Goal: Task Accomplishment & Management: Use online tool/utility

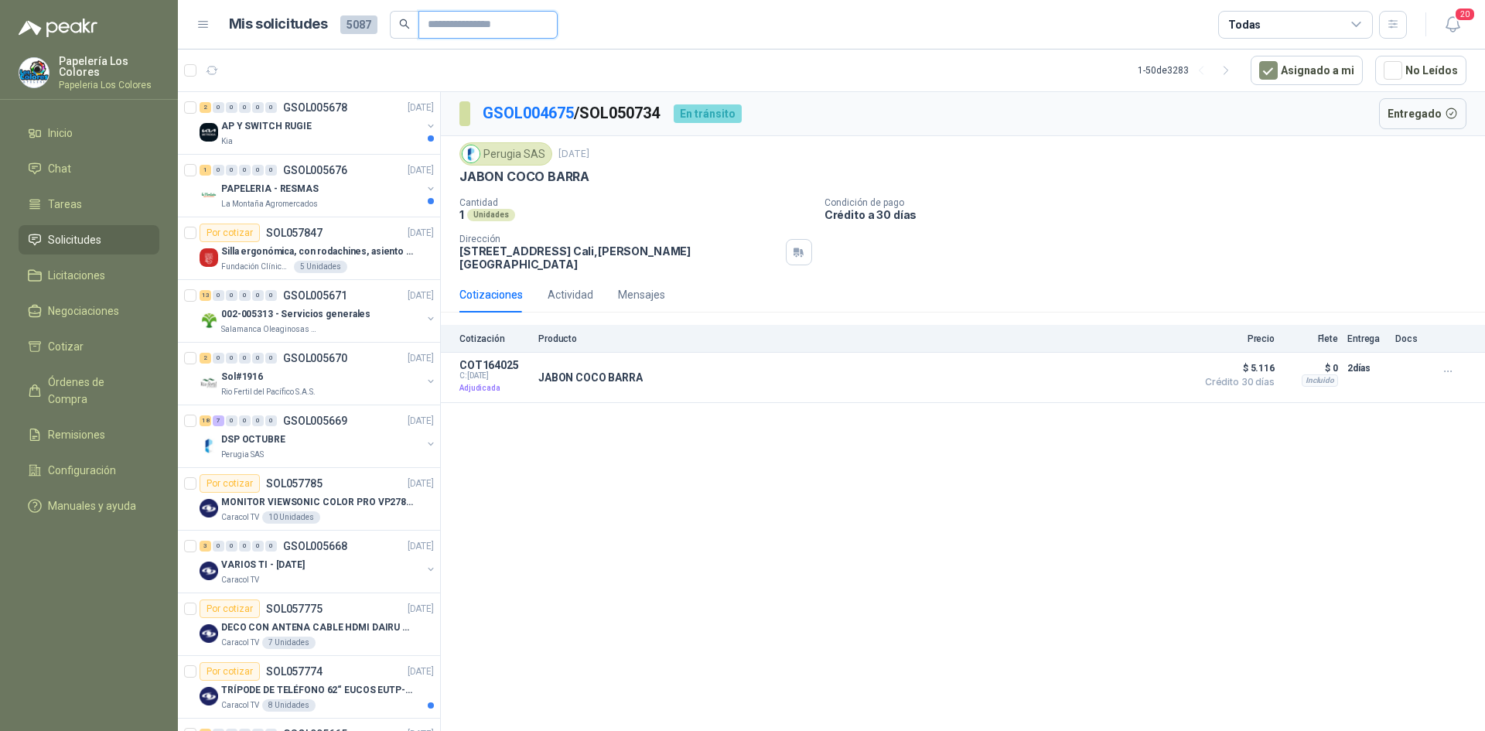
click at [471, 18] on input "text" at bounding box center [482, 25] width 108 height 26
click at [362, 179] on div "1 0 0 0 0 0 GSOL005676 [DATE]" at bounding box center [319, 170] width 238 height 19
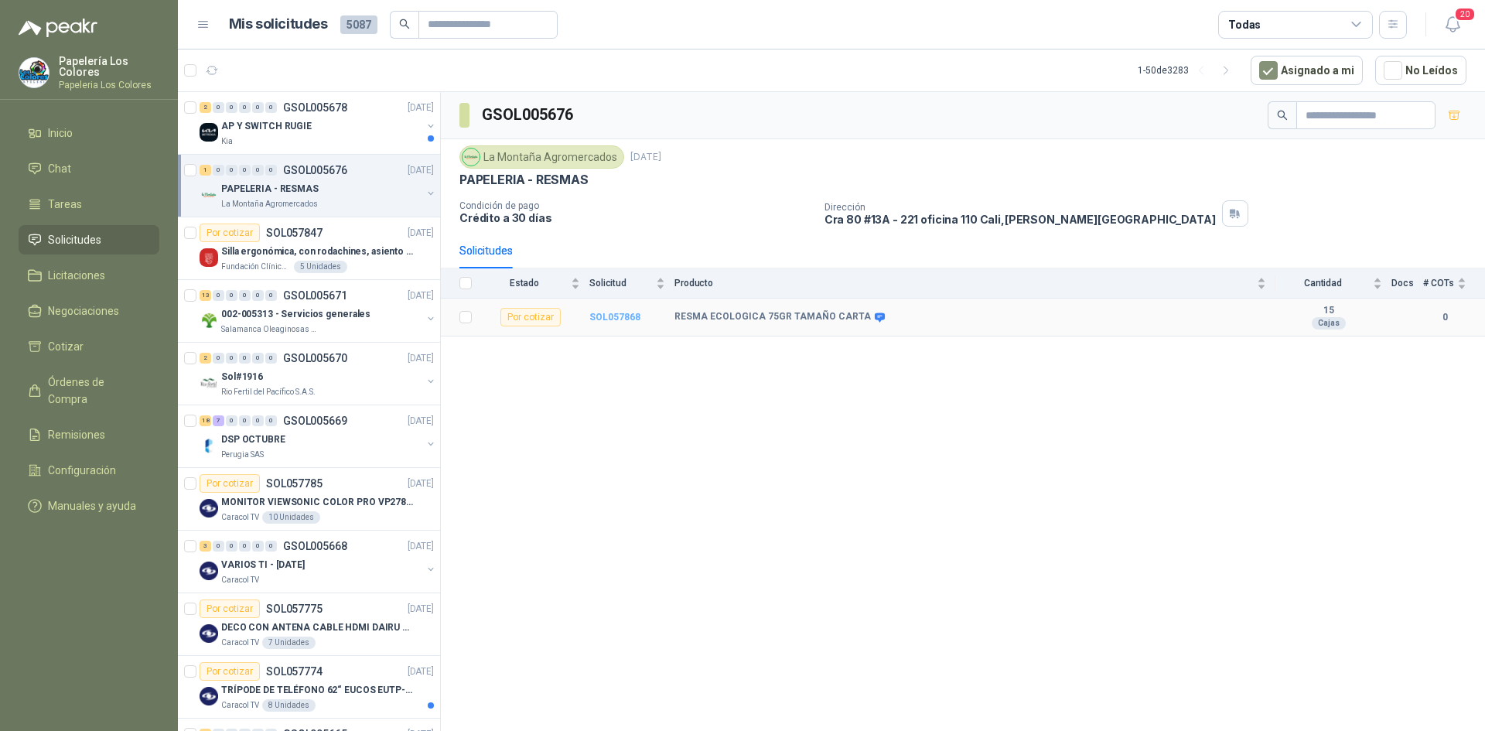
click at [614, 315] on b "SOL057868" at bounding box center [615, 317] width 51 height 11
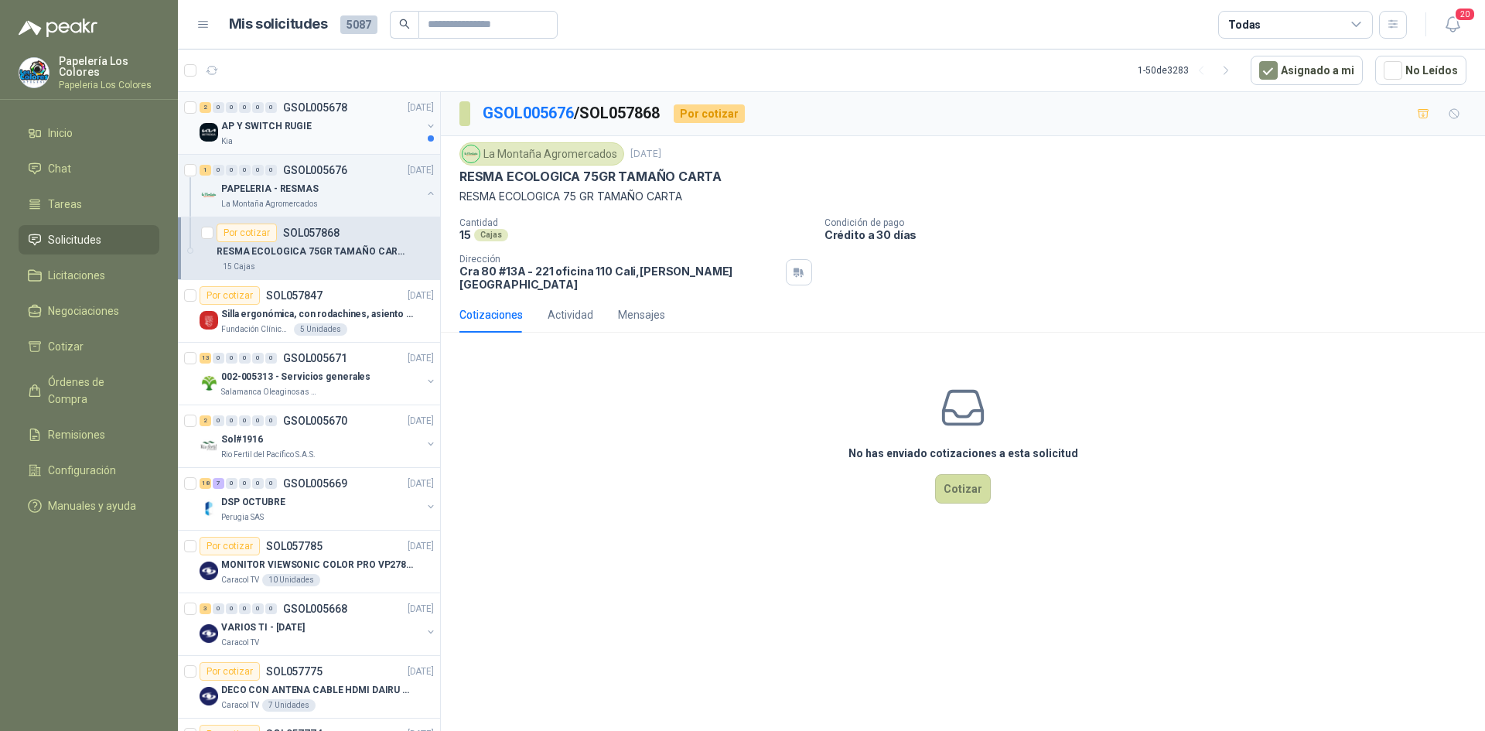
click at [367, 123] on div "AP Y SWITCH RUGIE" at bounding box center [321, 126] width 200 height 19
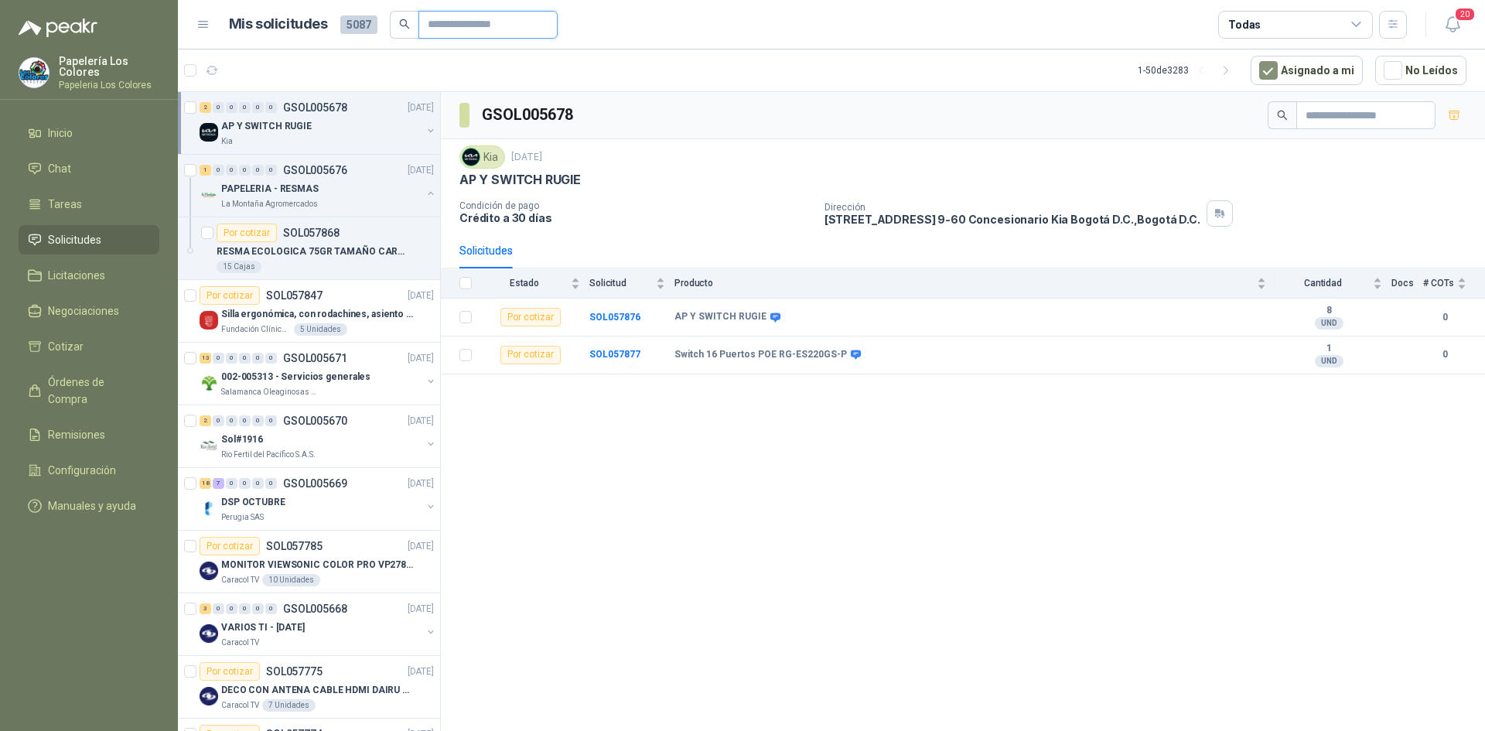
click at [530, 20] on input "text" at bounding box center [482, 25] width 108 height 26
type input "****"
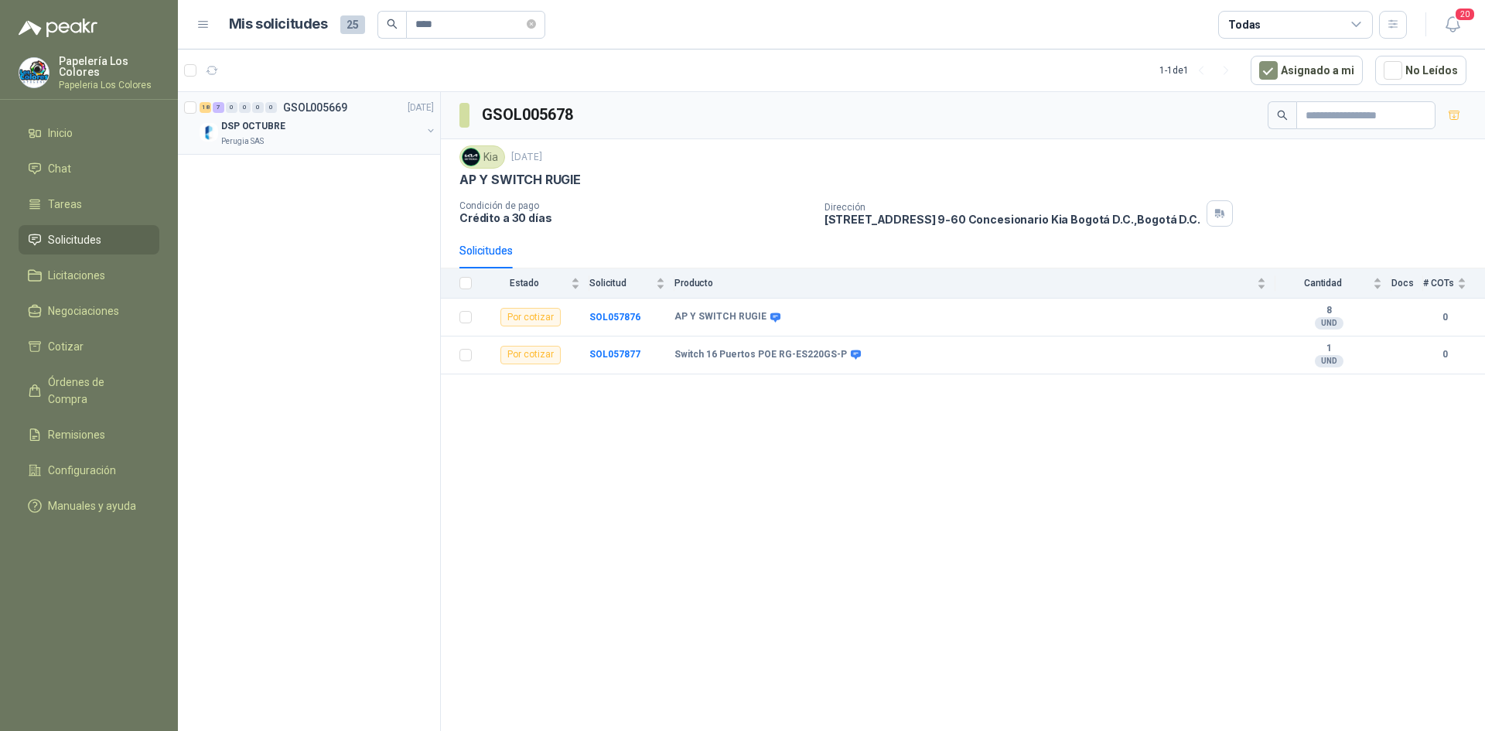
click at [329, 127] on div "DSP OCTUBRE" at bounding box center [321, 126] width 200 height 19
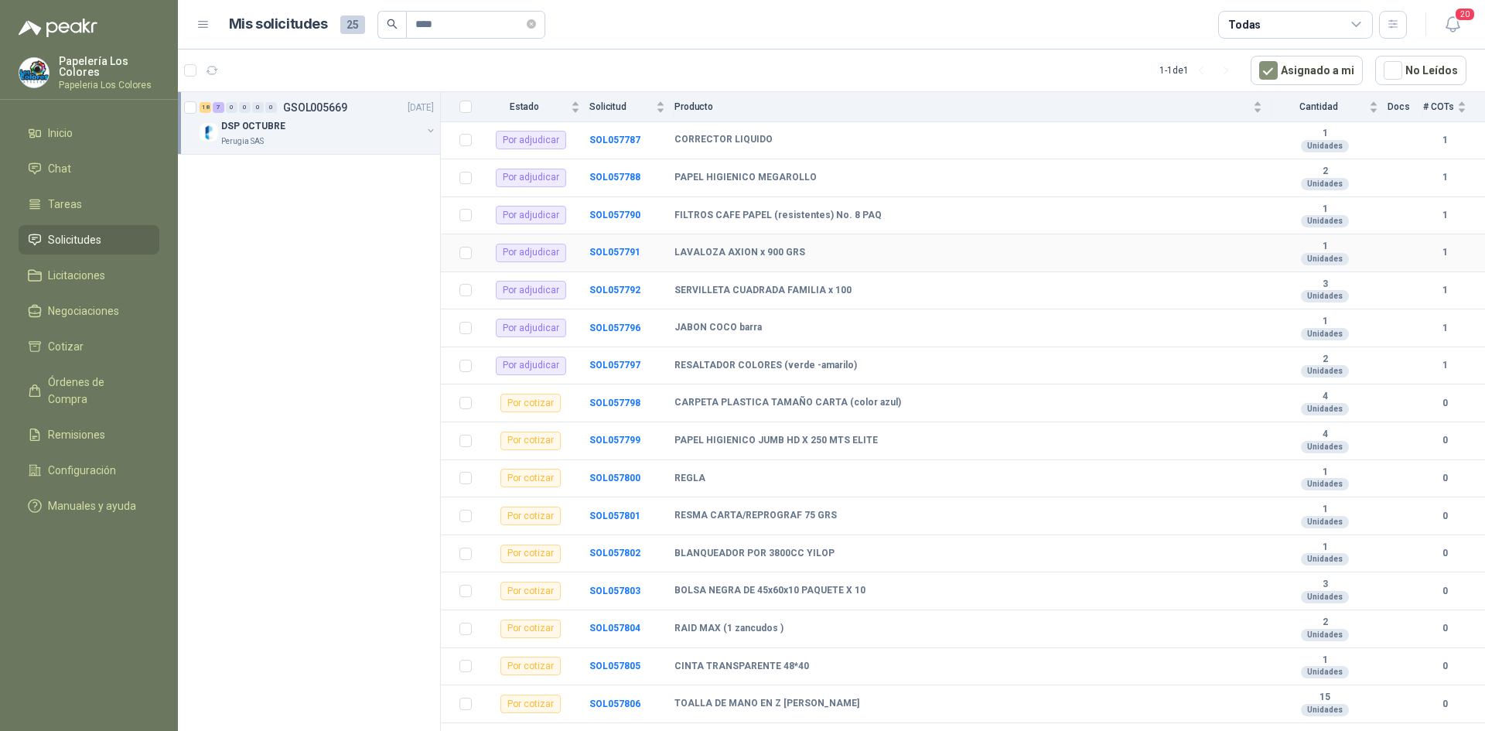
scroll to position [232, 0]
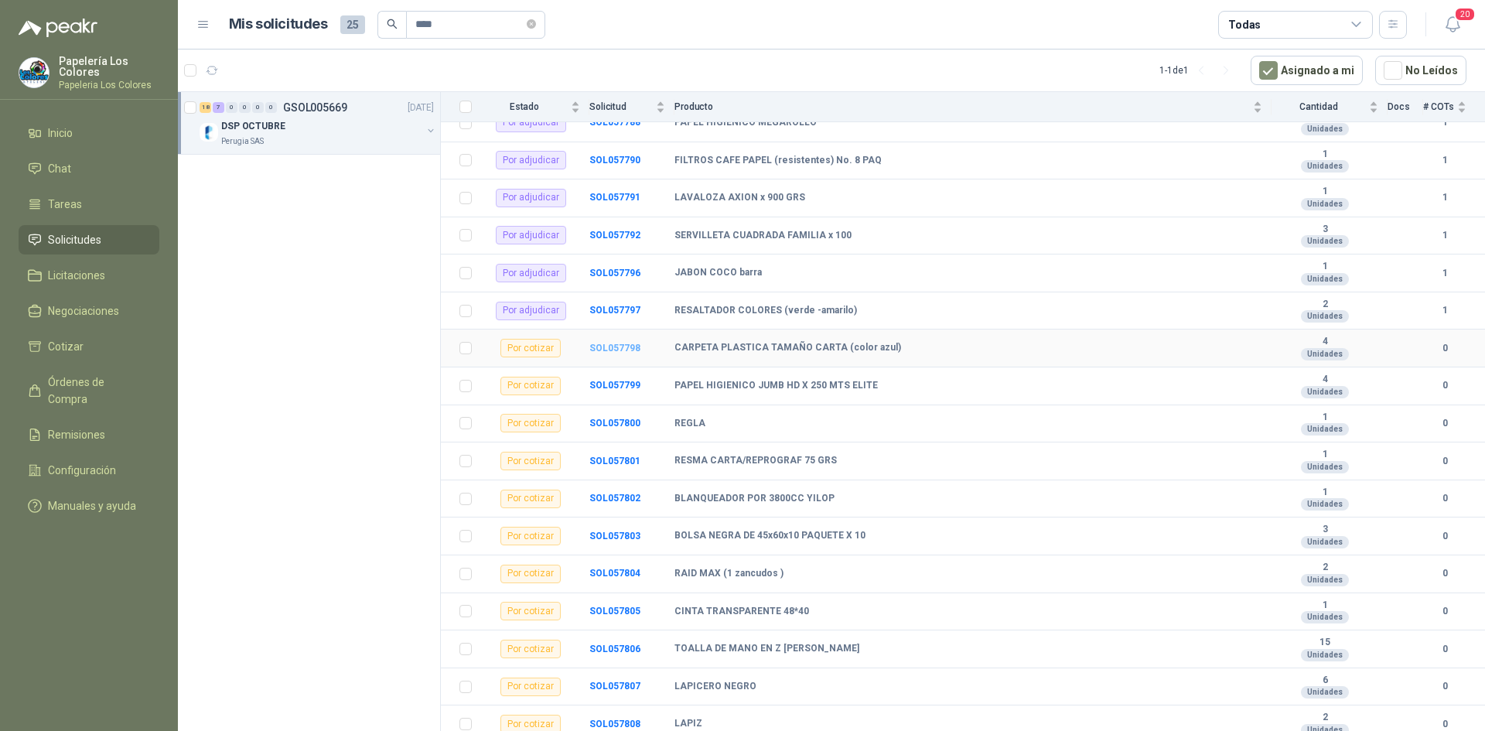
click at [617, 343] on b "SOL057798" at bounding box center [615, 348] width 51 height 11
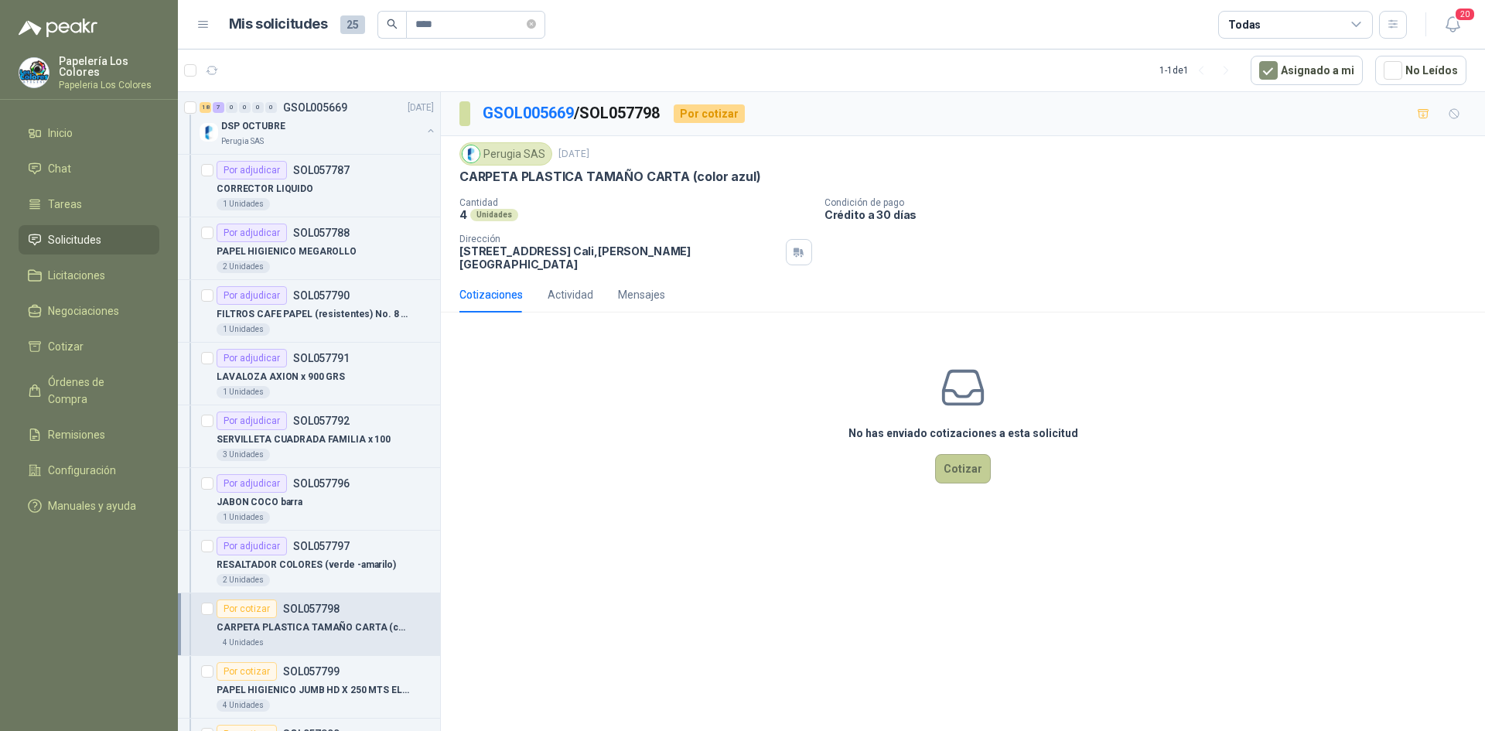
click at [952, 454] on button "Cotizar" at bounding box center [963, 468] width 56 height 29
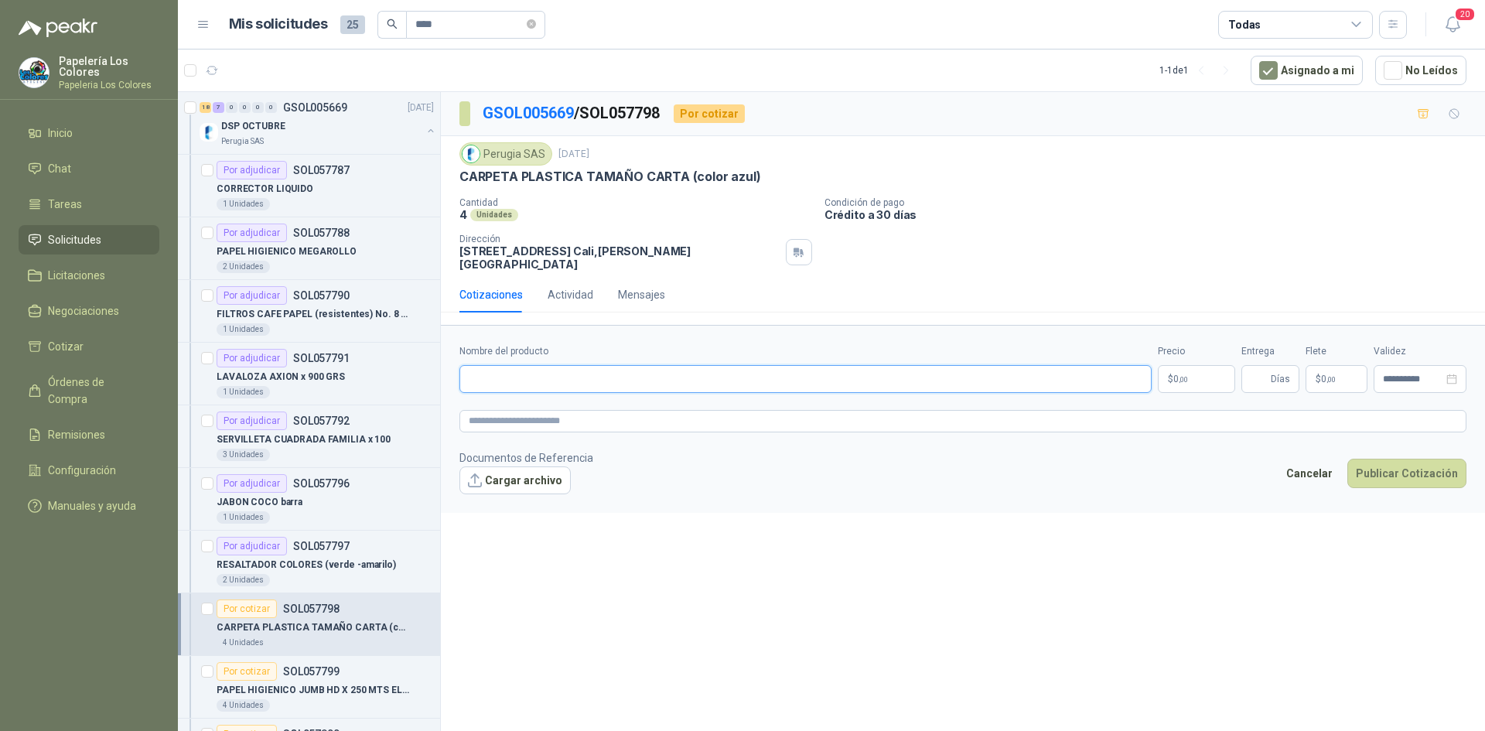
click at [613, 365] on input "Nombre del producto" at bounding box center [806, 379] width 692 height 28
drag, startPoint x: 461, startPoint y: 176, endPoint x: 755, endPoint y: 178, distance: 294.0
click at [755, 178] on div "CARPETA PLASTICA TAMAÑO CARTA (color azul)" at bounding box center [963, 177] width 1007 height 16
copy p "CARPETA PLASTICA TAMAÑO CARTA (color azul)"
click at [636, 367] on input "Nombre del producto" at bounding box center [806, 379] width 692 height 28
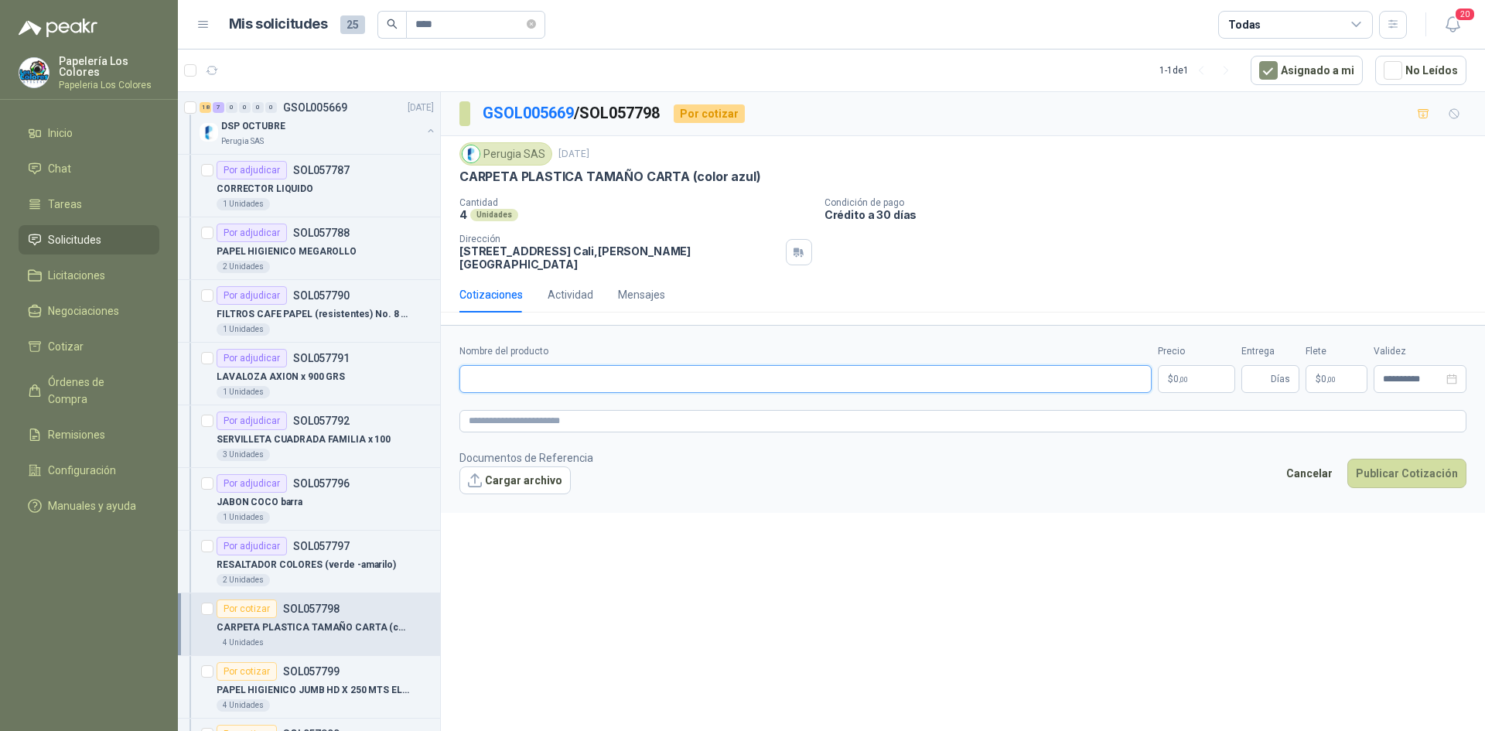
paste input "**********"
type input "**********"
click at [1191, 371] on body "Papelería Los Colores Papeleria Los Colores Inicio Chat Tareas Solicitudes Lici…" at bounding box center [742, 365] width 1485 height 731
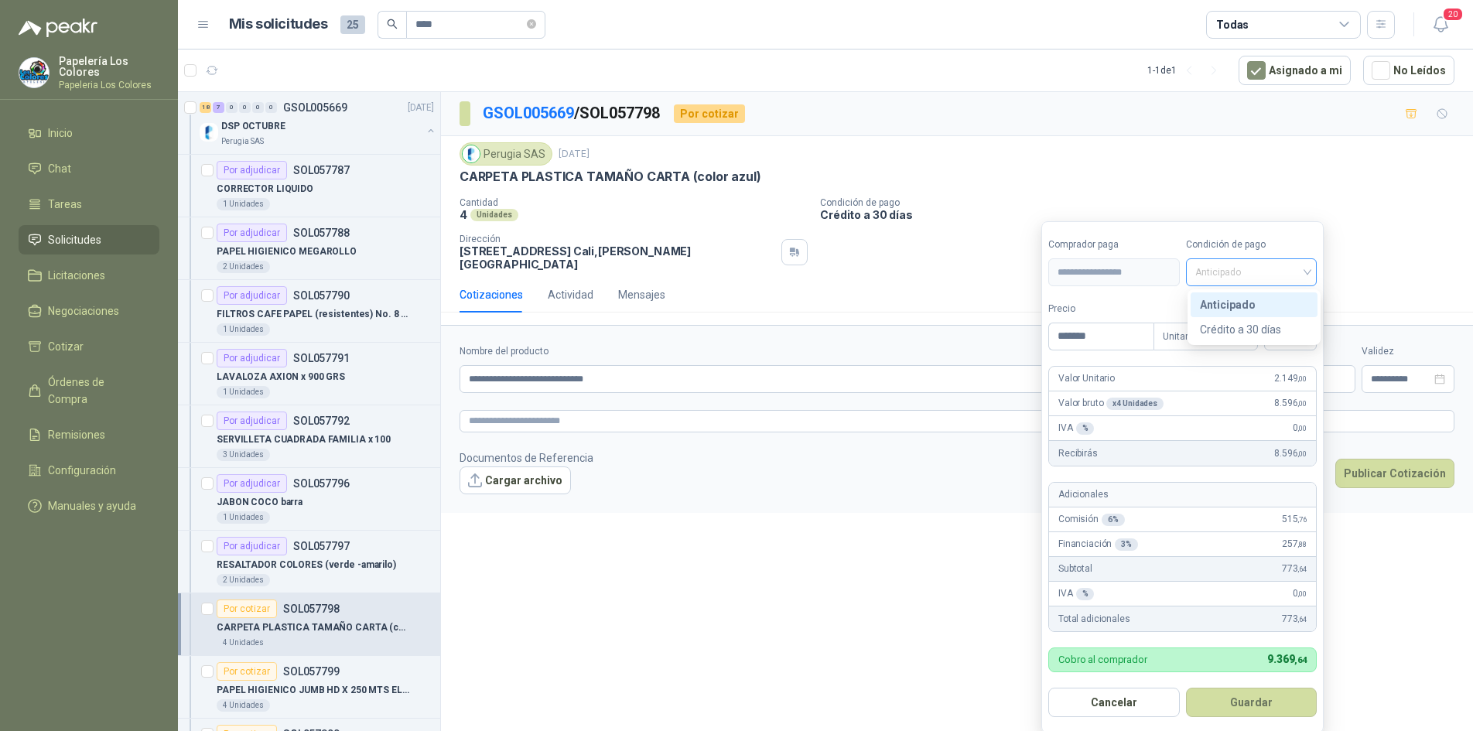
click at [1224, 267] on span "Anticipado" at bounding box center [1251, 272] width 113 height 23
type input "*******"
click at [1235, 327] on div "Crédito a 30 días" at bounding box center [1254, 329] width 108 height 17
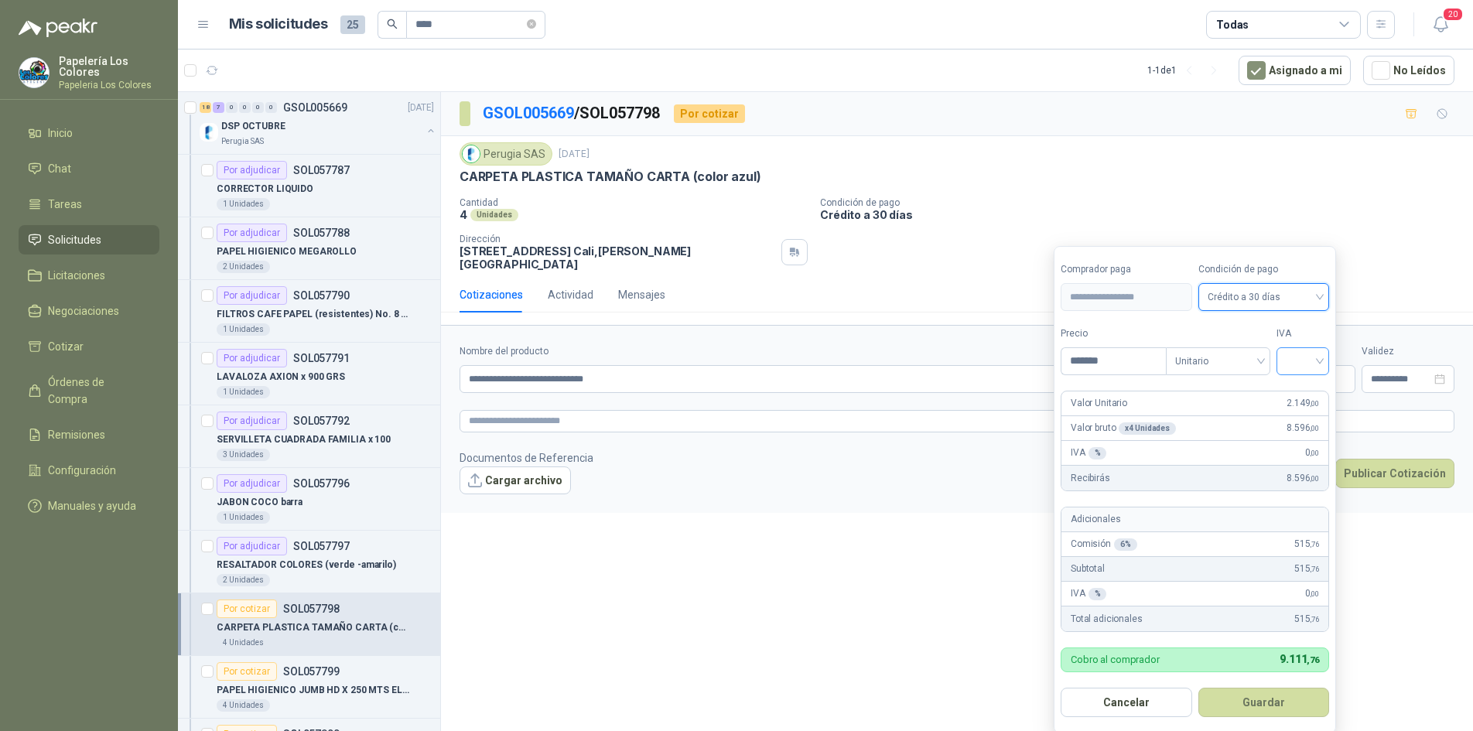
click at [1291, 355] on input "search" at bounding box center [1303, 359] width 34 height 23
click at [1302, 395] on div "19%" at bounding box center [1306, 393] width 29 height 17
click at [1252, 698] on button "Guardar" at bounding box center [1266, 702] width 133 height 29
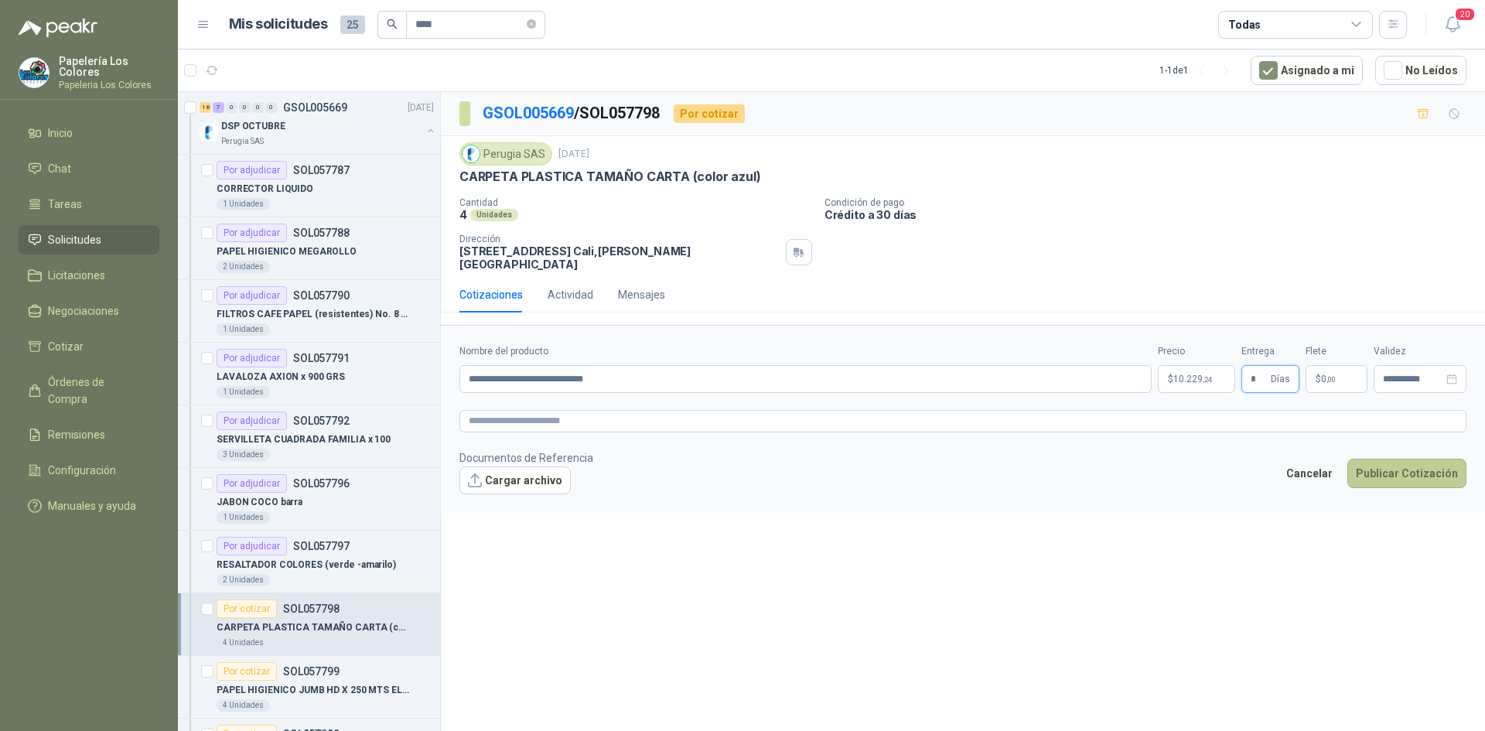
type input "*"
click at [1405, 459] on button "Publicar Cotización" at bounding box center [1407, 473] width 119 height 29
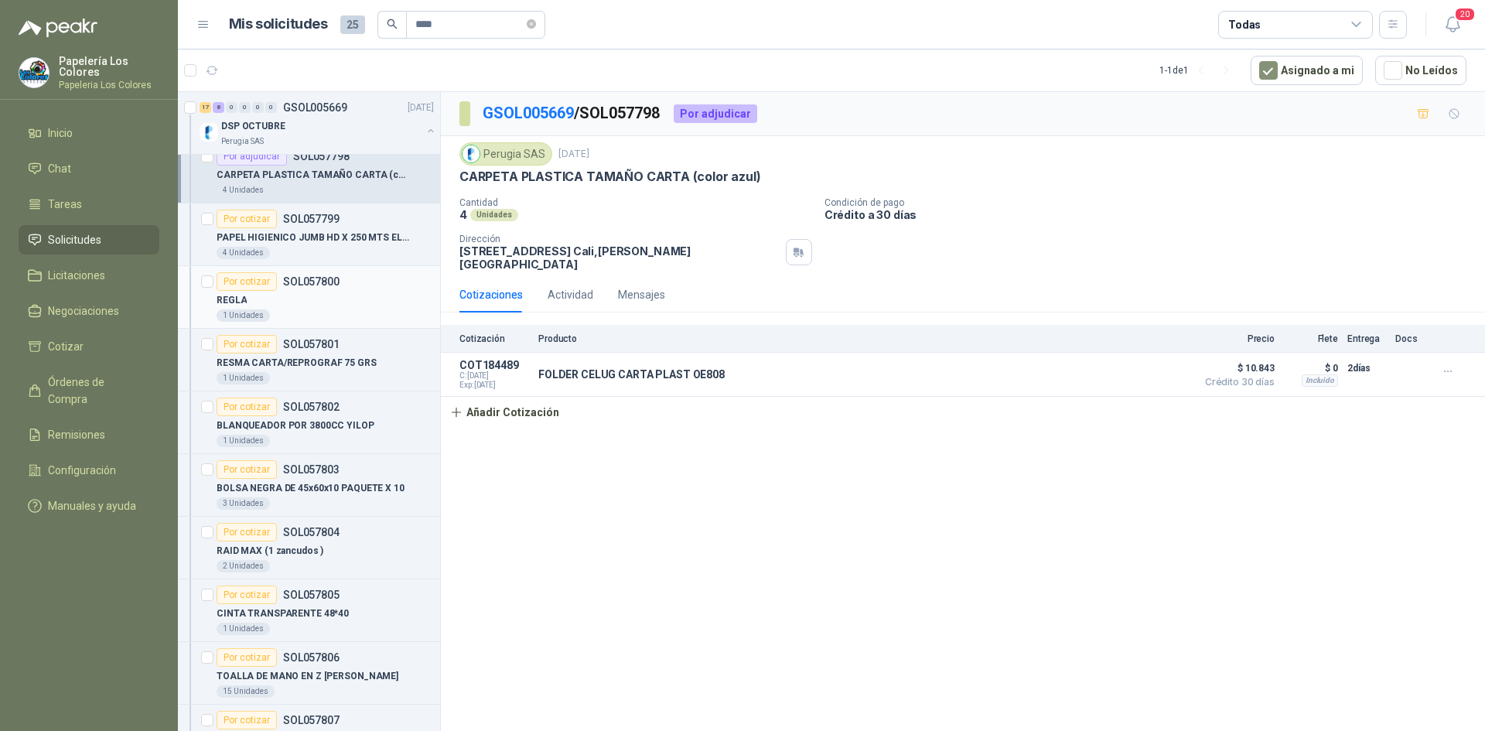
scroll to position [464, 0]
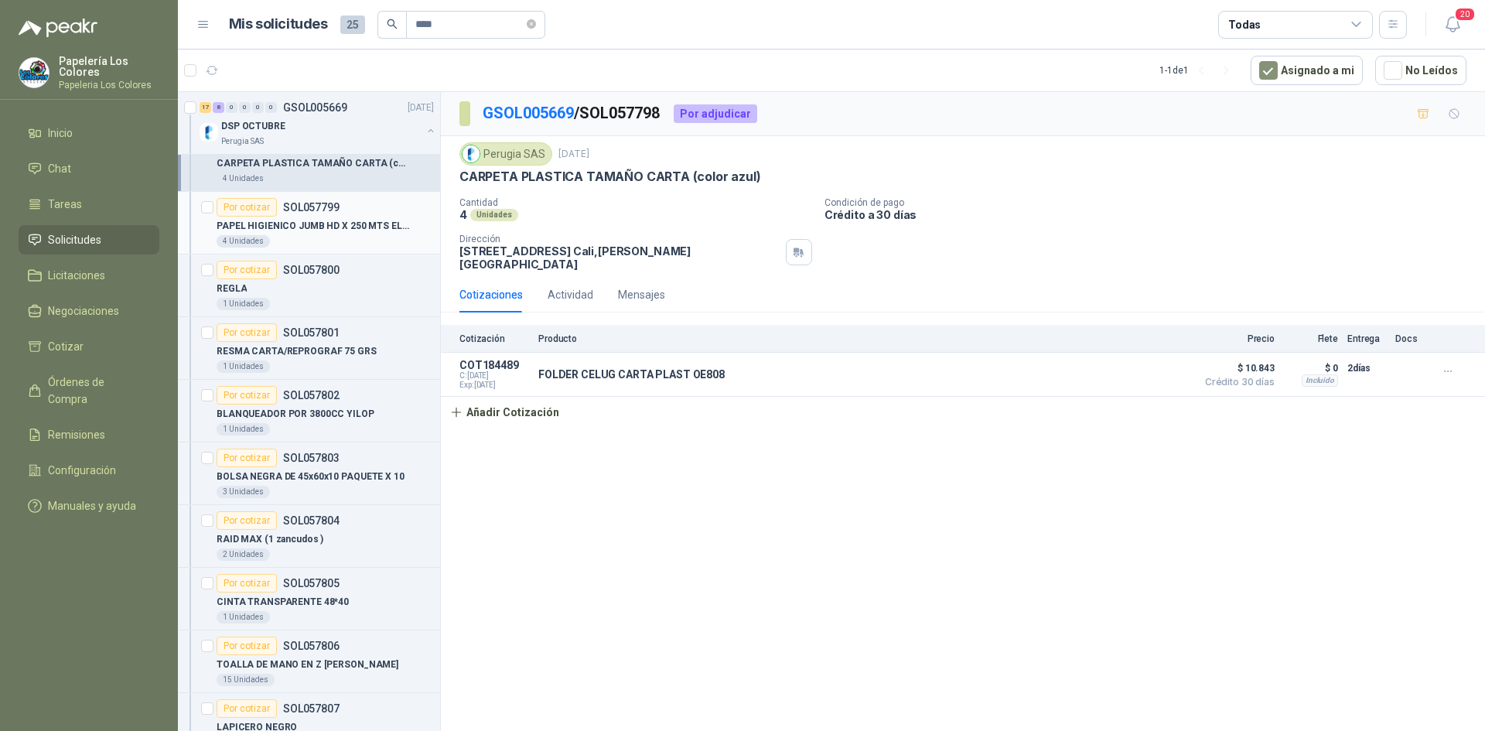
click at [243, 207] on div "Por cotizar" at bounding box center [247, 207] width 60 height 19
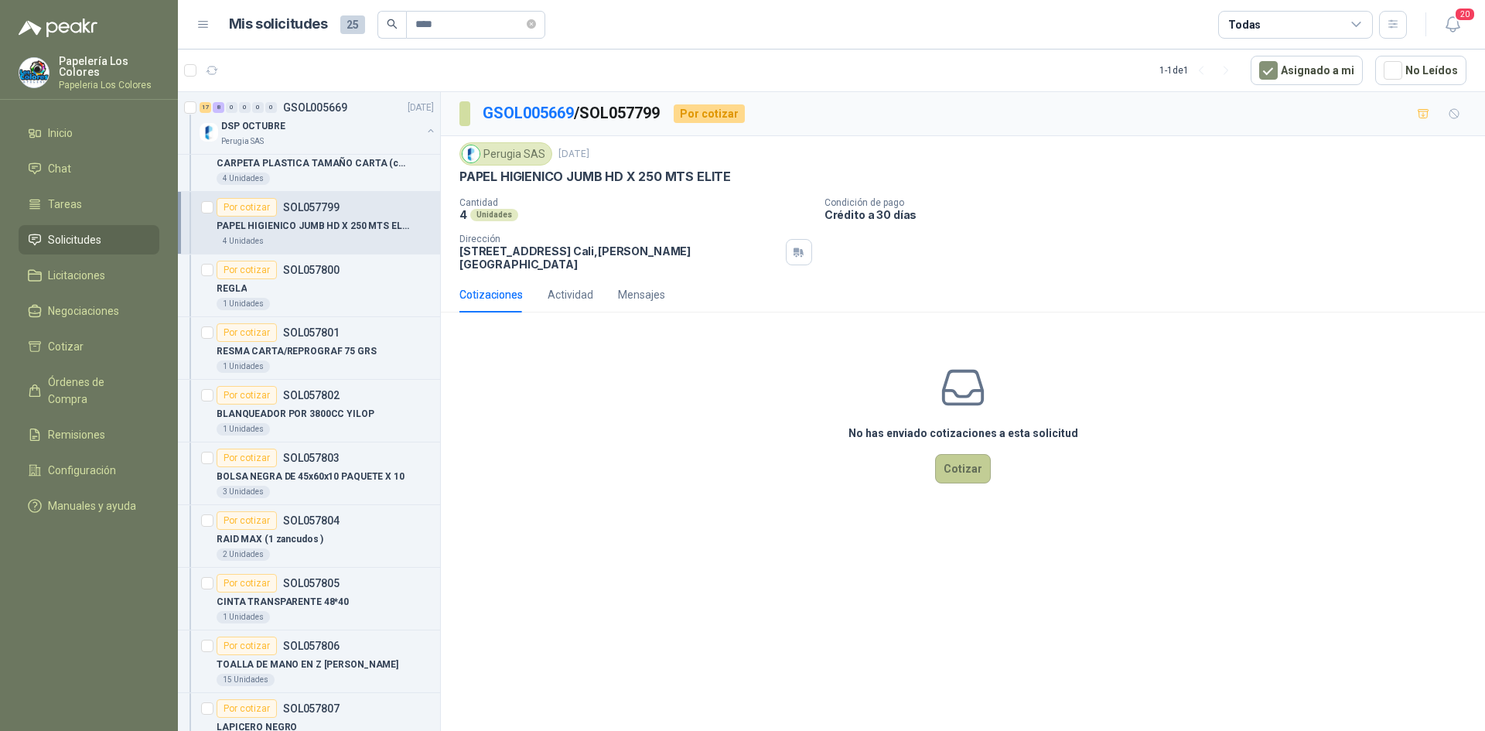
click at [967, 461] on button "Cotizar" at bounding box center [963, 468] width 56 height 29
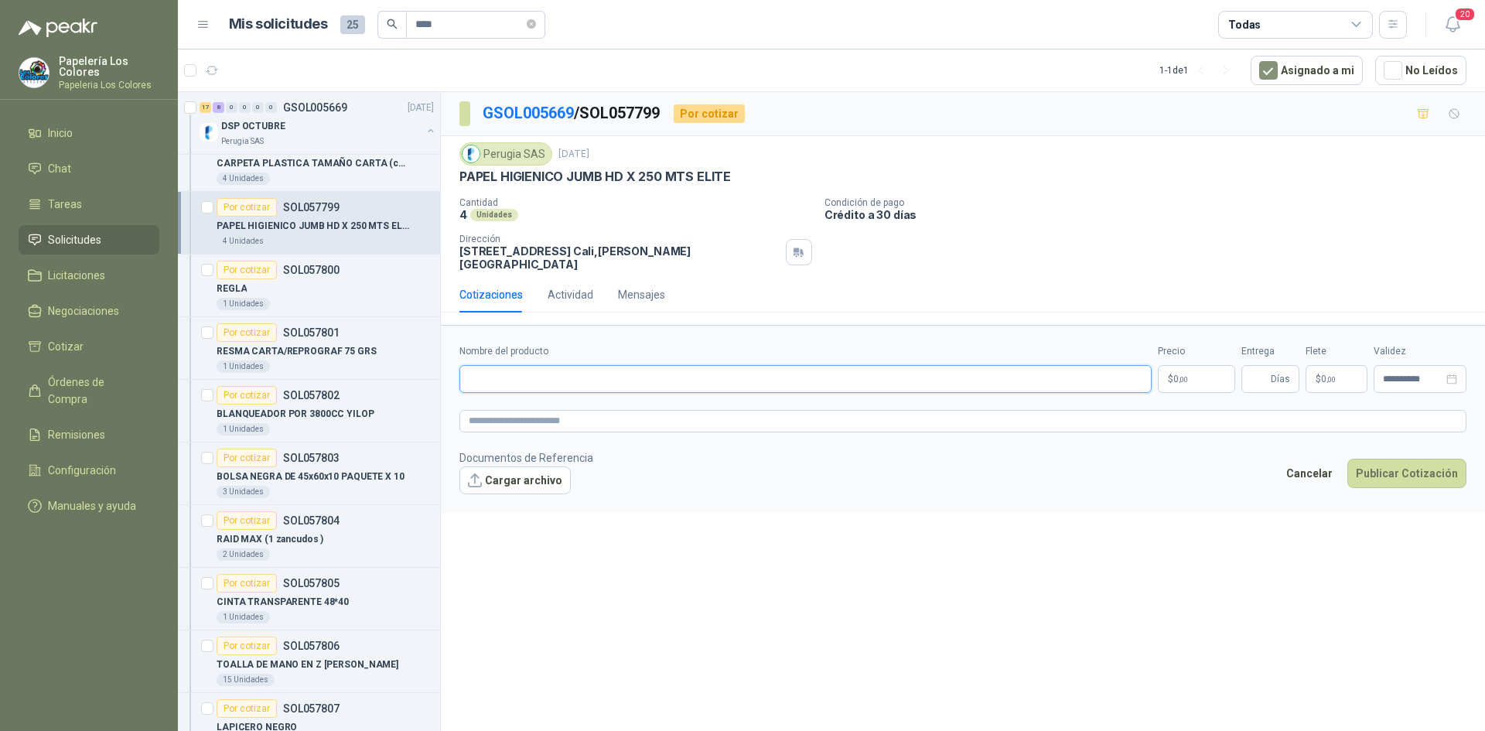
click at [607, 367] on input "Nombre del producto" at bounding box center [806, 379] width 692 height 28
click at [627, 368] on input "Nombre del producto" at bounding box center [806, 379] width 692 height 28
paste input "**********"
type input "**********"
click at [1182, 364] on body "Papelería Los Colores Papeleria Los Colores Inicio Chat Tareas Solicitudes Lici…" at bounding box center [742, 365] width 1485 height 731
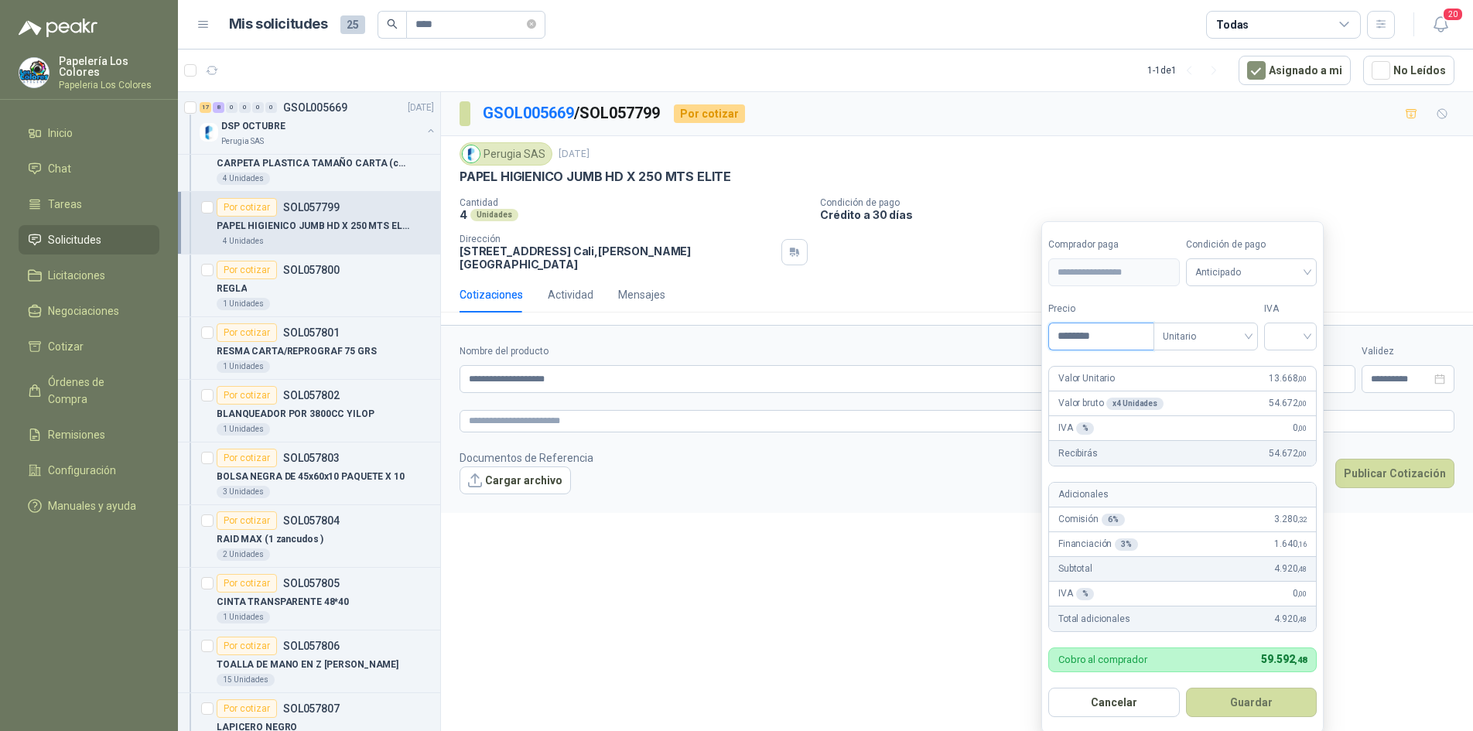
type input "********"
click at [1266, 261] on span "Anticipado" at bounding box center [1251, 272] width 113 height 23
click at [1215, 330] on div "Crédito a 30 días" at bounding box center [1254, 329] width 108 height 17
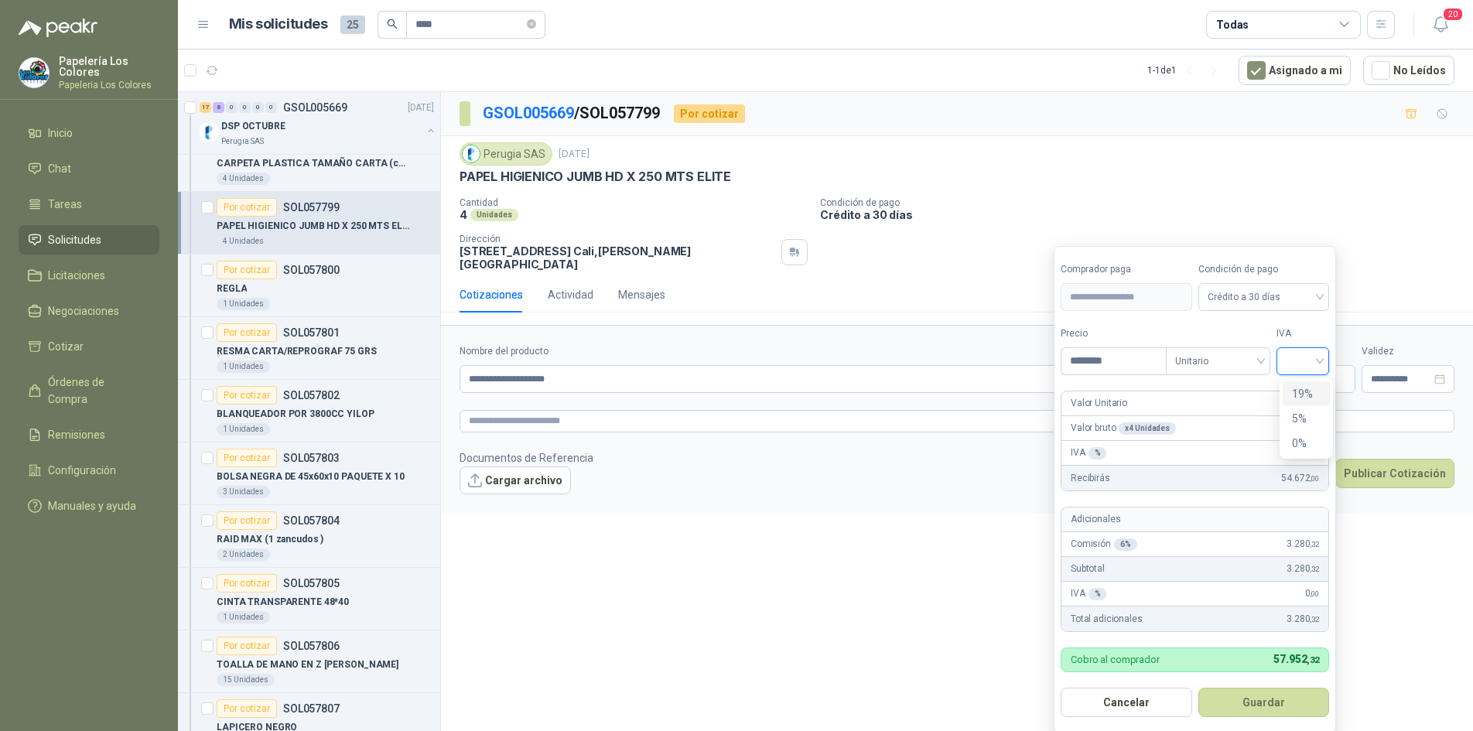
click at [1303, 360] on input "search" at bounding box center [1303, 359] width 34 height 23
click at [1305, 391] on div "19%" at bounding box center [1306, 393] width 29 height 17
click at [1254, 705] on button "Guardar" at bounding box center [1266, 702] width 133 height 29
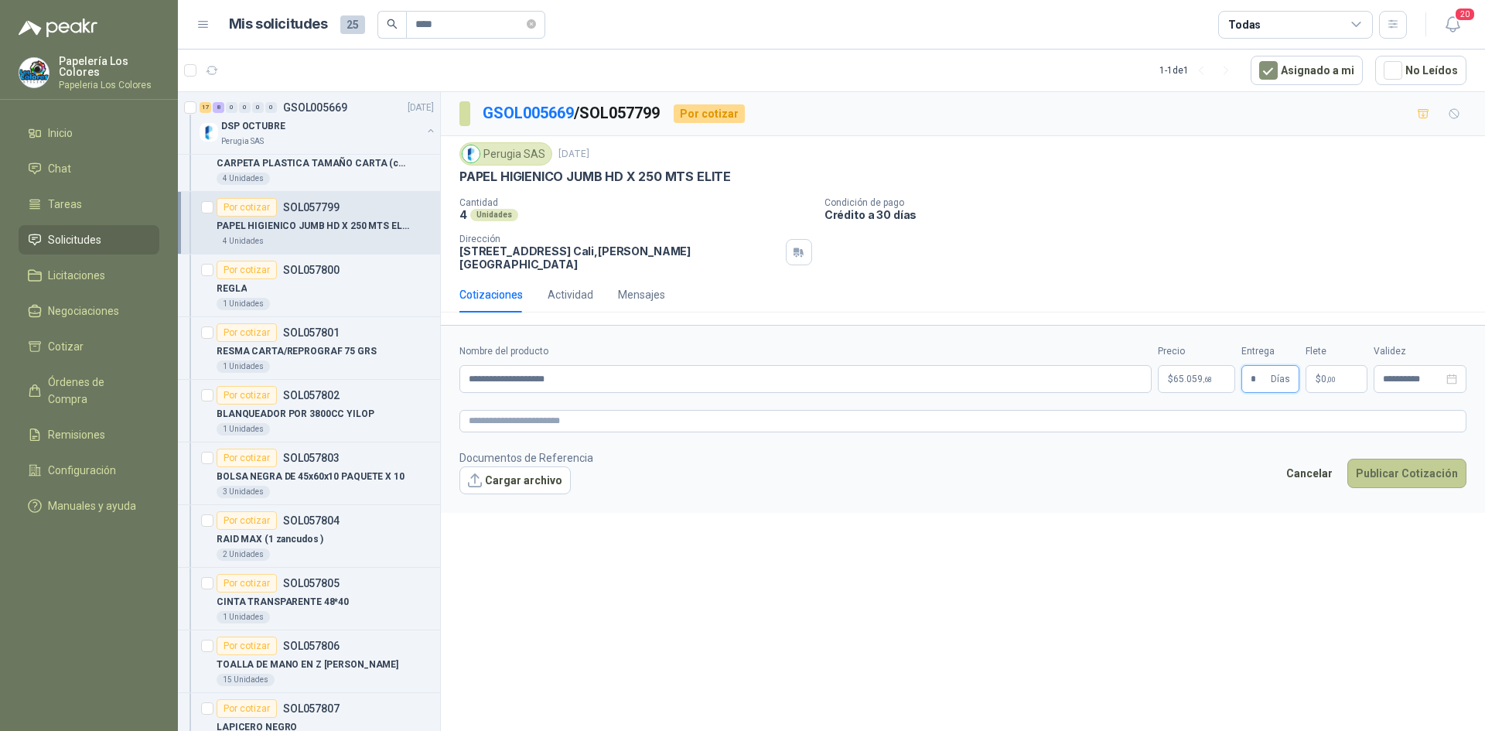
type input "*"
click at [1428, 460] on button "Publicar Cotización" at bounding box center [1407, 473] width 119 height 29
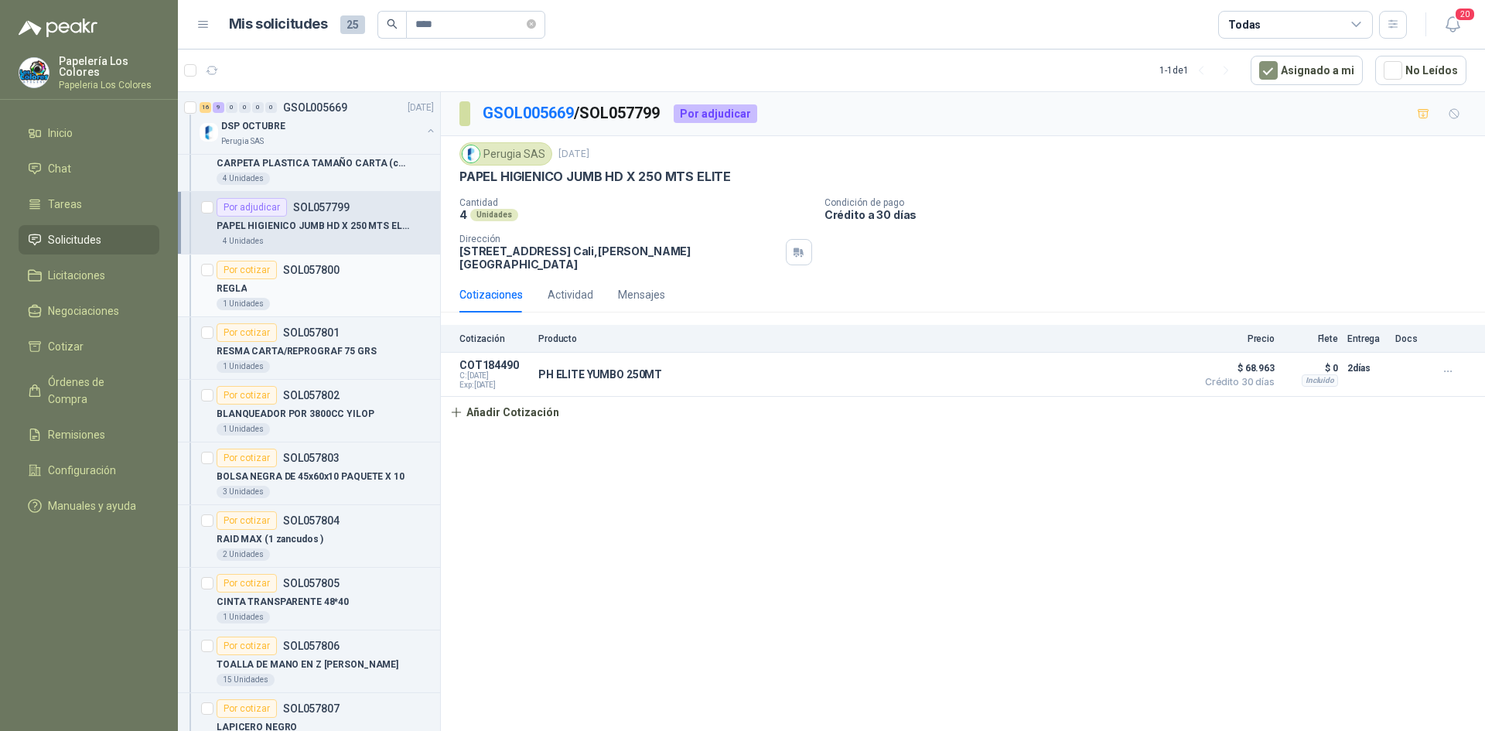
click at [248, 261] on div "Por cotizar" at bounding box center [247, 270] width 60 height 19
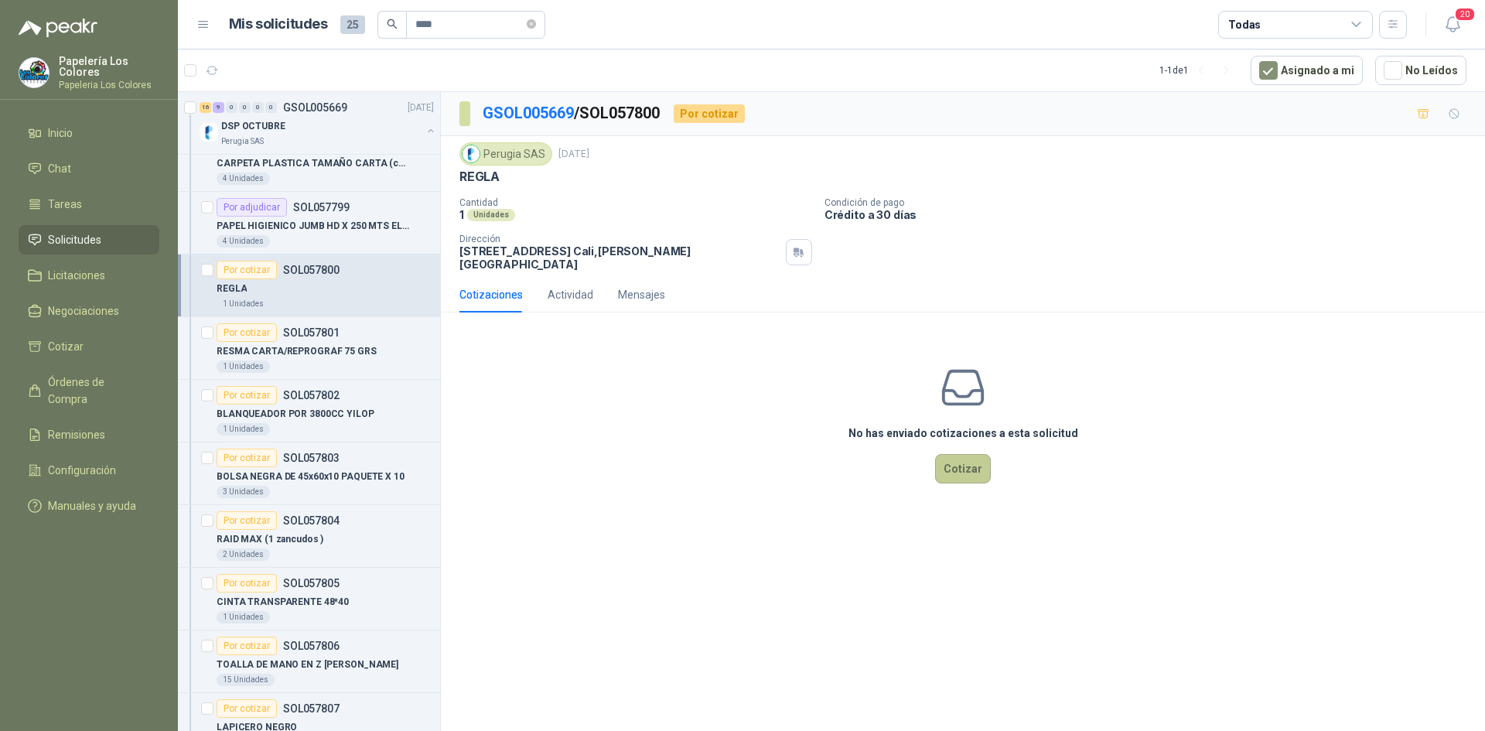
click at [955, 454] on button "Cotizar" at bounding box center [963, 468] width 56 height 29
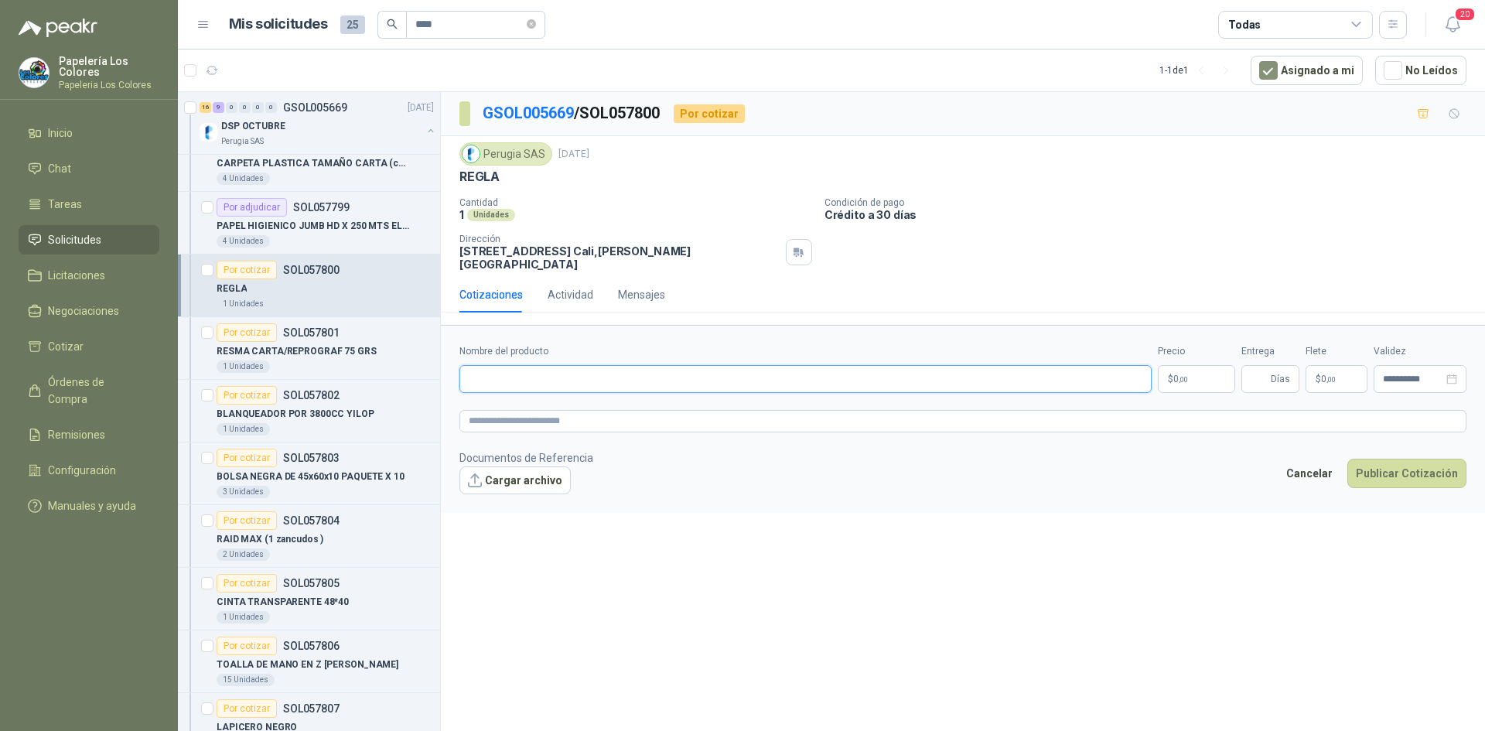
click at [586, 365] on input "Nombre del producto" at bounding box center [806, 379] width 692 height 28
paste input "**********"
type input "**********"
click at [1187, 361] on body "Papelería Los Colores Papeleria Los Colores Inicio Chat Tareas Solicitudes Lici…" at bounding box center [742, 365] width 1485 height 731
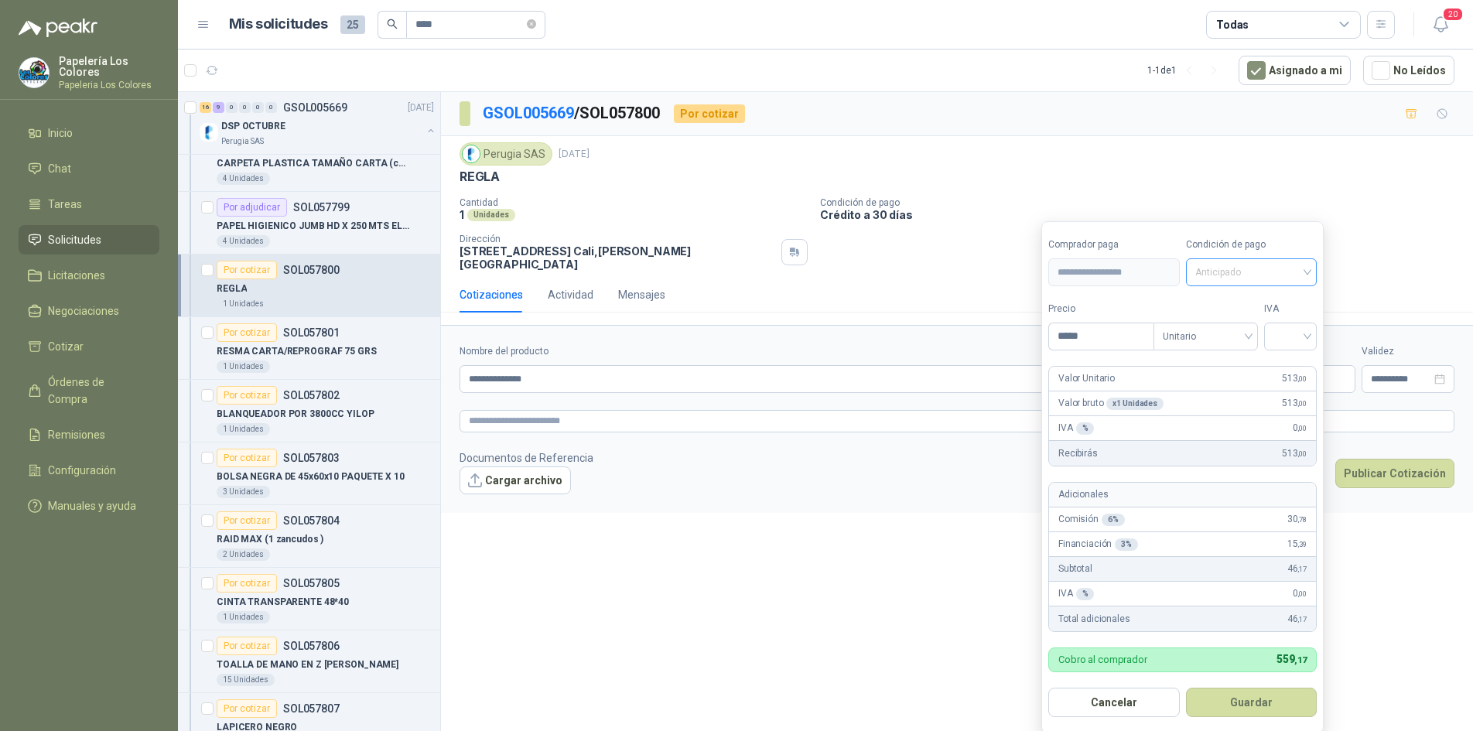
click at [1239, 270] on span "Anticipado" at bounding box center [1251, 272] width 113 height 23
type input "*****"
click at [1241, 325] on div "Crédito a 30 días" at bounding box center [1254, 329] width 108 height 17
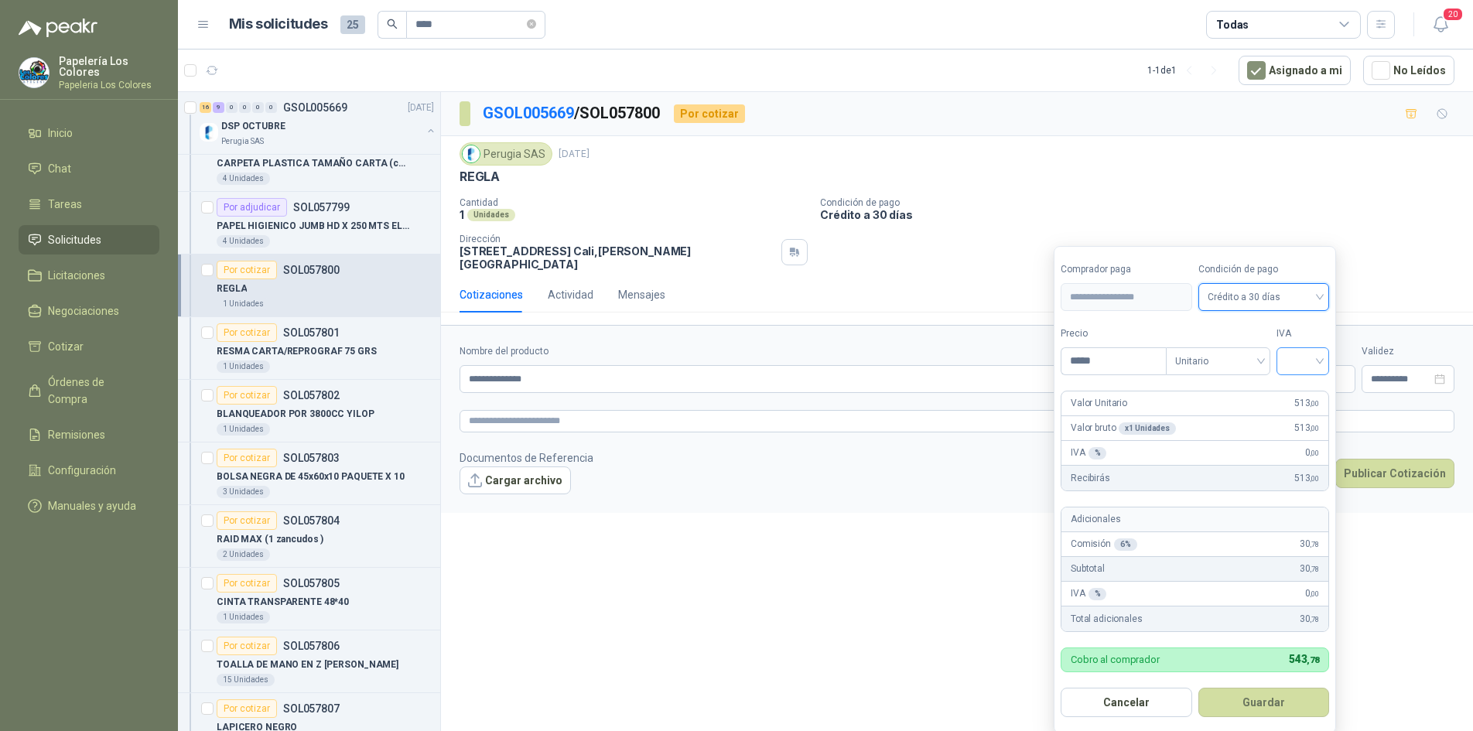
click at [1320, 366] on input "search" at bounding box center [1303, 359] width 34 height 23
click at [1314, 388] on div "19%" at bounding box center [1306, 393] width 29 height 17
click at [1297, 706] on button "Guardar" at bounding box center [1266, 702] width 133 height 29
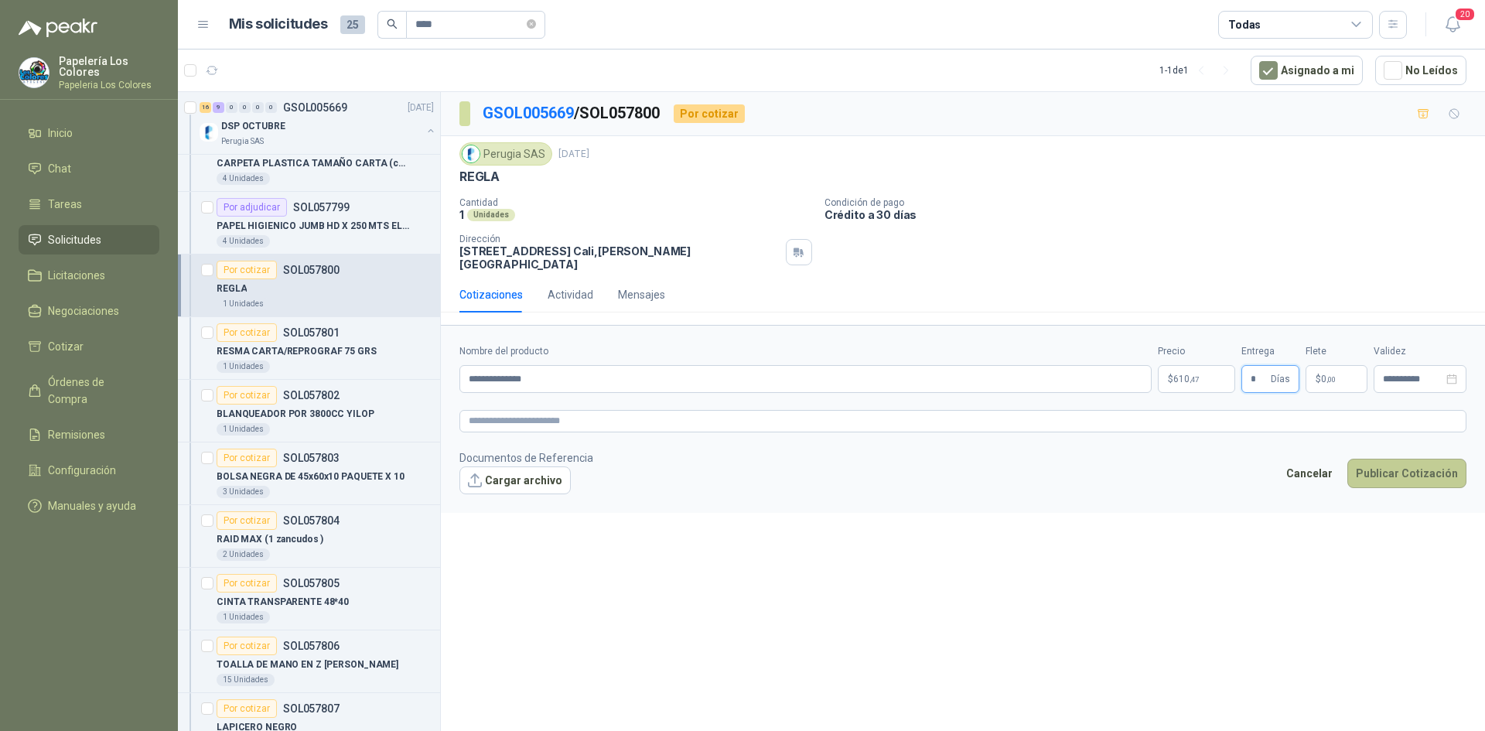
type input "*"
click at [1403, 461] on button "Publicar Cotización" at bounding box center [1407, 473] width 119 height 29
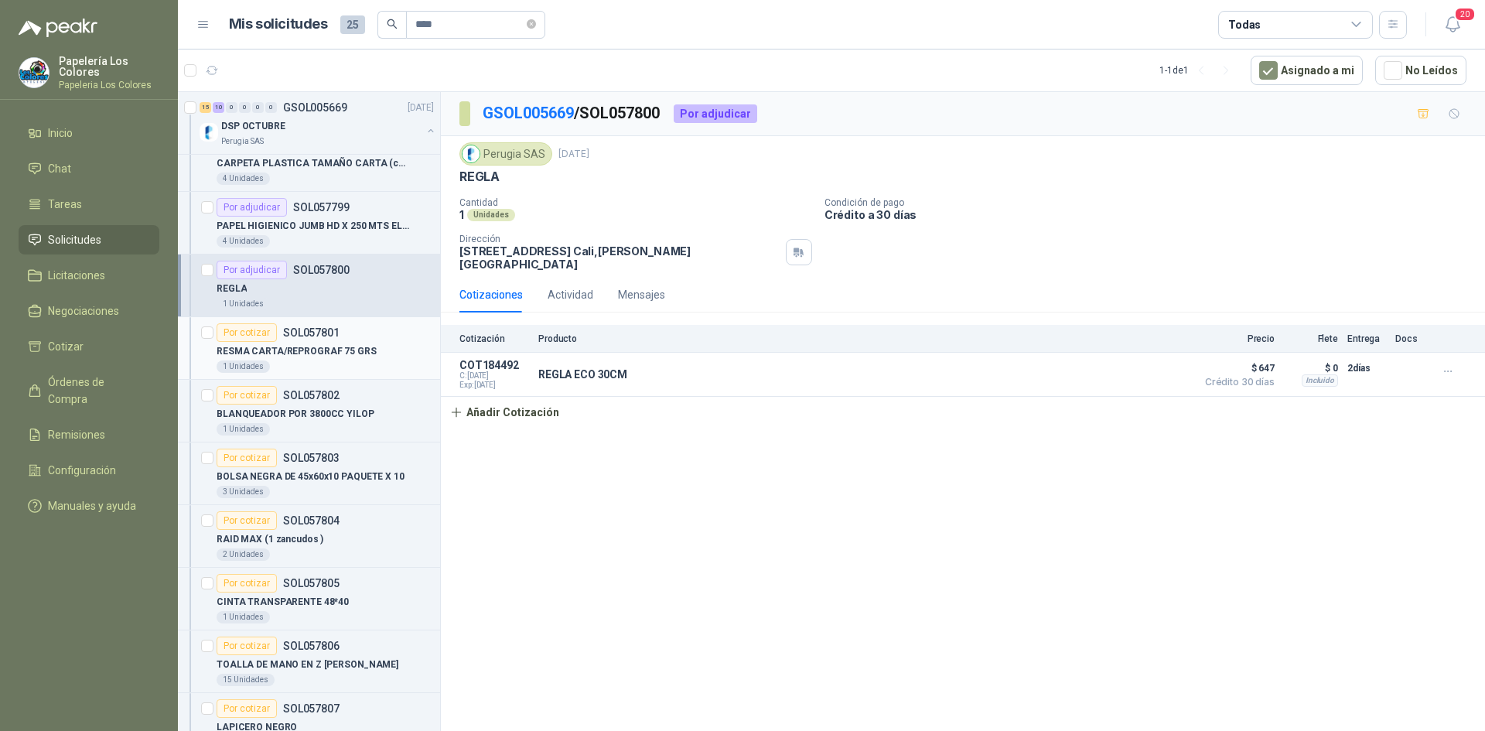
click at [246, 332] on div "Por cotizar" at bounding box center [247, 332] width 60 height 19
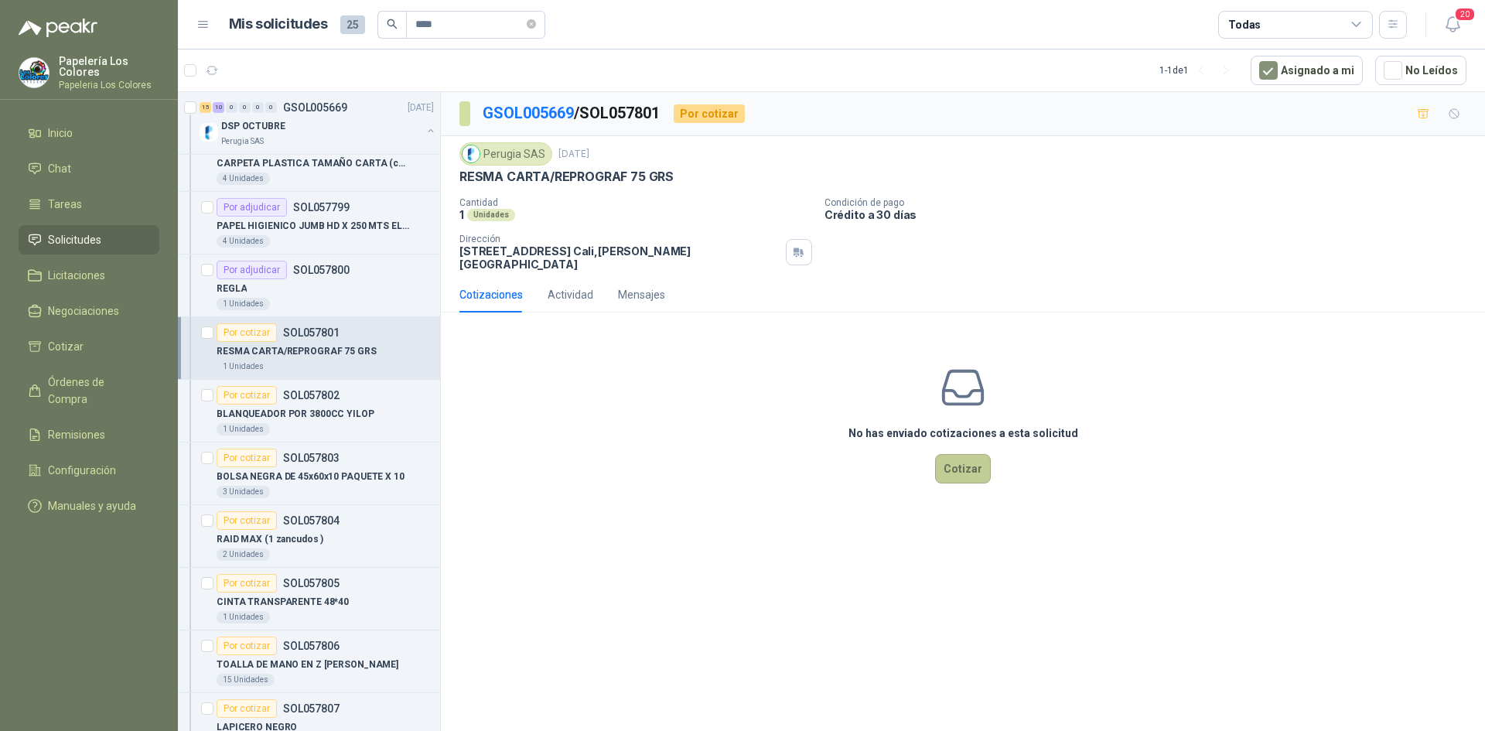
click at [980, 456] on button "Cotizar" at bounding box center [963, 468] width 56 height 29
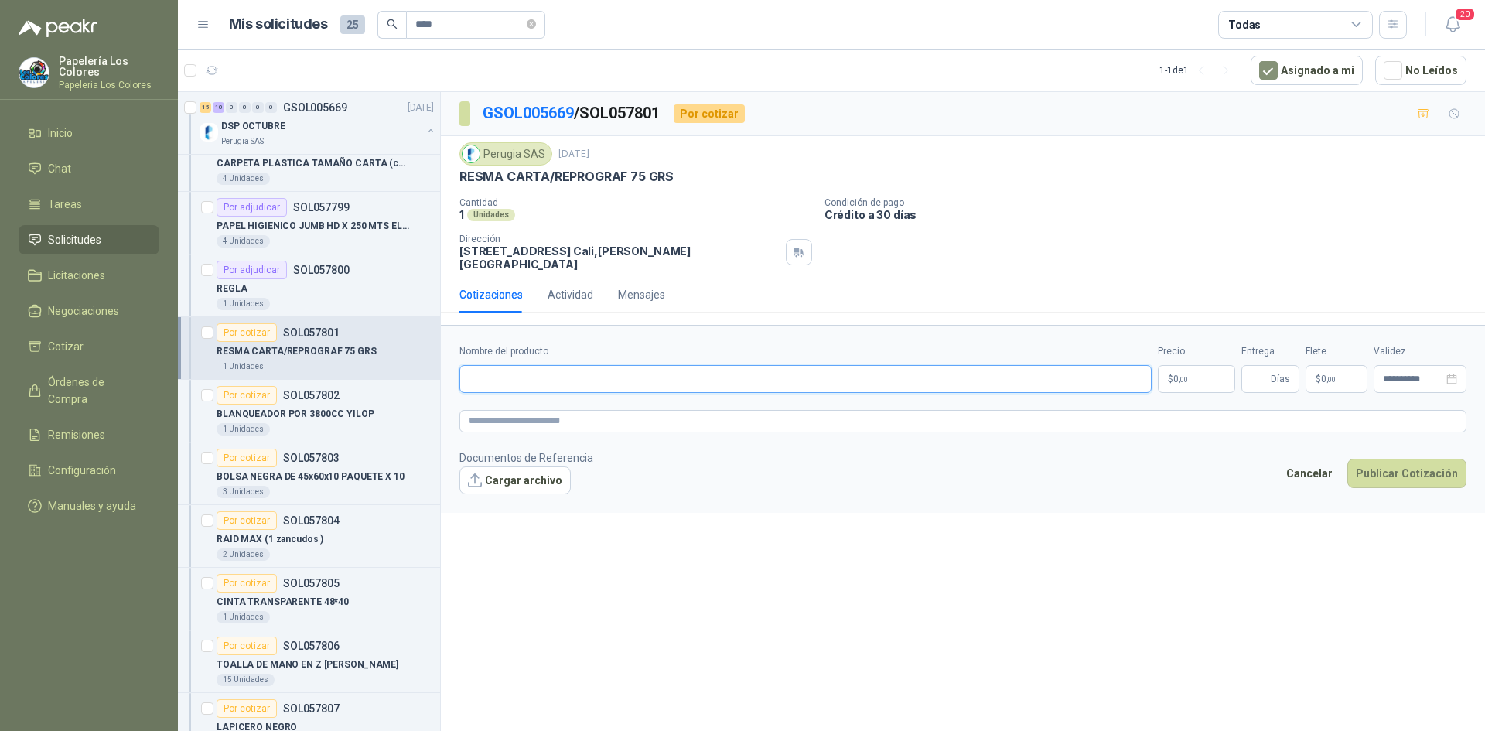
click at [658, 371] on input "Nombre del producto" at bounding box center [806, 379] width 692 height 28
paste input "**********"
type input "**********"
click at [1180, 367] on body "Papelería Los Colores Papeleria Los Colores Inicio Chat Tareas Solicitudes Lici…" at bounding box center [742, 365] width 1485 height 731
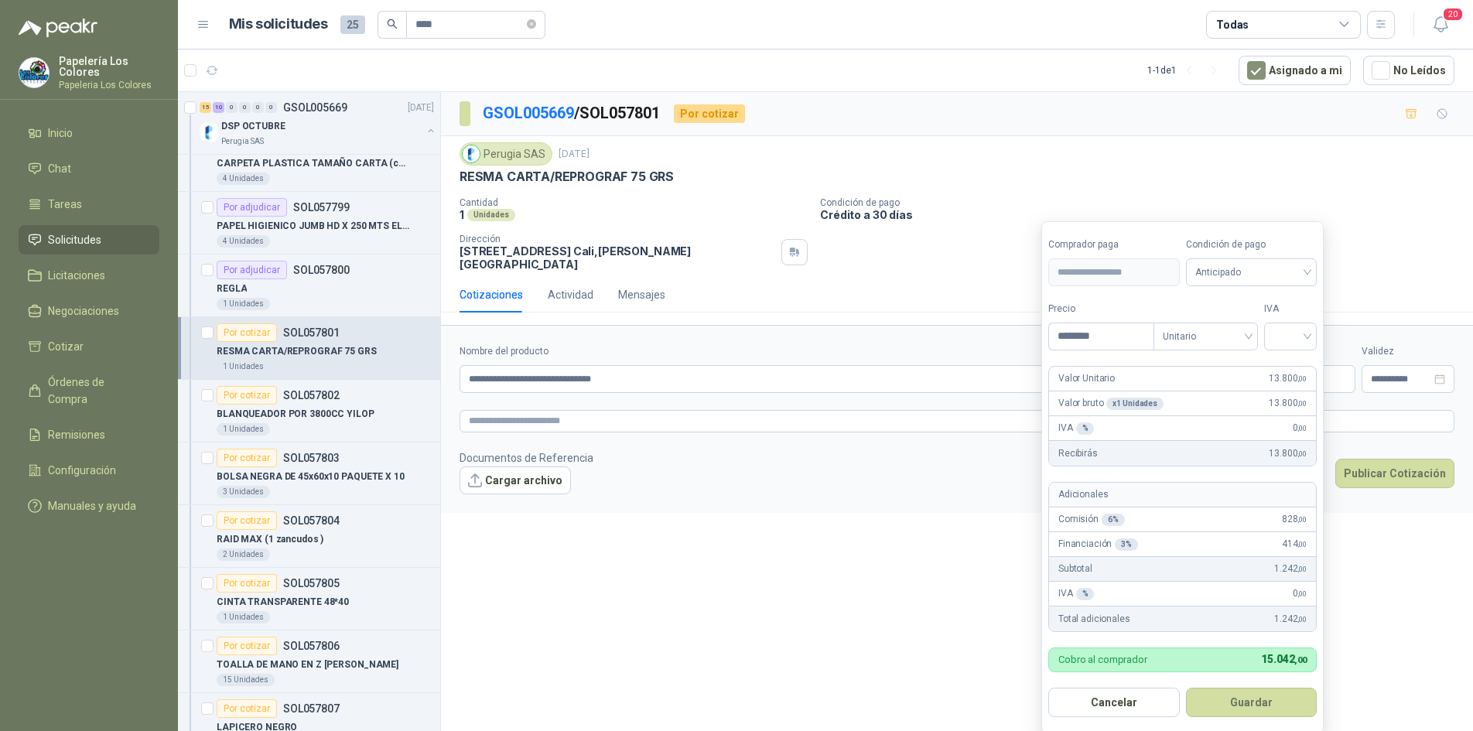
type input "********"
click at [1230, 271] on span "Anticipado" at bounding box center [1251, 272] width 113 height 23
click at [1237, 323] on div "Crédito a 30 días" at bounding box center [1254, 329] width 108 height 17
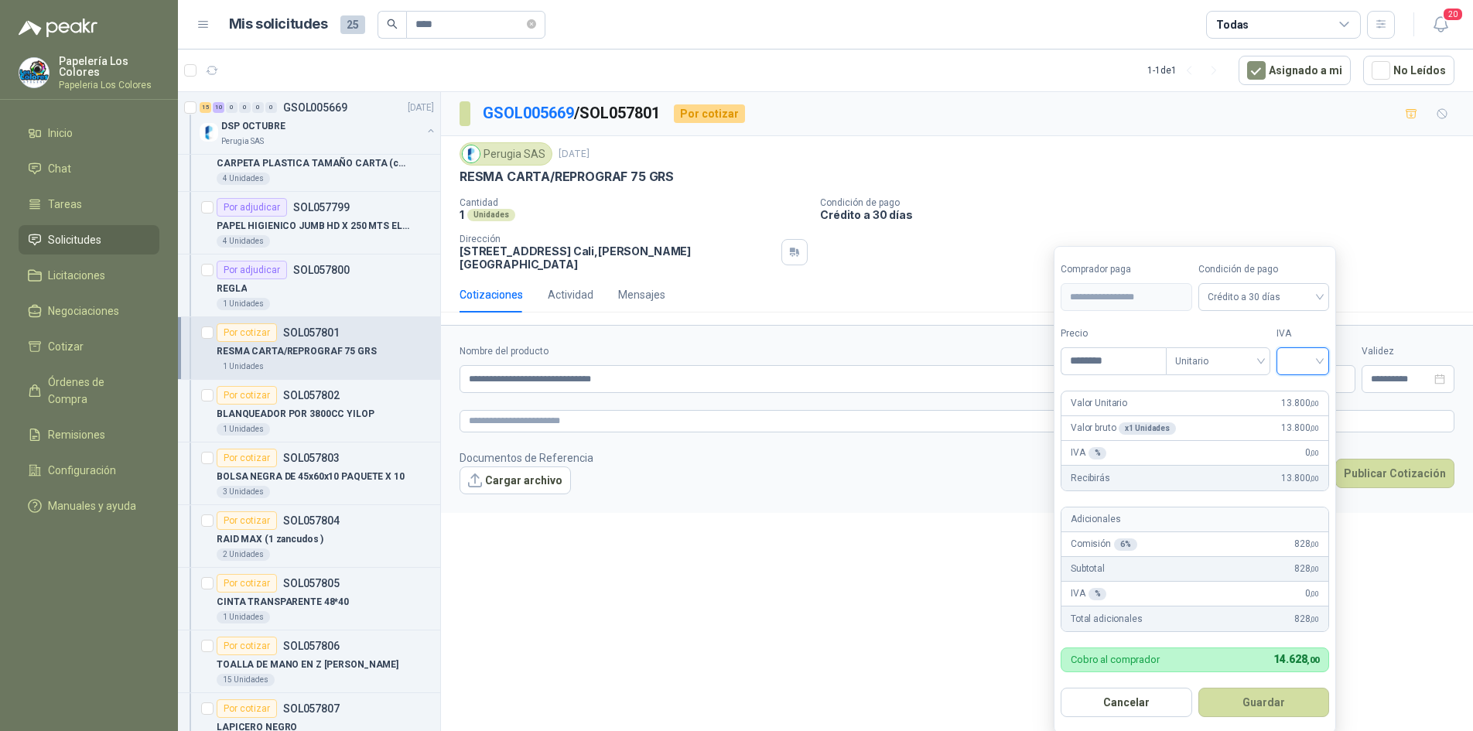
click at [1307, 354] on input "search" at bounding box center [1303, 359] width 34 height 23
click at [1307, 382] on div "19%" at bounding box center [1306, 393] width 47 height 25
click at [1258, 715] on button "Guardar" at bounding box center [1266, 702] width 133 height 29
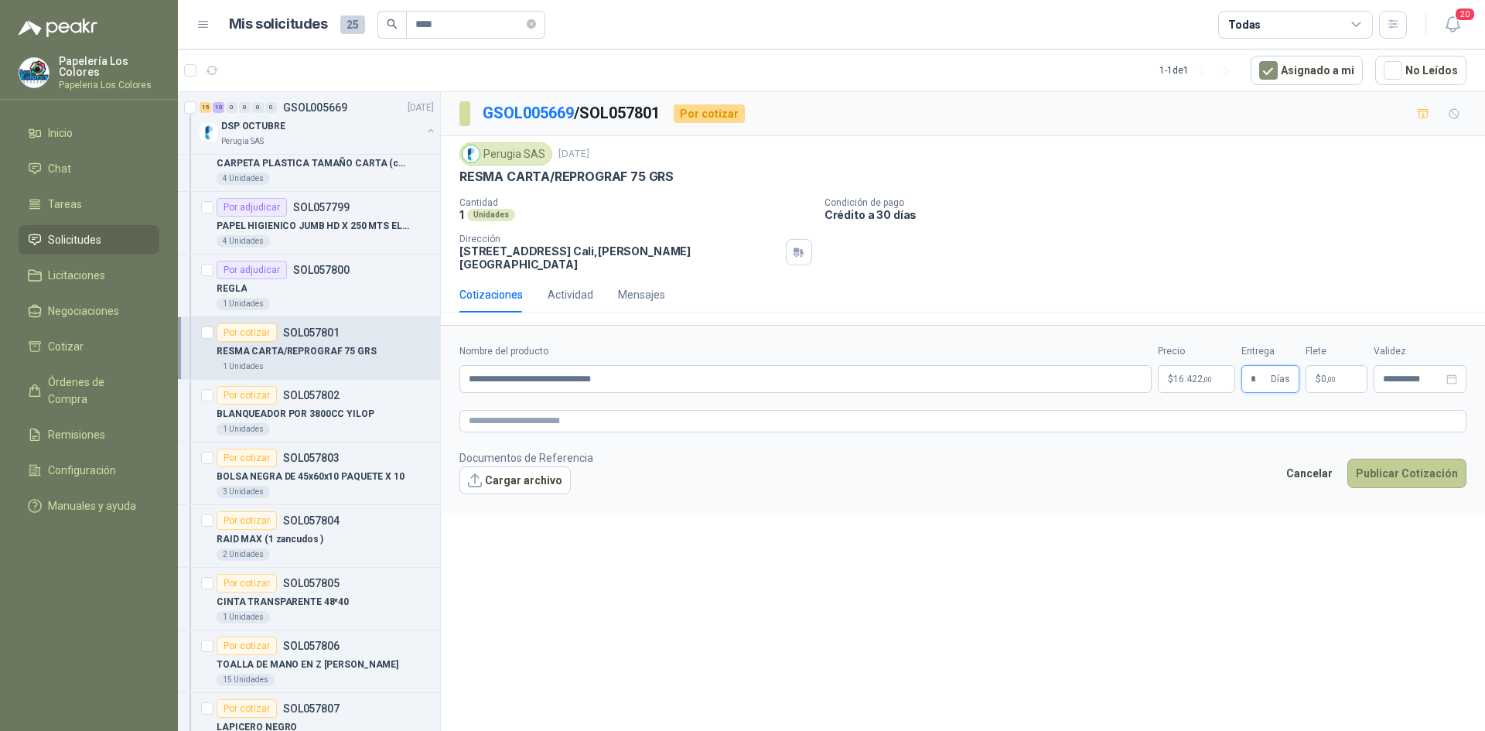
type input "*"
click at [1415, 461] on button "Publicar Cotización" at bounding box center [1407, 473] width 119 height 29
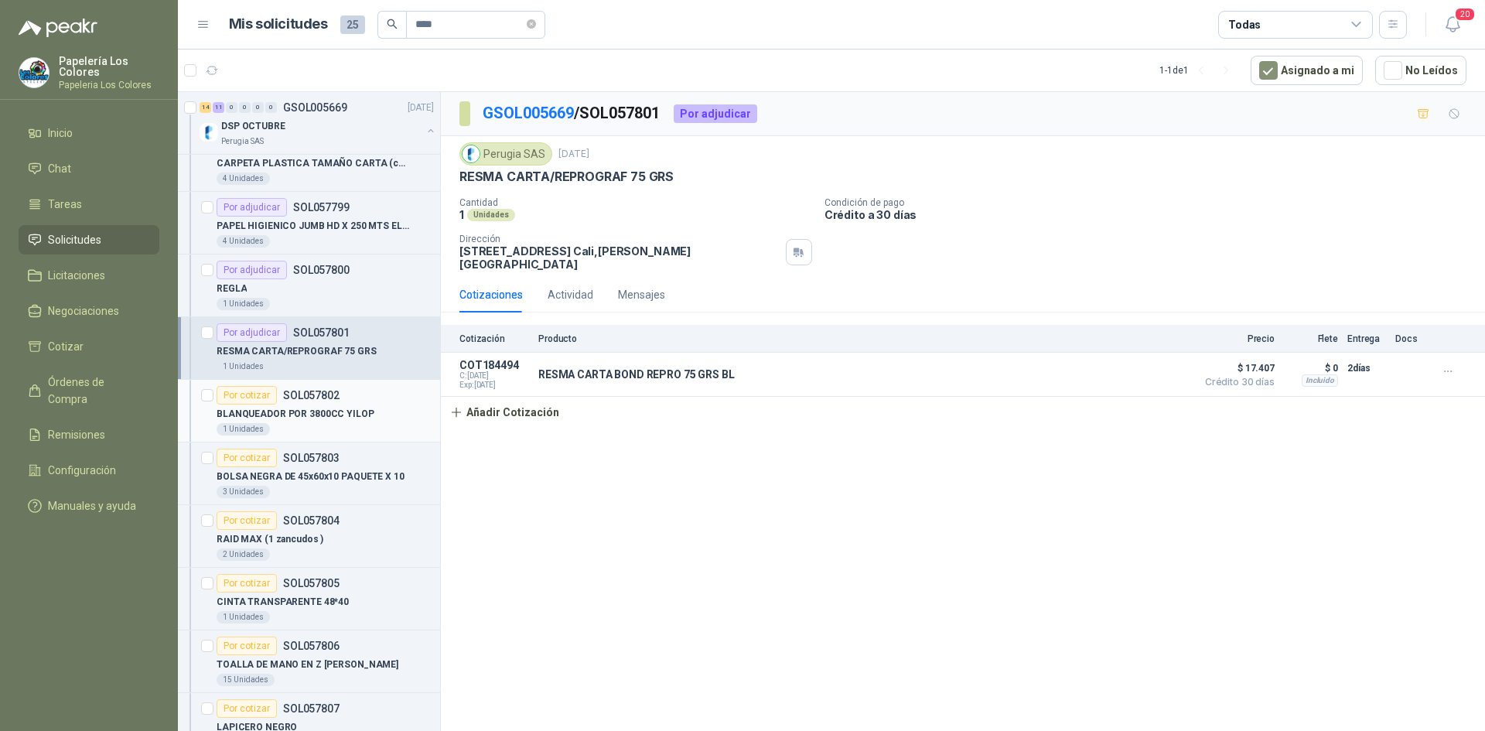
click at [221, 391] on div "Por cotizar" at bounding box center [247, 395] width 60 height 19
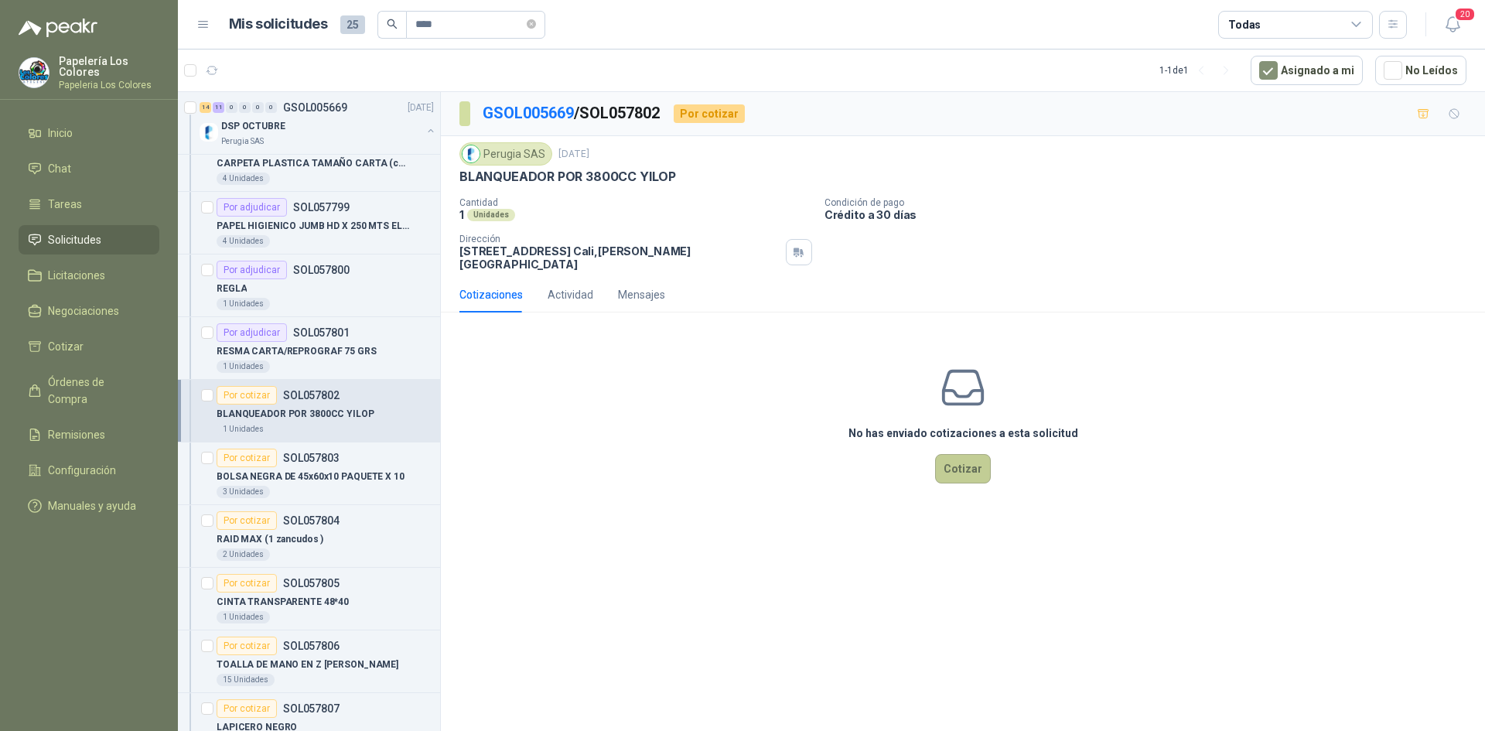
click at [970, 463] on button "Cotizar" at bounding box center [963, 468] width 56 height 29
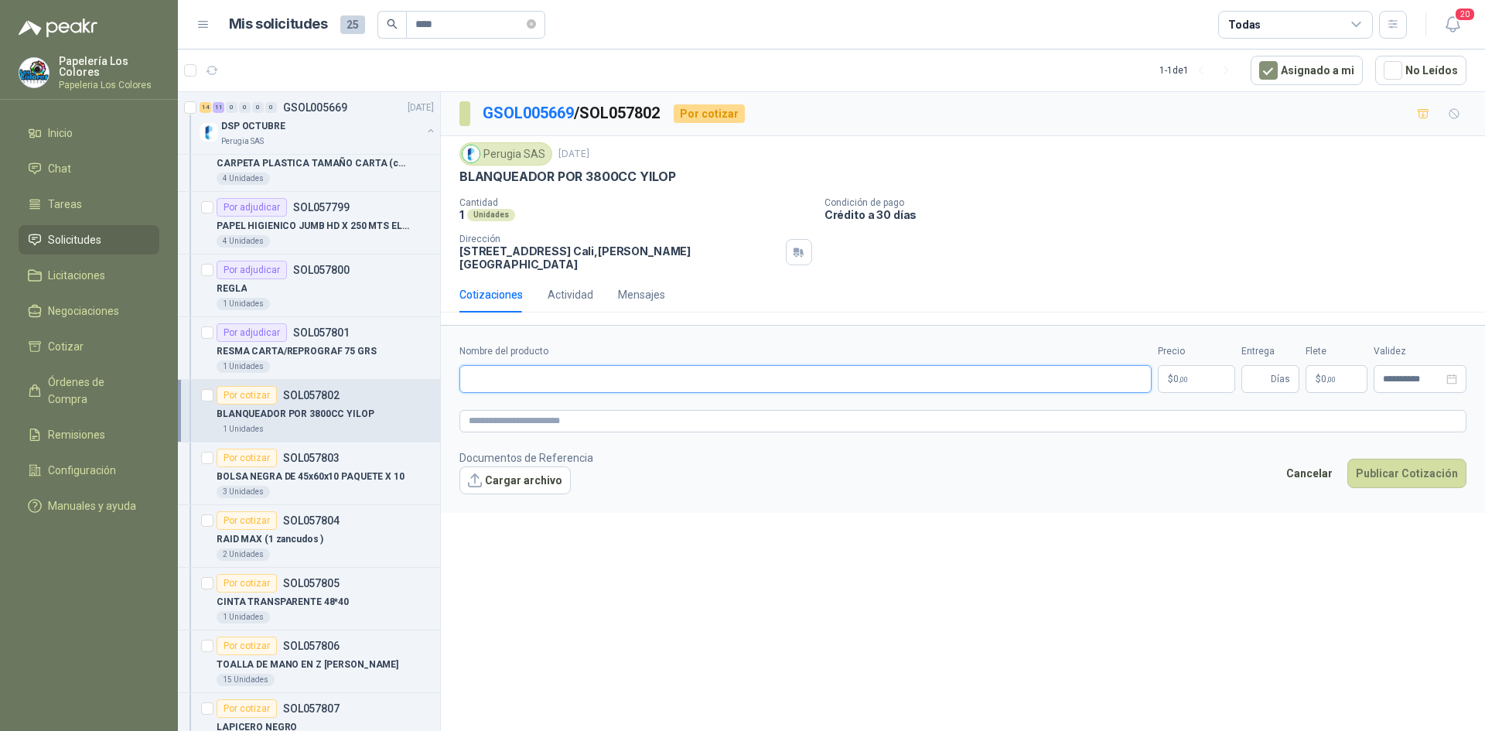
click at [585, 368] on input "Nombre del producto" at bounding box center [806, 379] width 692 height 28
click at [511, 367] on input "Nombre del producto" at bounding box center [806, 379] width 692 height 28
paste input "**********"
type input "**********"
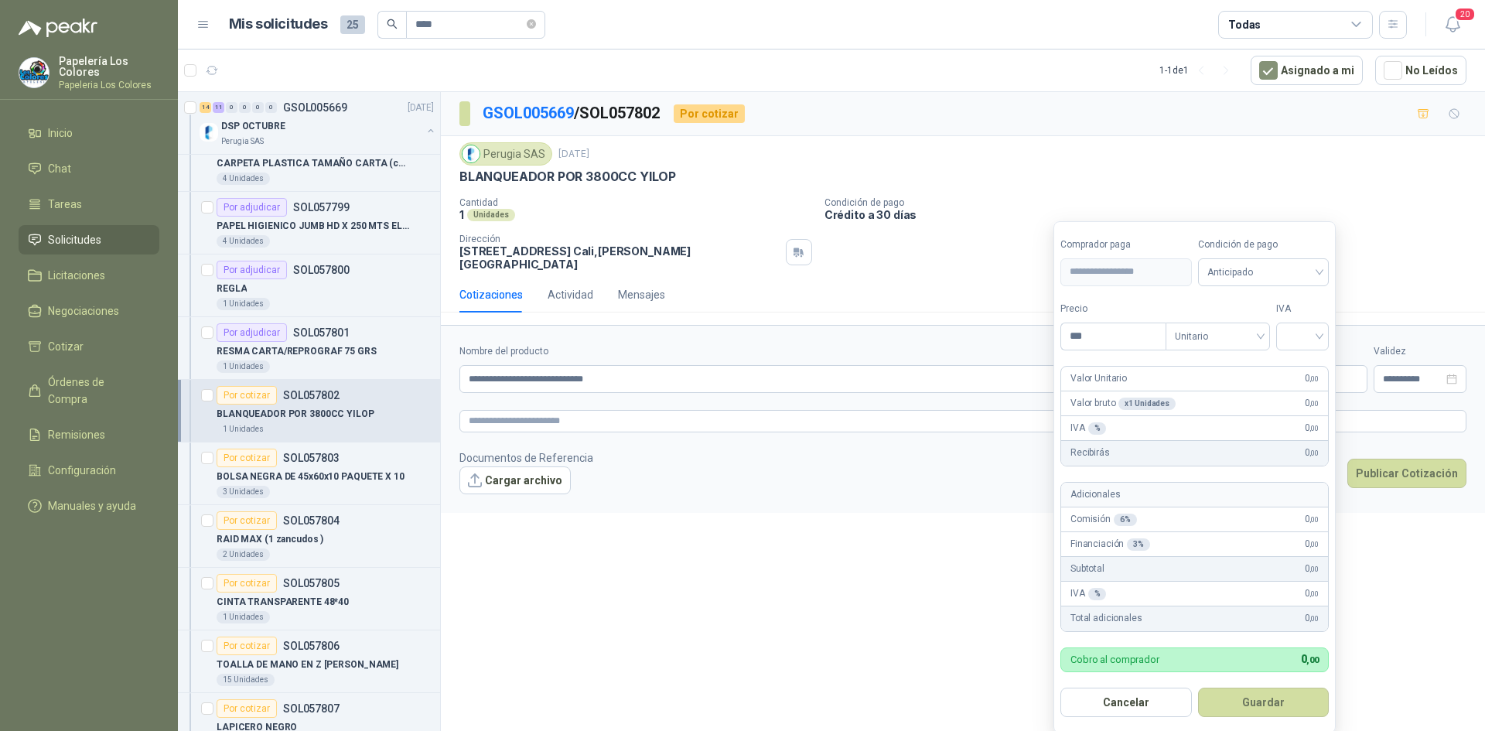
click at [1198, 364] on body "Papelería Los Colores Papeleria Los Colores Inicio Chat Tareas Solicitudes Lici…" at bounding box center [742, 365] width 1485 height 731
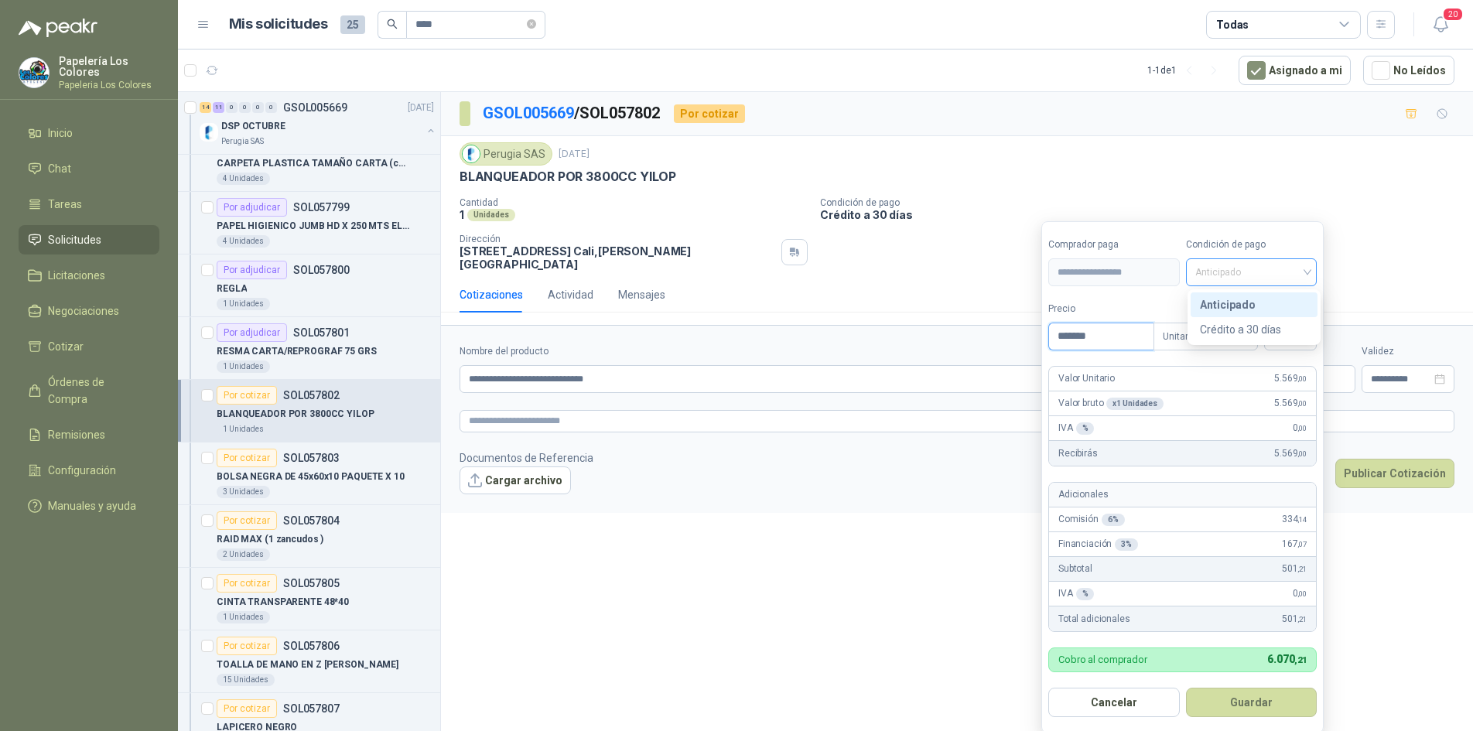
click at [1248, 268] on span "Anticipado" at bounding box center [1251, 272] width 113 height 23
type input "*******"
click at [1235, 327] on div "Crédito a 30 días" at bounding box center [1254, 329] width 108 height 17
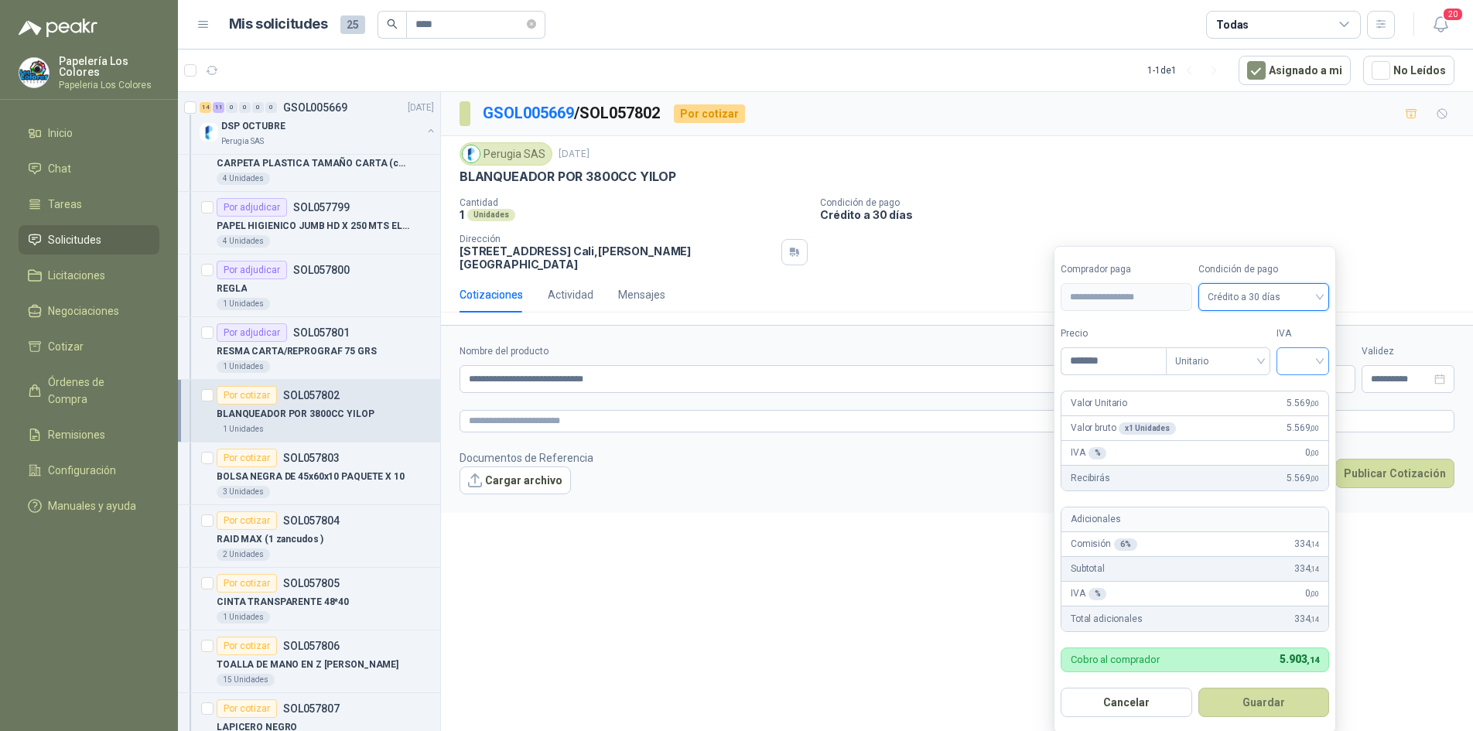
click at [1302, 360] on input "search" at bounding box center [1303, 359] width 34 height 23
click at [1304, 391] on div "19%" at bounding box center [1306, 393] width 29 height 17
click at [1250, 705] on button "Guardar" at bounding box center [1266, 702] width 133 height 29
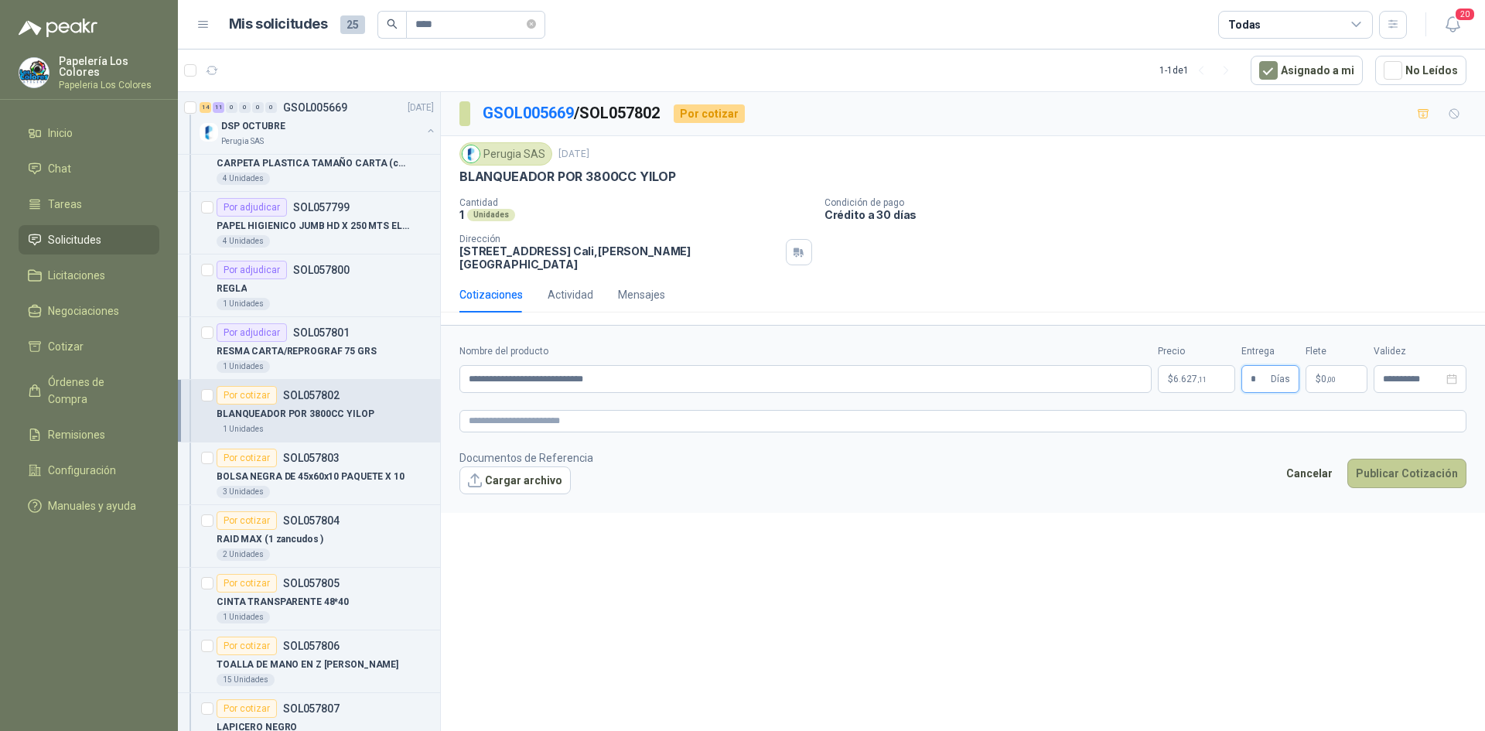
type input "*"
click at [1432, 467] on button "Publicar Cotización" at bounding box center [1407, 473] width 119 height 29
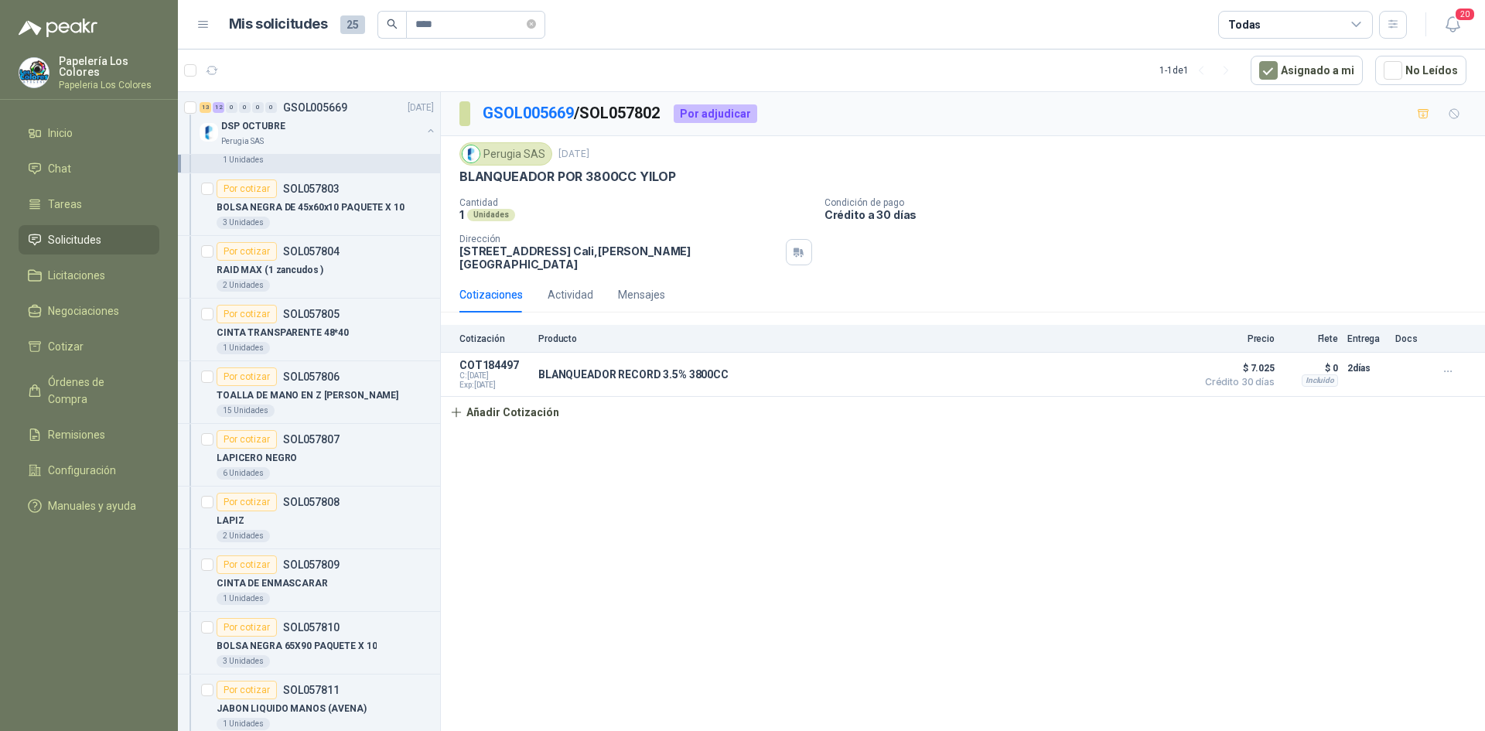
scroll to position [619, 0]
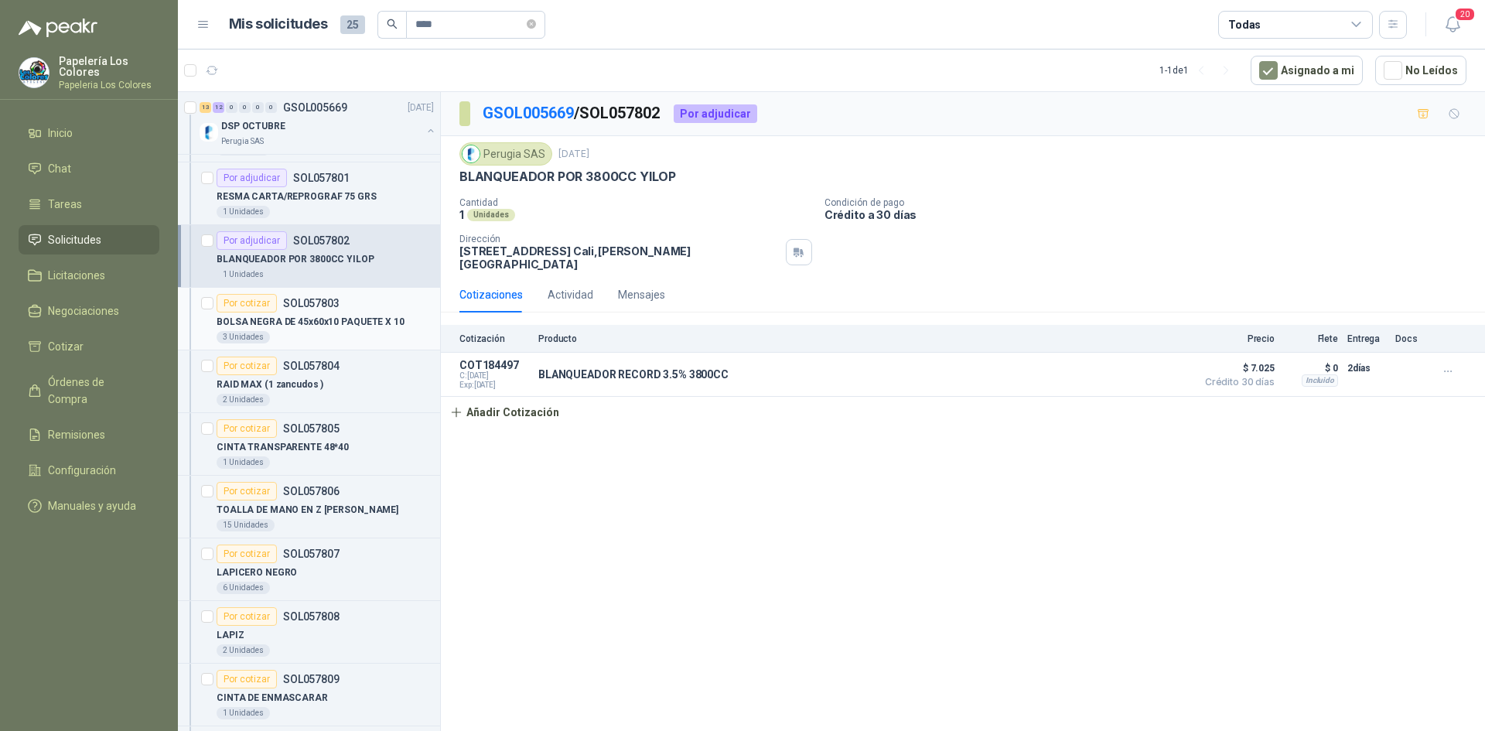
click at [248, 301] on div "Por cotizar" at bounding box center [247, 303] width 60 height 19
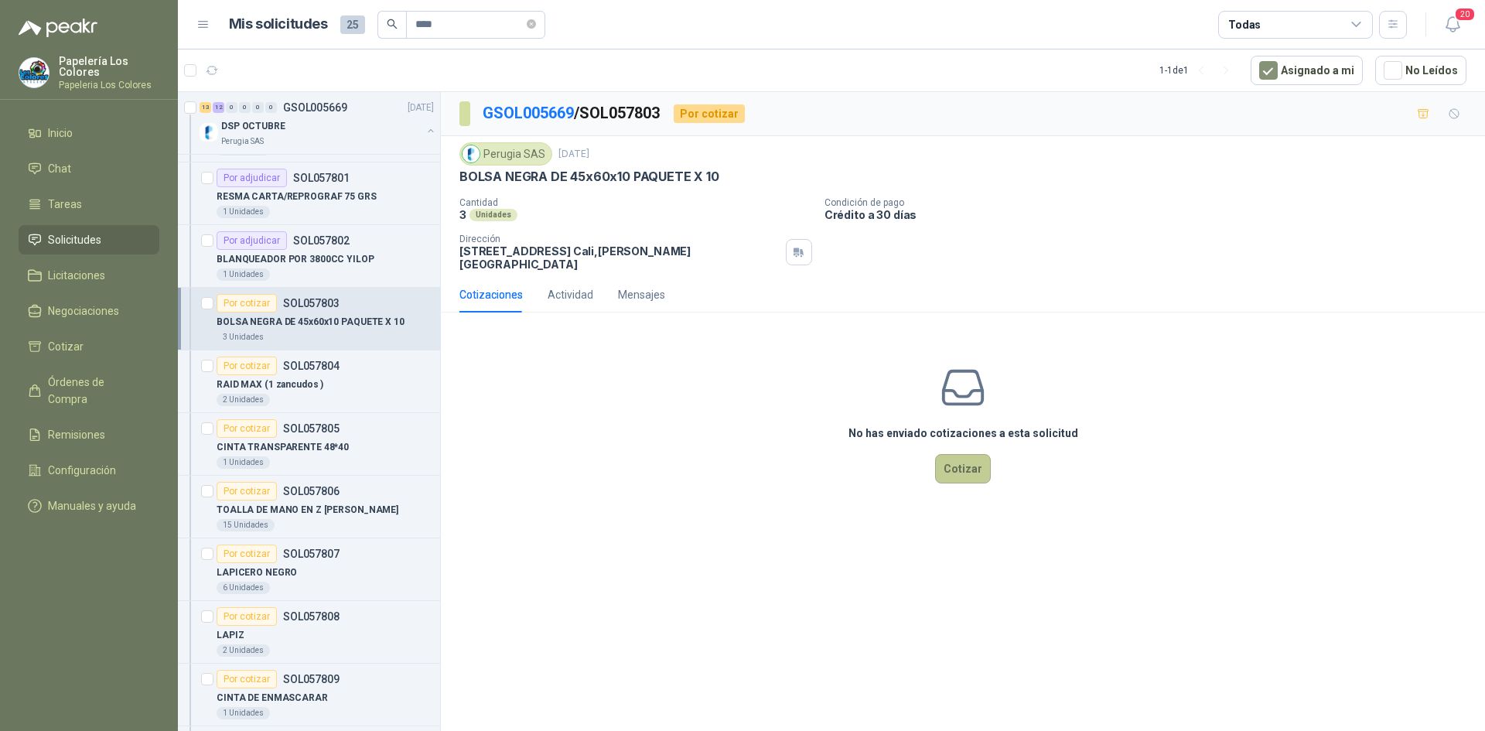
click at [960, 454] on button "Cotizar" at bounding box center [963, 468] width 56 height 29
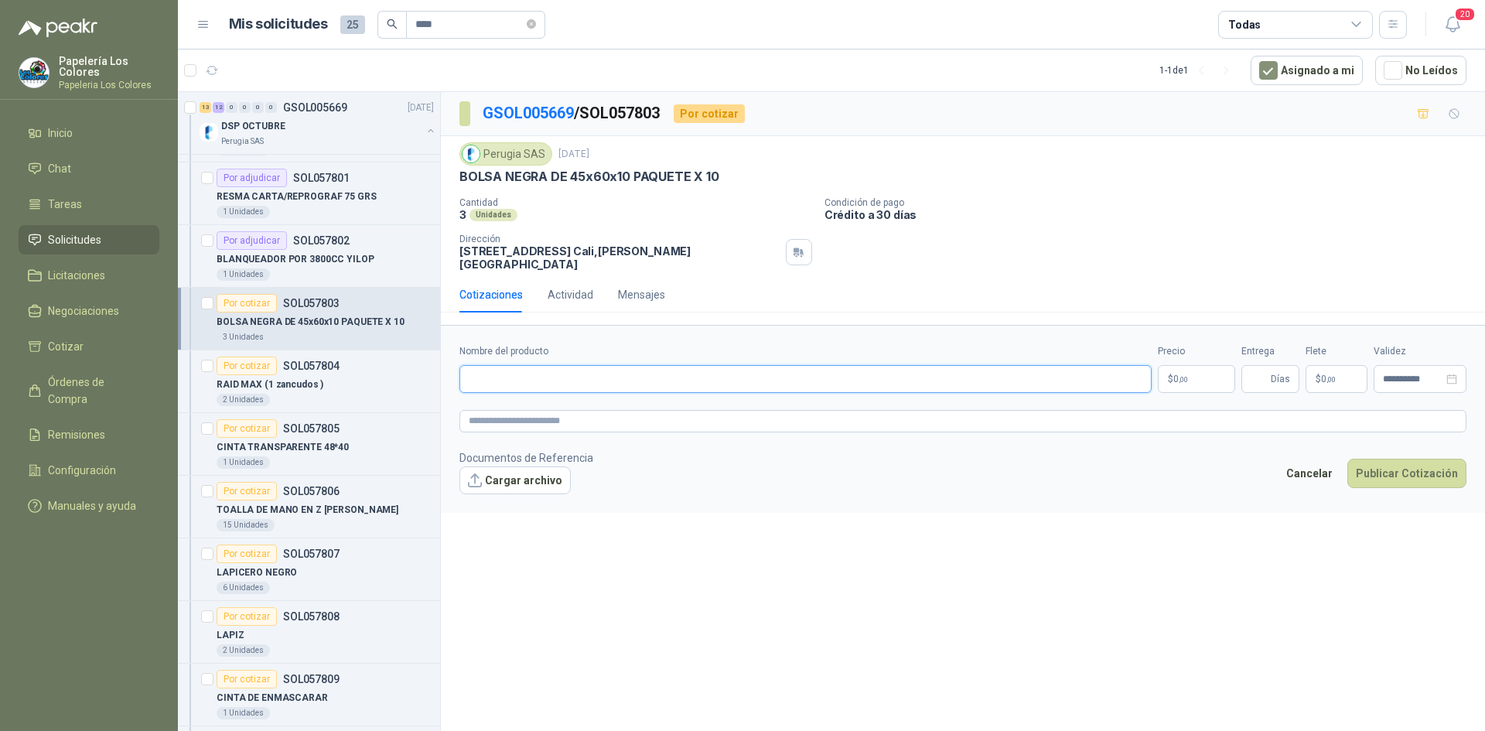
click at [558, 372] on input "Nombre del producto" at bounding box center [806, 379] width 692 height 28
click at [538, 369] on input "Nombre del producto" at bounding box center [806, 379] width 692 height 28
paste input "**********"
type input "**********"
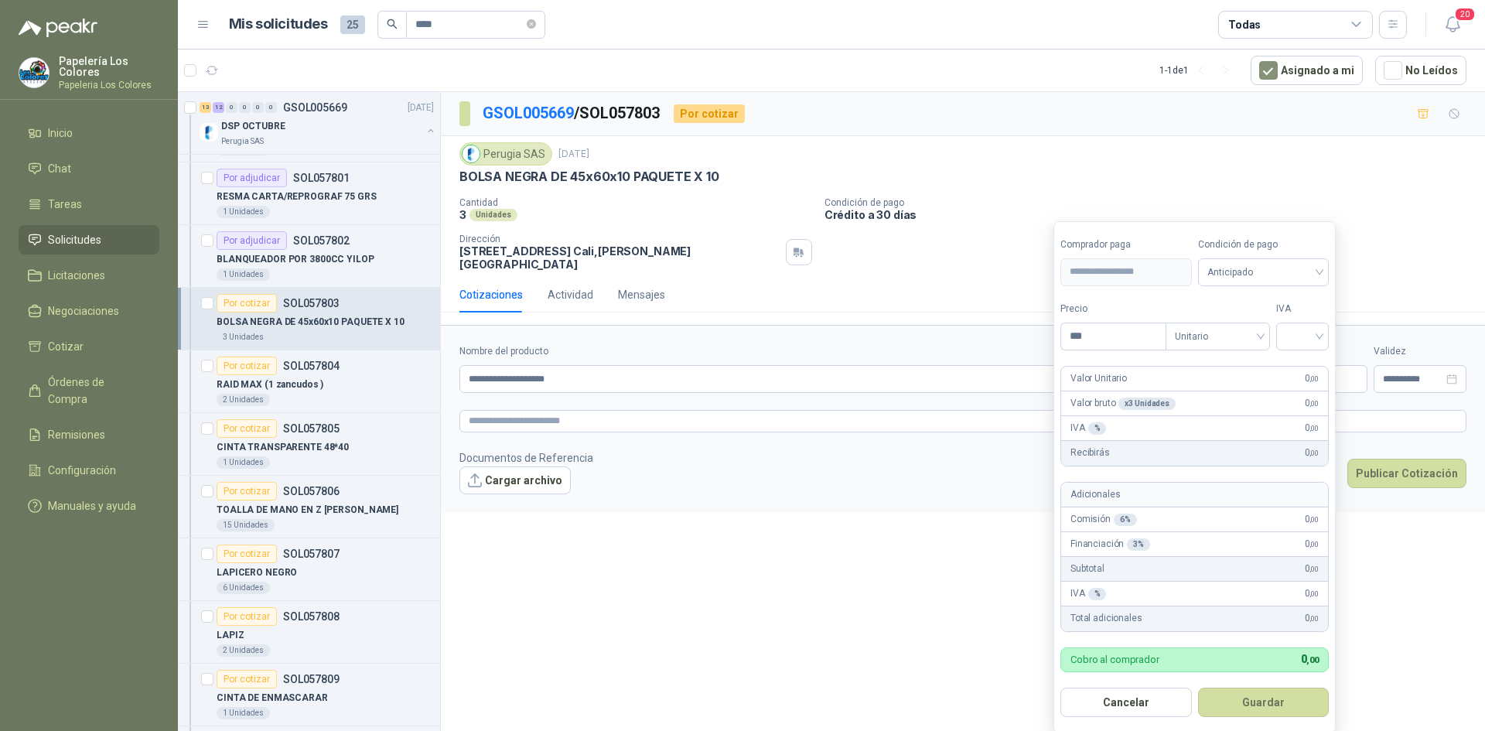
click at [1208, 373] on body "Papelería Los Colores Papeleria Los Colores Inicio Chat Tareas Solicitudes Lici…" at bounding box center [742, 365] width 1485 height 731
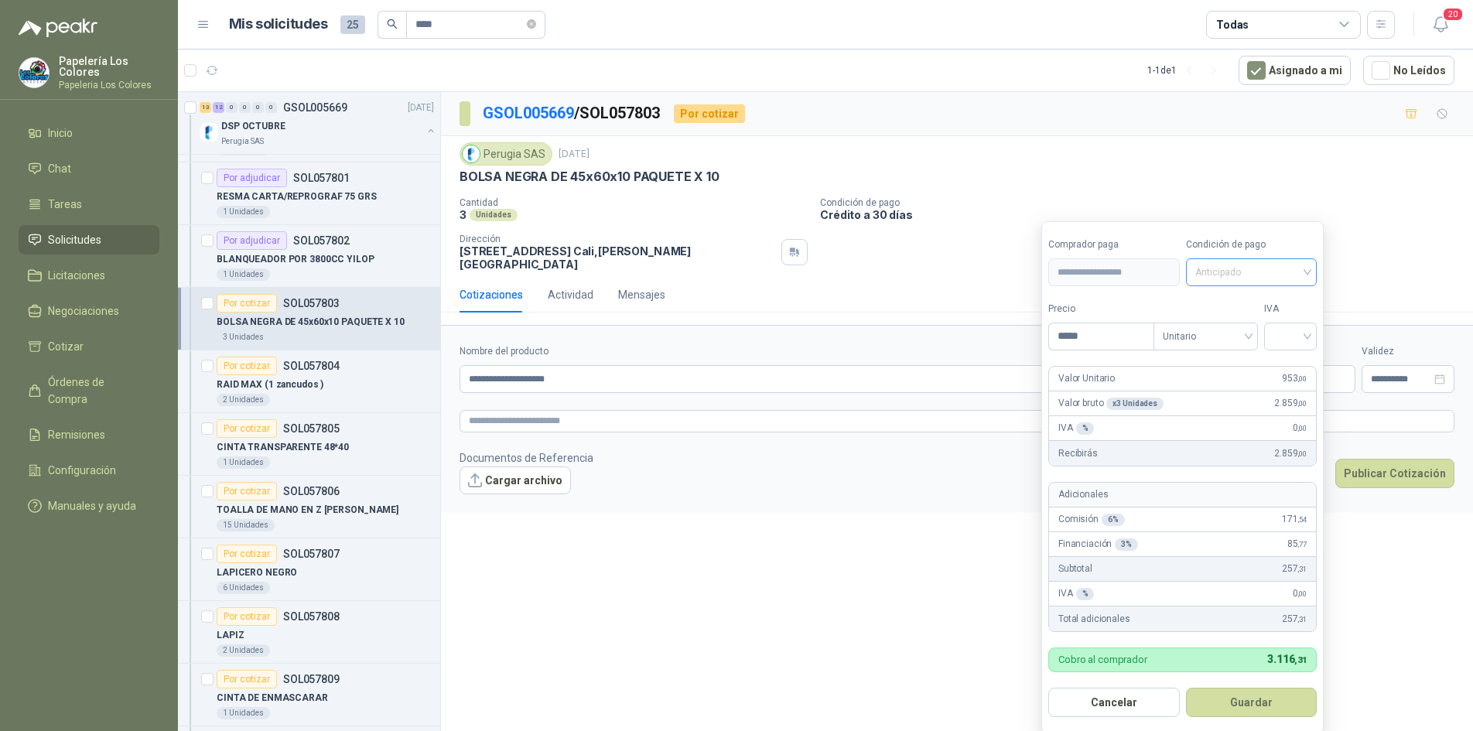
click at [1251, 279] on span "Anticipado" at bounding box center [1251, 272] width 113 height 23
type input "*****"
click at [1244, 323] on div "Crédito a 30 días" at bounding box center [1254, 329] width 108 height 17
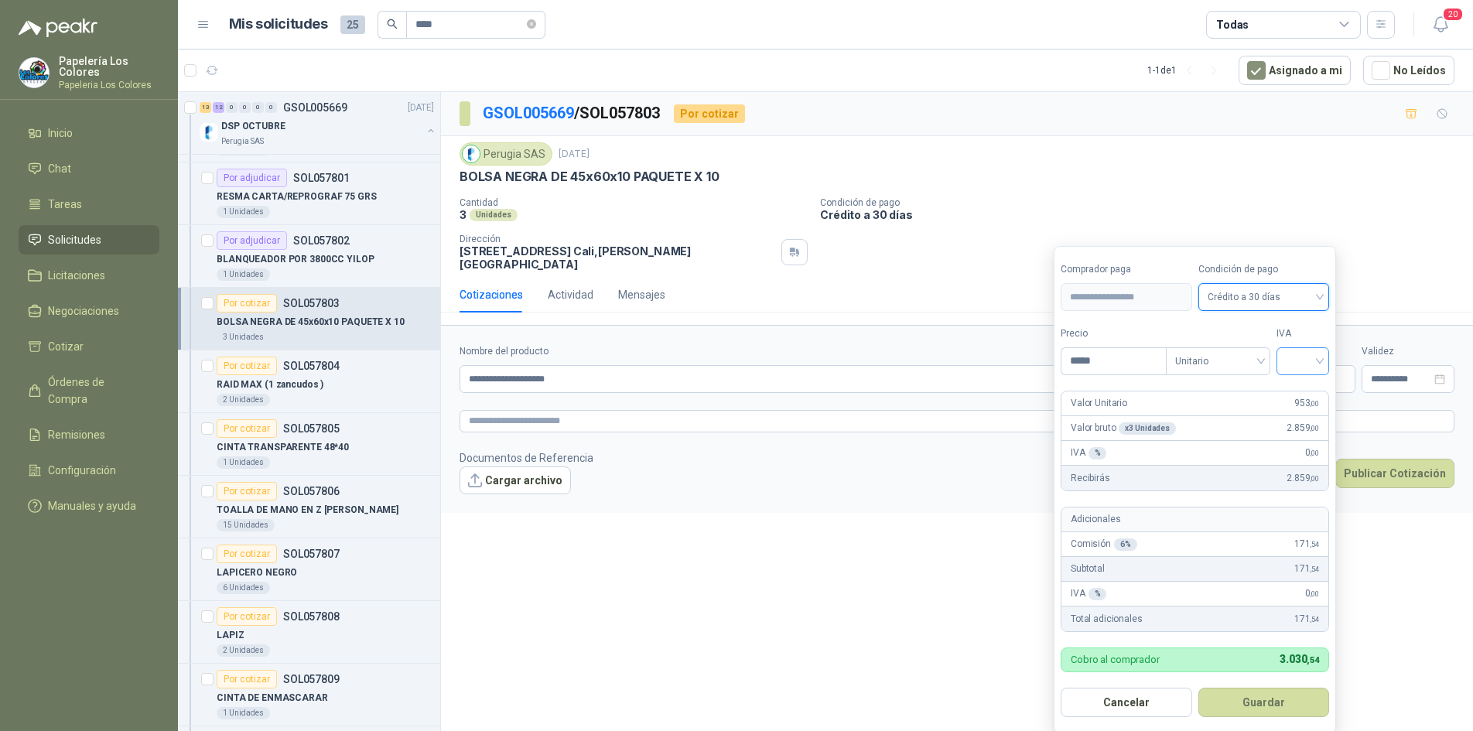
click at [1307, 361] on input "search" at bounding box center [1303, 359] width 34 height 23
click at [1309, 391] on div "19%" at bounding box center [1306, 393] width 29 height 17
click at [1252, 699] on button "Guardar" at bounding box center [1266, 702] width 133 height 29
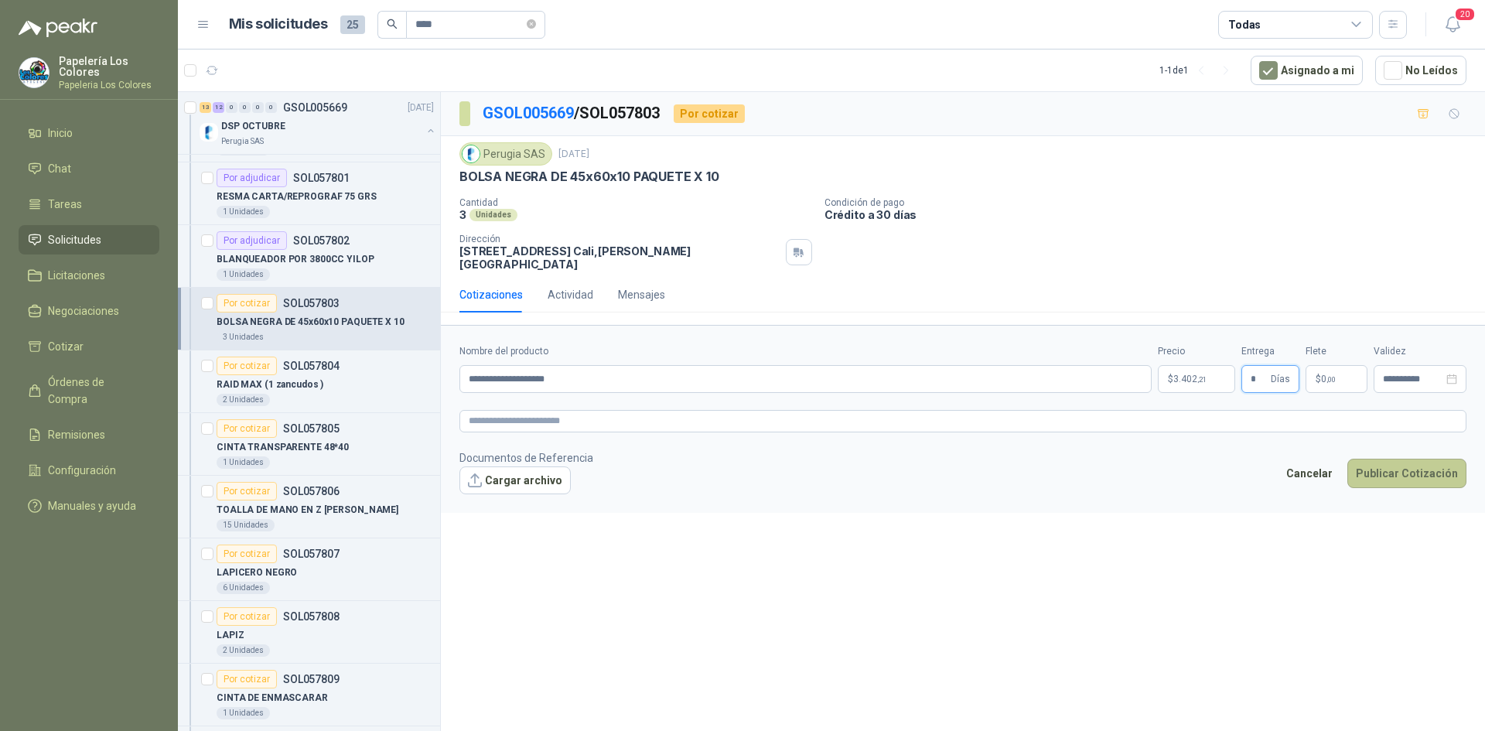
type input "*"
click at [1406, 468] on button "Publicar Cotización" at bounding box center [1407, 473] width 119 height 29
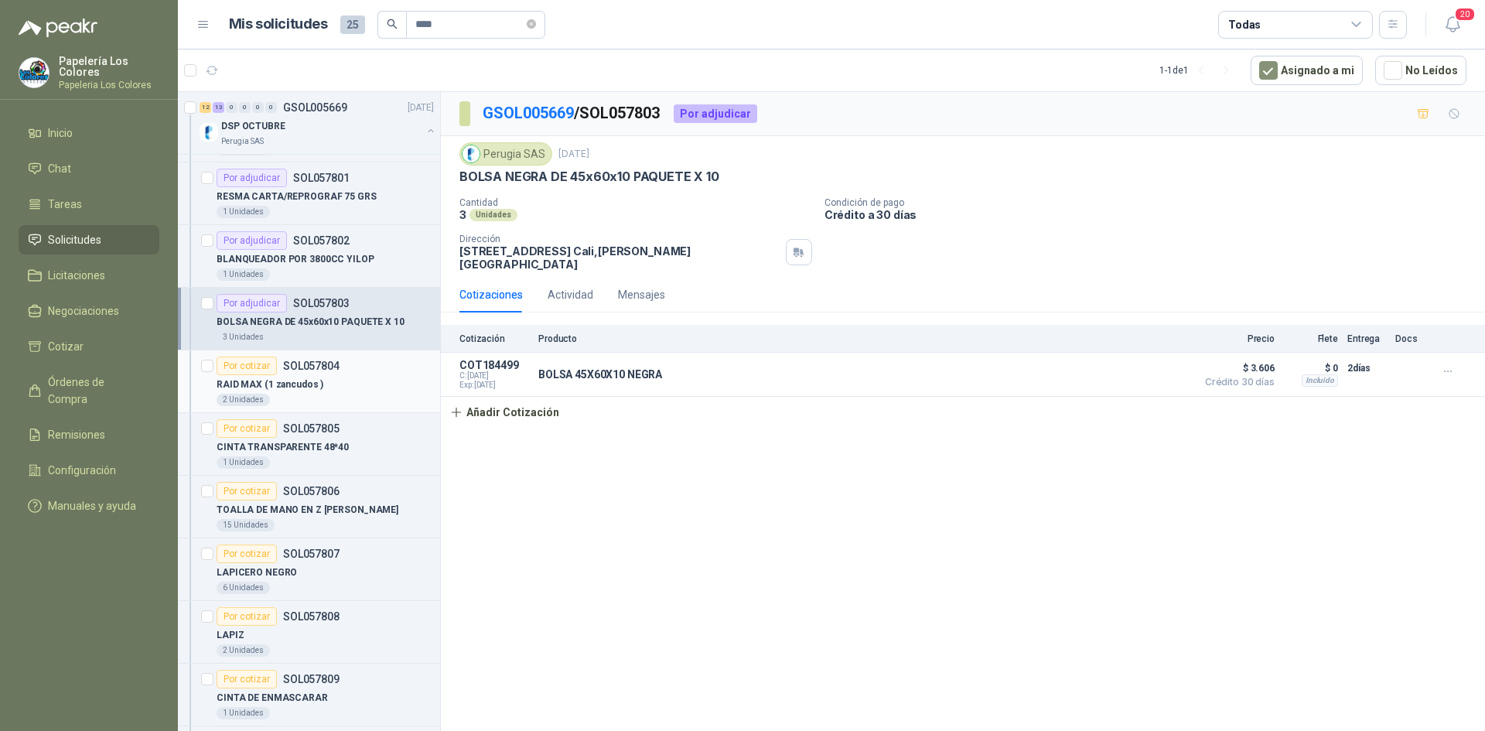
click at [250, 364] on div "Por cotizar" at bounding box center [247, 366] width 60 height 19
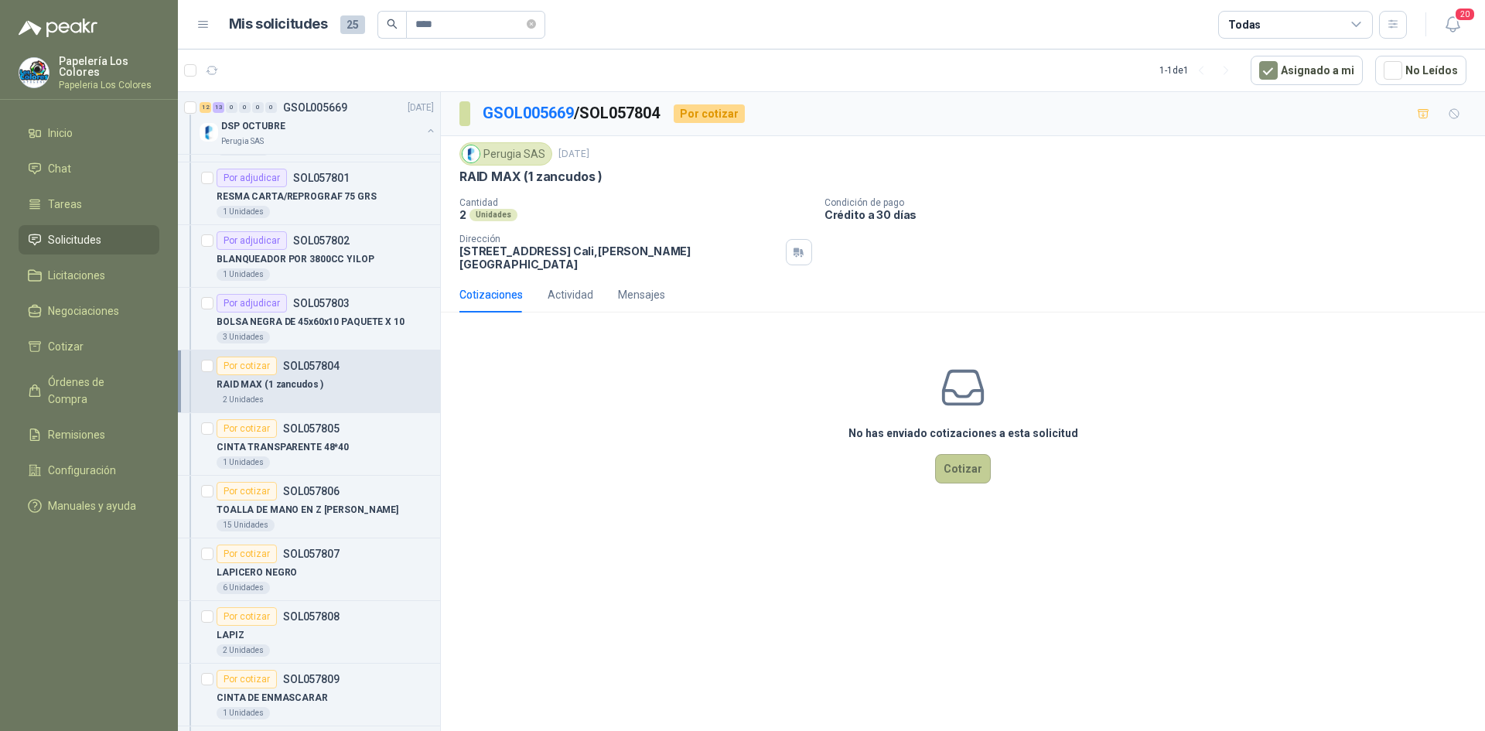
click at [970, 455] on button "Cotizar" at bounding box center [963, 468] width 56 height 29
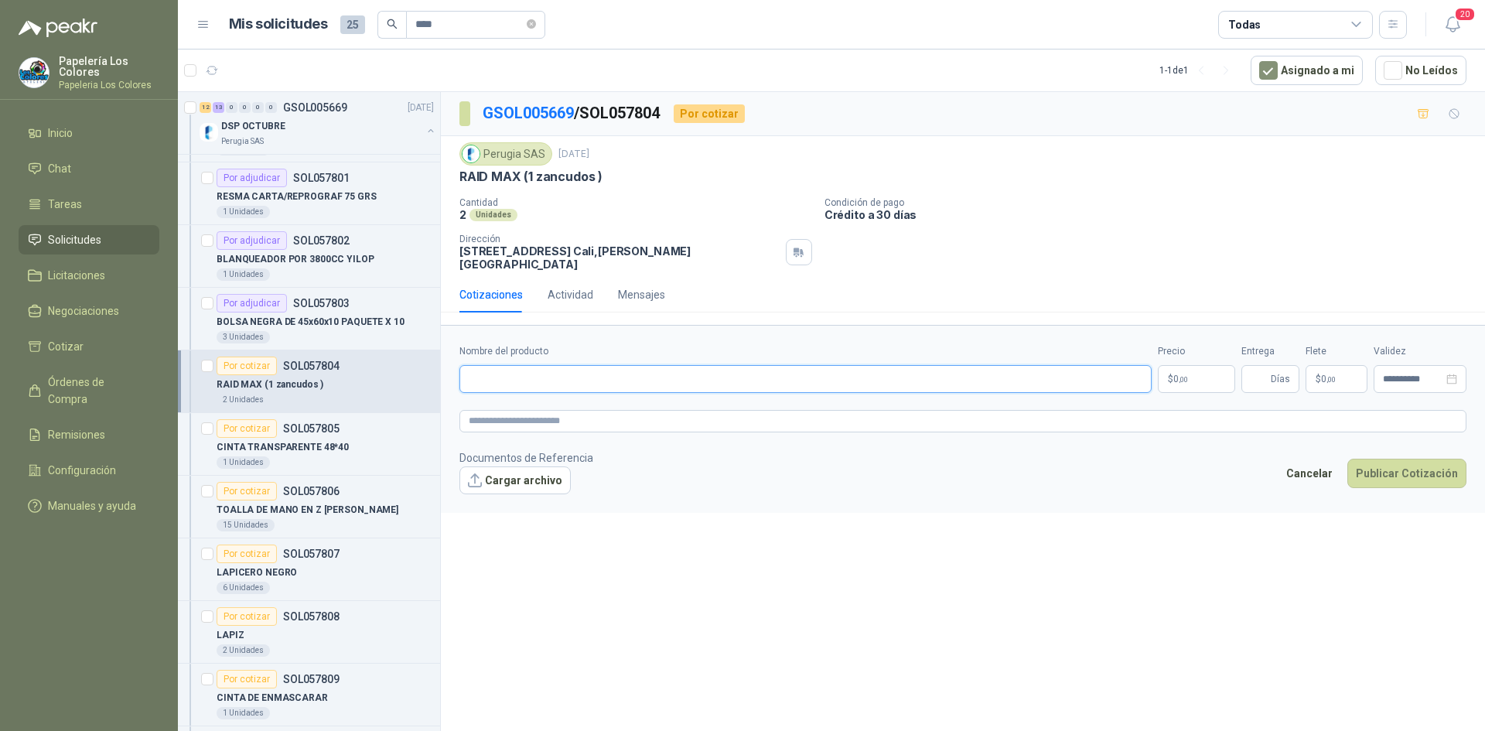
click at [561, 379] on input "Nombre del producto" at bounding box center [806, 379] width 692 height 28
click at [675, 365] on input "Nombre del producto" at bounding box center [806, 379] width 692 height 28
paste input "**********"
type input "**********"
click at [1188, 357] on body "Papelería Los Colores Papeleria Los Colores Inicio Chat Tareas Solicitudes Lici…" at bounding box center [742, 365] width 1485 height 731
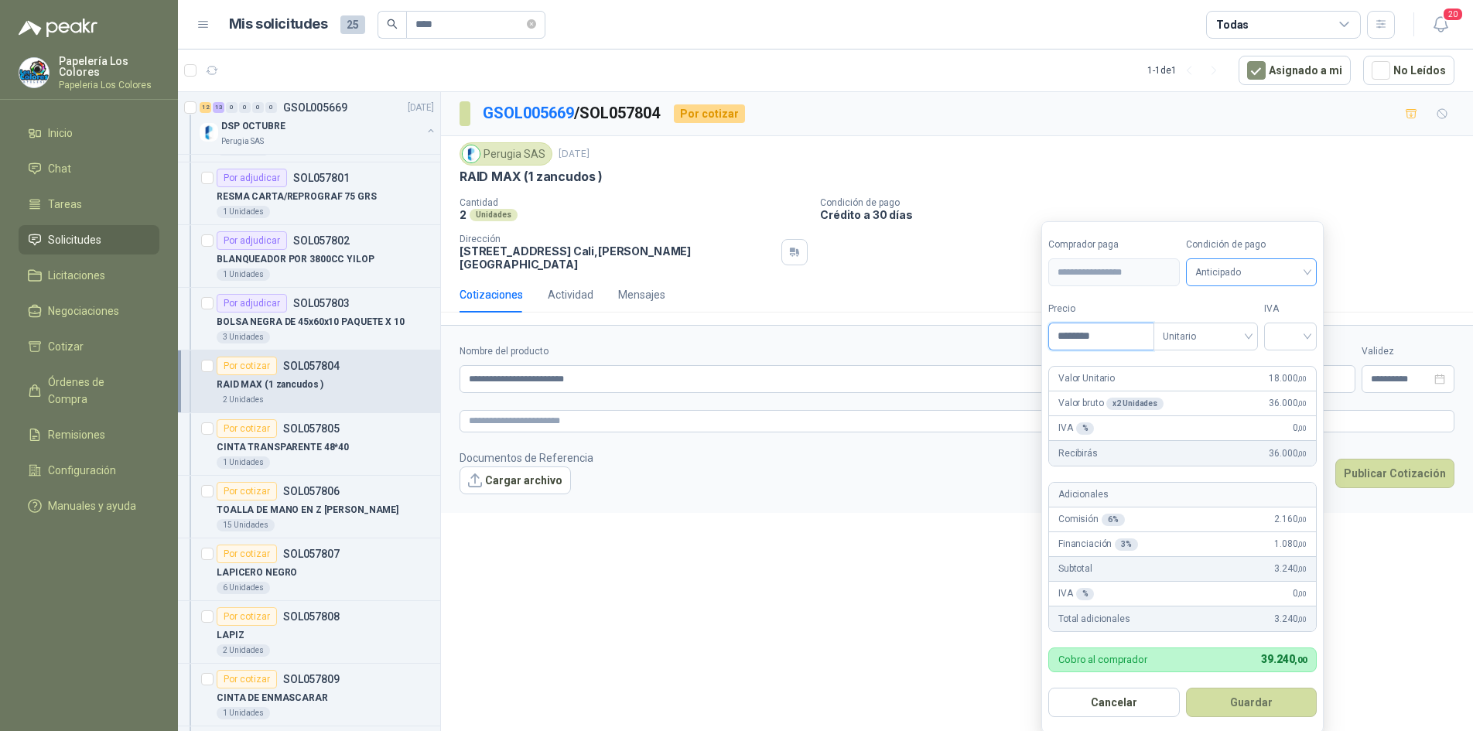
click at [1234, 272] on span "Anticipado" at bounding box center [1251, 272] width 113 height 23
type input "********"
click at [1237, 325] on div "Crédito a 30 días" at bounding box center [1254, 329] width 108 height 17
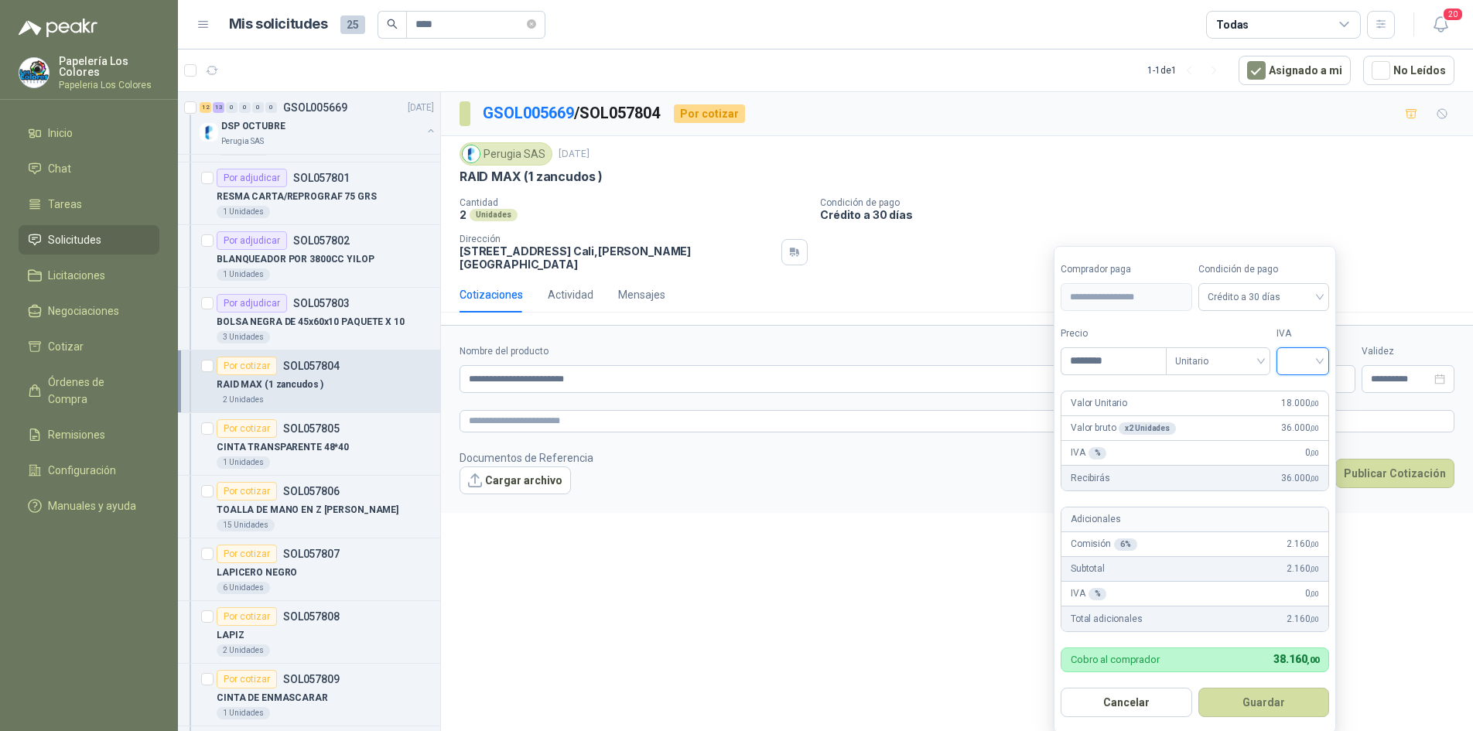
click at [1306, 359] on input "search" at bounding box center [1303, 359] width 34 height 23
click at [1304, 440] on div "0%" at bounding box center [1306, 443] width 29 height 17
click at [1267, 699] on button "Guardar" at bounding box center [1266, 702] width 133 height 29
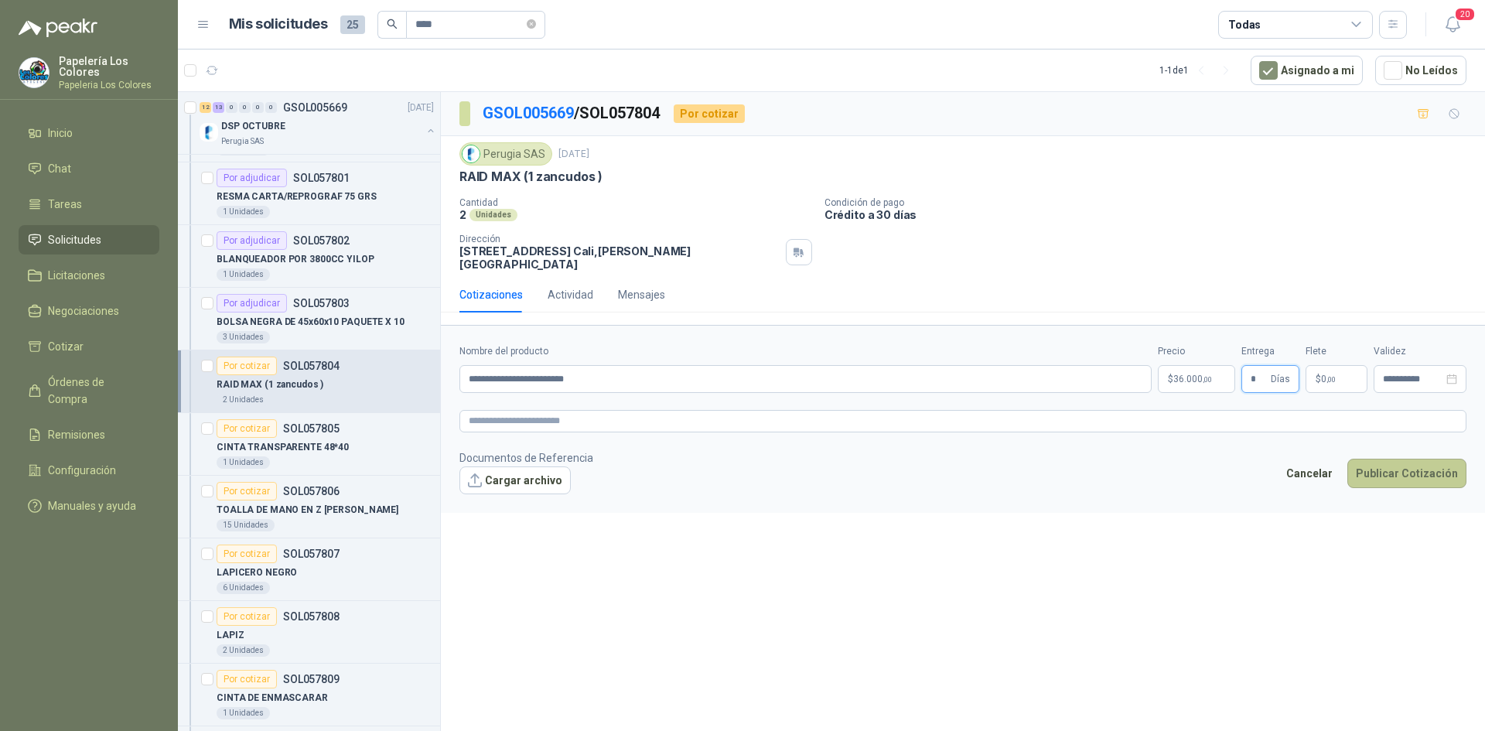
type input "*"
click at [1413, 460] on button "Publicar Cotización" at bounding box center [1407, 473] width 119 height 29
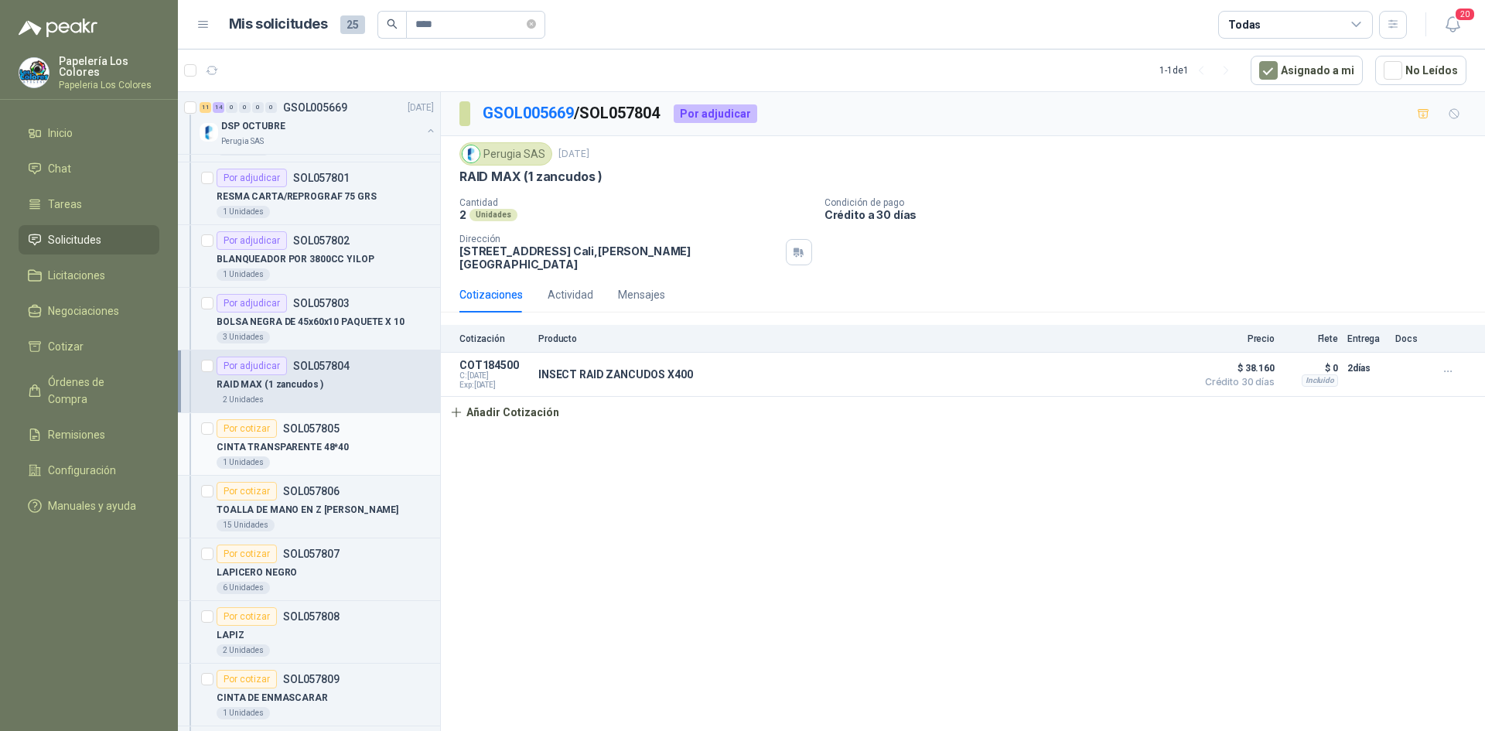
click at [248, 426] on div "Por cotizar" at bounding box center [247, 428] width 60 height 19
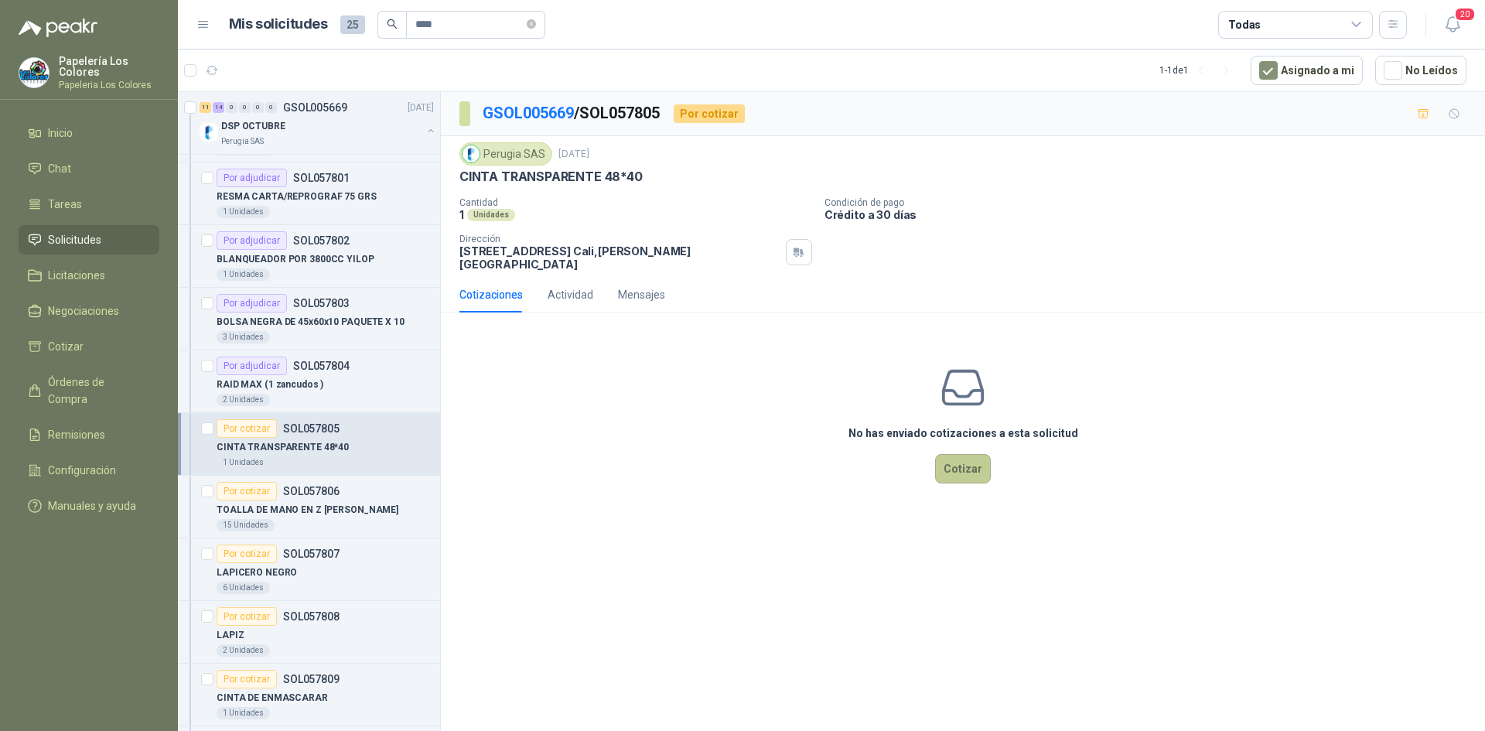
click at [962, 454] on button "Cotizar" at bounding box center [963, 468] width 56 height 29
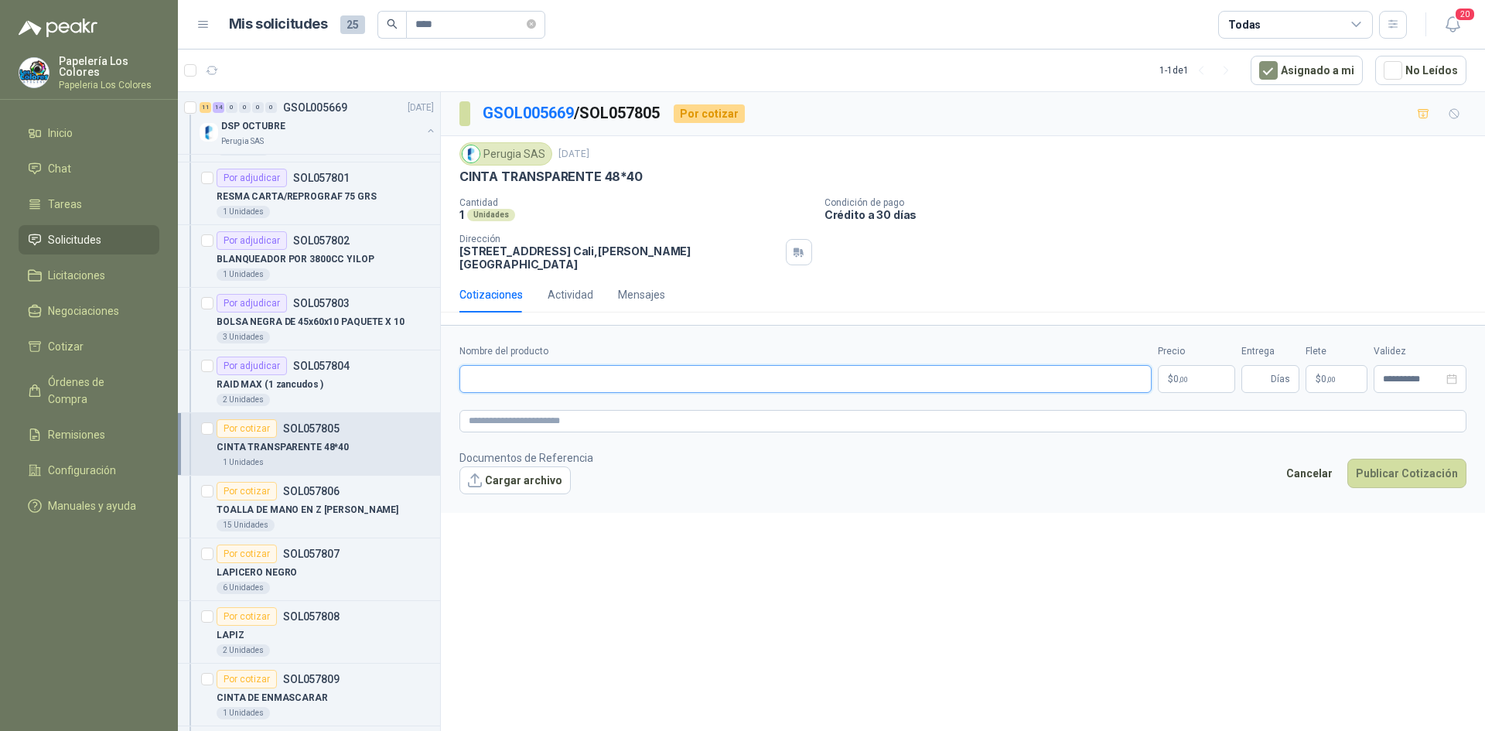
click at [590, 367] on input "Nombre del producto" at bounding box center [806, 379] width 692 height 28
click at [591, 371] on input "Nombre del producto" at bounding box center [806, 379] width 692 height 28
paste input "**********"
type input "**********"
click at [1186, 367] on body "Papelería Los Colores Papeleria Los Colores Inicio Chat Tareas Solicitudes Lici…" at bounding box center [742, 365] width 1485 height 731
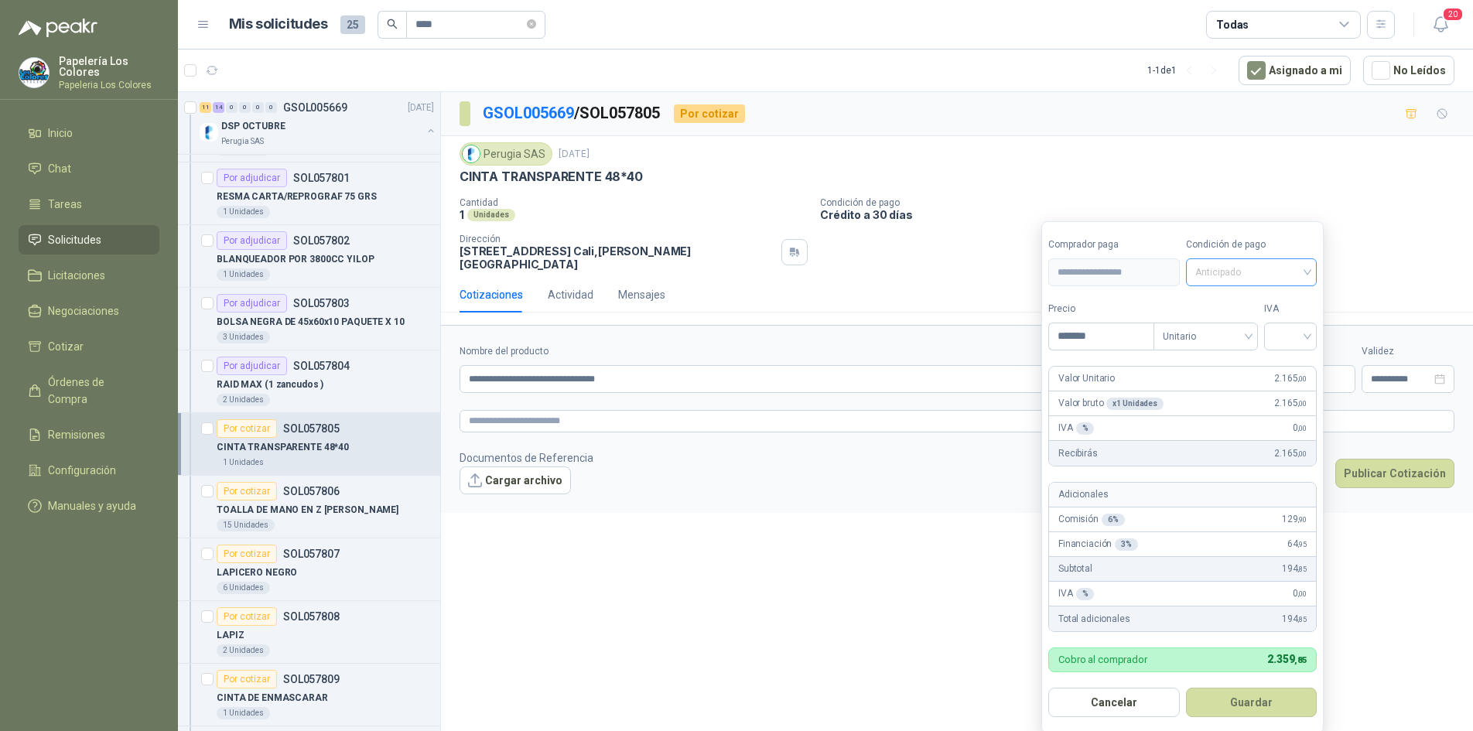
click at [1259, 266] on span "Anticipado" at bounding box center [1251, 272] width 113 height 23
type input "*******"
click at [1233, 327] on div "Crédito a 30 días" at bounding box center [1254, 329] width 108 height 17
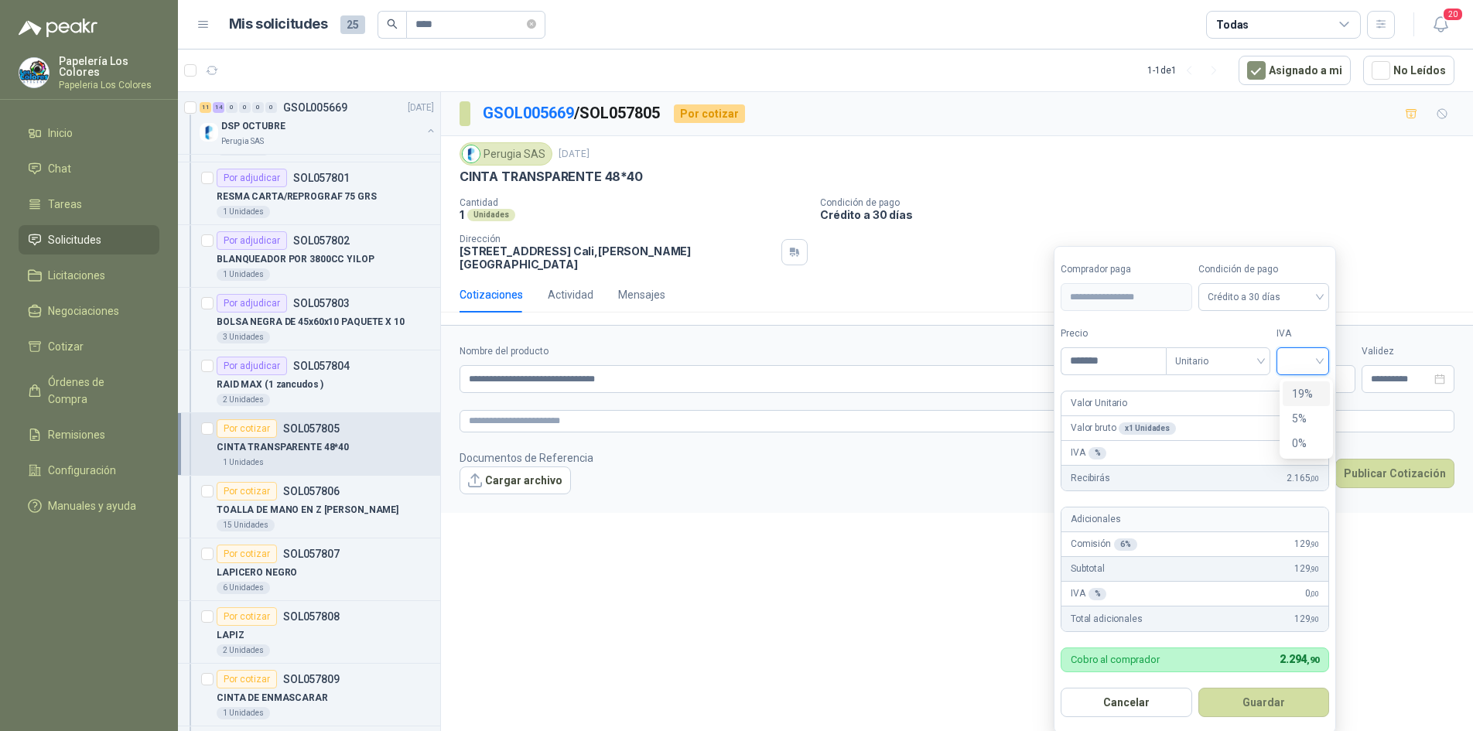
click at [1307, 355] on input "search" at bounding box center [1303, 359] width 34 height 23
click at [1307, 385] on div "19%" at bounding box center [1306, 393] width 29 height 17
click at [1262, 702] on button "Guardar" at bounding box center [1266, 702] width 133 height 29
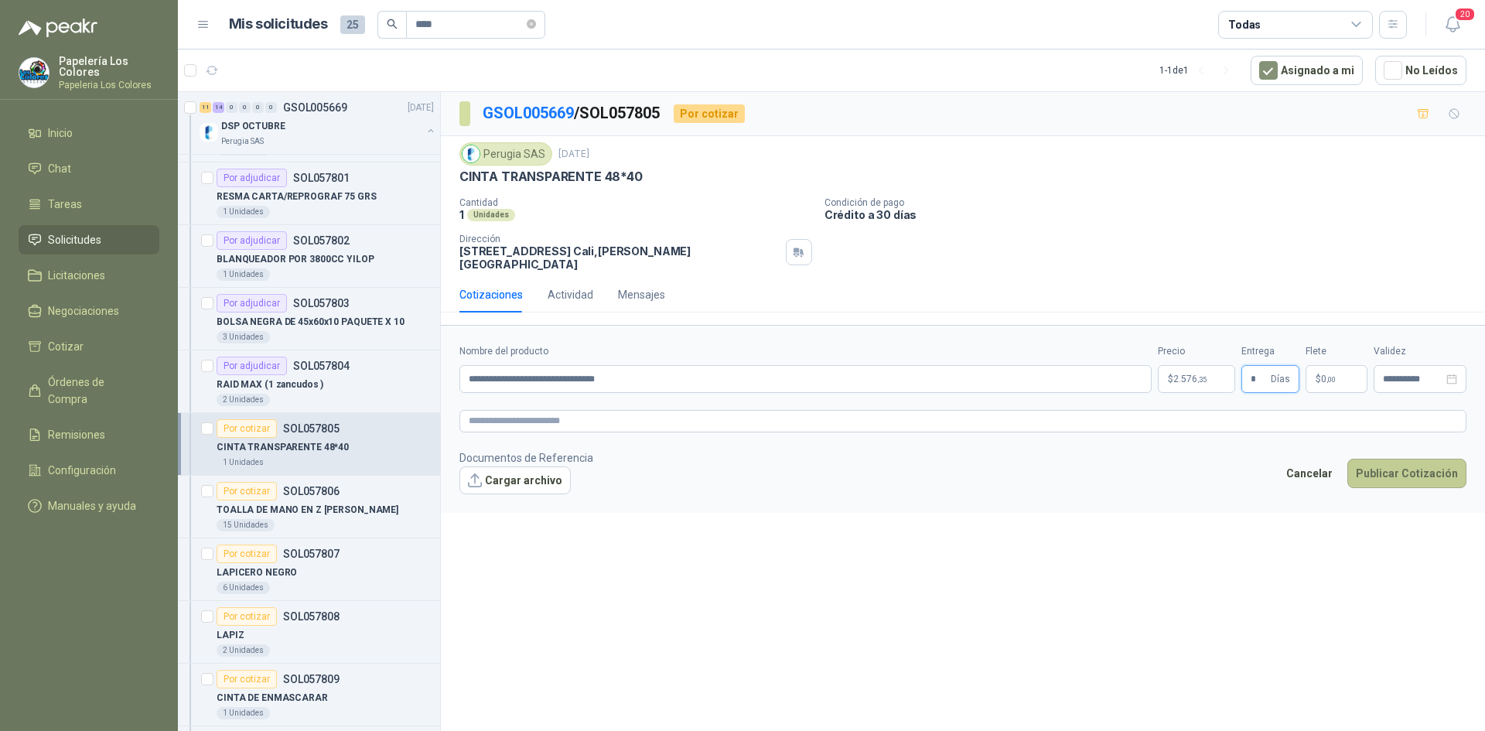
type input "*"
click at [1421, 461] on button "Publicar Cotización" at bounding box center [1407, 473] width 119 height 29
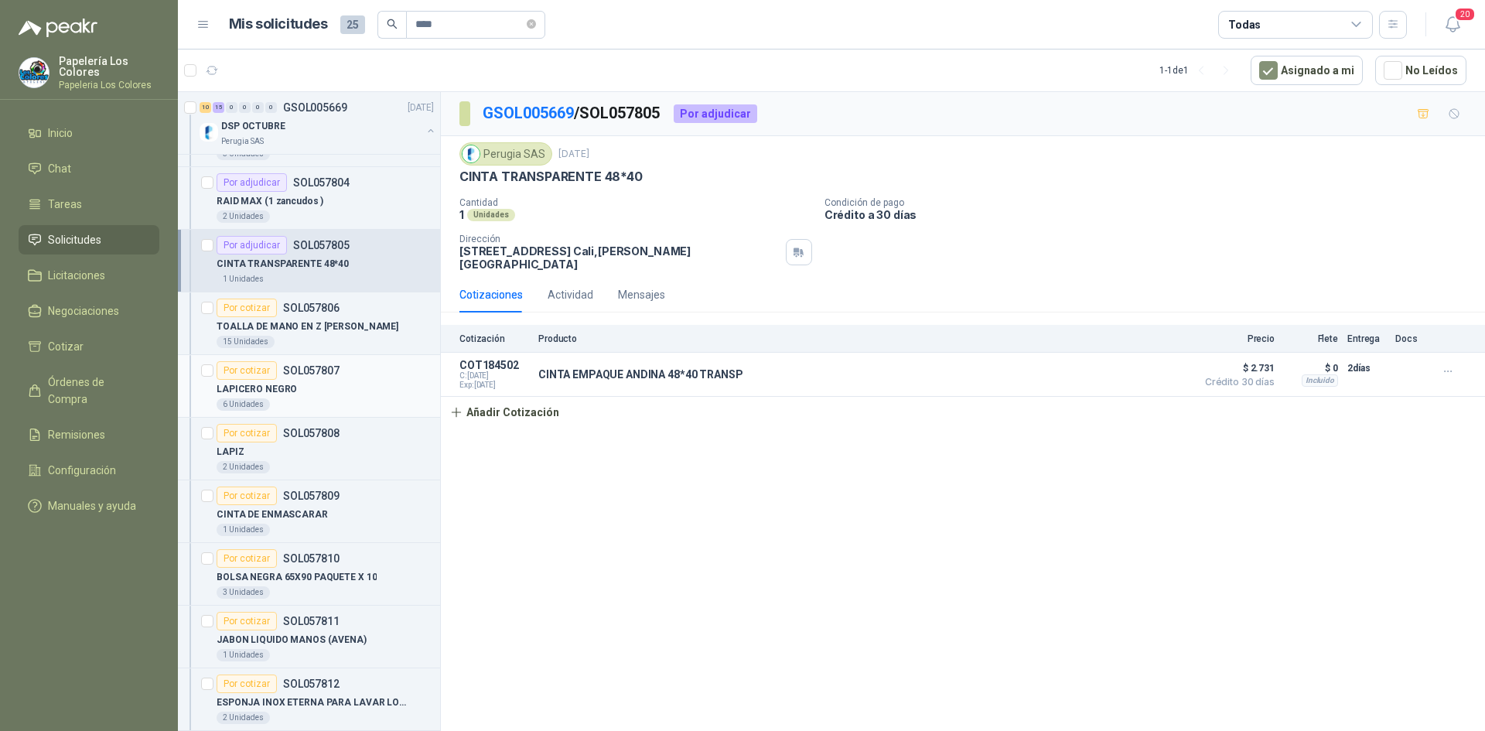
scroll to position [851, 0]
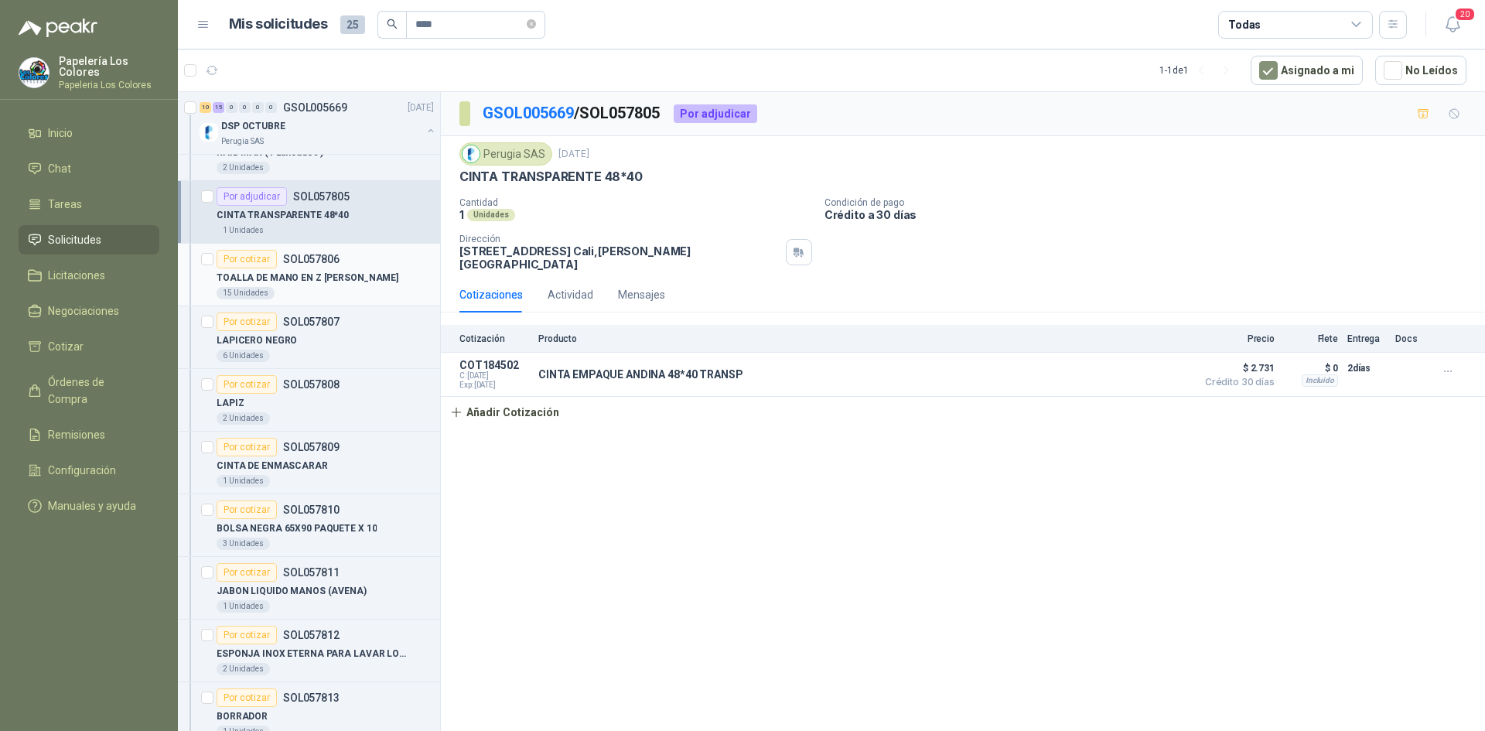
click at [241, 255] on div "Por cotizar" at bounding box center [247, 259] width 60 height 19
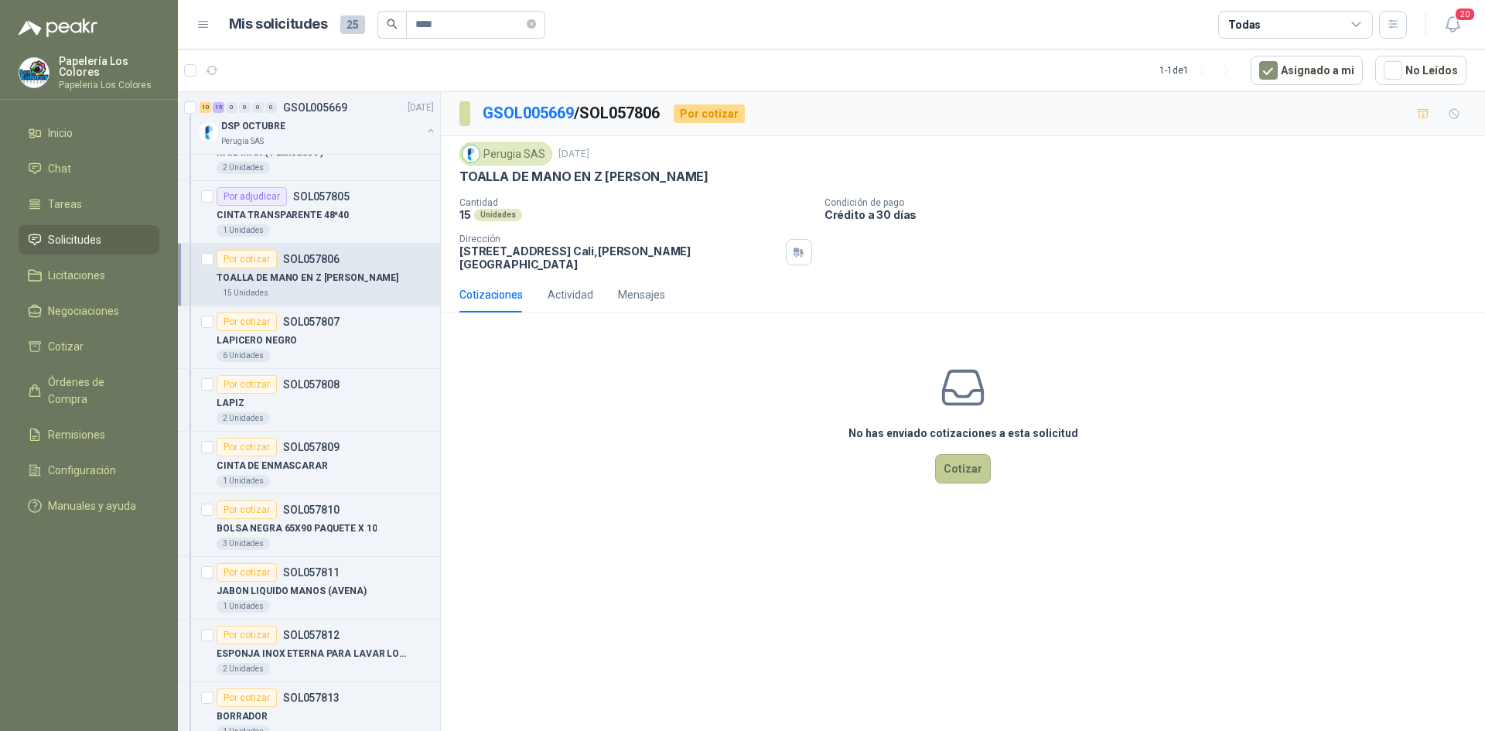
click at [962, 454] on button "Cotizar" at bounding box center [963, 468] width 56 height 29
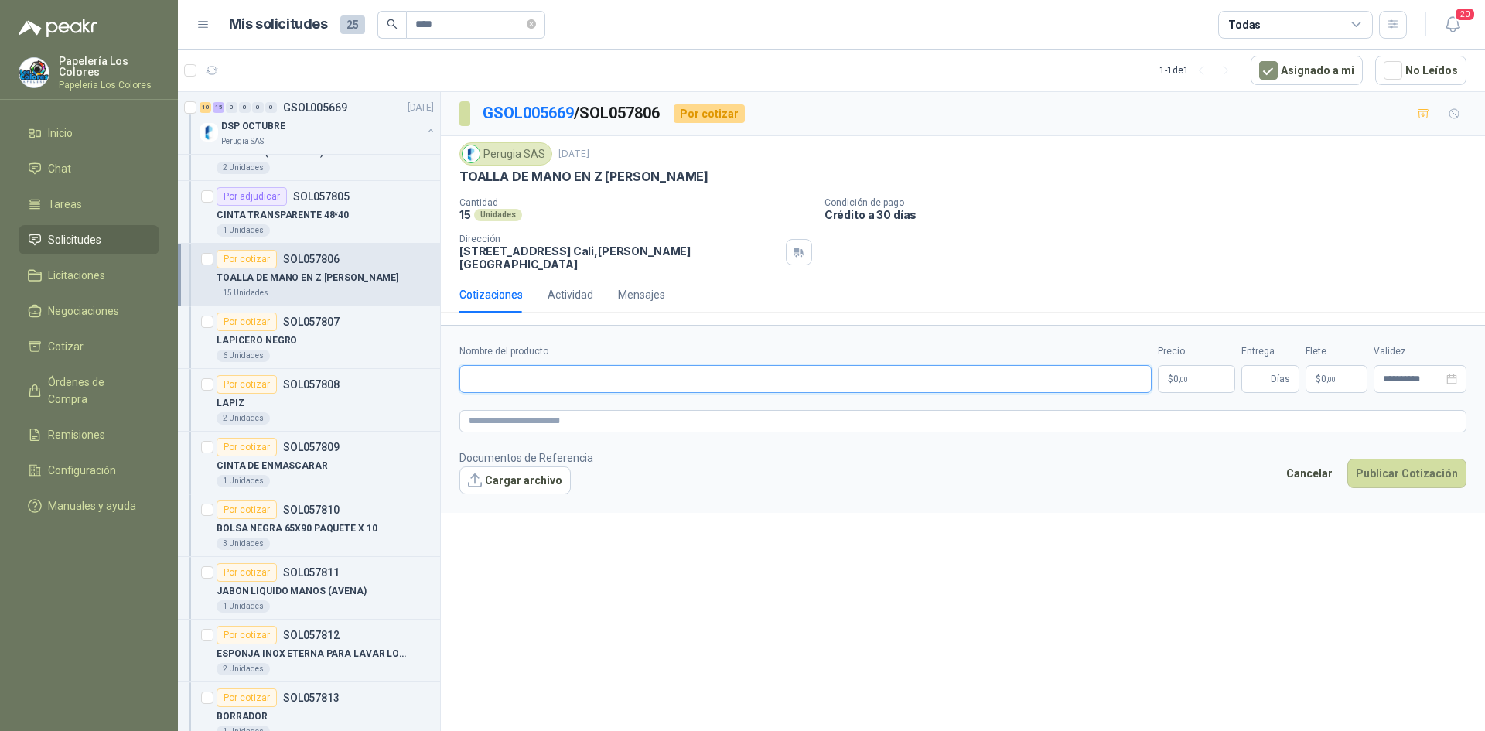
click at [524, 370] on input "Nombre del producto" at bounding box center [806, 379] width 692 height 28
drag, startPoint x: 463, startPoint y: 174, endPoint x: 685, endPoint y: 190, distance: 222.6
click at [685, 190] on div "Perugia SAS [DATE] TOALLA DE MANO EN Z [PERSON_NAME] Cantidad 15 Unidades Cond…" at bounding box center [963, 206] width 1007 height 128
copy p "TOALLA DE MANO EN Z [PERSON_NAME]"
click at [578, 365] on input "Nombre del producto" at bounding box center [806, 379] width 692 height 28
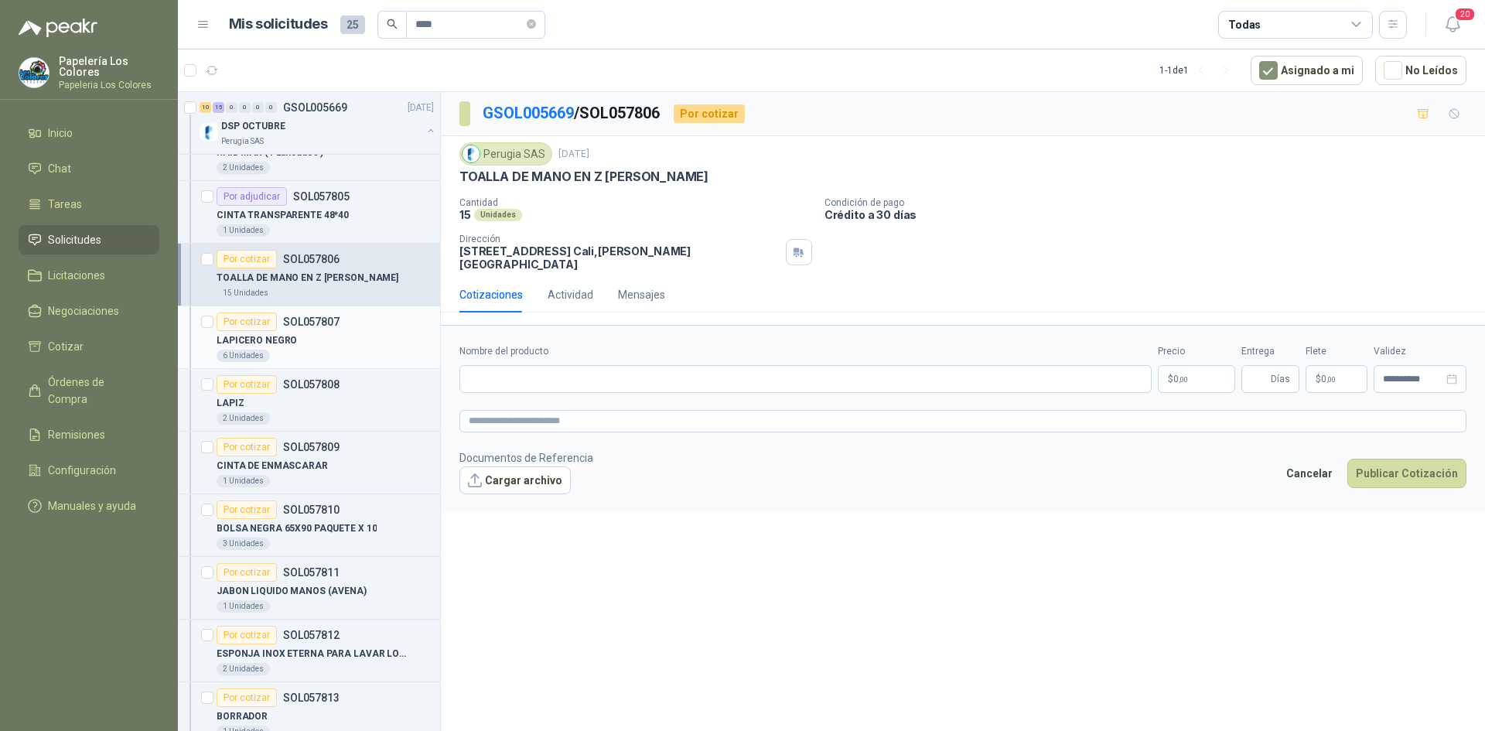
click at [249, 319] on div "Por cotizar" at bounding box center [247, 322] width 60 height 19
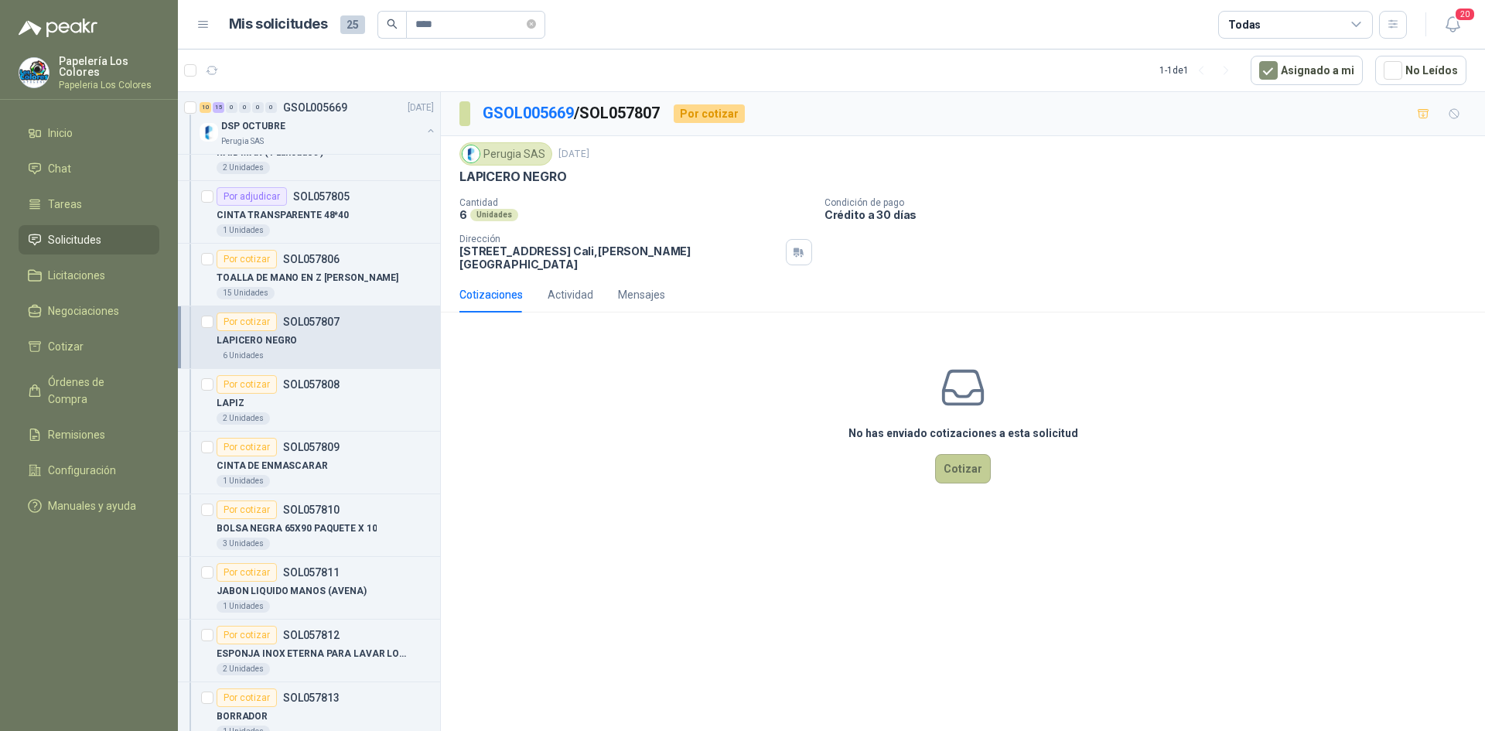
click at [969, 458] on button "Cotizar" at bounding box center [963, 468] width 56 height 29
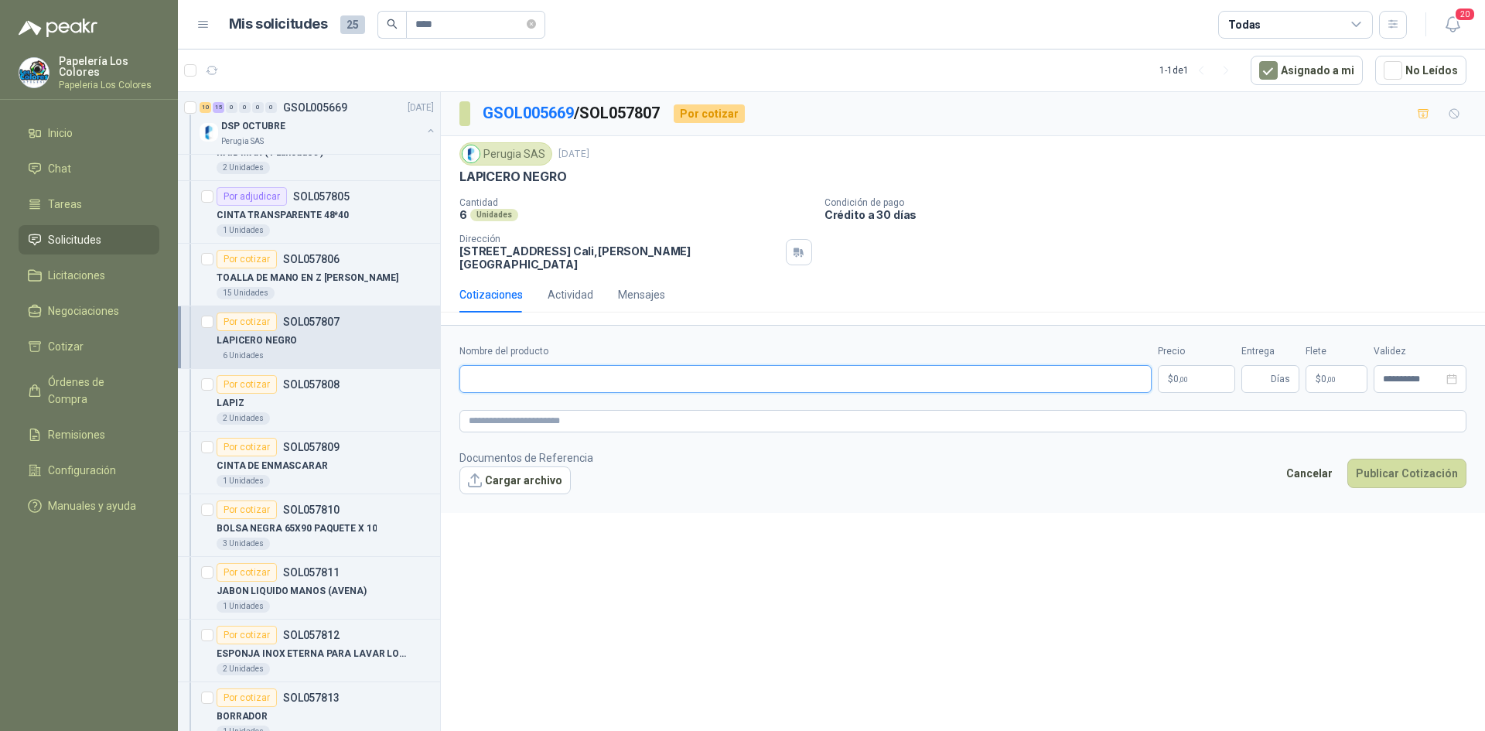
click at [605, 365] on input "Nombre del producto" at bounding box center [806, 379] width 692 height 28
click at [574, 365] on input "Nombre del producto" at bounding box center [806, 379] width 692 height 28
paste input "**********"
type input "**********"
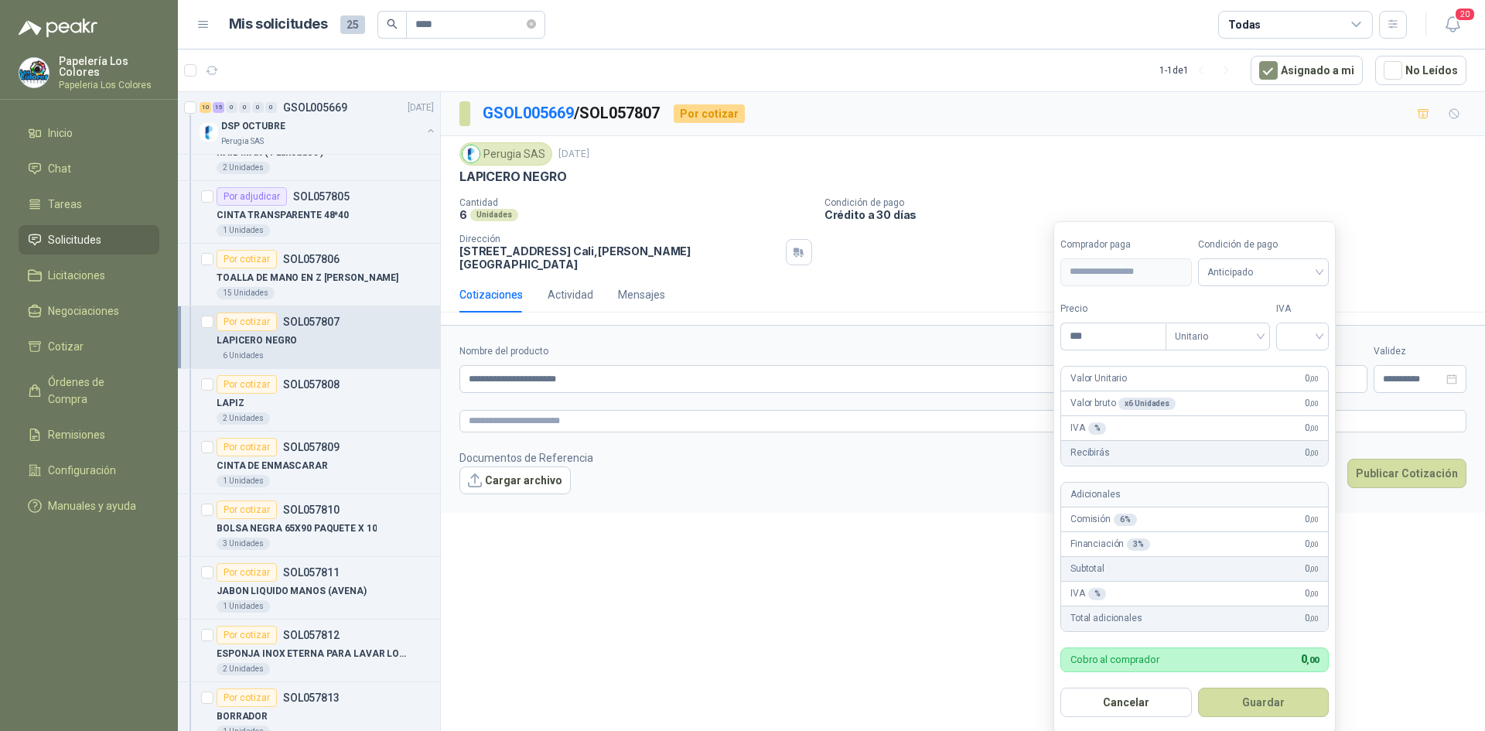
click at [1186, 362] on body "Papelería Los Colores Papeleria Los Colores Inicio Chat Tareas Solicitudes Lici…" at bounding box center [742, 365] width 1485 height 731
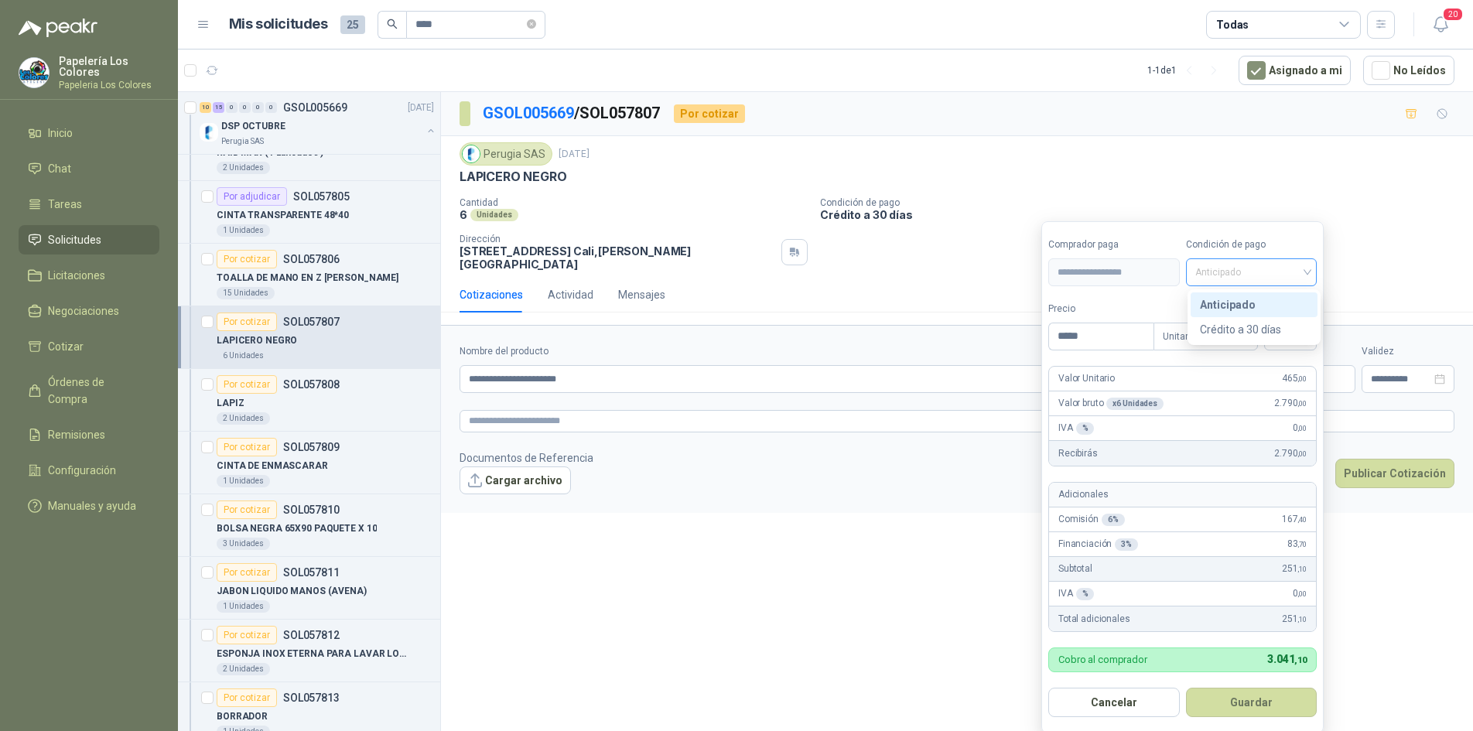
click at [1245, 272] on span "Anticipado" at bounding box center [1251, 272] width 113 height 23
type input "*****"
click at [1260, 324] on div "Crédito a 30 días" at bounding box center [1254, 329] width 108 height 17
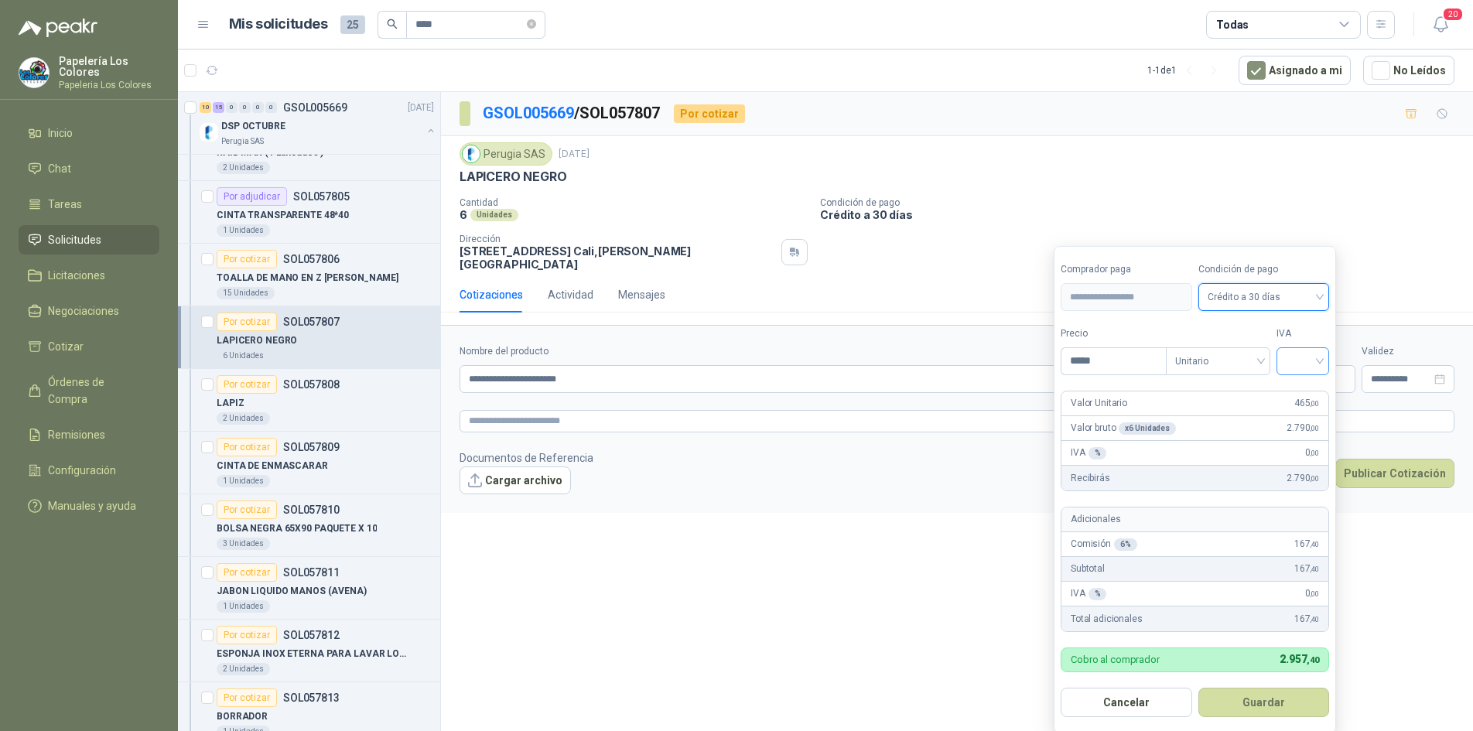
click at [1297, 358] on input "search" at bounding box center [1303, 359] width 34 height 23
click at [1306, 391] on div "19%" at bounding box center [1306, 393] width 29 height 17
click at [1261, 706] on button "Guardar" at bounding box center [1266, 702] width 133 height 29
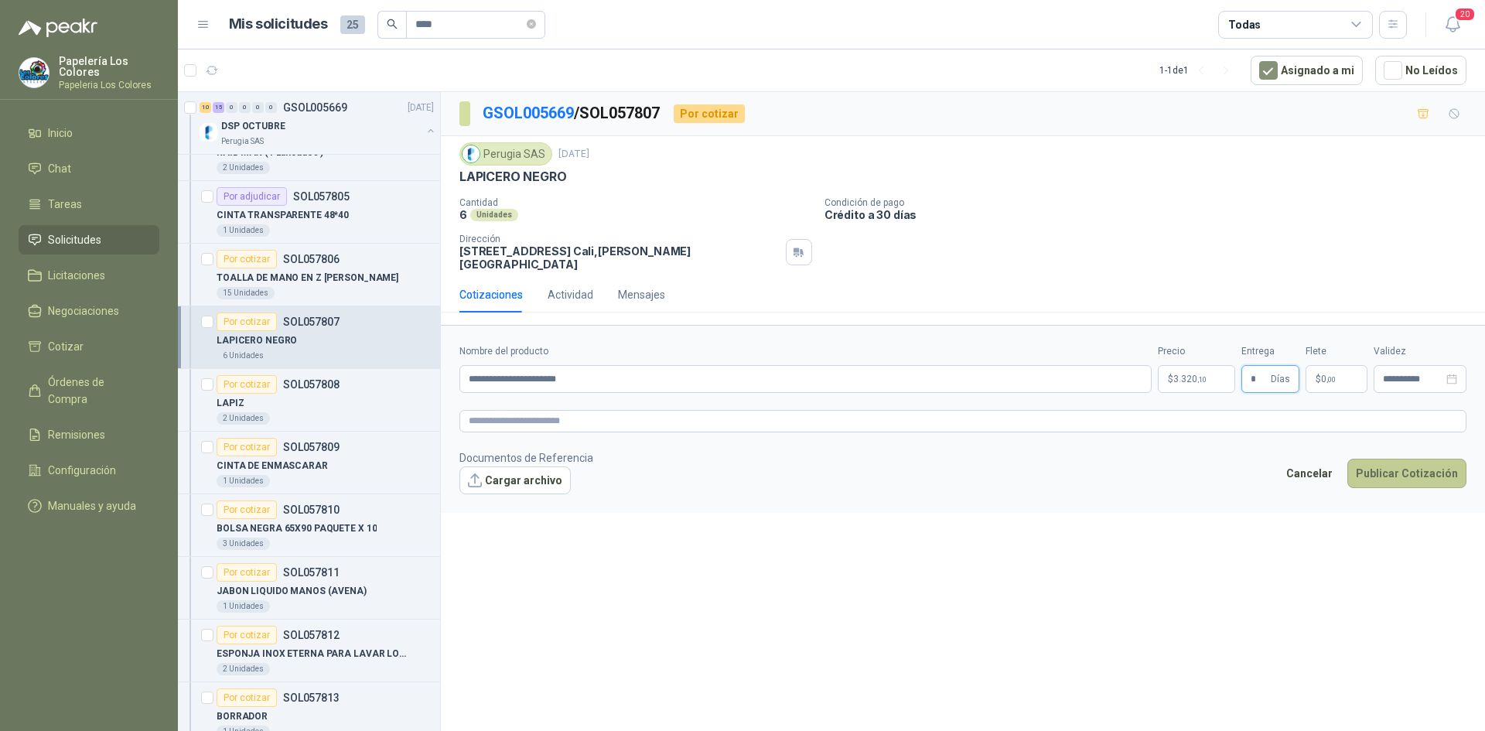
type input "*"
click at [1413, 470] on button "Publicar Cotización" at bounding box center [1407, 473] width 119 height 29
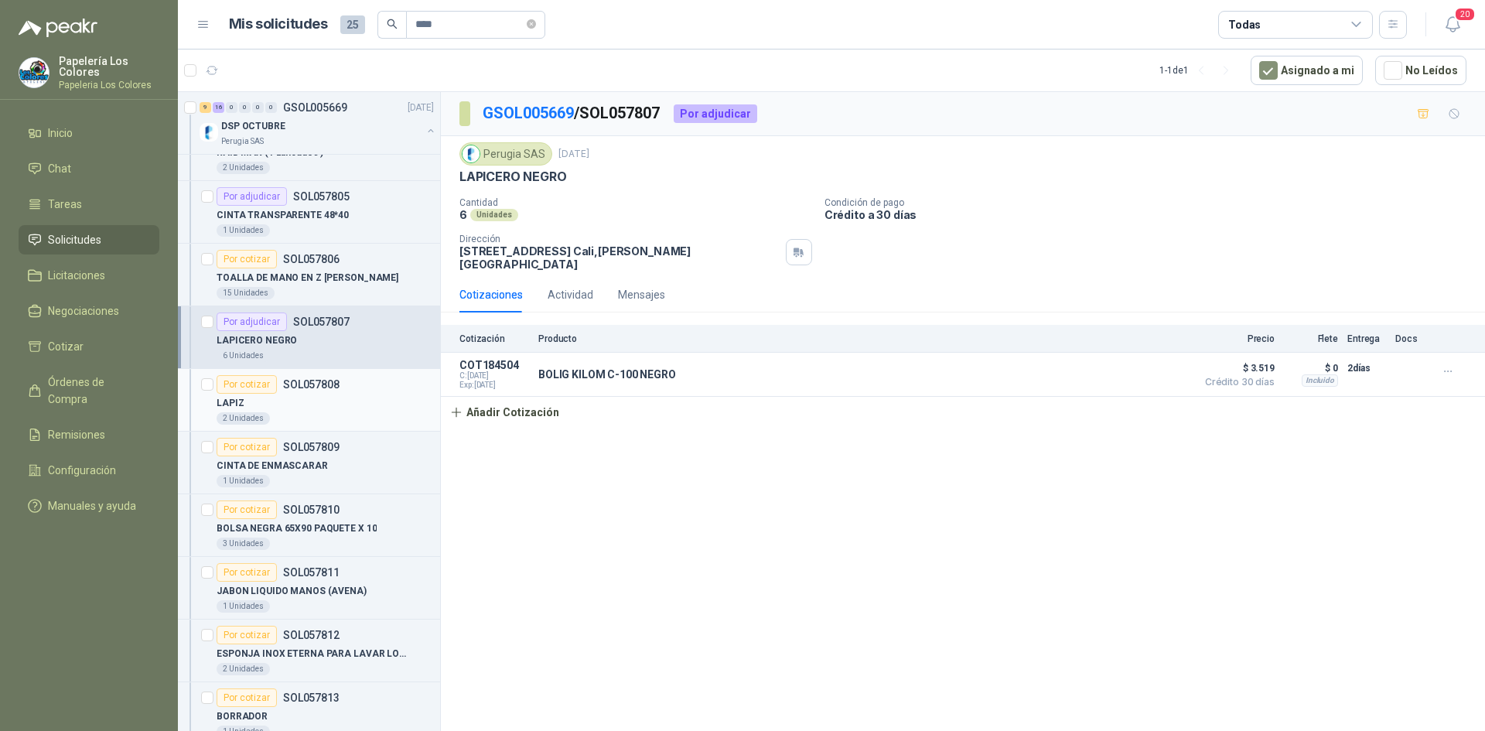
click at [249, 385] on div "Por cotizar" at bounding box center [247, 384] width 60 height 19
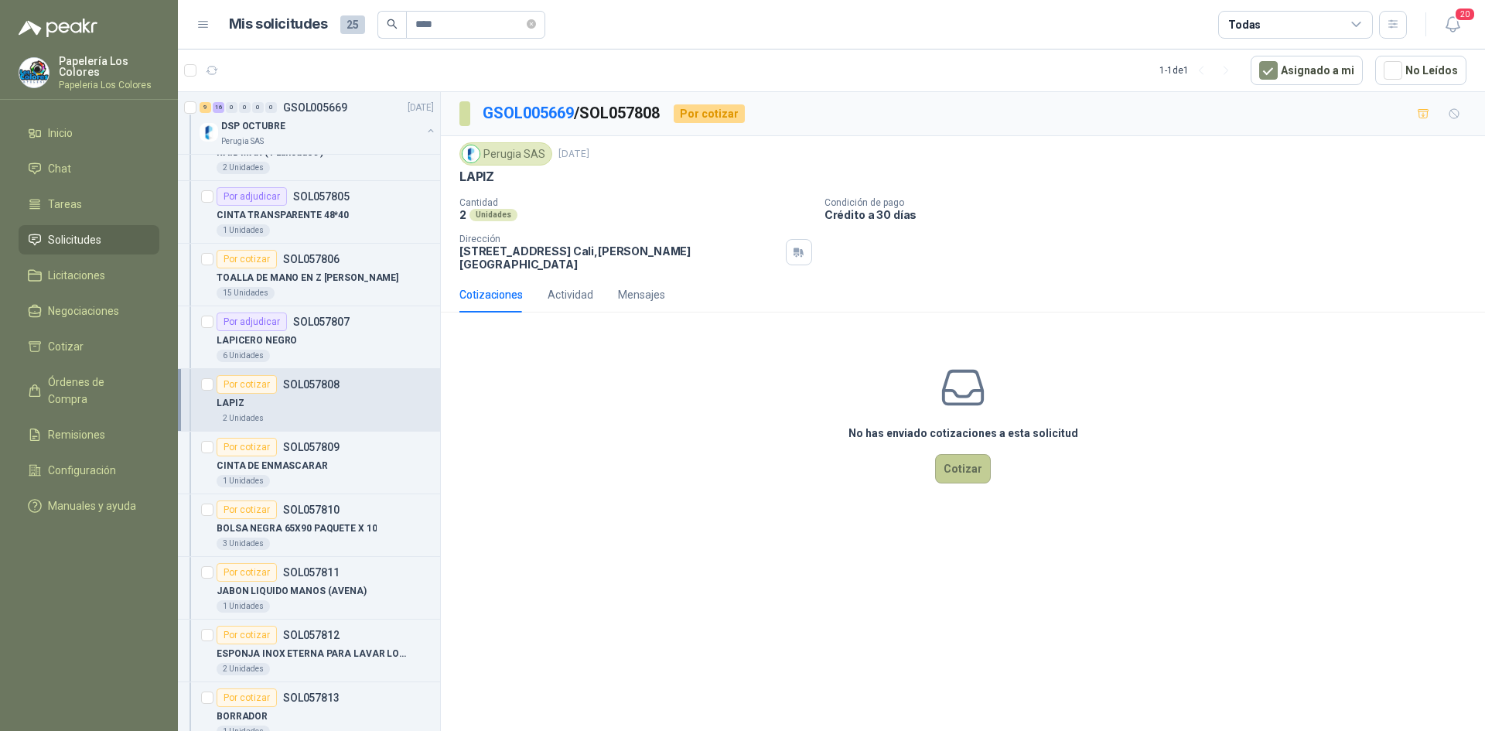
click at [969, 454] on button "Cotizar" at bounding box center [963, 468] width 56 height 29
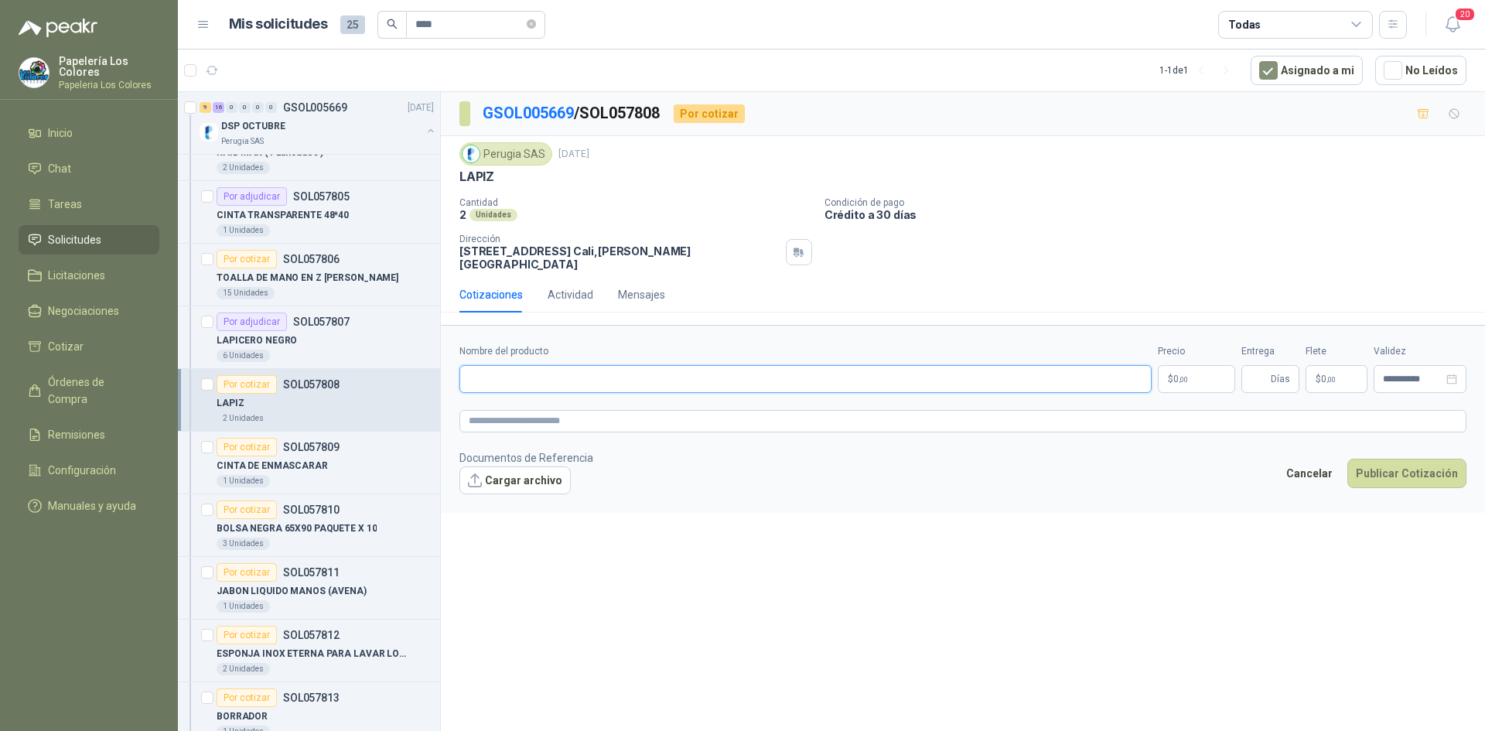
click at [648, 367] on input "Nombre del producto" at bounding box center [806, 379] width 692 height 28
paste input "**********"
type input "**********"
click at [1202, 364] on body "Papelería Los Colores Papeleria Los Colores Inicio Chat Tareas Solicitudes Lici…" at bounding box center [742, 365] width 1485 height 731
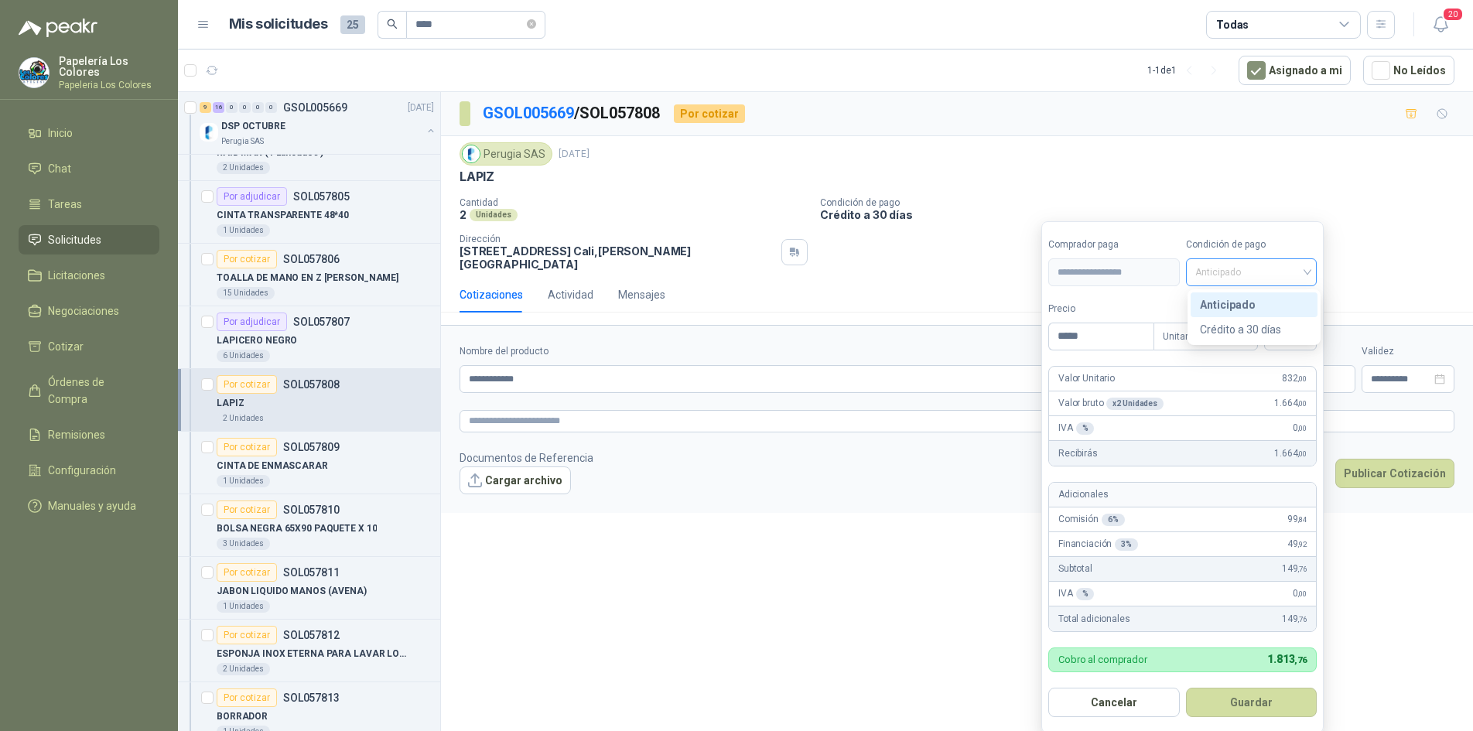
click at [1250, 271] on span "Anticipado" at bounding box center [1251, 272] width 113 height 23
type input "*****"
click at [1233, 323] on div "Crédito a 30 días" at bounding box center [1254, 329] width 108 height 17
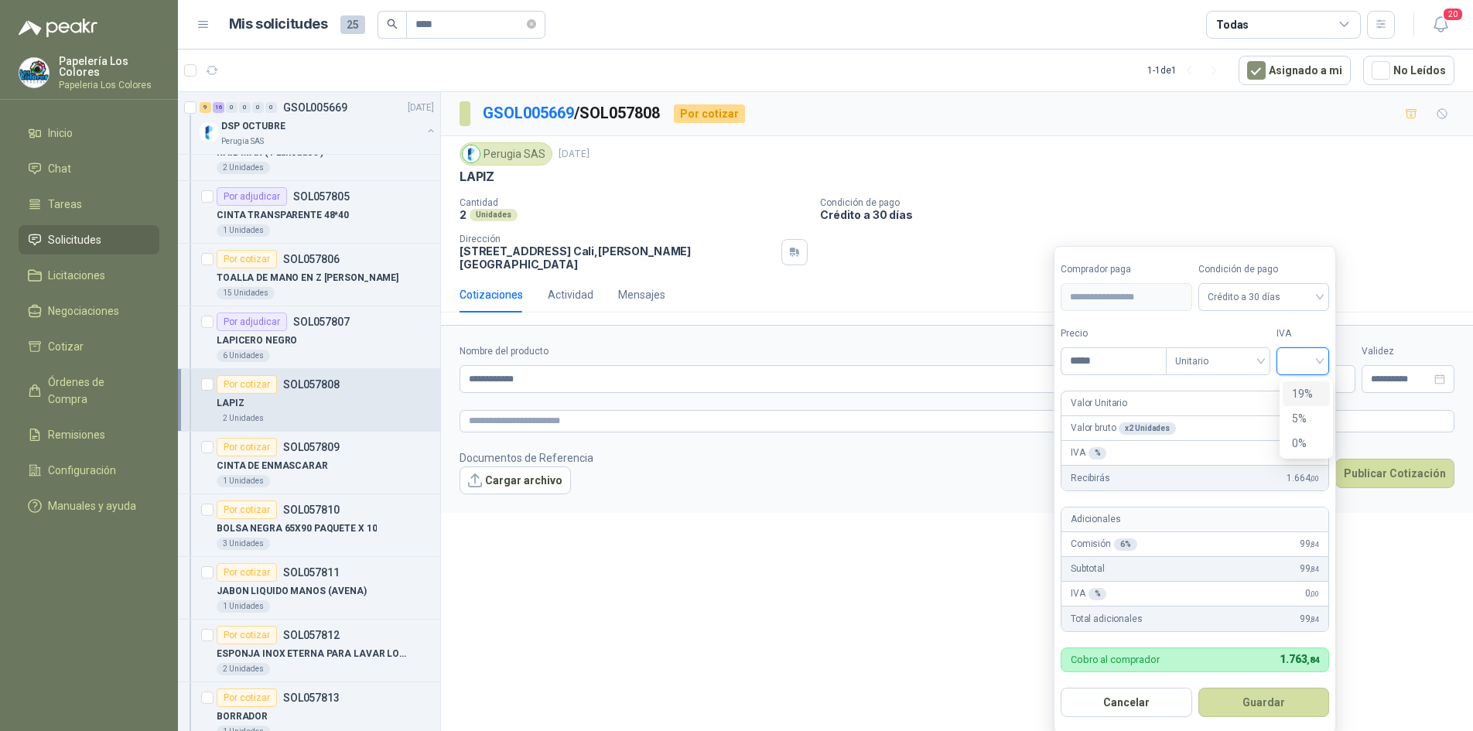
click at [1307, 366] on input "search" at bounding box center [1303, 359] width 34 height 23
click at [1300, 389] on div "19%" at bounding box center [1306, 393] width 29 height 17
click at [1270, 699] on button "Guardar" at bounding box center [1266, 702] width 133 height 29
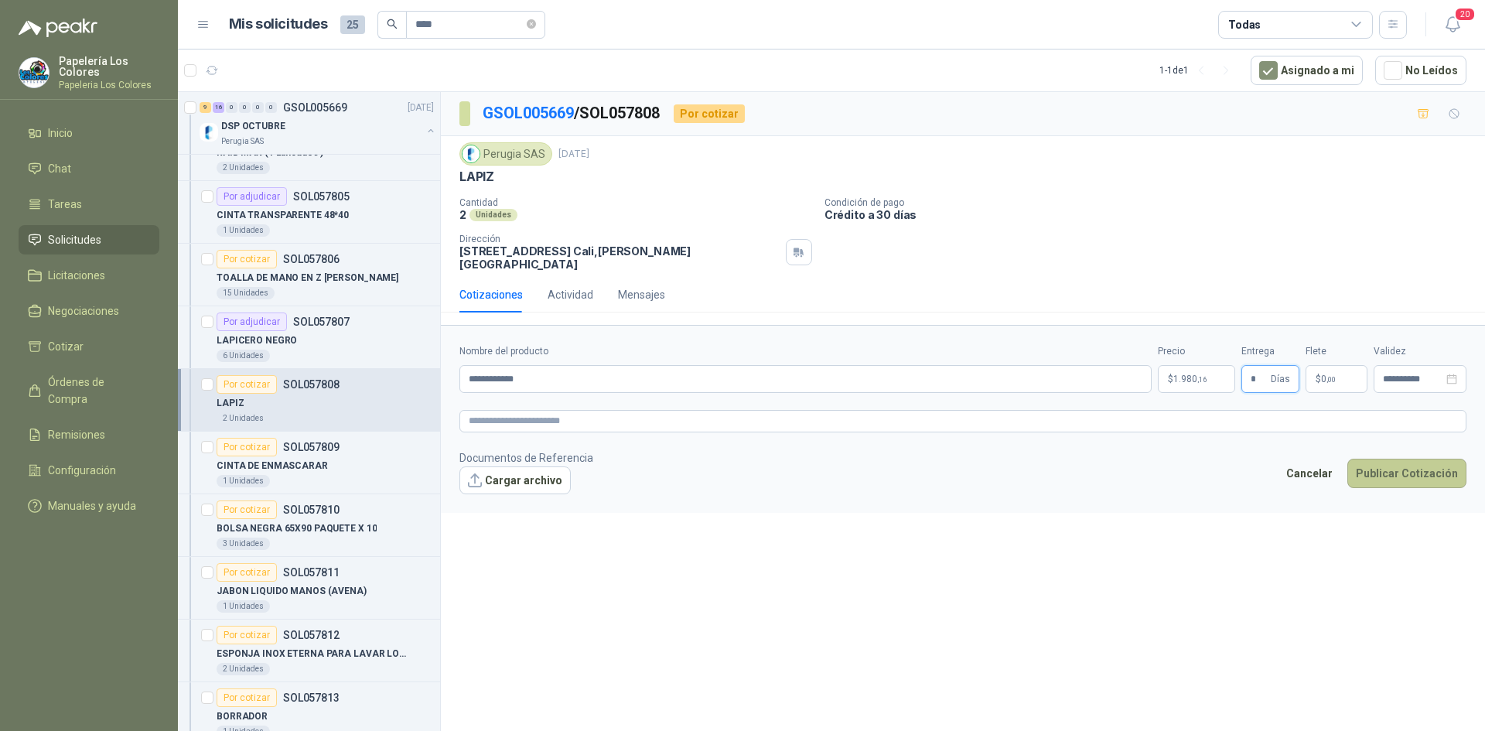
type input "*"
click at [1422, 459] on button "Publicar Cotización" at bounding box center [1407, 473] width 119 height 29
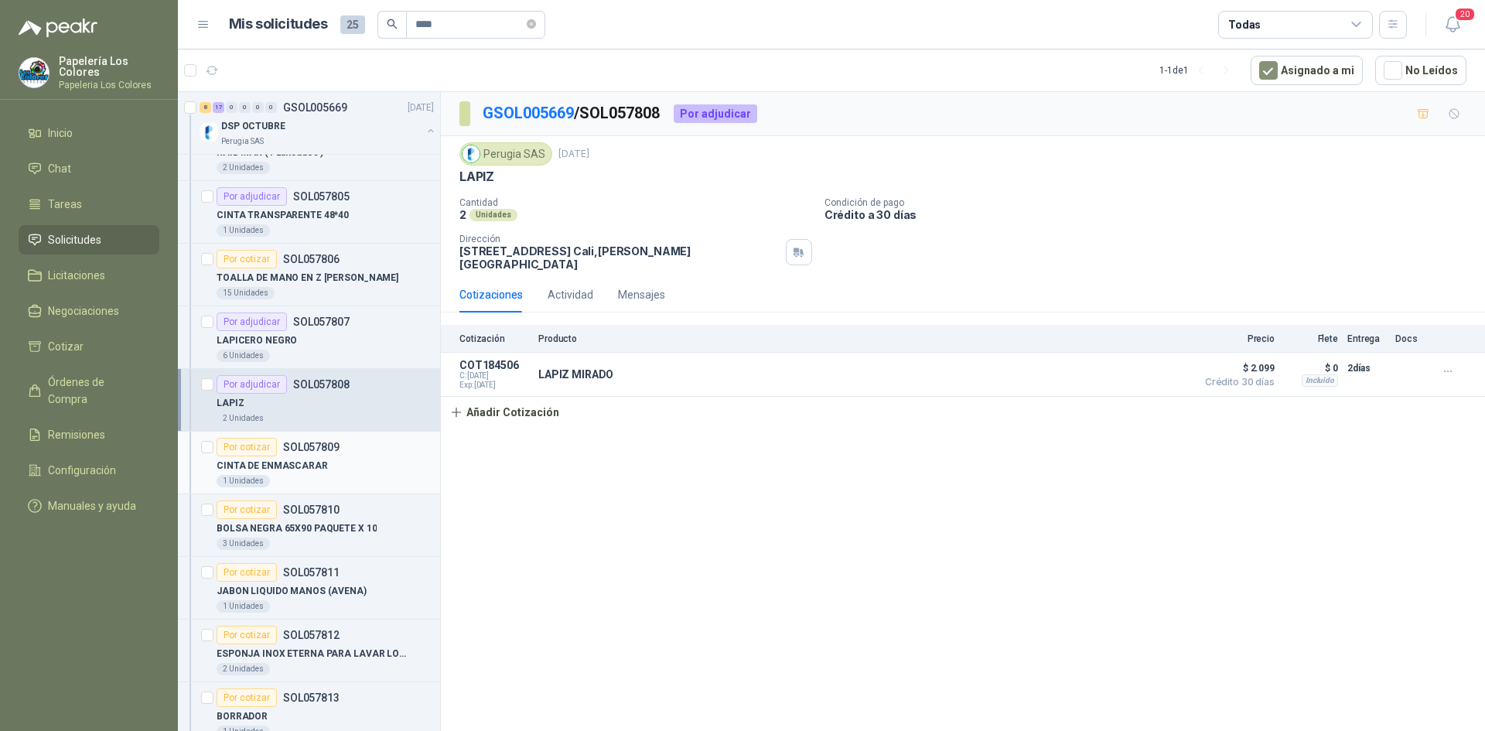
click at [233, 446] on div "Por cotizar" at bounding box center [247, 447] width 60 height 19
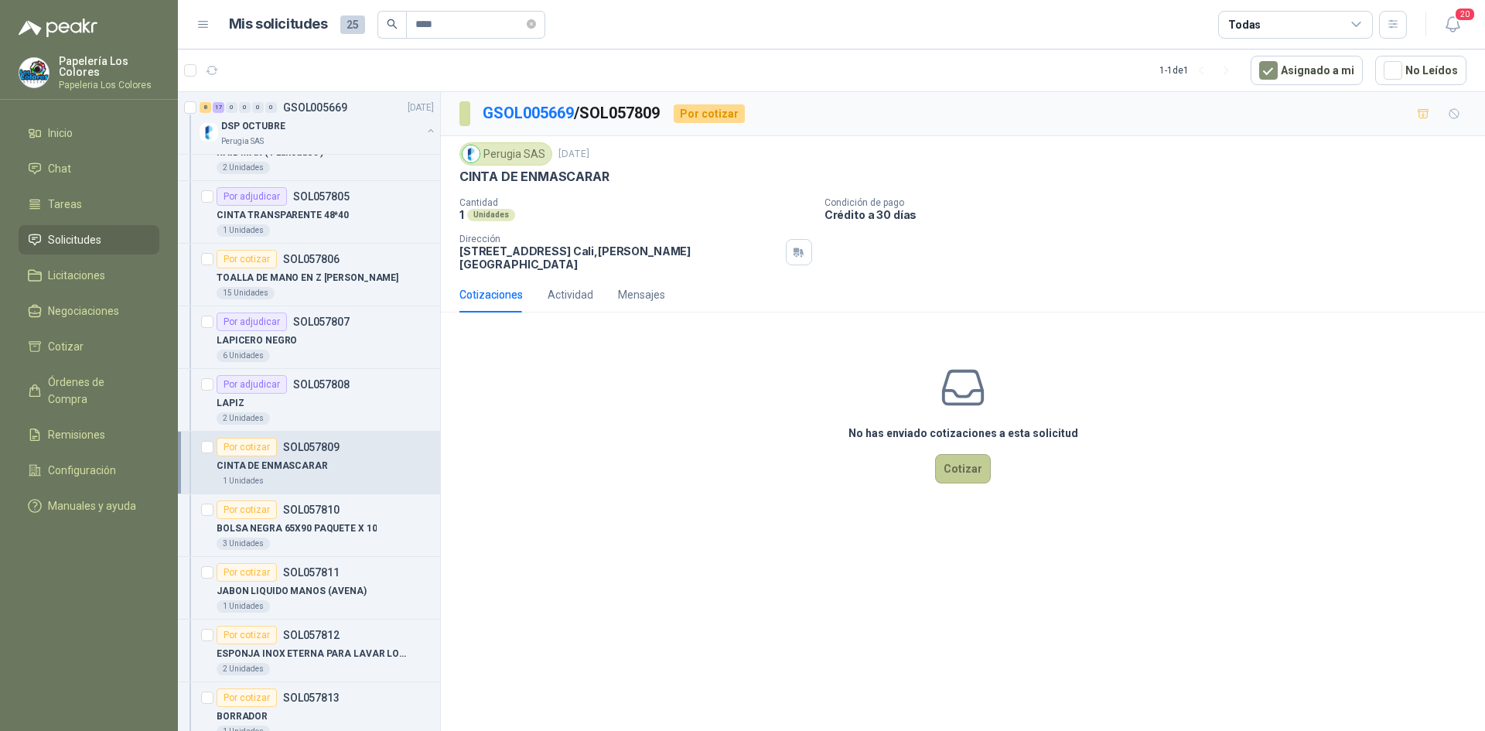
click at [964, 455] on button "Cotizar" at bounding box center [963, 468] width 56 height 29
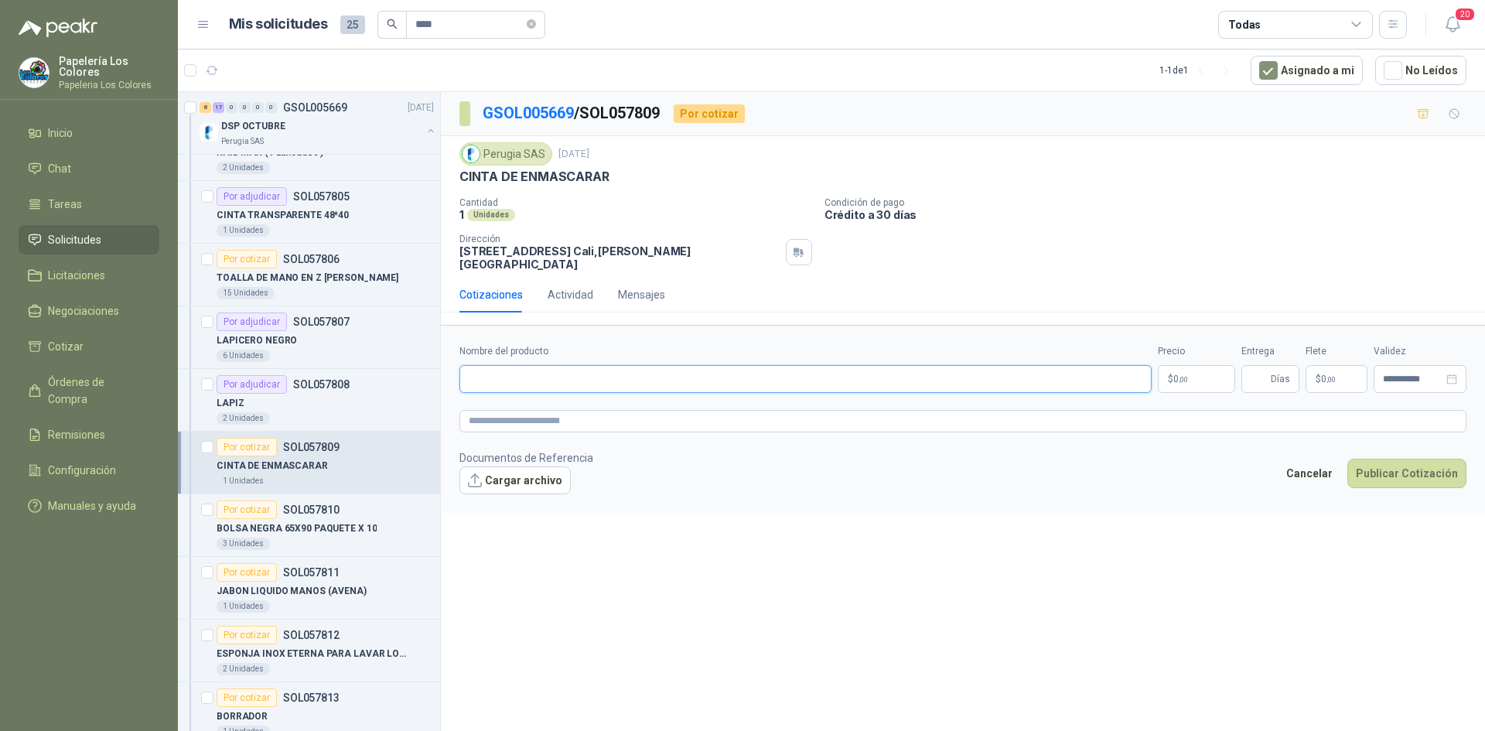
click at [543, 370] on input "Nombre del producto" at bounding box center [806, 379] width 692 height 28
paste input "**********"
type input "**********"
click at [1215, 359] on body "Papelería Los Colores Papeleria Los Colores Inicio Chat Tareas Solicitudes Lici…" at bounding box center [742, 365] width 1485 height 731
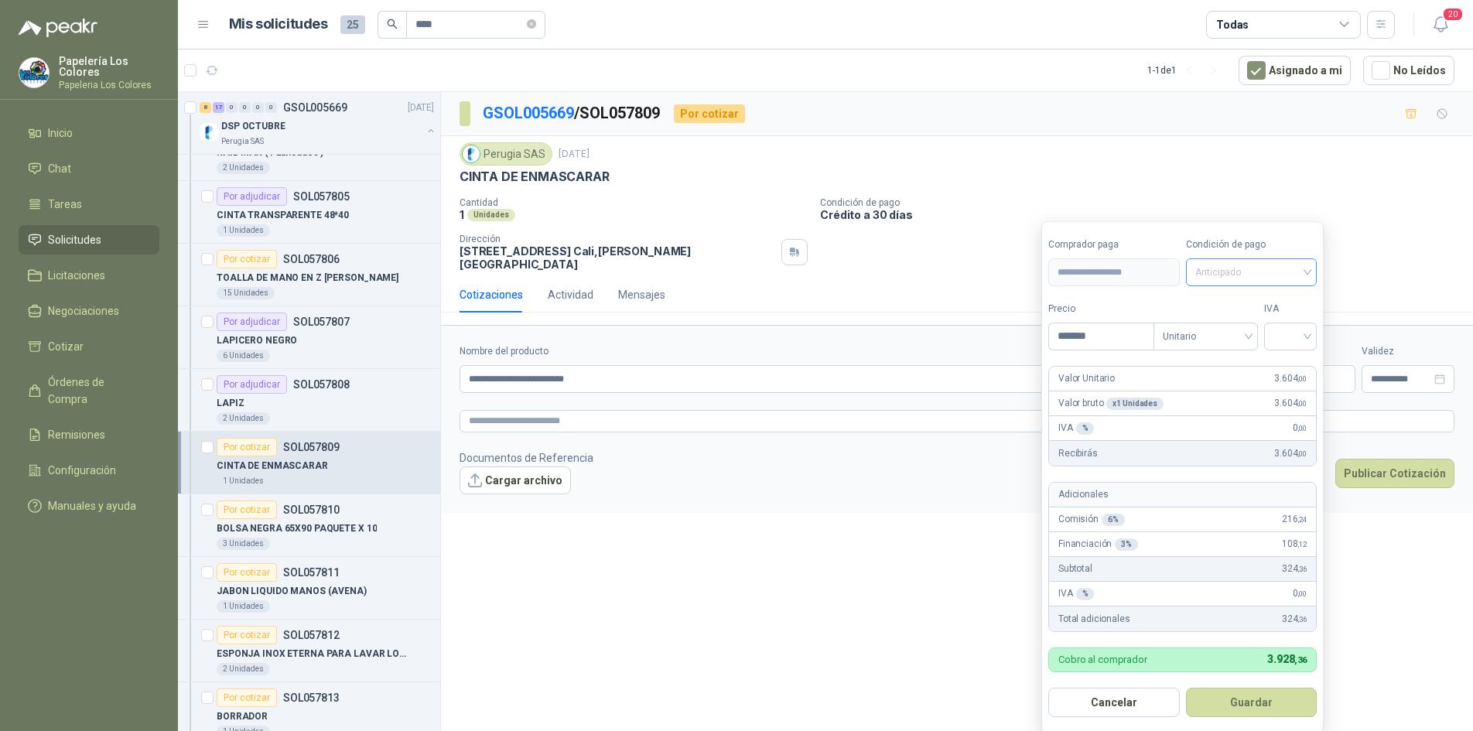
click at [1251, 261] on span "Anticipado" at bounding box center [1251, 272] width 113 height 23
type input "*******"
click at [1239, 320] on div "Crédito a 30 días" at bounding box center [1254, 329] width 127 height 25
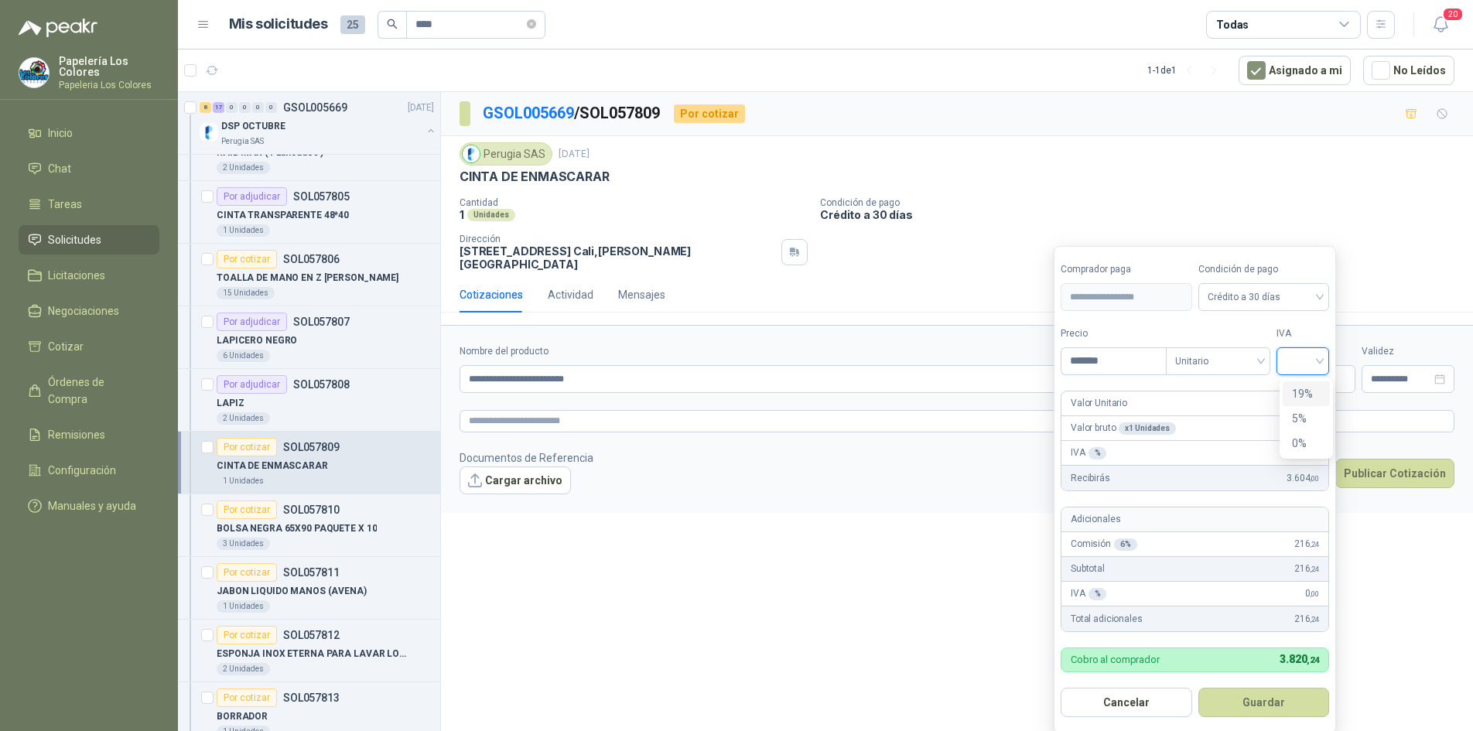
click at [1311, 366] on input "search" at bounding box center [1303, 359] width 34 height 23
click at [1310, 388] on div "19%" at bounding box center [1306, 393] width 29 height 17
click at [1266, 702] on button "Guardar" at bounding box center [1266, 702] width 133 height 29
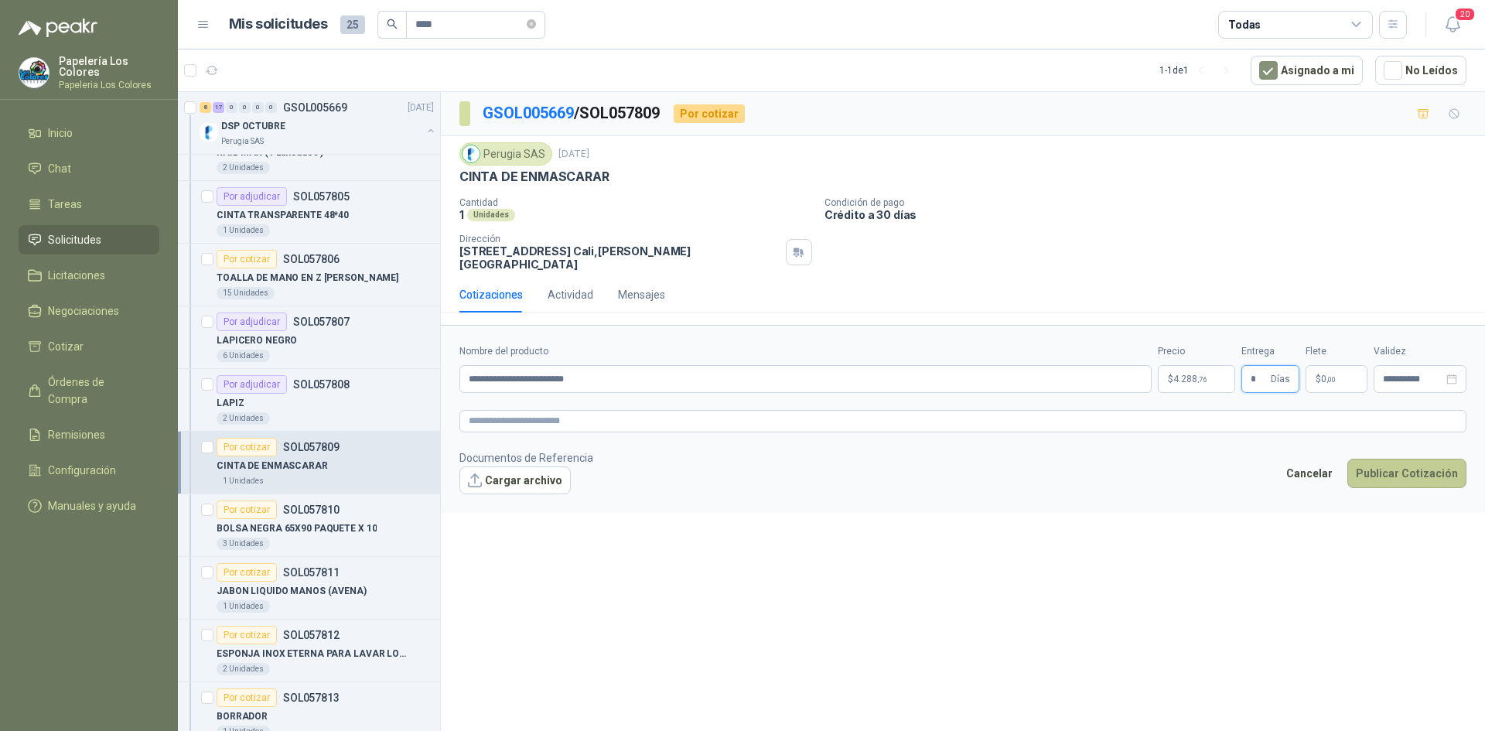
type input "*"
click at [1410, 459] on button "Publicar Cotización" at bounding box center [1407, 473] width 119 height 29
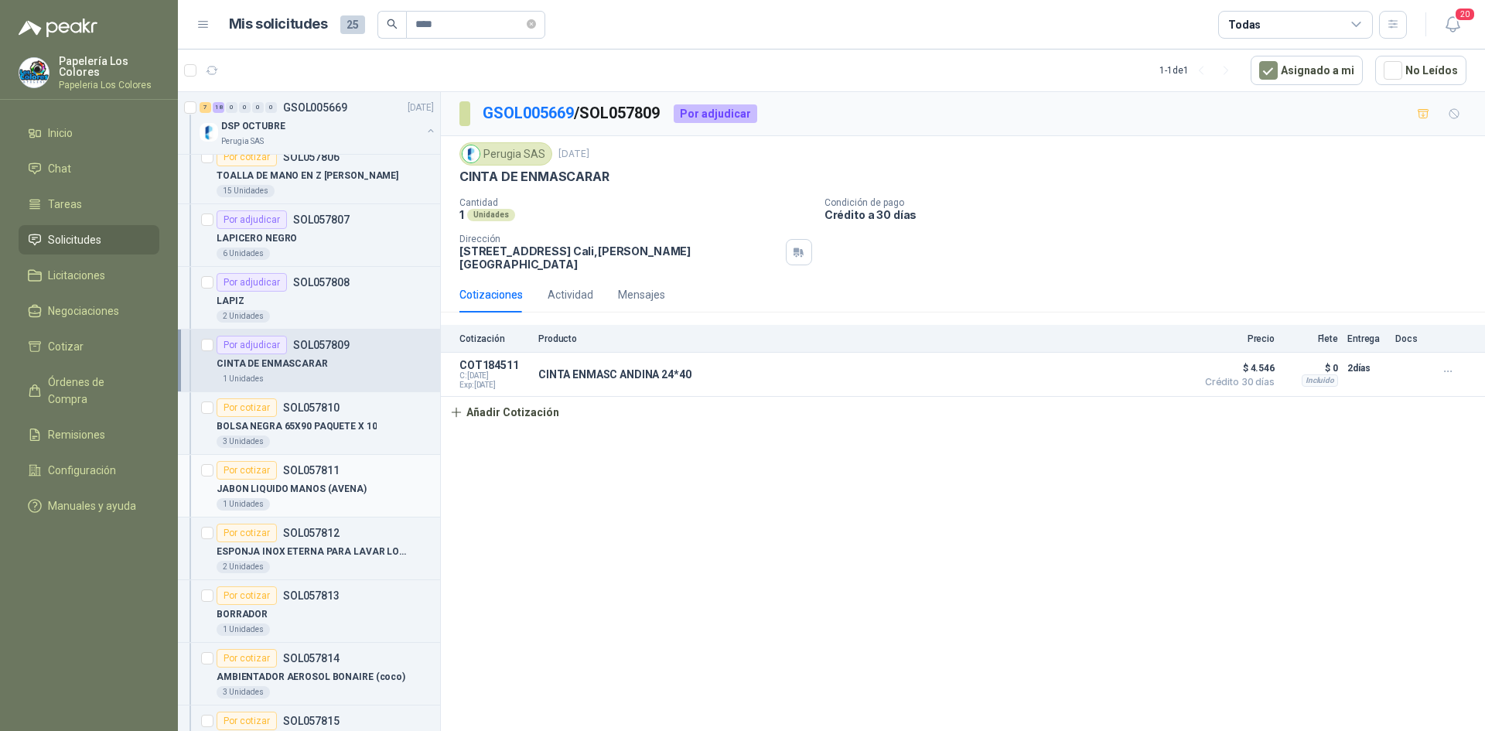
scroll to position [1006, 0]
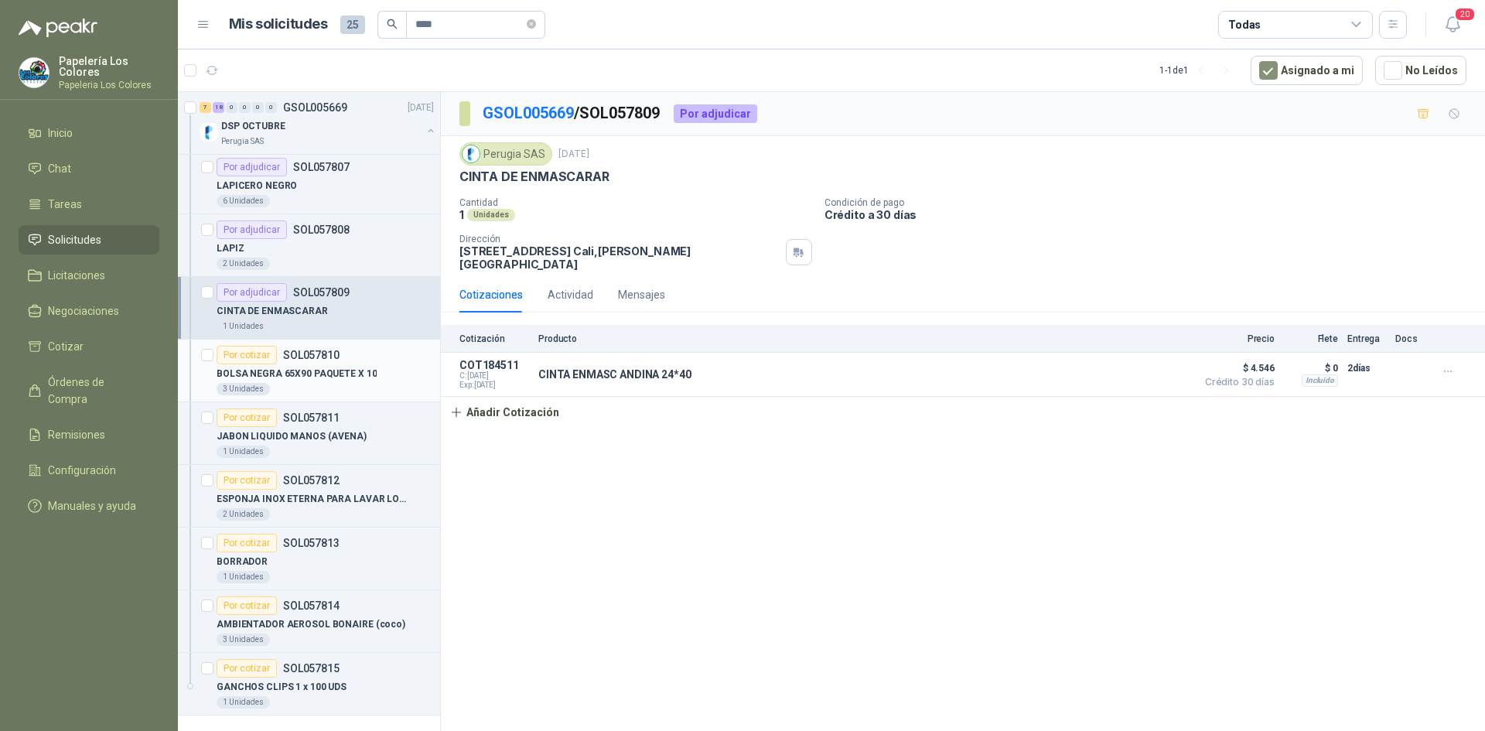
click at [229, 346] on div "Por cotizar" at bounding box center [247, 355] width 60 height 19
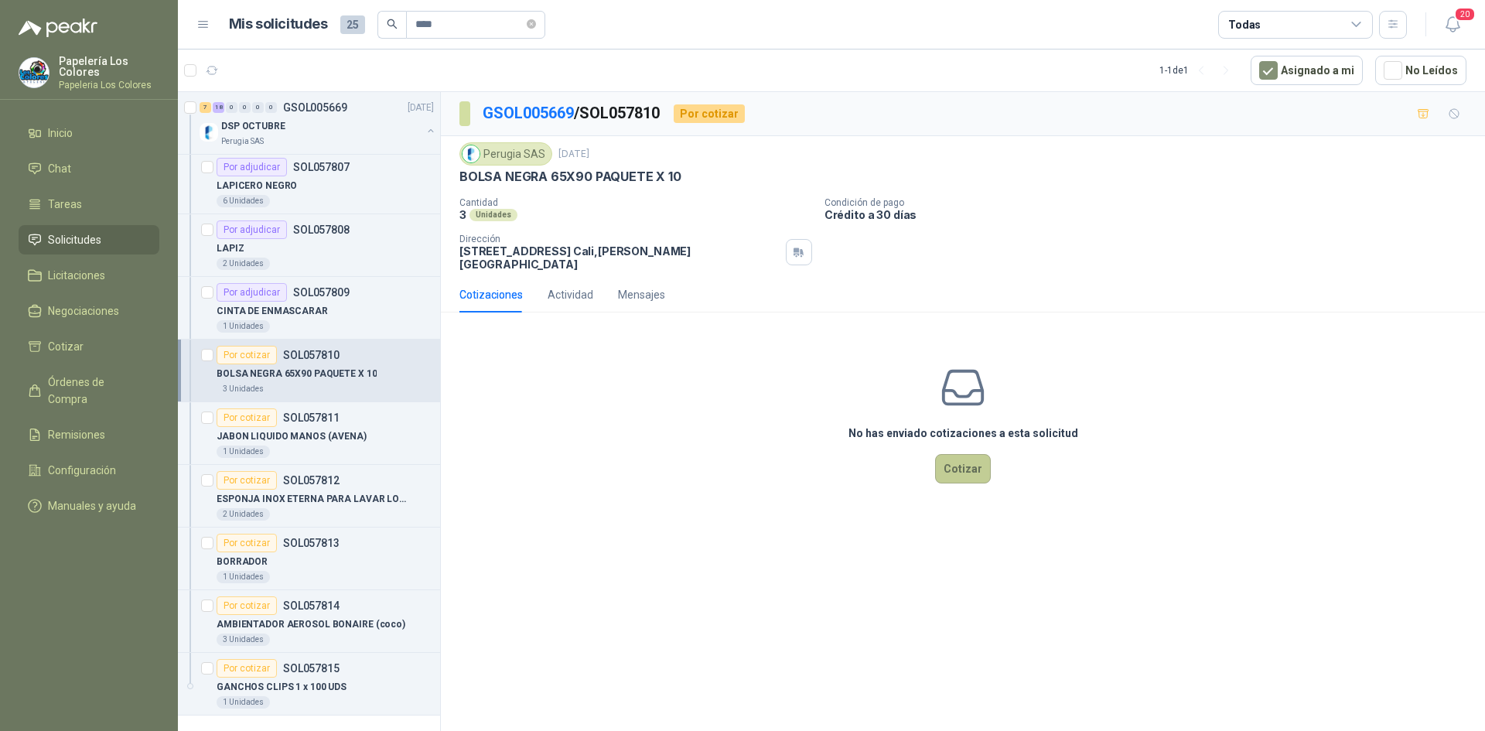
click at [955, 460] on button "Cotizar" at bounding box center [963, 468] width 56 height 29
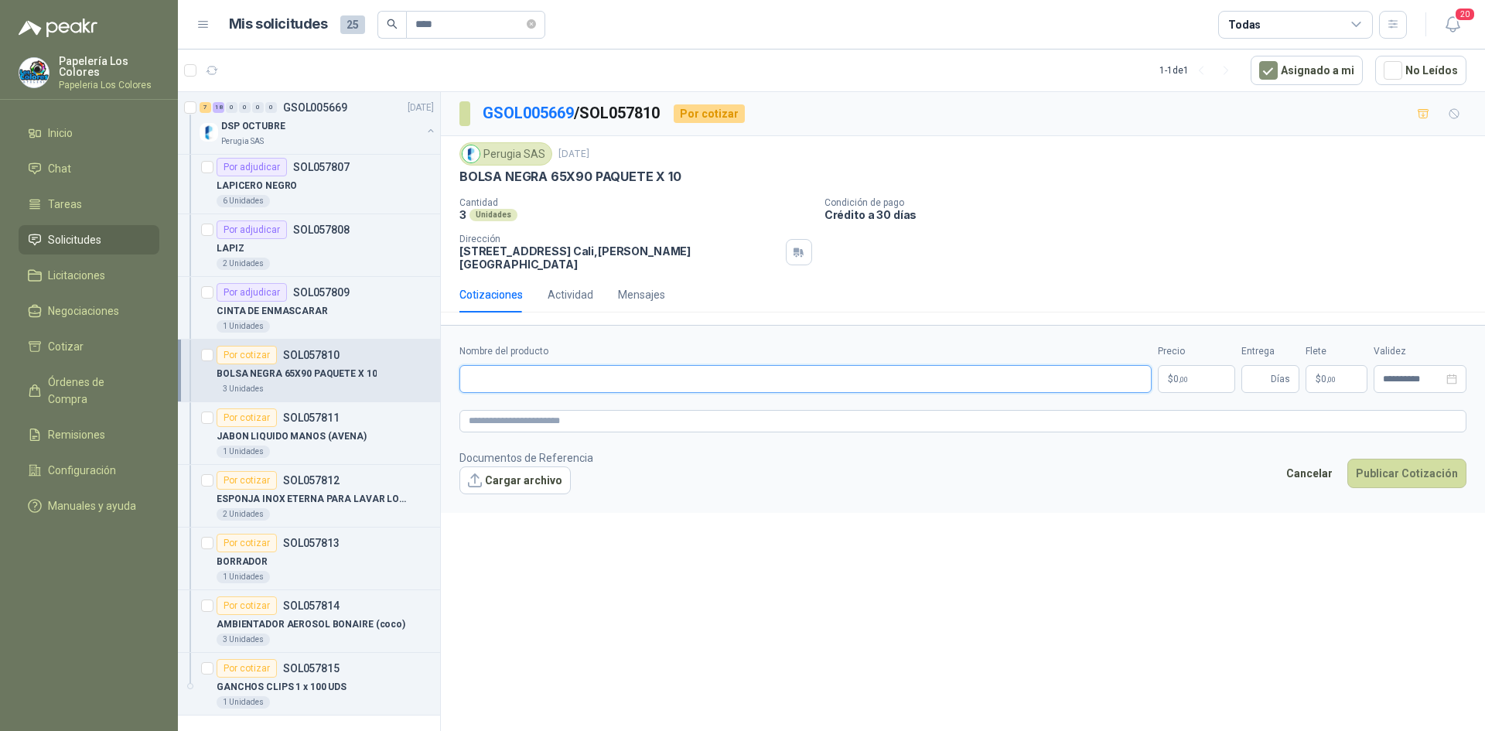
click at [579, 365] on input "Nombre del producto" at bounding box center [806, 379] width 692 height 28
click at [528, 373] on input "Nombre del producto" at bounding box center [806, 379] width 692 height 28
paste input "**********"
type input "**********"
click at [1202, 362] on body "Papelería Los Colores Papeleria Los Colores Inicio Chat Tareas Solicitudes Lici…" at bounding box center [742, 365] width 1485 height 731
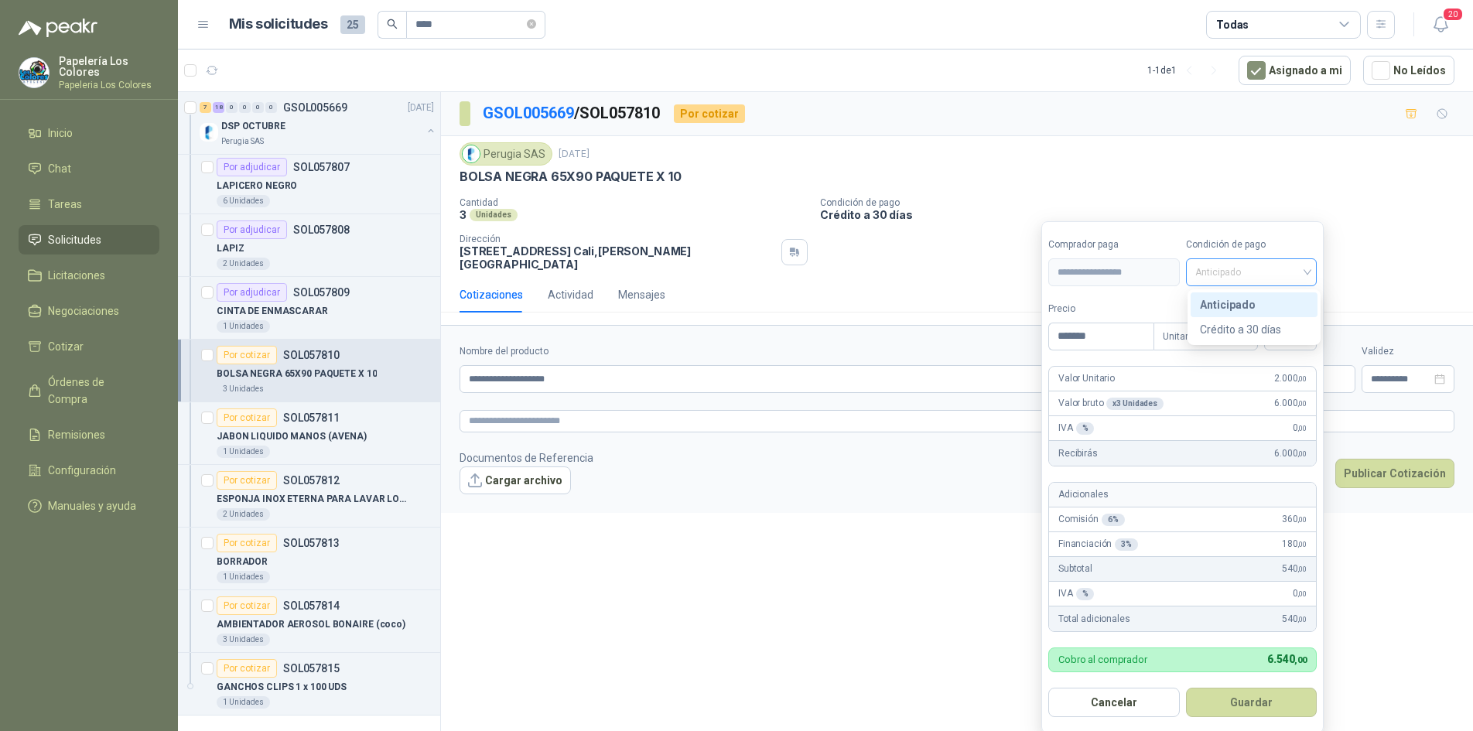
click at [1219, 271] on span "Anticipado" at bounding box center [1251, 272] width 113 height 23
type input "*******"
click at [1224, 326] on div "Crédito a 30 días" at bounding box center [1254, 329] width 108 height 17
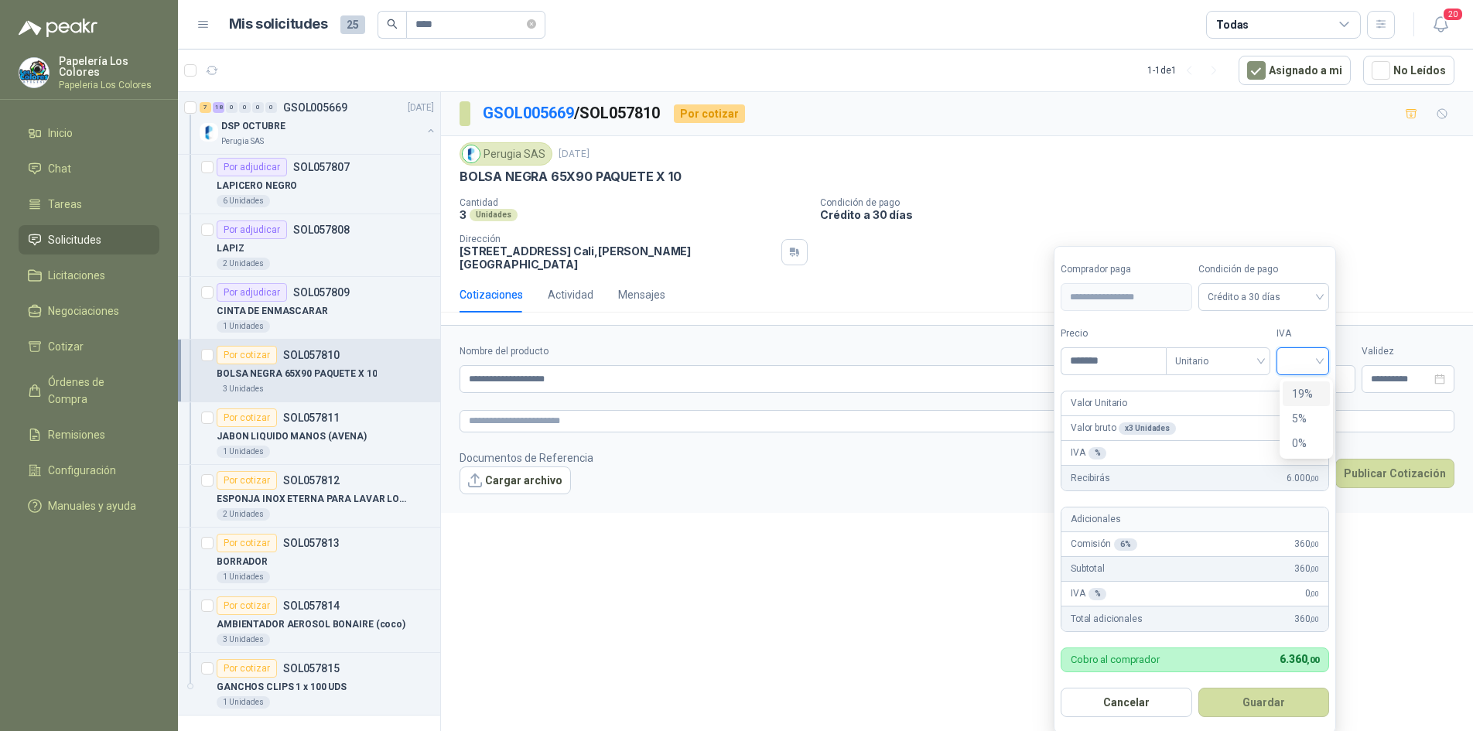
click at [1294, 358] on input "search" at bounding box center [1303, 359] width 34 height 23
click at [1303, 391] on div "19%" at bounding box center [1306, 393] width 29 height 17
click at [1273, 707] on button "Guardar" at bounding box center [1266, 702] width 133 height 29
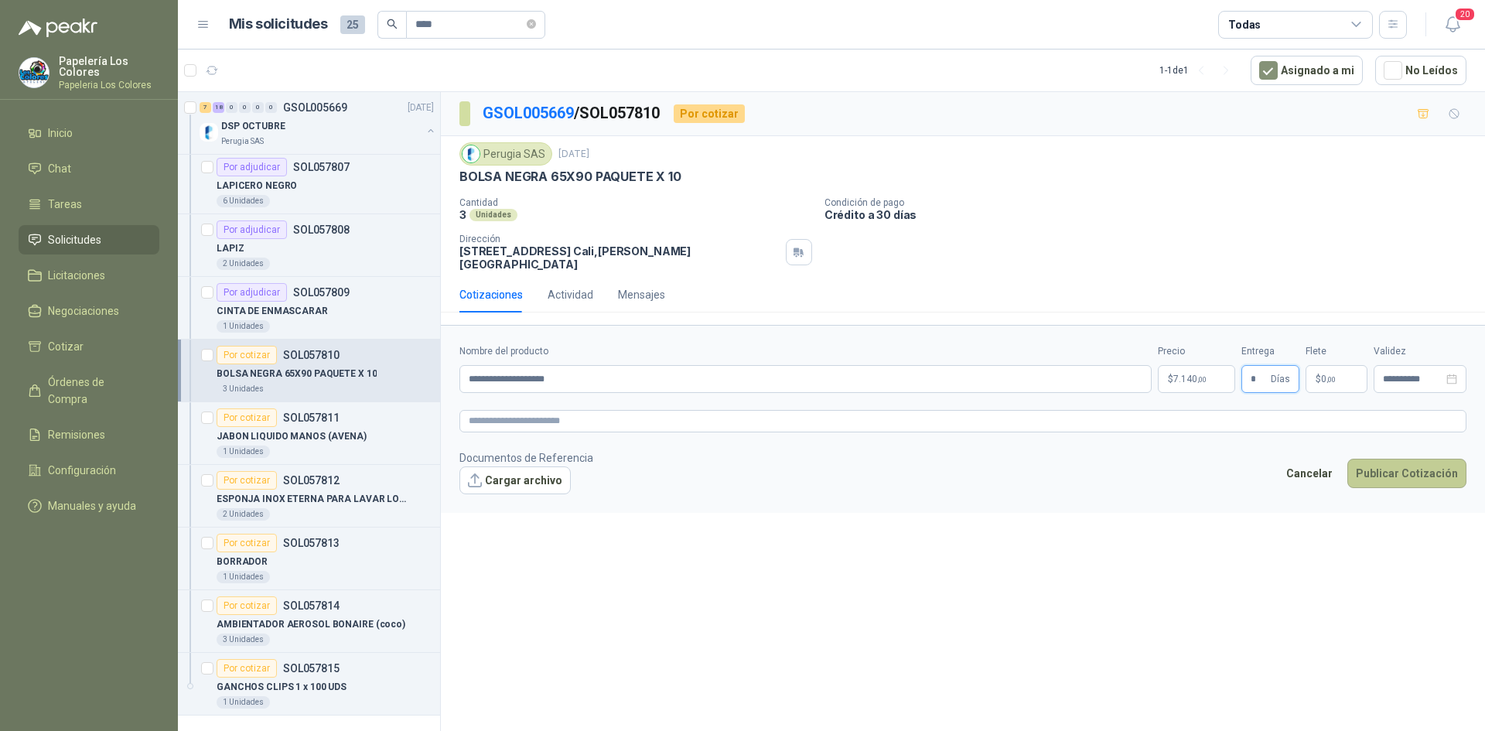
type input "*"
click at [1427, 462] on button "Publicar Cotización" at bounding box center [1407, 473] width 119 height 29
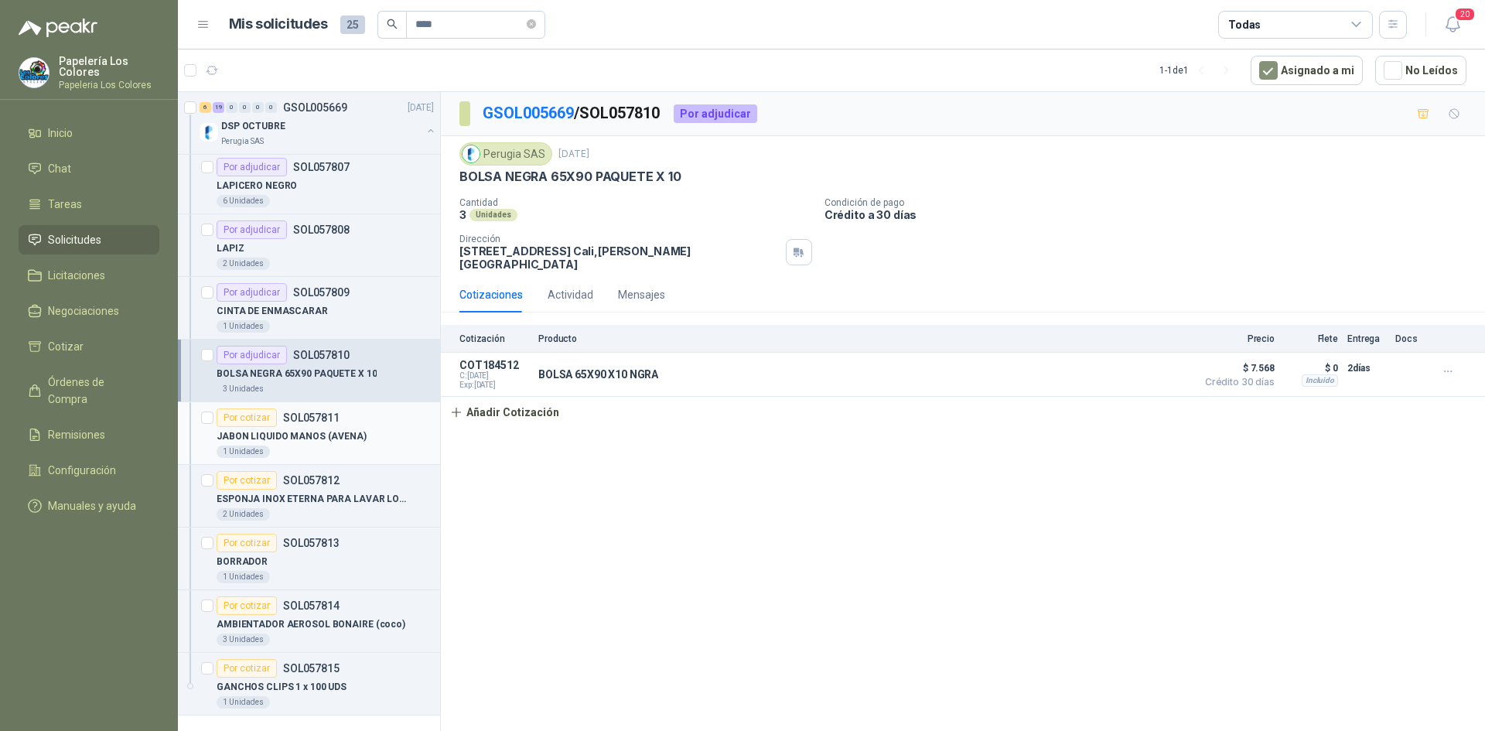
click at [234, 412] on div "Por cotizar" at bounding box center [247, 417] width 60 height 19
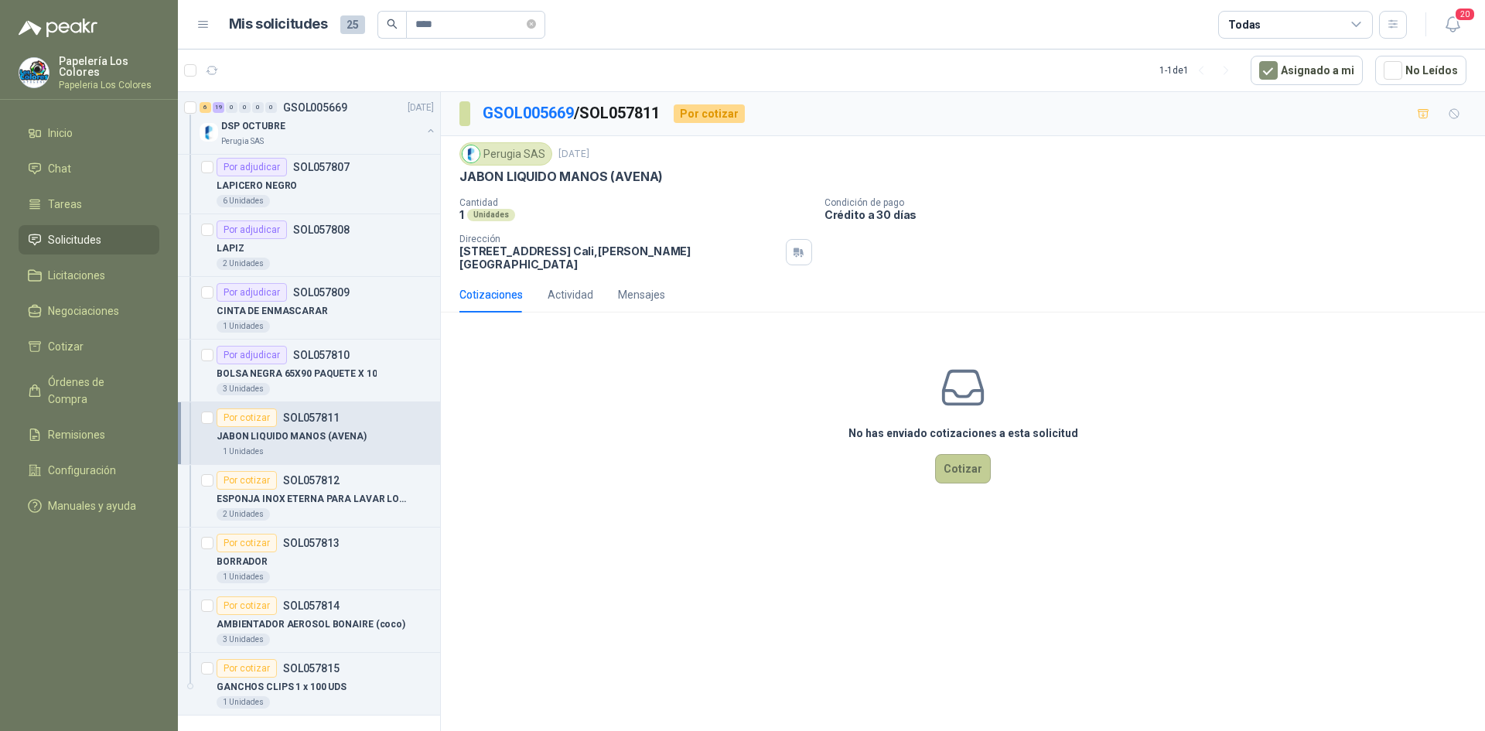
click at [966, 458] on button "Cotizar" at bounding box center [963, 468] width 56 height 29
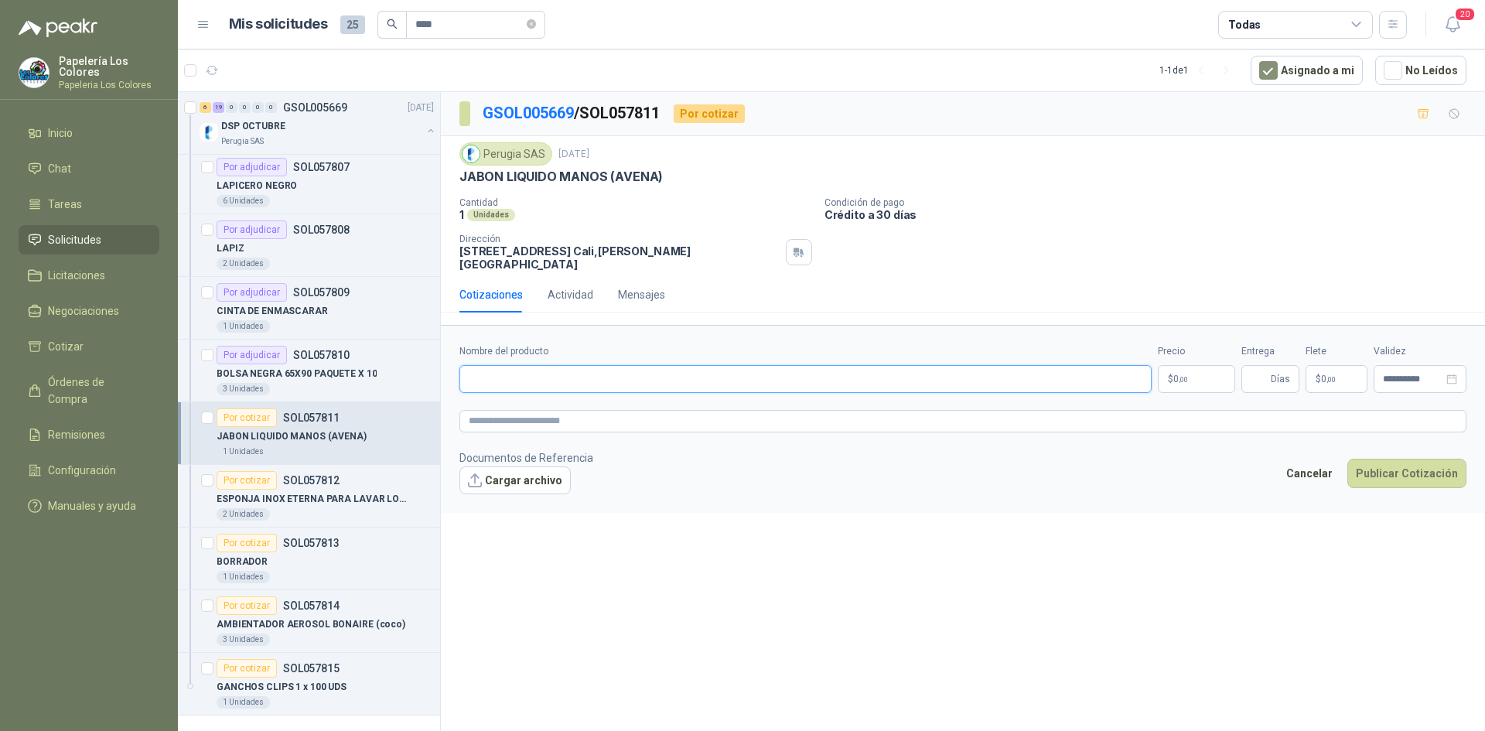
click at [586, 368] on input "Nombre del producto" at bounding box center [806, 379] width 692 height 28
paste input "**********"
type input "**********"
click at [1184, 364] on body "Papelería Los Colores Papeleria Los Colores Inicio Chat Tareas Solicitudes Lici…" at bounding box center [742, 365] width 1485 height 731
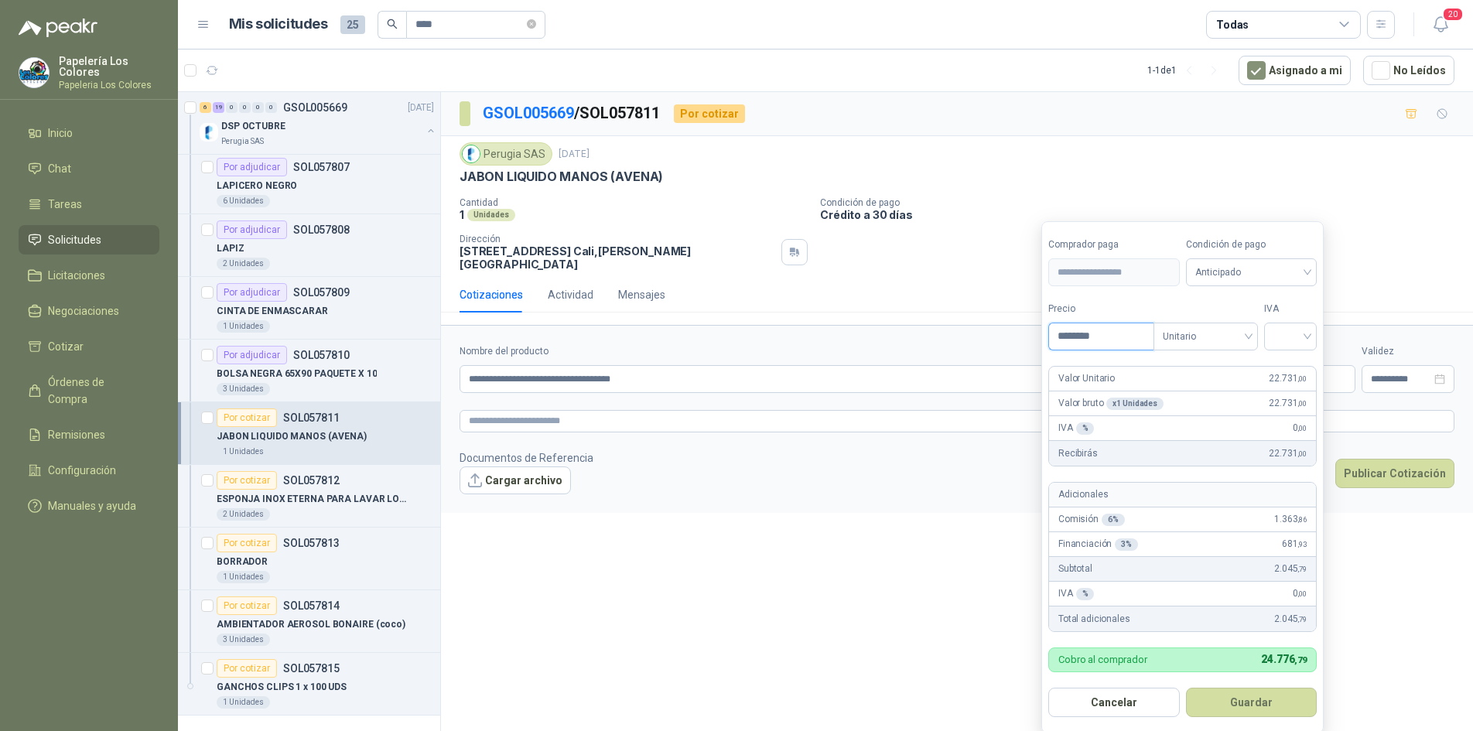
type input "********"
click at [1263, 269] on span "Anticipado" at bounding box center [1251, 272] width 113 height 23
click at [1237, 331] on div "Crédito a 30 días" at bounding box center [1254, 329] width 108 height 17
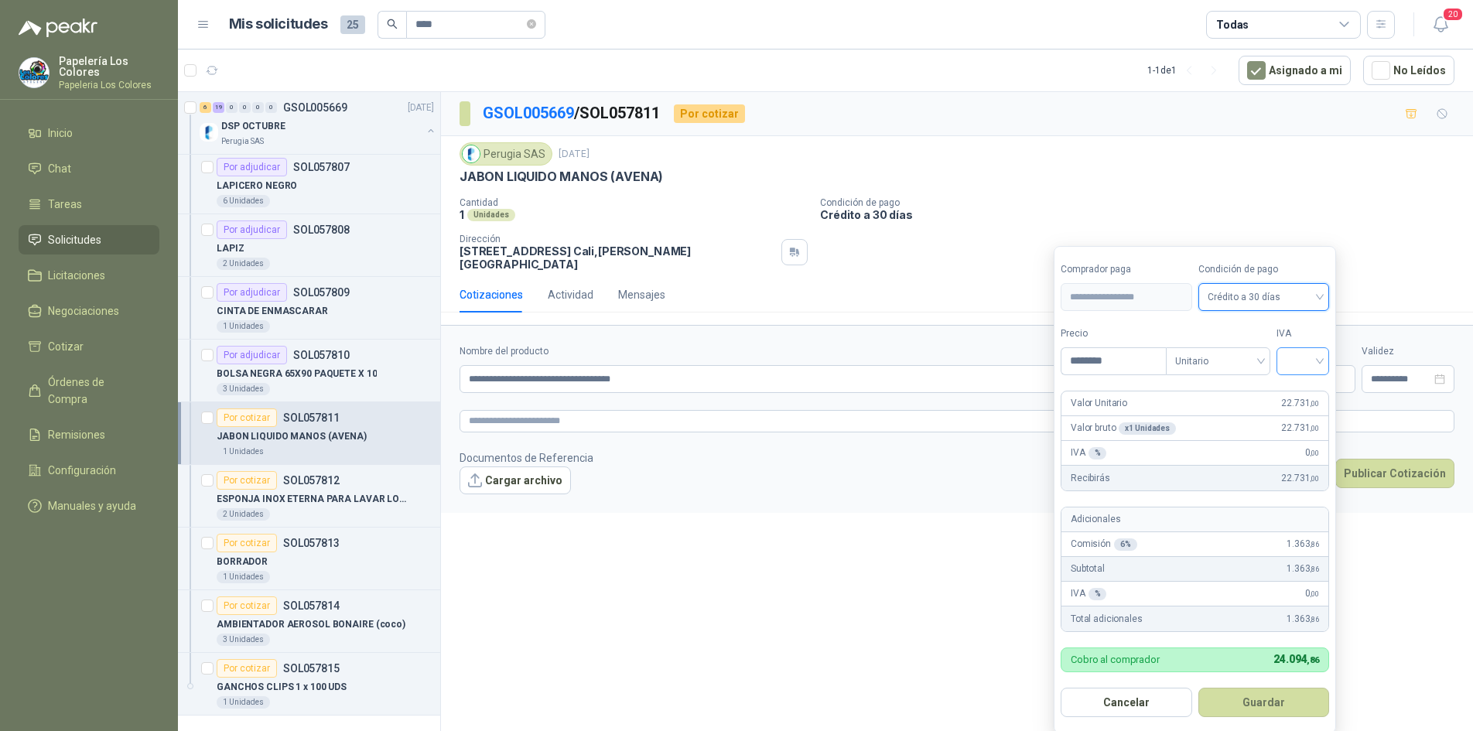
click at [1297, 354] on input "search" at bounding box center [1303, 359] width 34 height 23
click at [1301, 389] on div "19%" at bounding box center [1306, 393] width 29 height 17
click at [1231, 705] on button "Guardar" at bounding box center [1266, 702] width 133 height 29
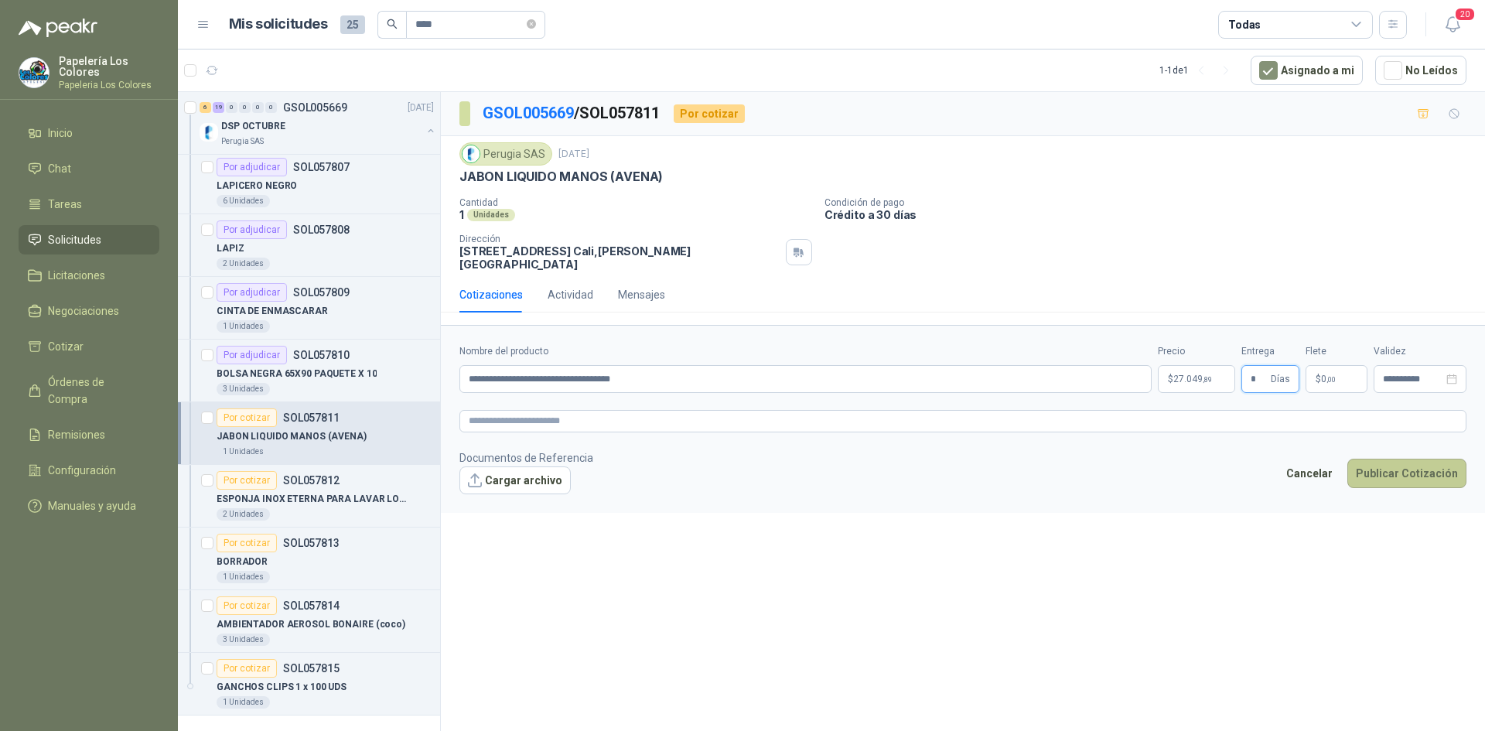
type input "*"
click at [1390, 462] on button "Publicar Cotización" at bounding box center [1407, 473] width 119 height 29
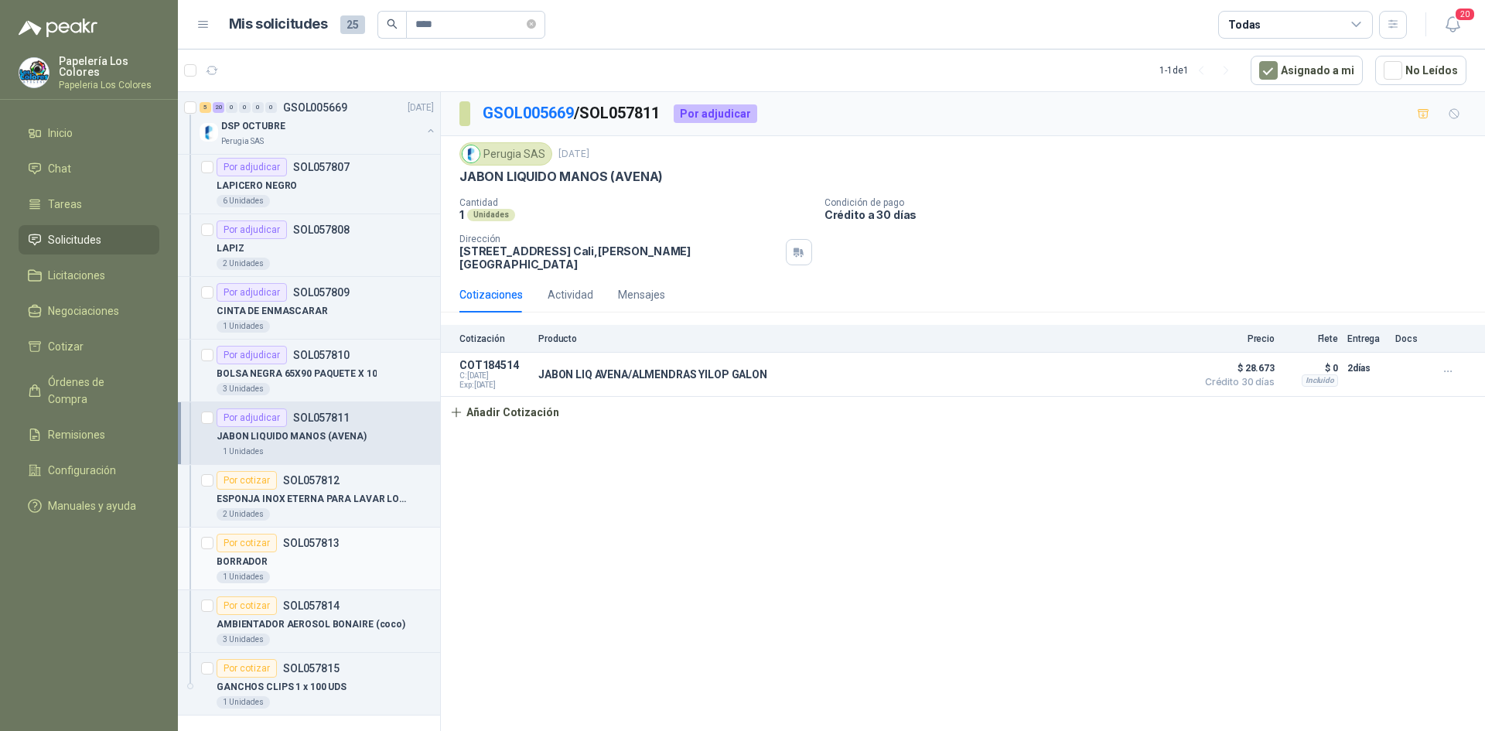
scroll to position [1007, 0]
click at [241, 477] on div "Por cotizar" at bounding box center [247, 479] width 60 height 19
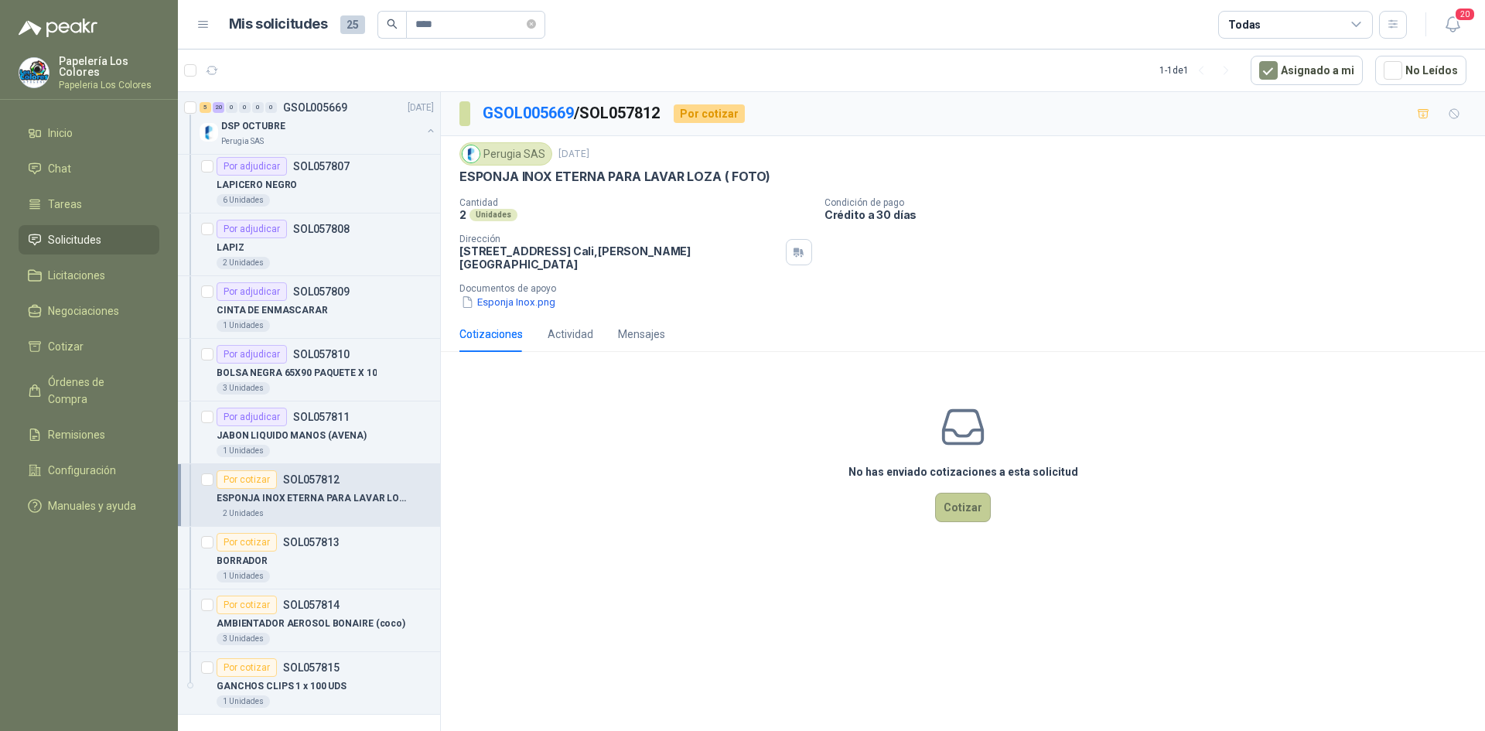
click at [969, 497] on button "Cotizar" at bounding box center [963, 507] width 56 height 29
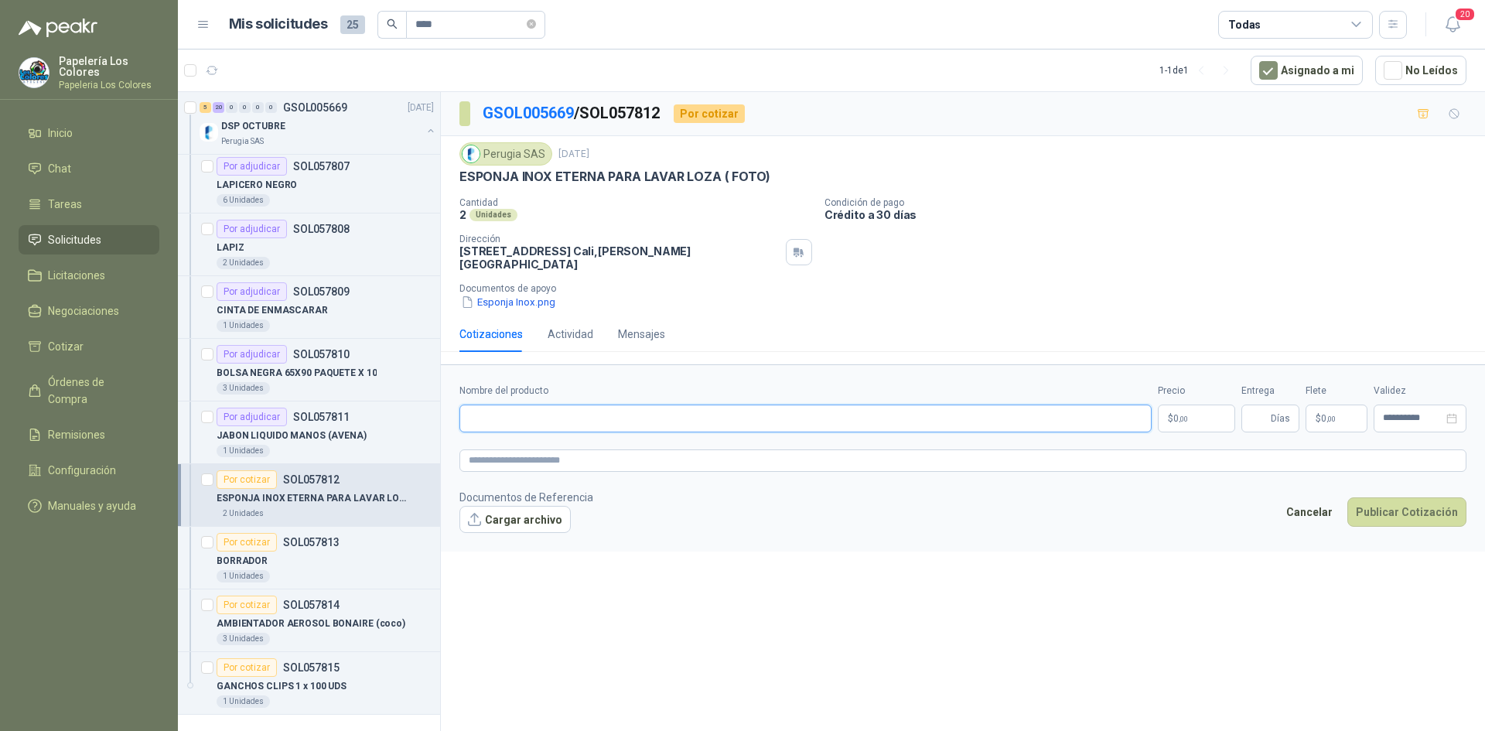
click at [579, 405] on input "Nombre del producto" at bounding box center [806, 419] width 692 height 28
drag, startPoint x: 460, startPoint y: 174, endPoint x: 485, endPoint y: 210, distance: 44.0
click at [485, 210] on div "Perugia SAS [DATE] ESPONJA INOX ETERNA PARA [PERSON_NAME] ( FOTO) Cantidad 2 U…" at bounding box center [963, 226] width 1007 height 168
click at [634, 213] on div "2 Unidades" at bounding box center [636, 214] width 353 height 13
click at [515, 294] on button "Esponja Inox.png" at bounding box center [508, 302] width 97 height 16
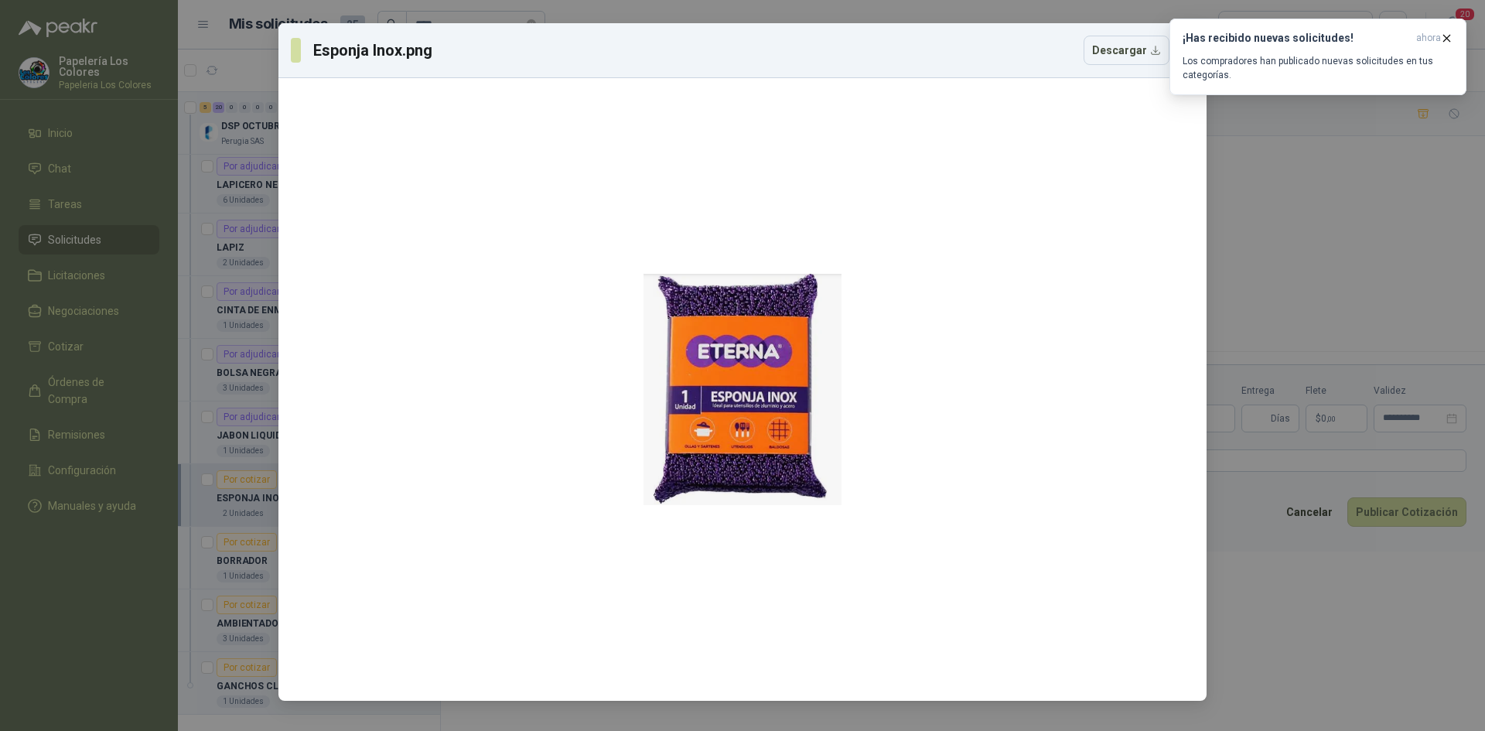
click at [1263, 164] on div "Esponja Inox.png Descargar" at bounding box center [742, 365] width 1485 height 731
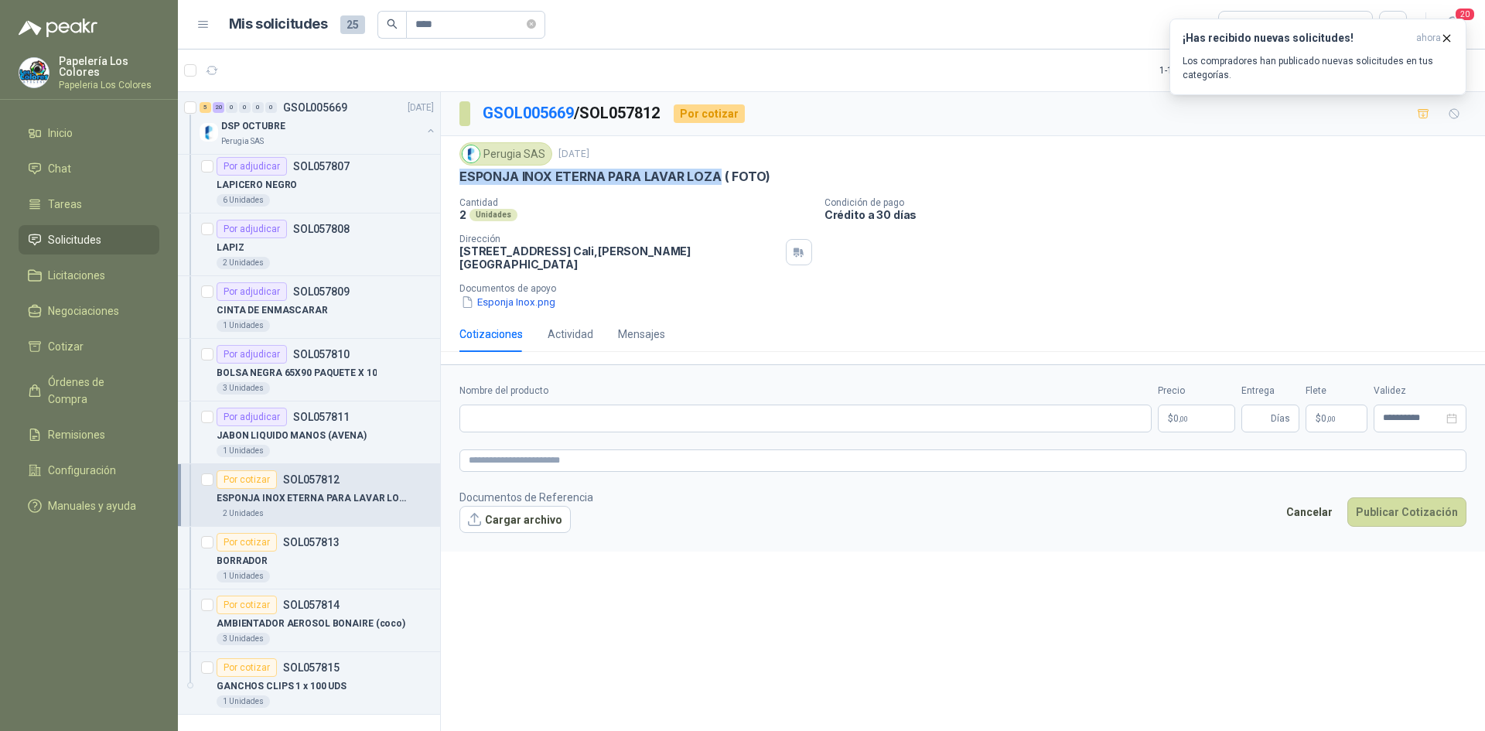
drag, startPoint x: 462, startPoint y: 174, endPoint x: 717, endPoint y: 185, distance: 255.5
click at [717, 185] on p "ESPONJA INOX ETERNA PARA LAVAR LOZA ( FOTO)" at bounding box center [615, 177] width 311 height 16
copy p "ESPONJA INOX ETERNA PARA [PERSON_NAME]"
click at [993, 152] on div "Perugia SAS [DATE]" at bounding box center [963, 153] width 1007 height 23
click at [250, 540] on div "Por cotizar" at bounding box center [247, 542] width 60 height 19
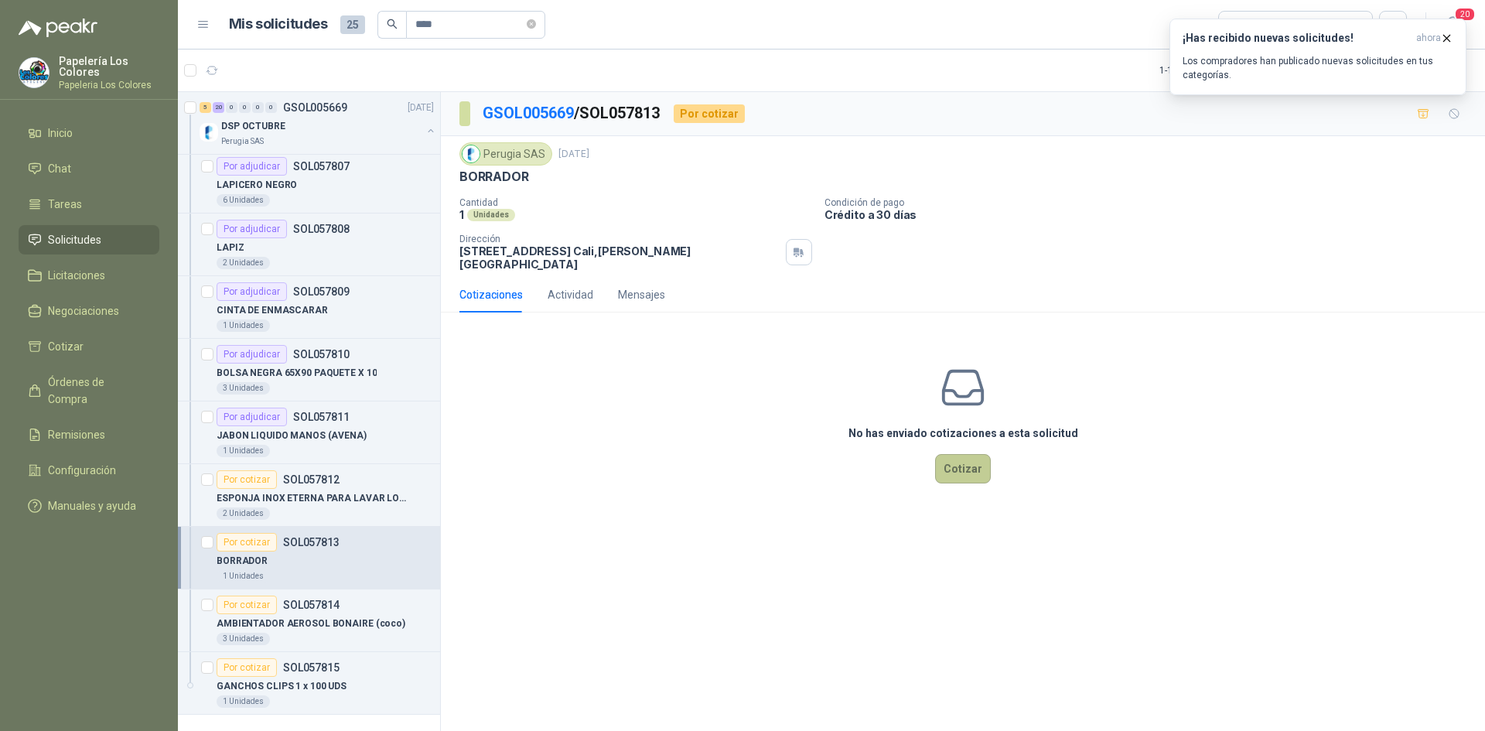
click at [969, 454] on button "Cotizar" at bounding box center [963, 468] width 56 height 29
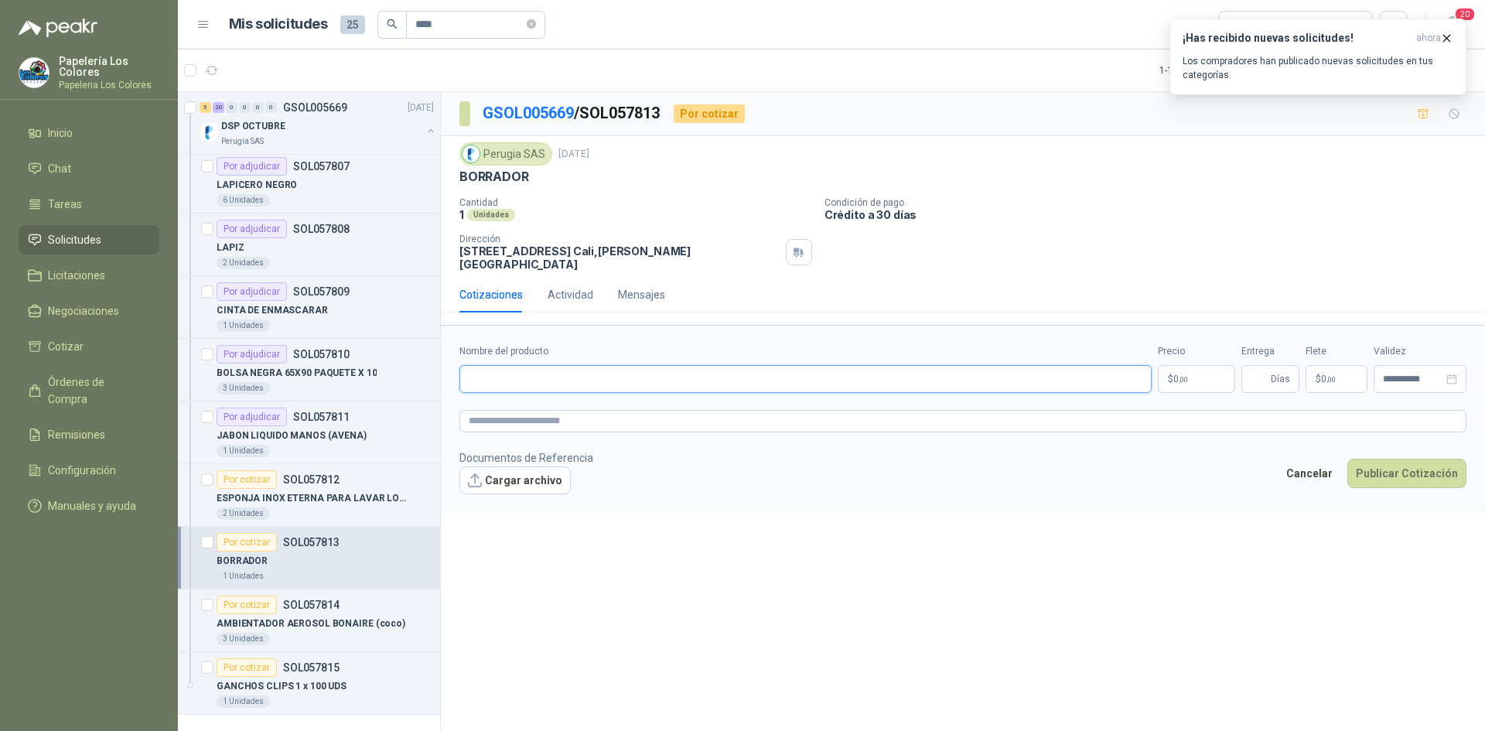
click at [666, 374] on input "Nombre del producto" at bounding box center [806, 379] width 692 height 28
click at [540, 365] on input "Nombre del producto" at bounding box center [806, 379] width 692 height 28
paste input "**********"
type input "**********"
click at [1210, 365] on body "Papelería Los Colores Papeleria Los Colores Inicio Chat Tareas Solicitudes Lici…" at bounding box center [742, 365] width 1485 height 731
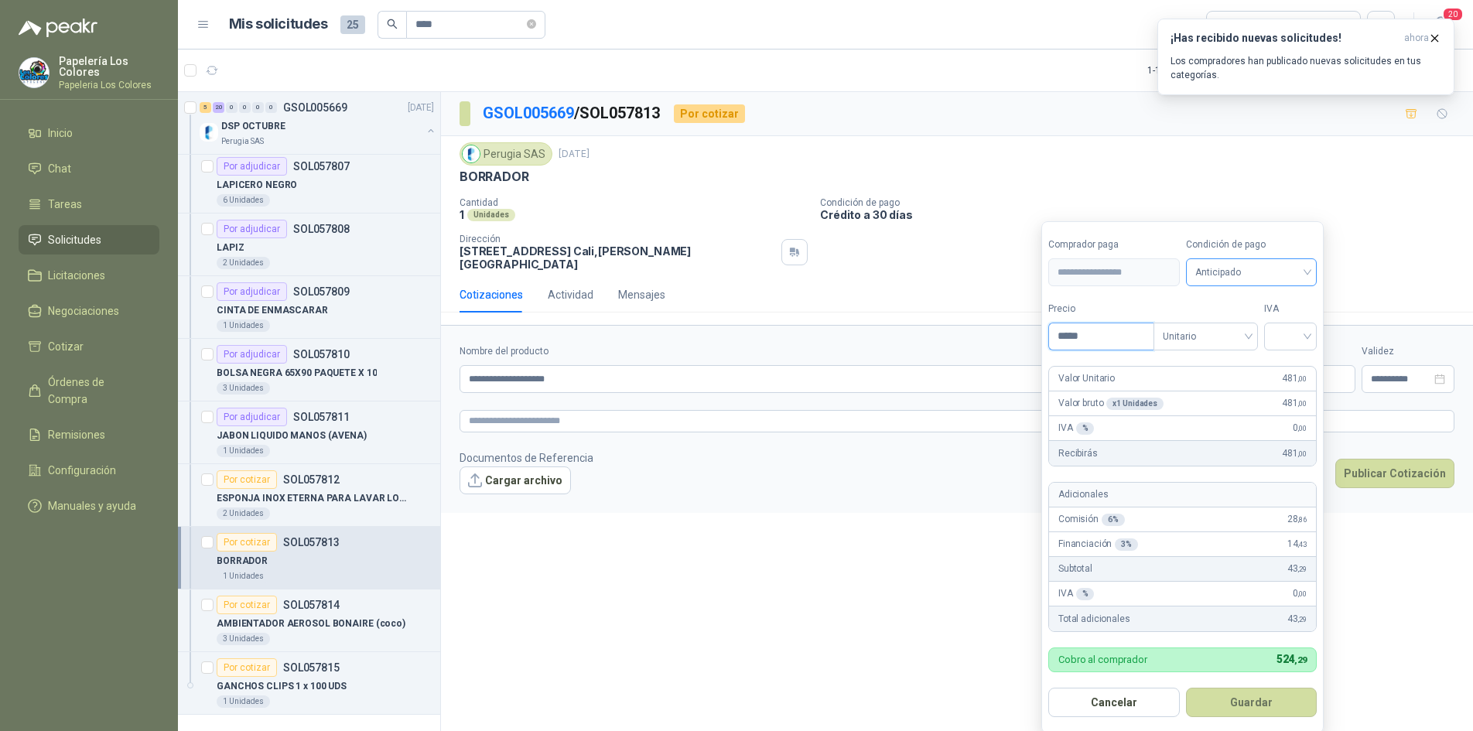
click at [1242, 266] on span "Anticipado" at bounding box center [1251, 272] width 113 height 23
type input "*****"
click at [1229, 330] on div "Crédito a 30 días" at bounding box center [1254, 329] width 108 height 17
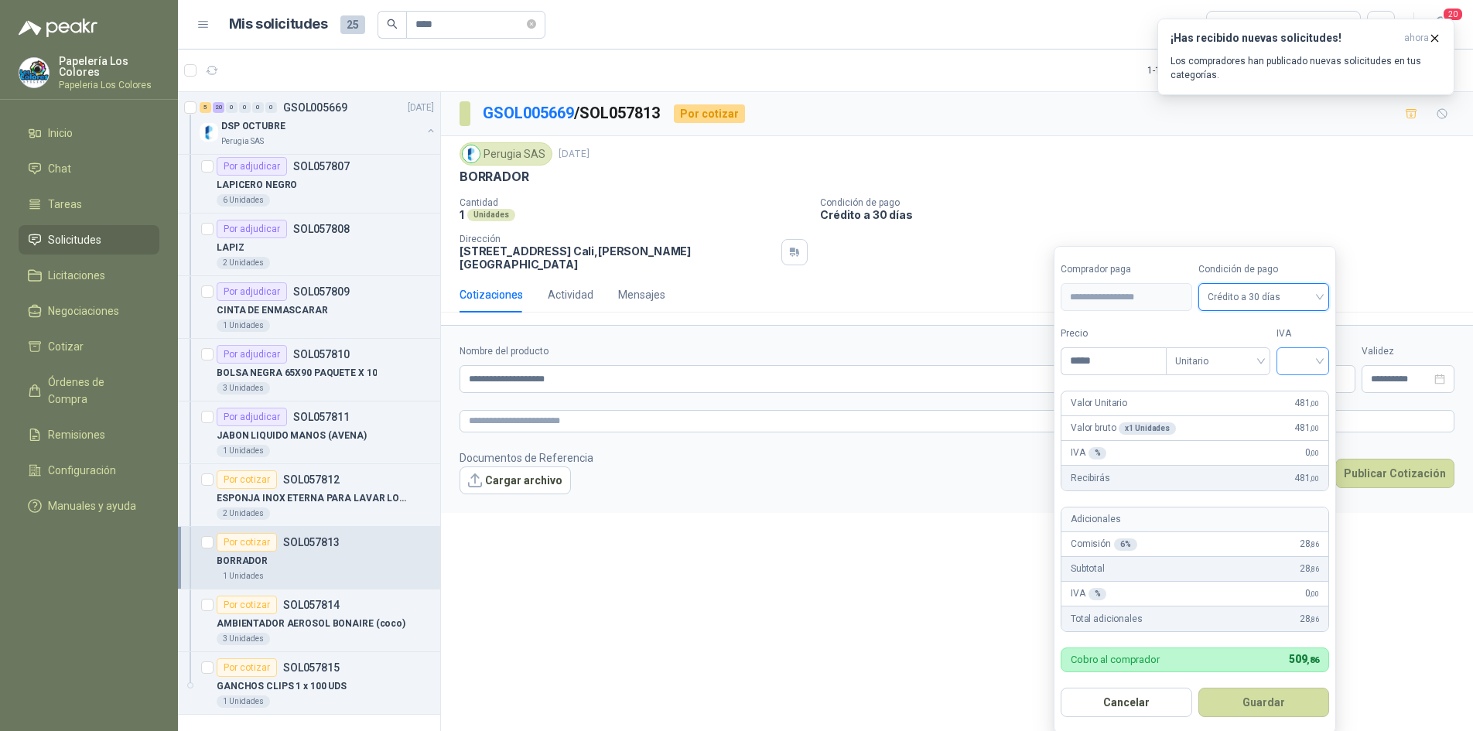
click at [1317, 356] on input "search" at bounding box center [1303, 359] width 34 height 23
click at [1307, 391] on div "19%" at bounding box center [1306, 393] width 29 height 17
click at [1249, 693] on form "**********" at bounding box center [1197, 489] width 286 height 487
click at [1273, 698] on button "Guardar" at bounding box center [1266, 702] width 133 height 29
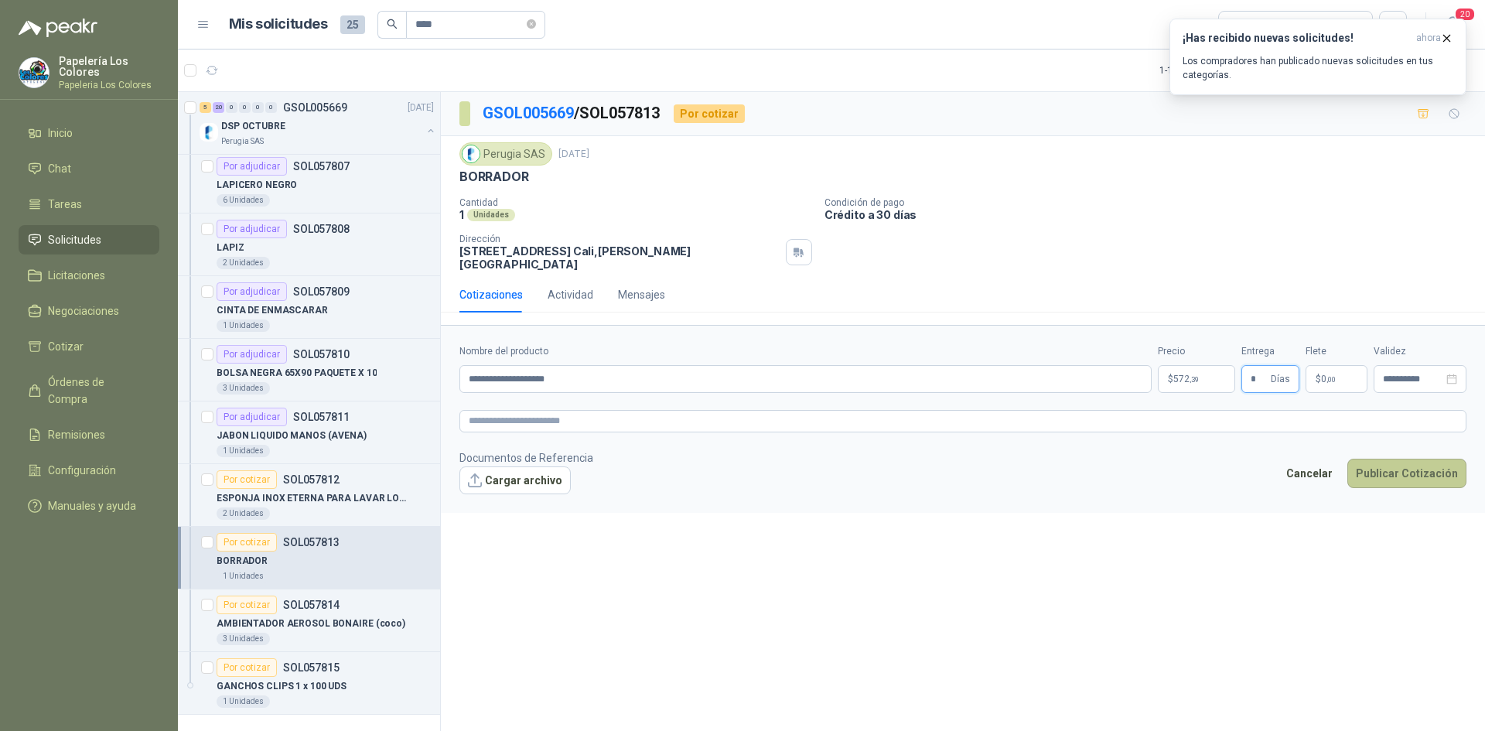
type input "*"
click at [1402, 459] on button "Publicar Cotización" at bounding box center [1407, 473] width 119 height 29
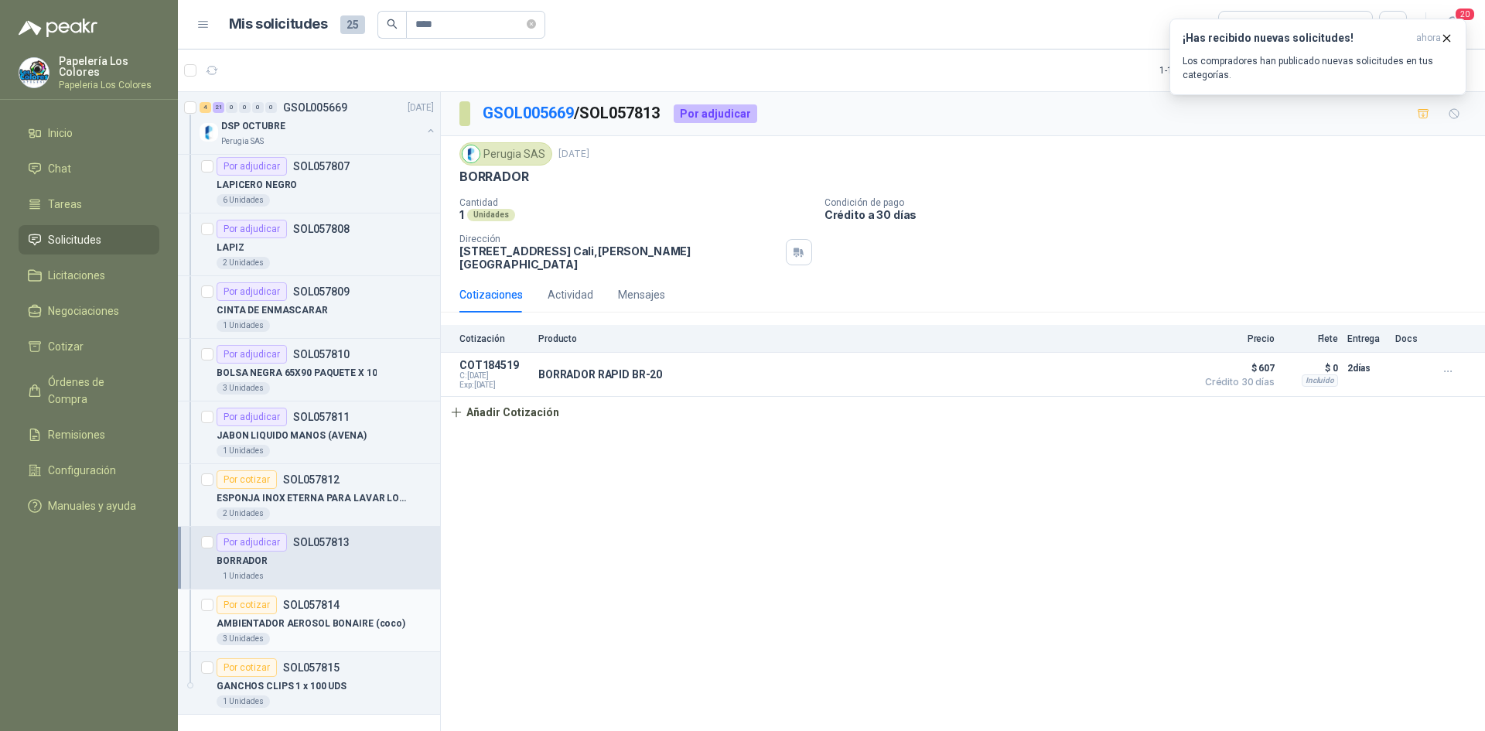
click at [247, 595] on article "Por cotizar SOL057814 AMBIENTADOR AEROSOL BONAIRE (coco) 3 Unidades" at bounding box center [309, 621] width 262 height 63
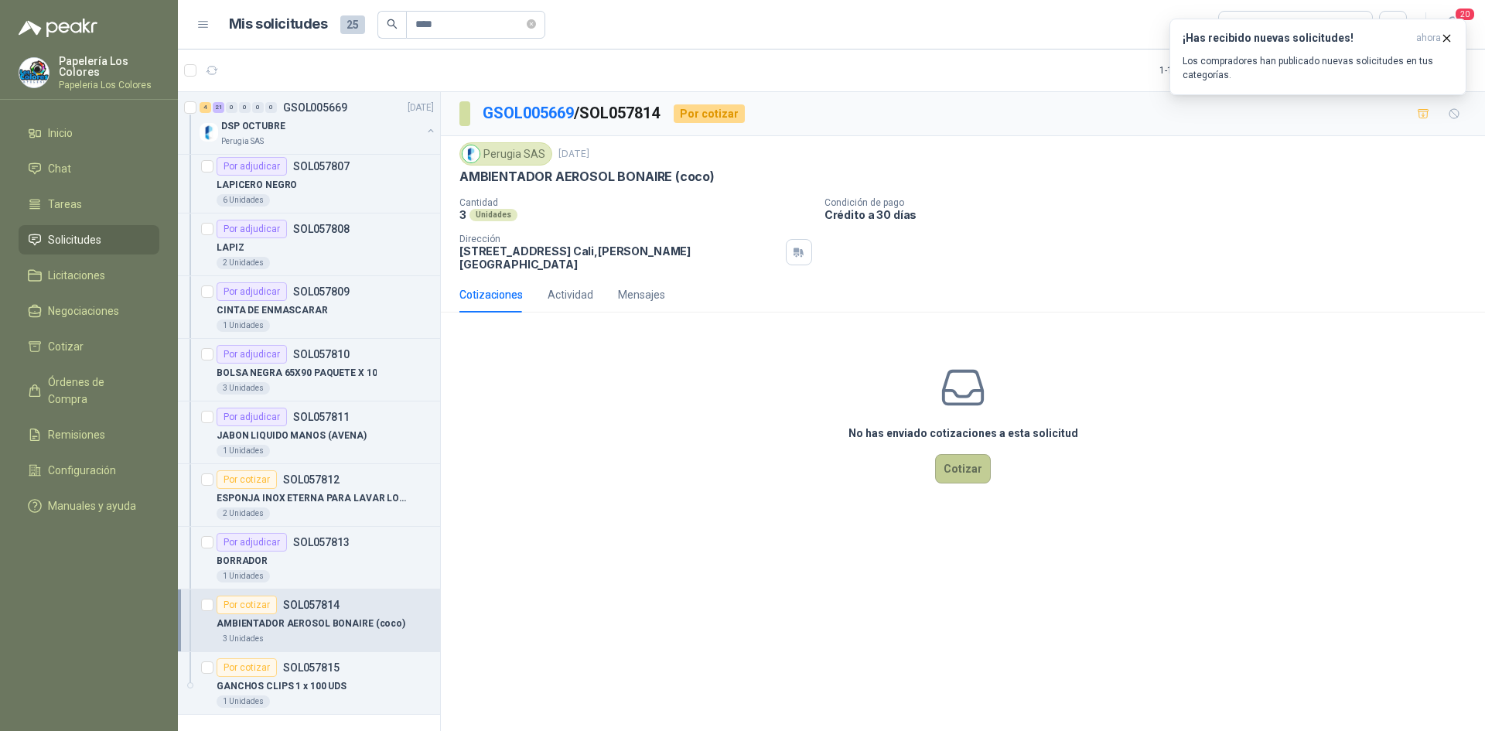
click at [971, 454] on button "Cotizar" at bounding box center [963, 468] width 56 height 29
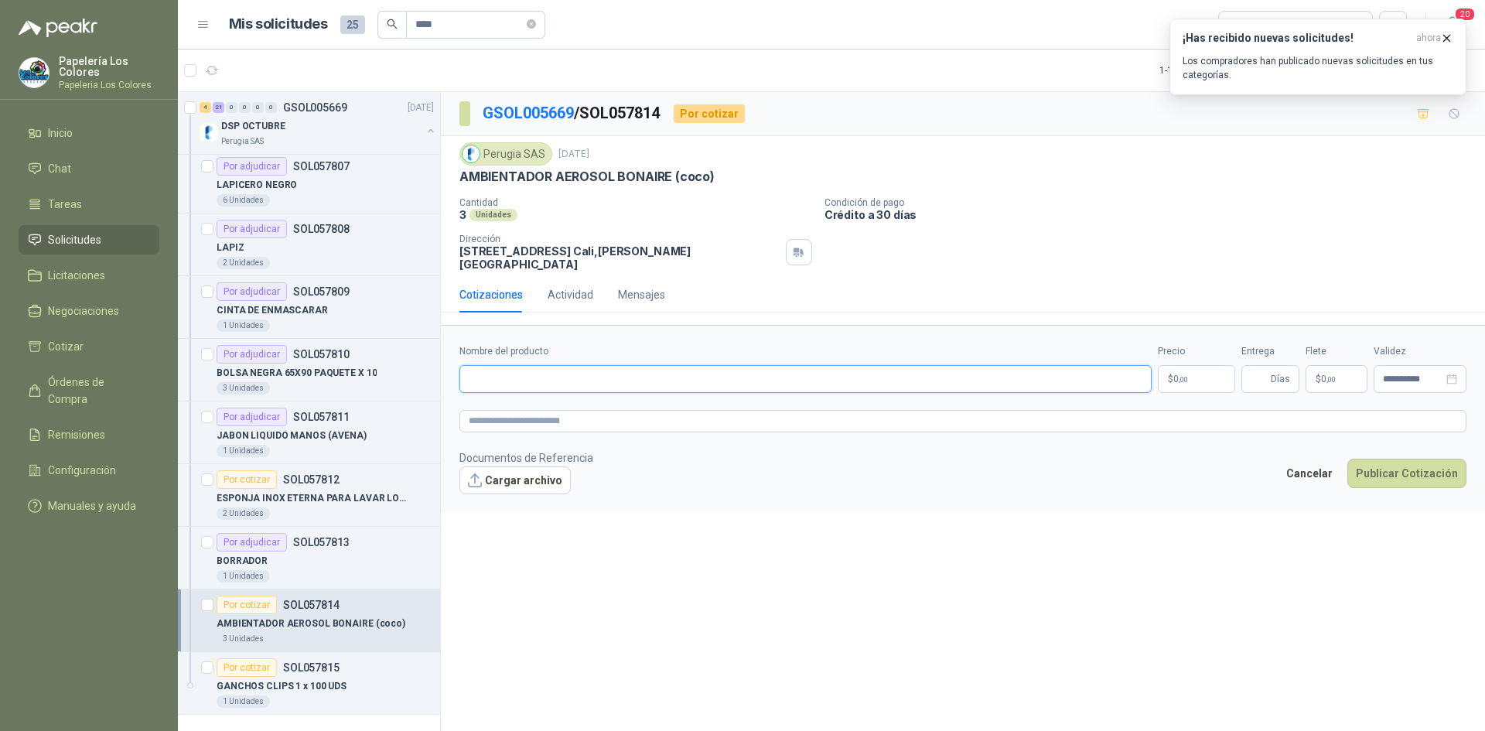
click at [501, 365] on input "Nombre del producto" at bounding box center [806, 379] width 692 height 28
paste input "**********"
type input "**********"
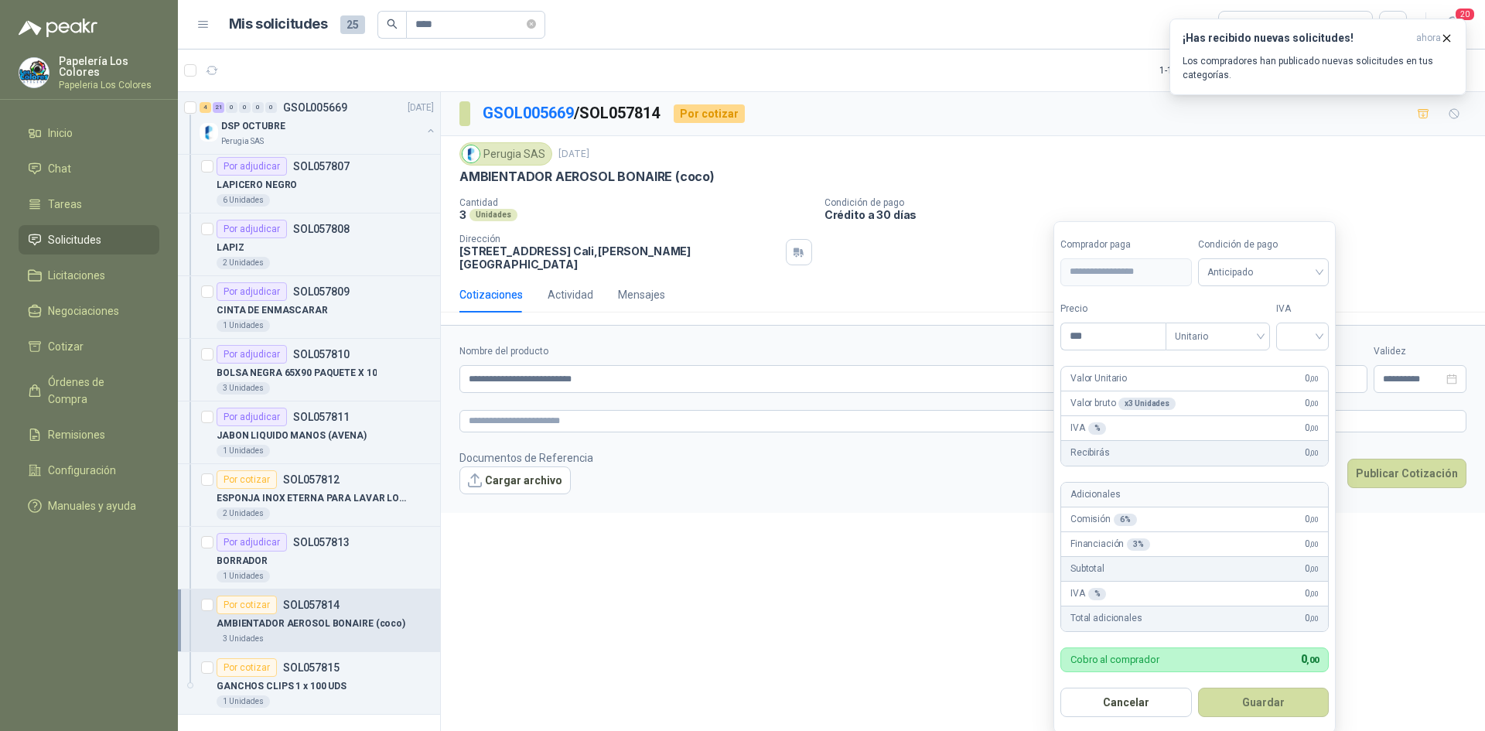
click at [1194, 371] on body "Papelería Los Colores Papeleria Los Colores Inicio Chat Tareas Solicitudes Lici…" at bounding box center [742, 365] width 1485 height 731
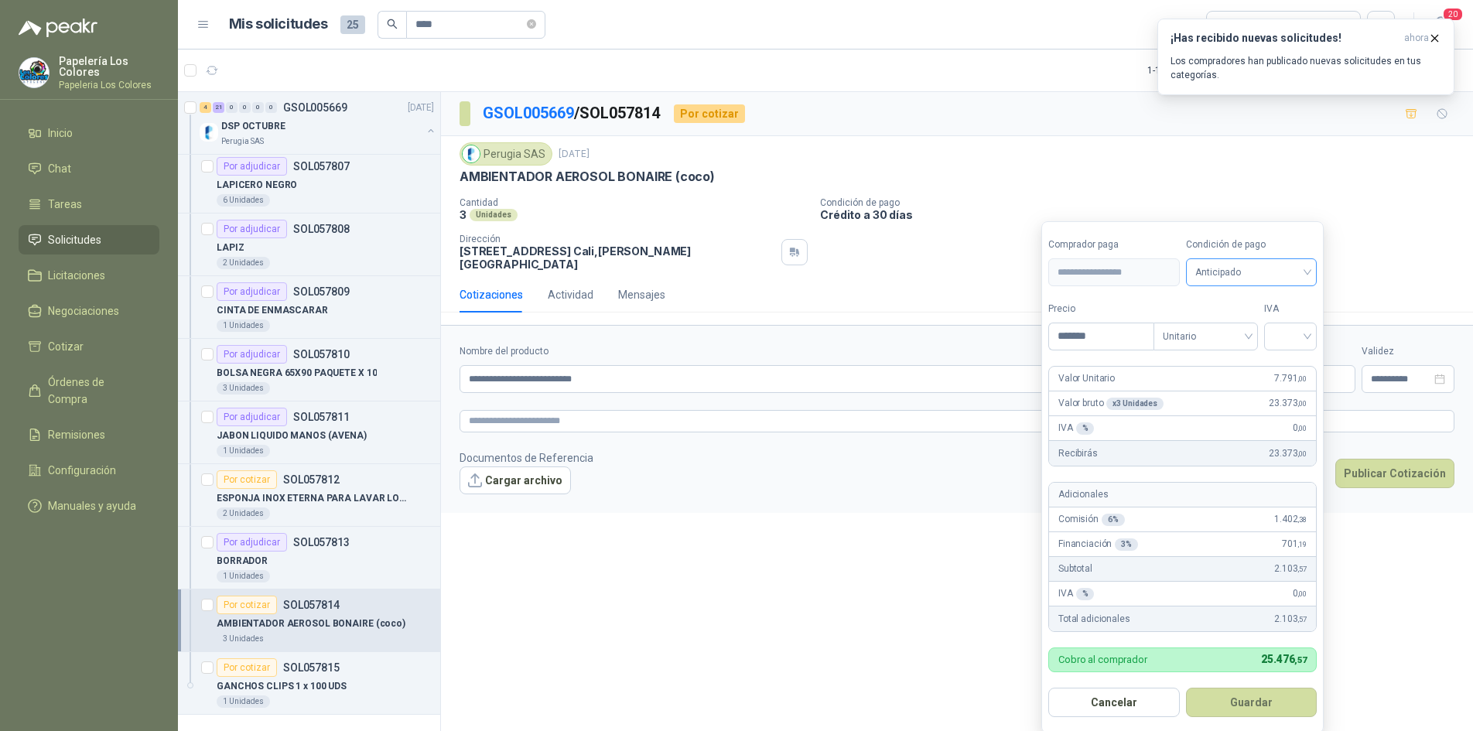
click at [1284, 269] on span "Anticipado" at bounding box center [1251, 272] width 113 height 23
type input "*******"
click at [1264, 328] on div "Crédito a 30 días" at bounding box center [1254, 329] width 108 height 17
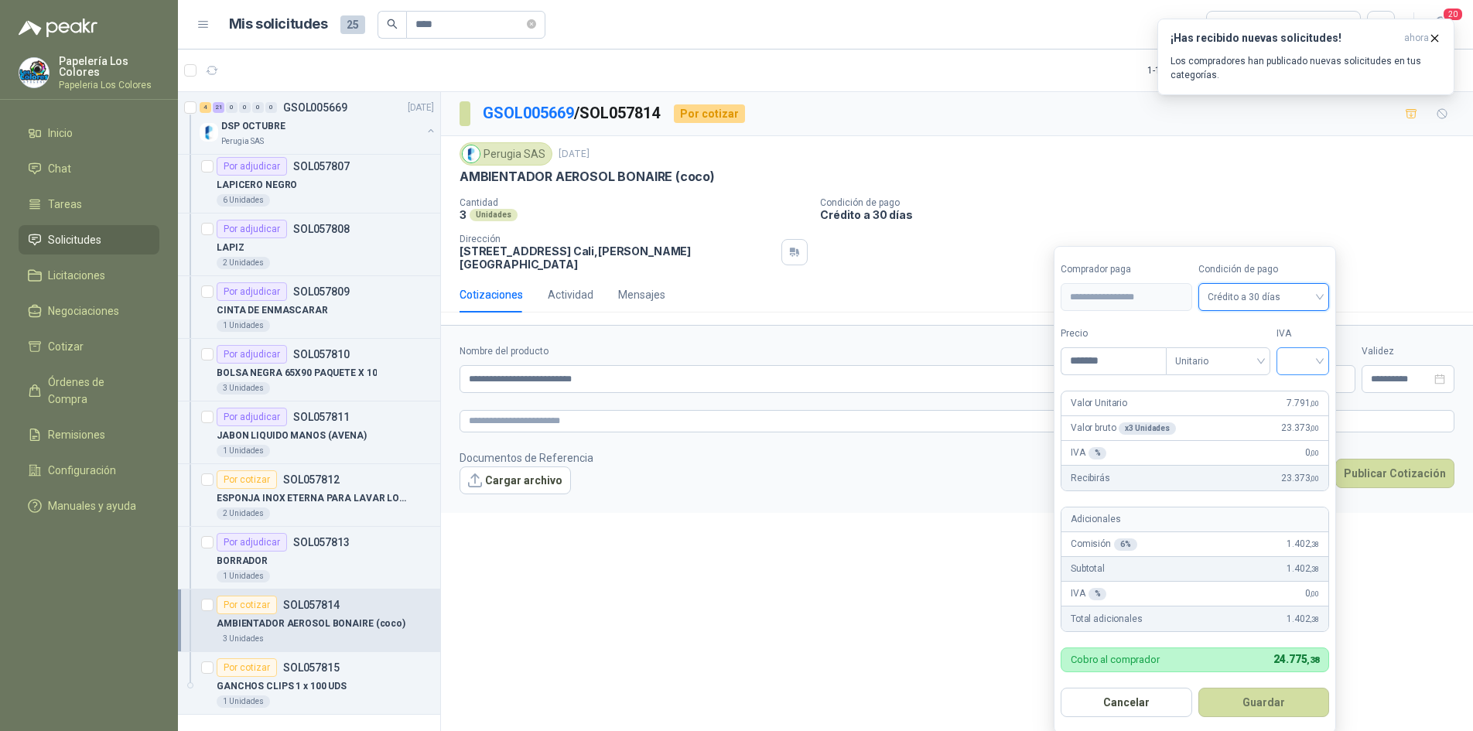
click at [1298, 356] on input "search" at bounding box center [1303, 359] width 34 height 23
click at [1316, 388] on div "19%" at bounding box center [1306, 393] width 29 height 17
click at [1251, 703] on button "Guardar" at bounding box center [1266, 702] width 133 height 29
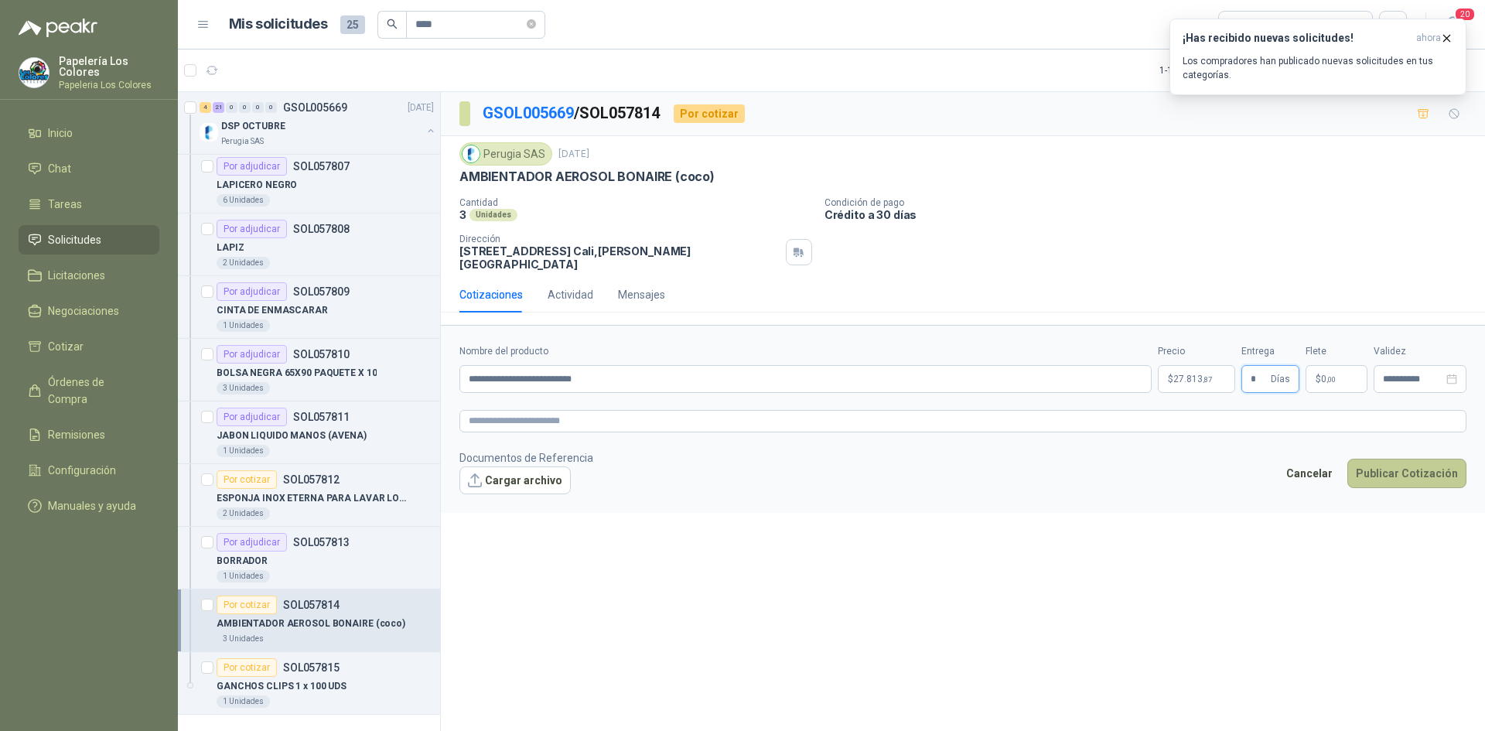
type input "*"
click at [1411, 463] on button "Publicar Cotización" at bounding box center [1407, 473] width 119 height 29
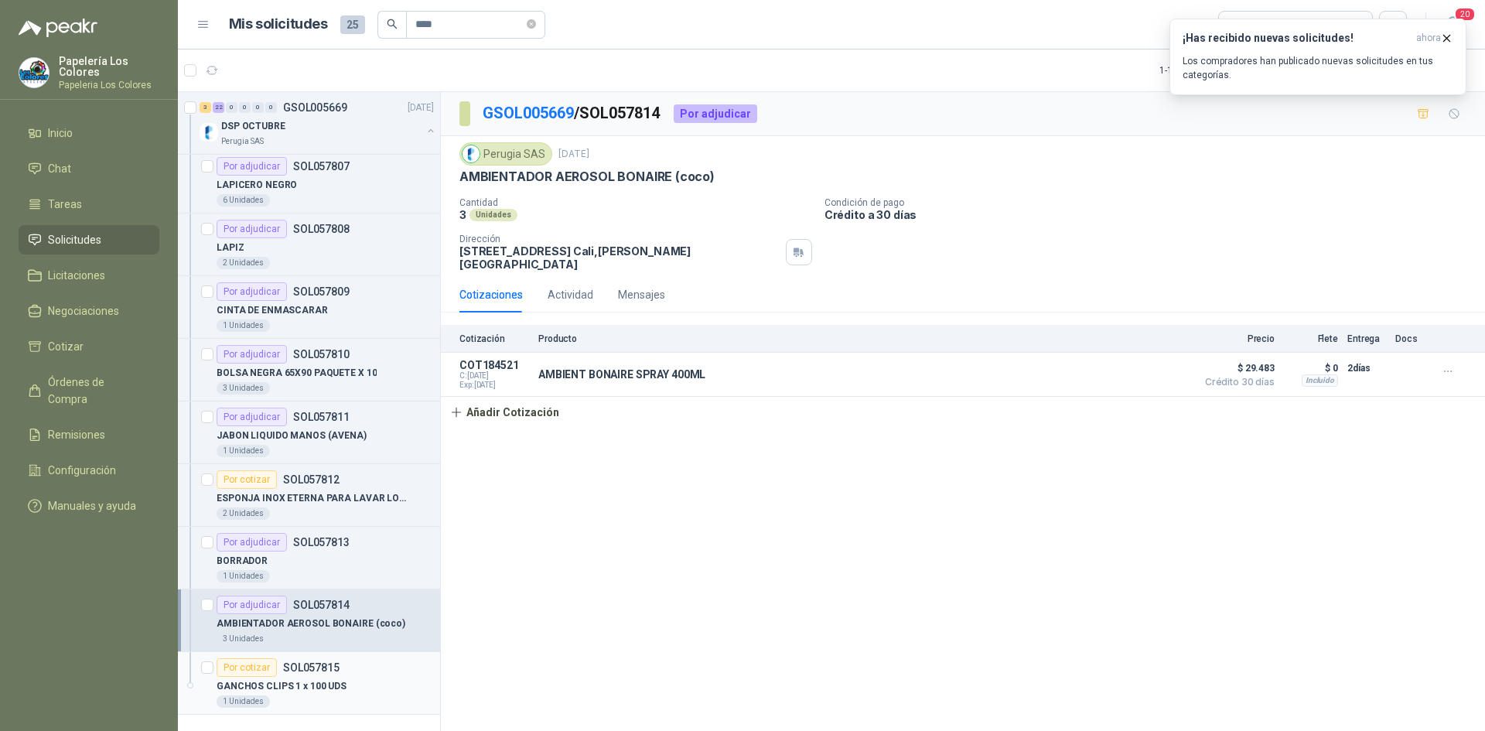
click at [240, 667] on div "Por cotizar" at bounding box center [247, 667] width 60 height 19
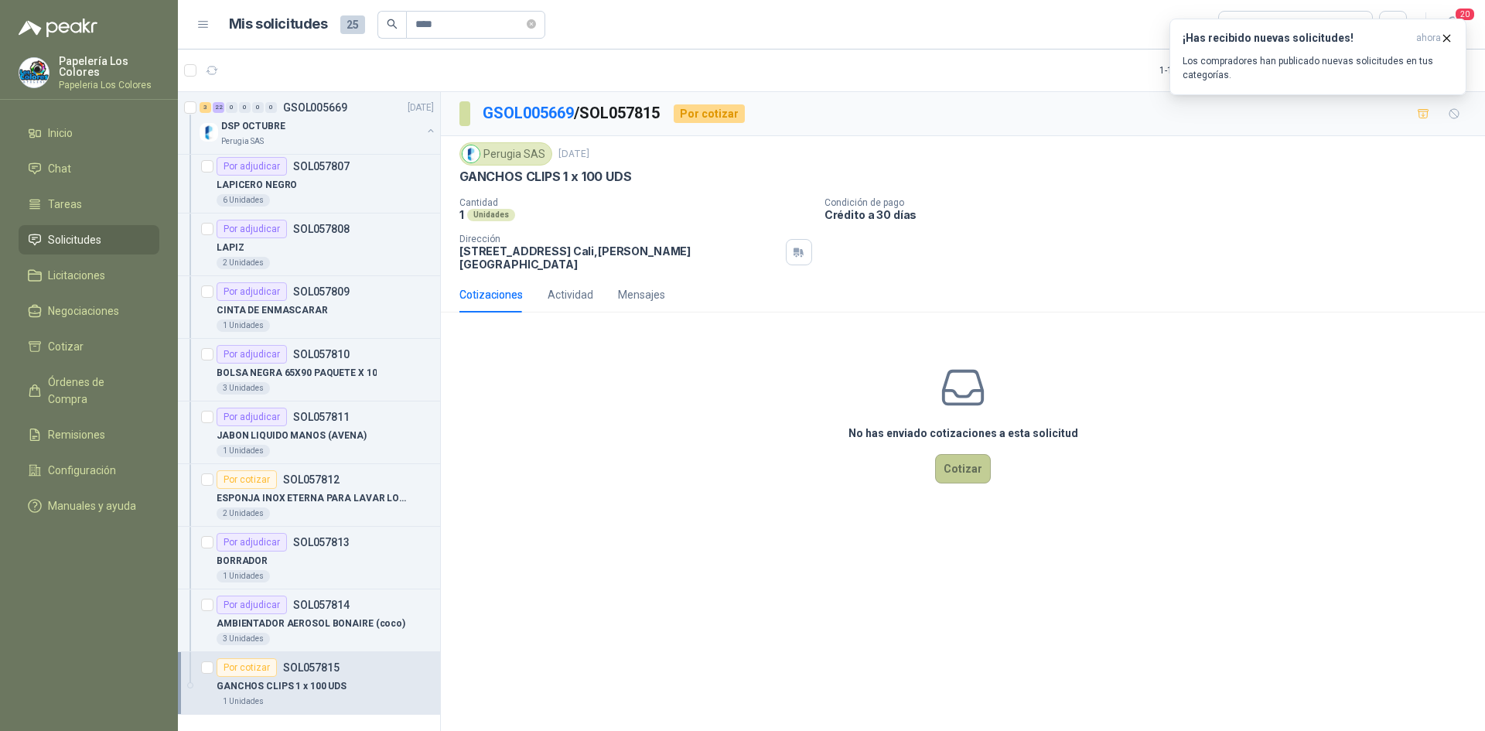
click at [955, 454] on button "Cotizar" at bounding box center [963, 468] width 56 height 29
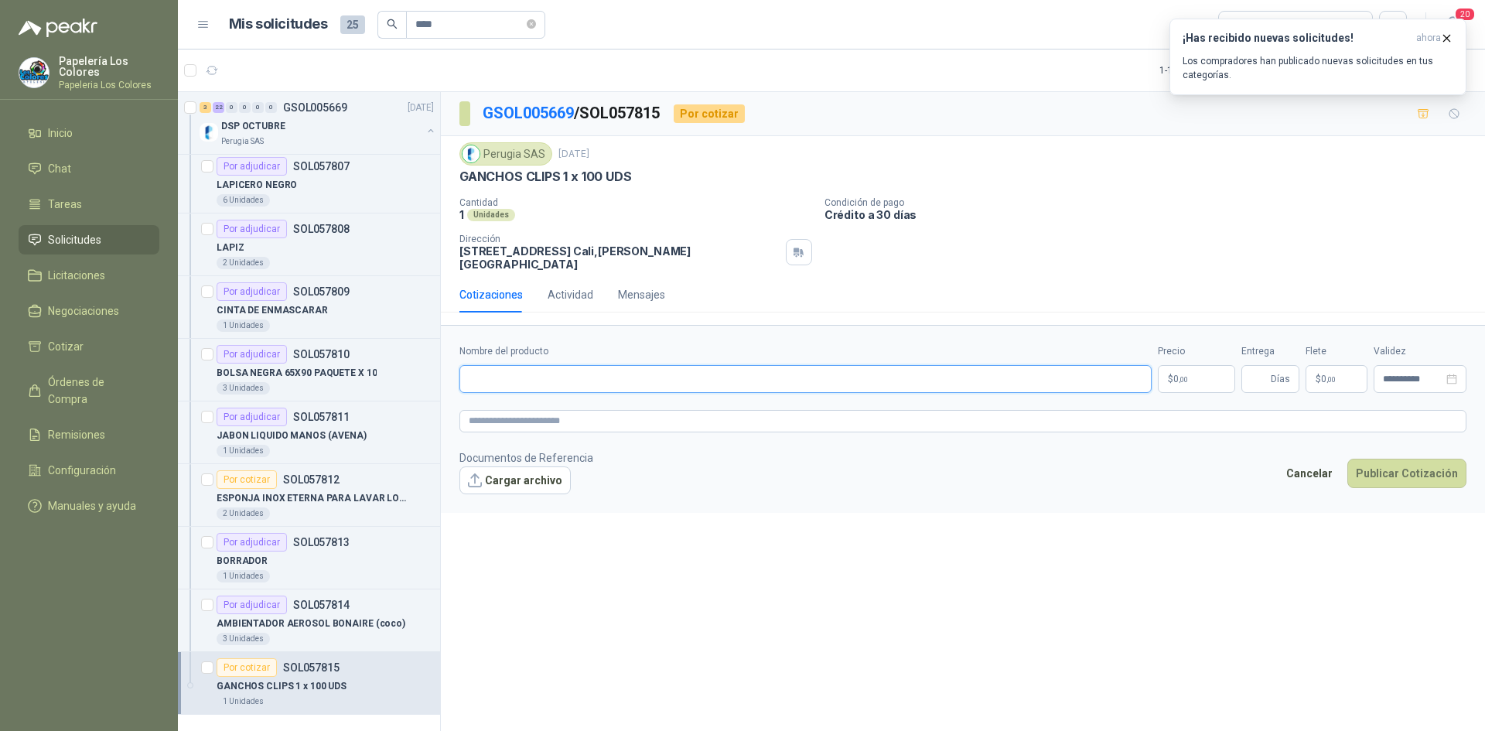
click at [547, 367] on input "Nombre del producto" at bounding box center [806, 379] width 692 height 28
click at [568, 371] on input "Nombre del producto" at bounding box center [806, 379] width 692 height 28
paste input "**********"
type input "**********"
click at [1198, 354] on div "Precio $ 0 ,00" at bounding box center [1196, 368] width 77 height 49
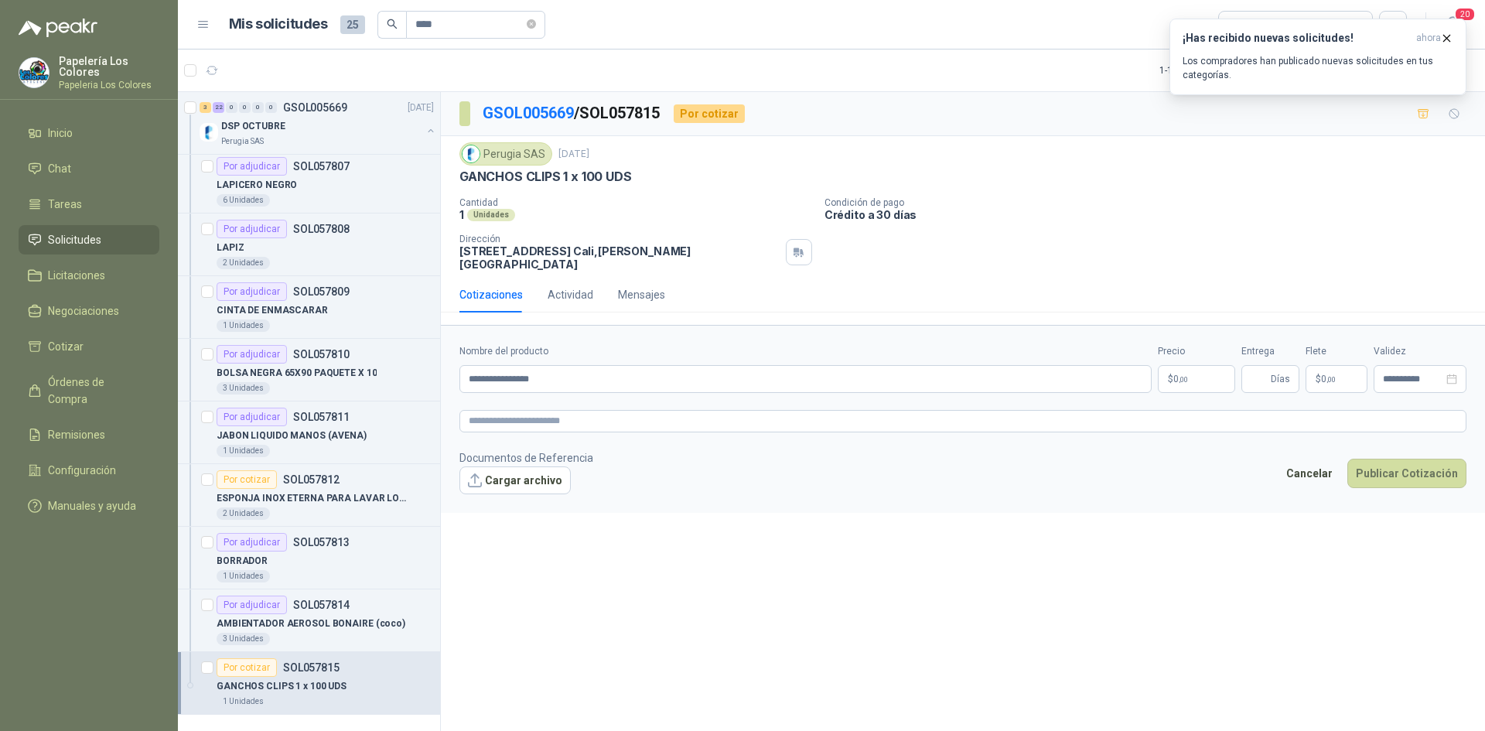
click at [1198, 354] on body "Papelería Los Colores Papeleria Los Colores Inicio Chat Tareas Solicitudes Lici…" at bounding box center [742, 365] width 1485 height 731
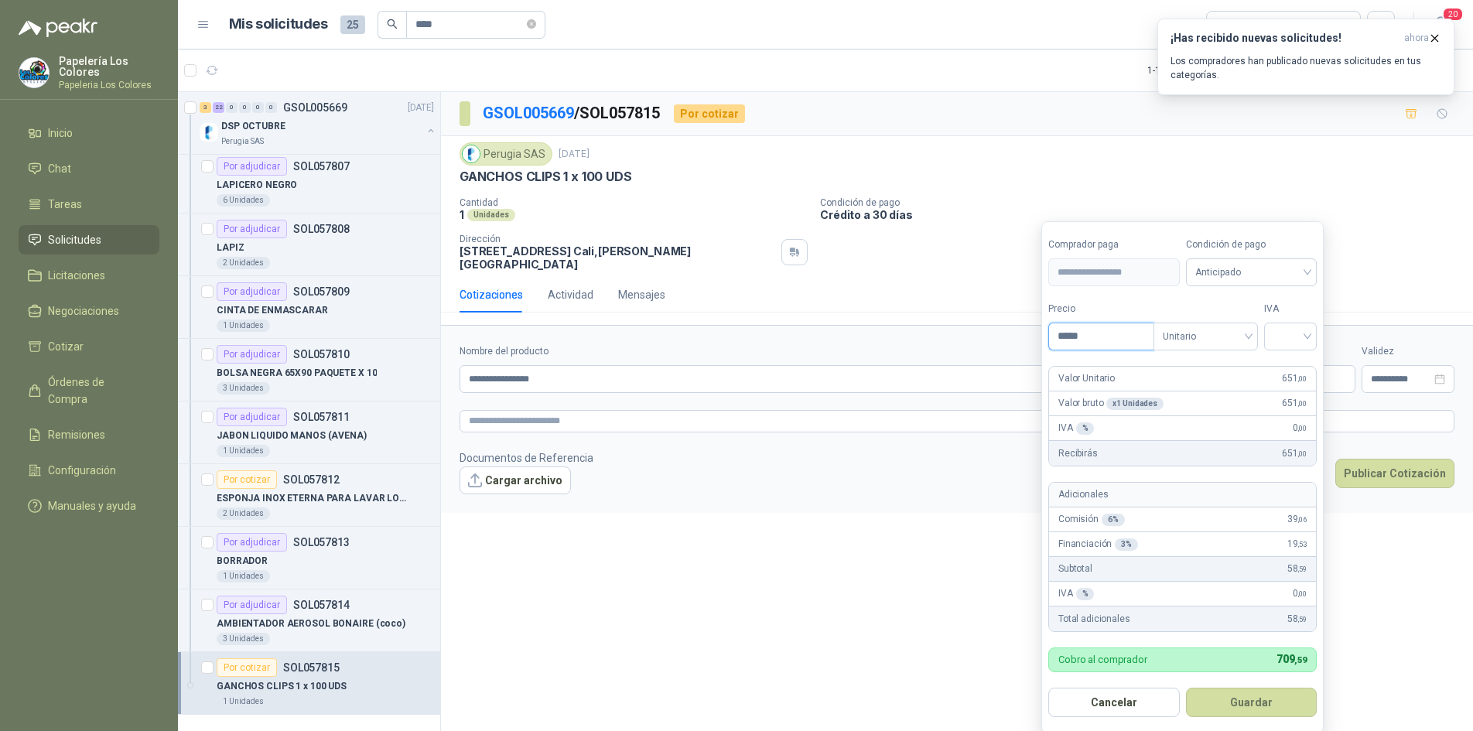
type input "*****"
click at [1246, 275] on span "Anticipado" at bounding box center [1251, 272] width 113 height 23
click at [1242, 328] on div "Crédito a 30 días" at bounding box center [1254, 329] width 108 height 17
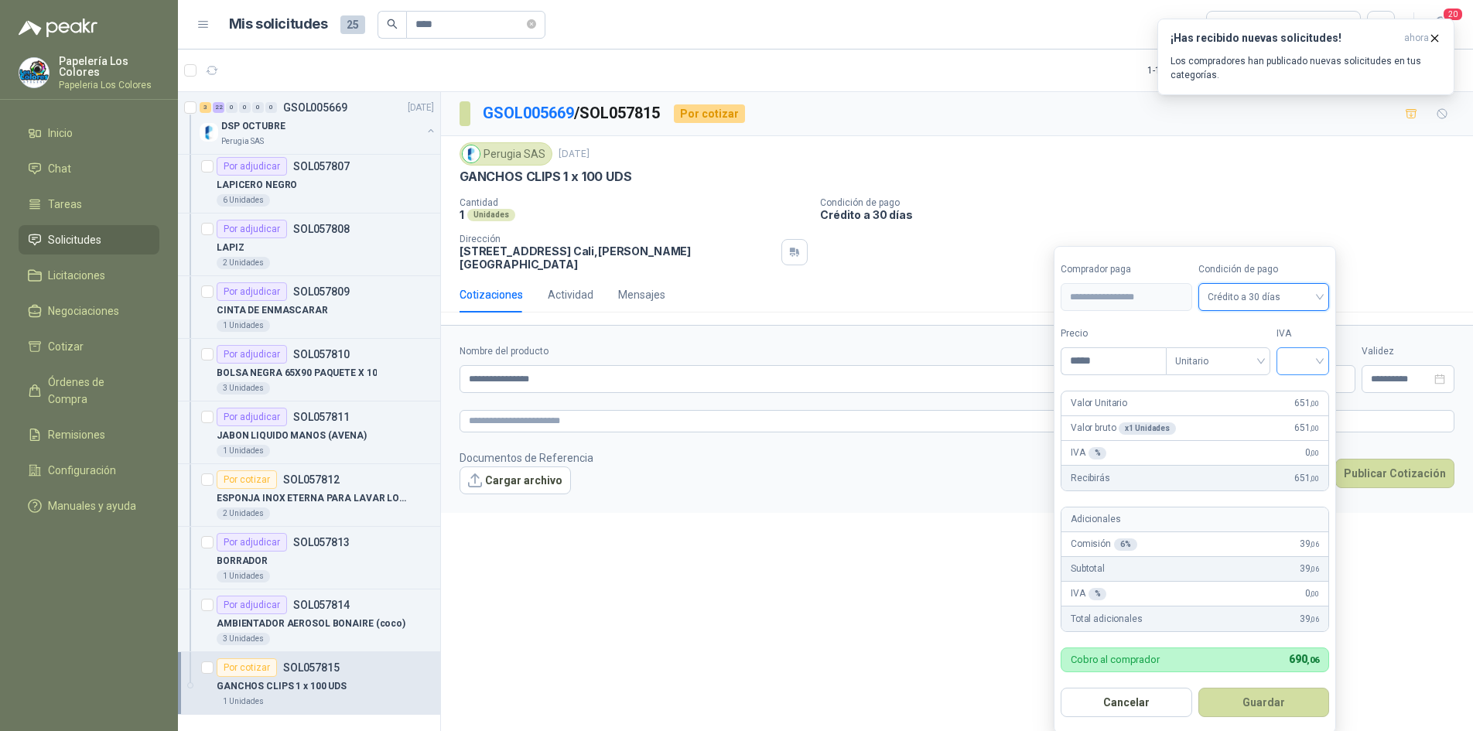
click at [1284, 354] on div at bounding box center [1303, 361] width 53 height 28
click at [1301, 390] on div "19%" at bounding box center [1306, 393] width 29 height 17
click at [1269, 706] on button "Guardar" at bounding box center [1266, 702] width 133 height 29
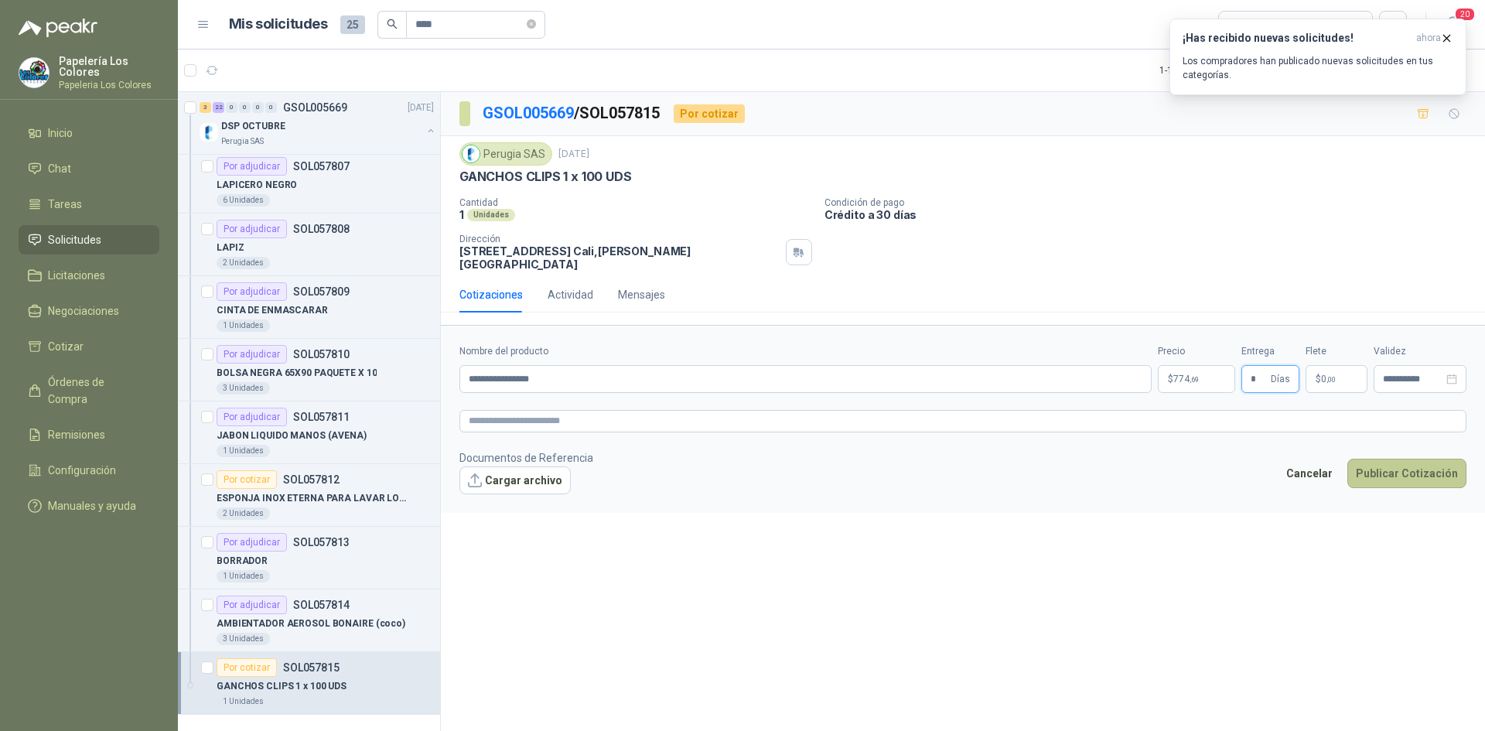
type input "*"
click at [1398, 459] on button "Publicar Cotización" at bounding box center [1407, 473] width 119 height 29
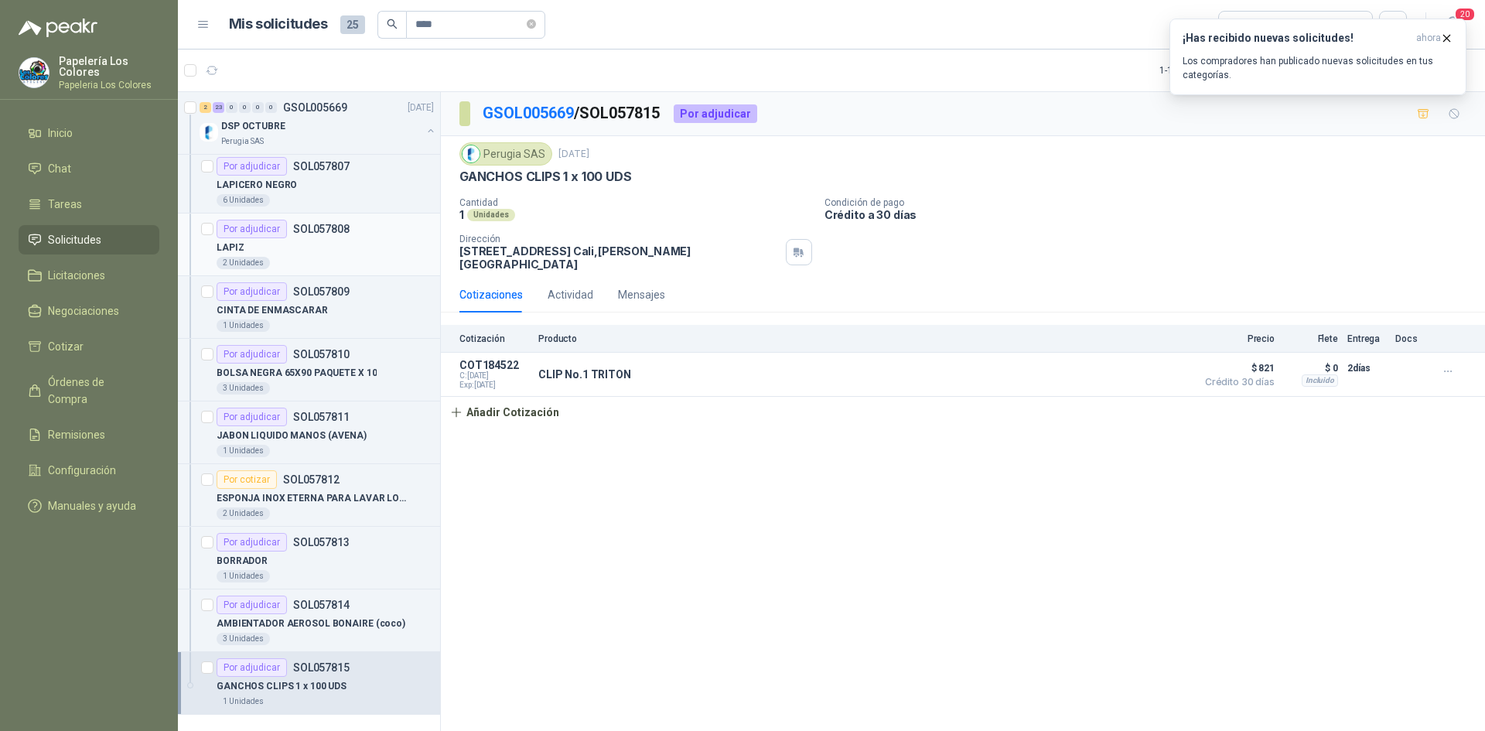
click at [342, 242] on div "LAPIZ" at bounding box center [325, 247] width 217 height 19
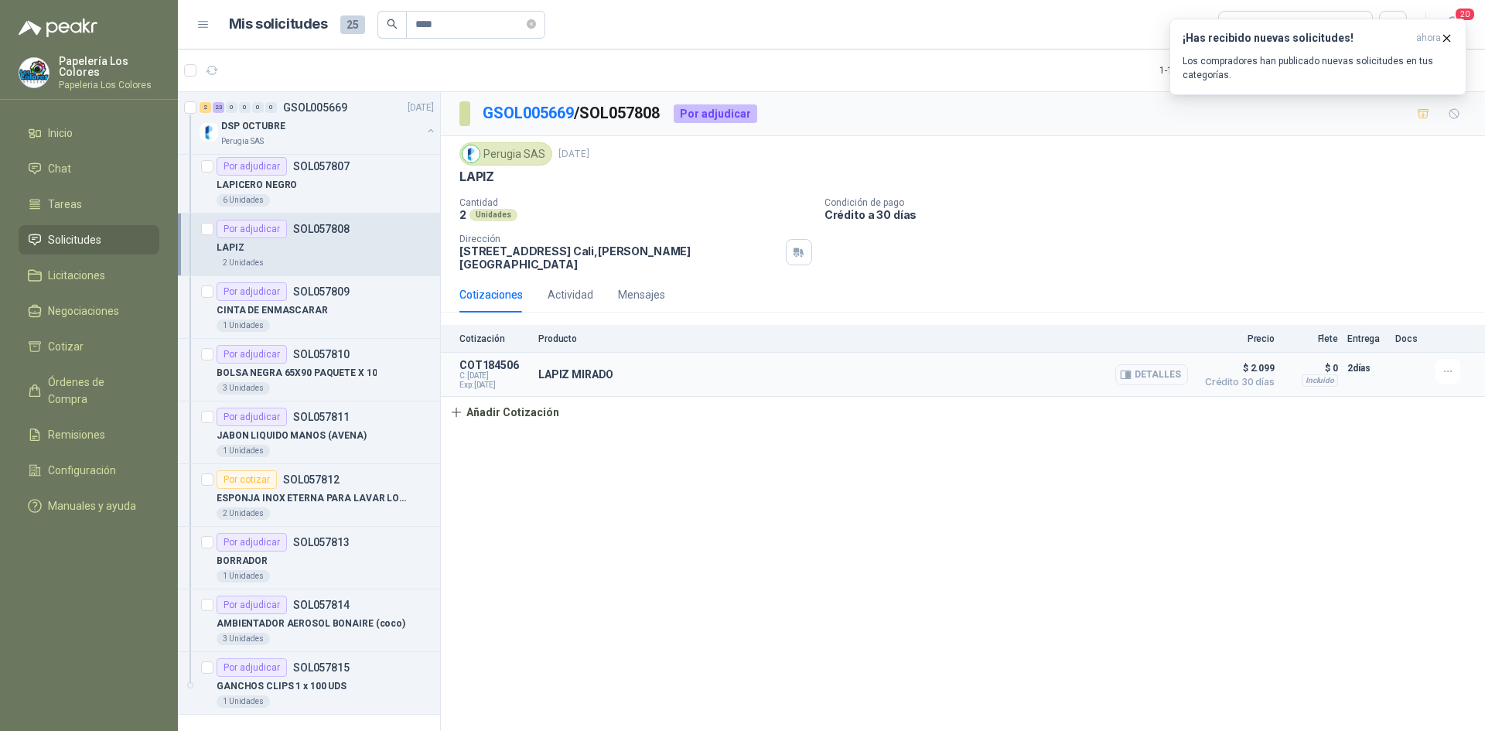
click at [1151, 367] on button "Detalles" at bounding box center [1152, 374] width 73 height 21
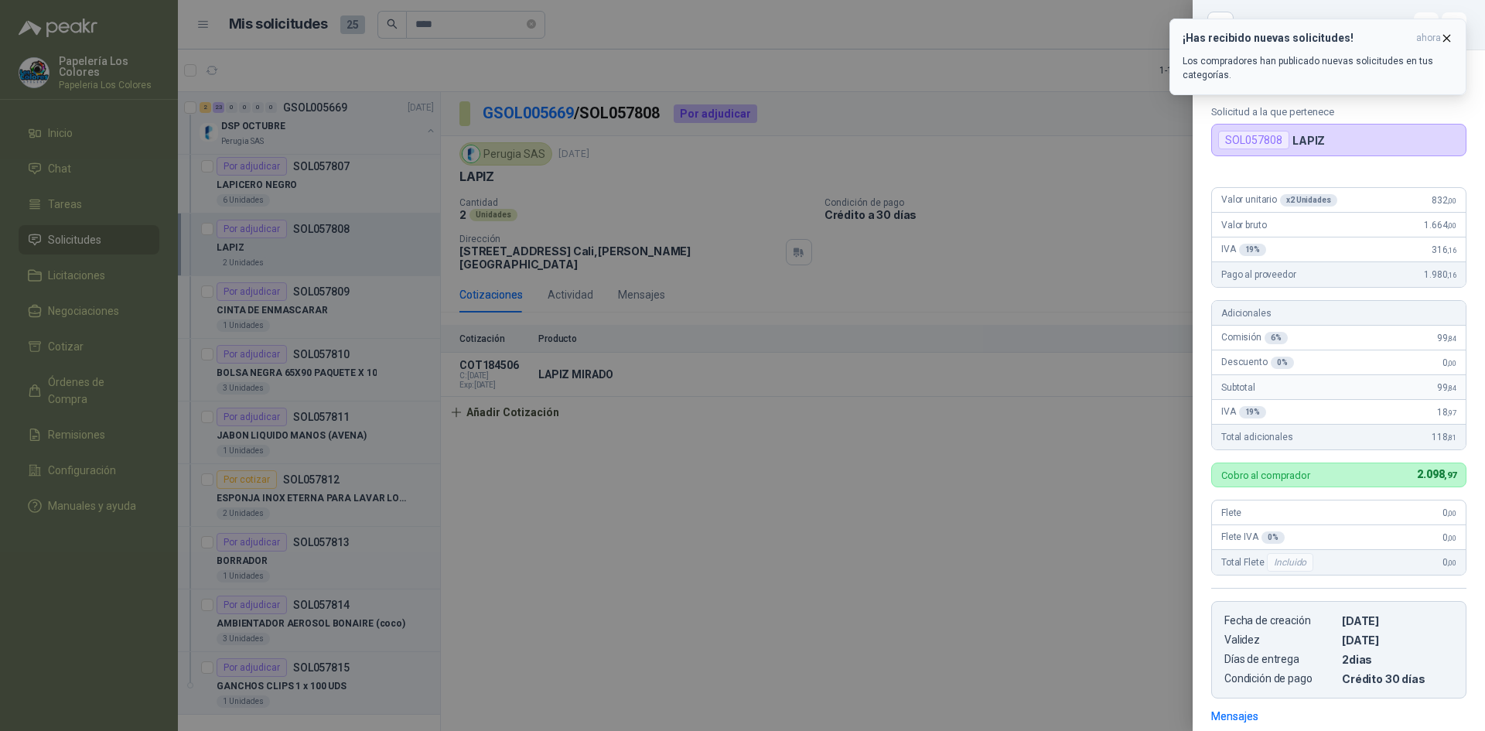
click at [1447, 32] on icon "button" at bounding box center [1447, 38] width 13 height 13
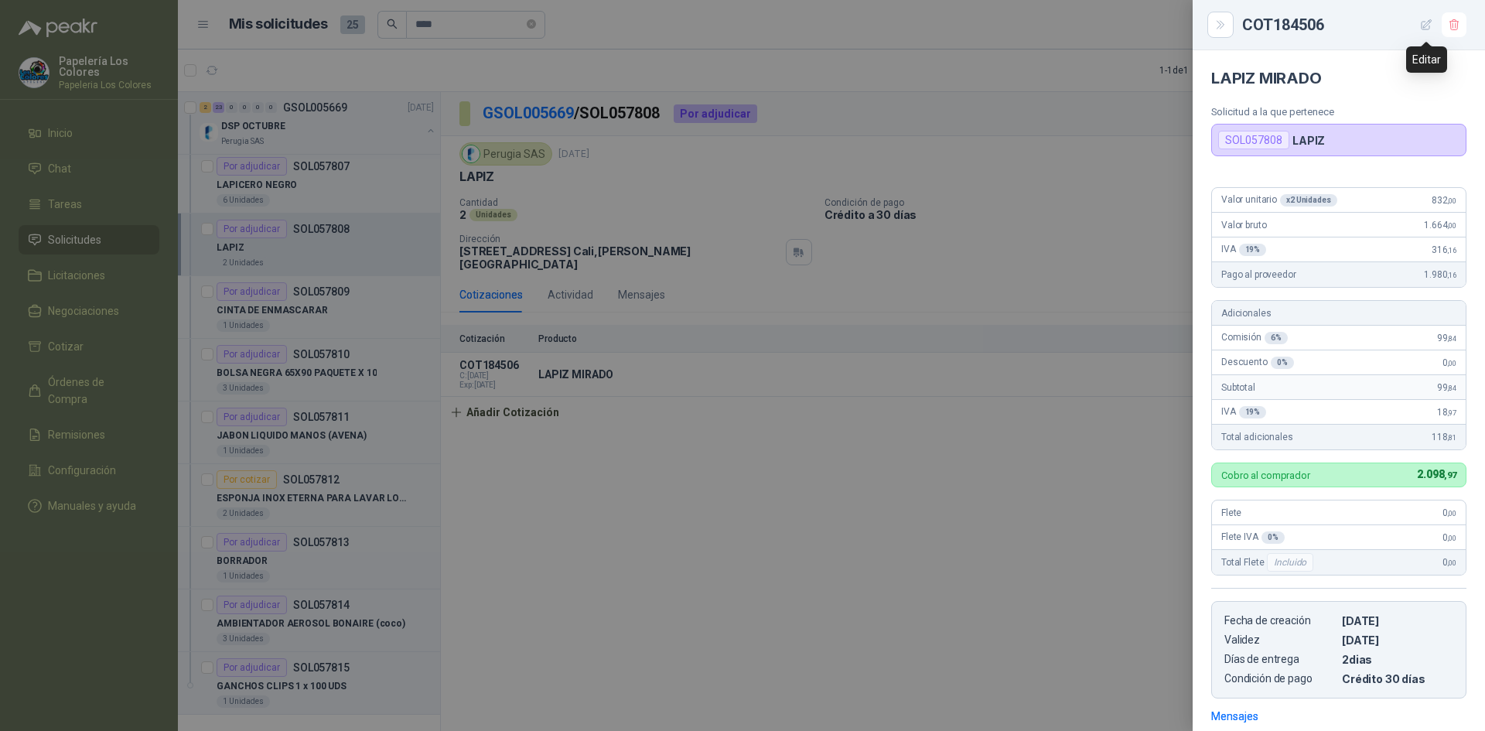
click at [1427, 26] on icon "button" at bounding box center [1427, 24] width 10 height 10
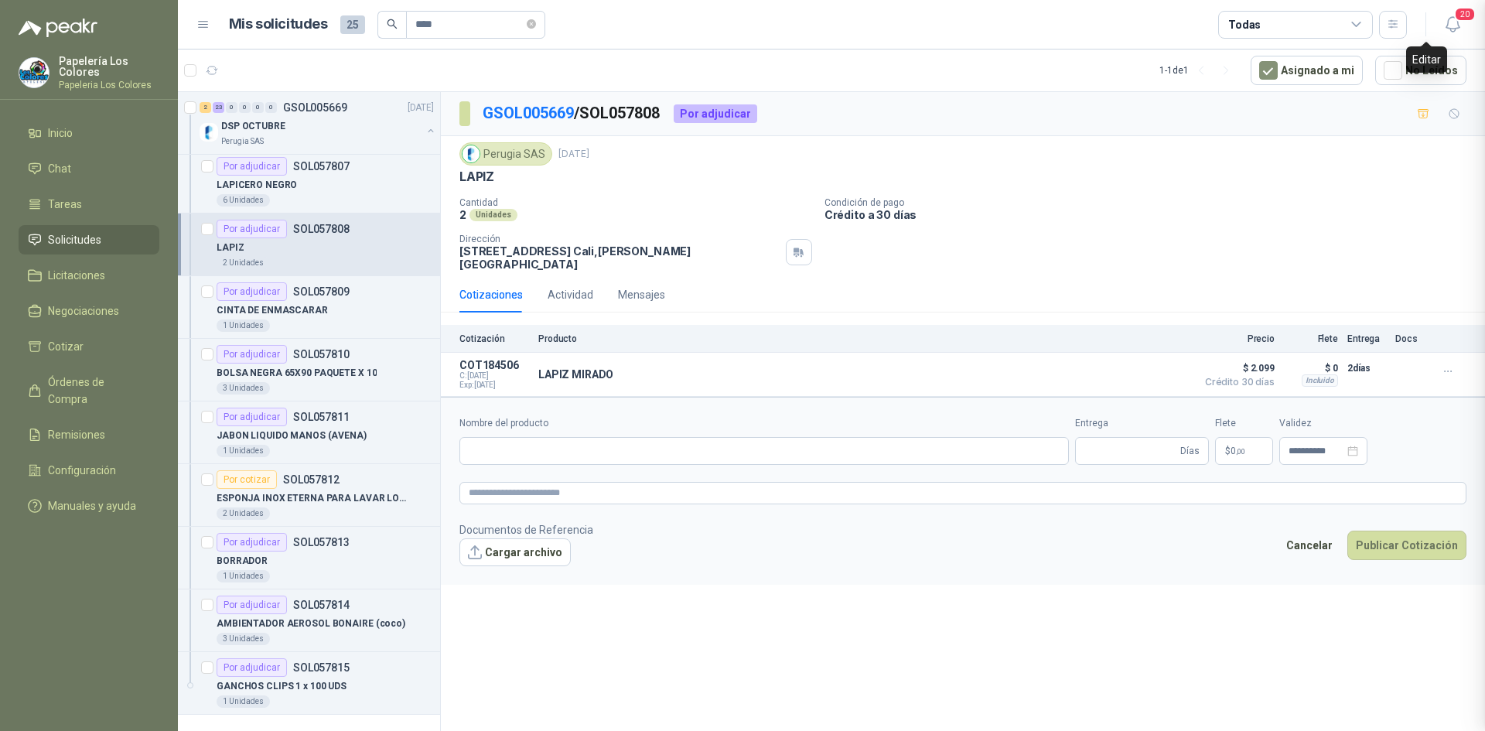
type input "**********"
type input "*"
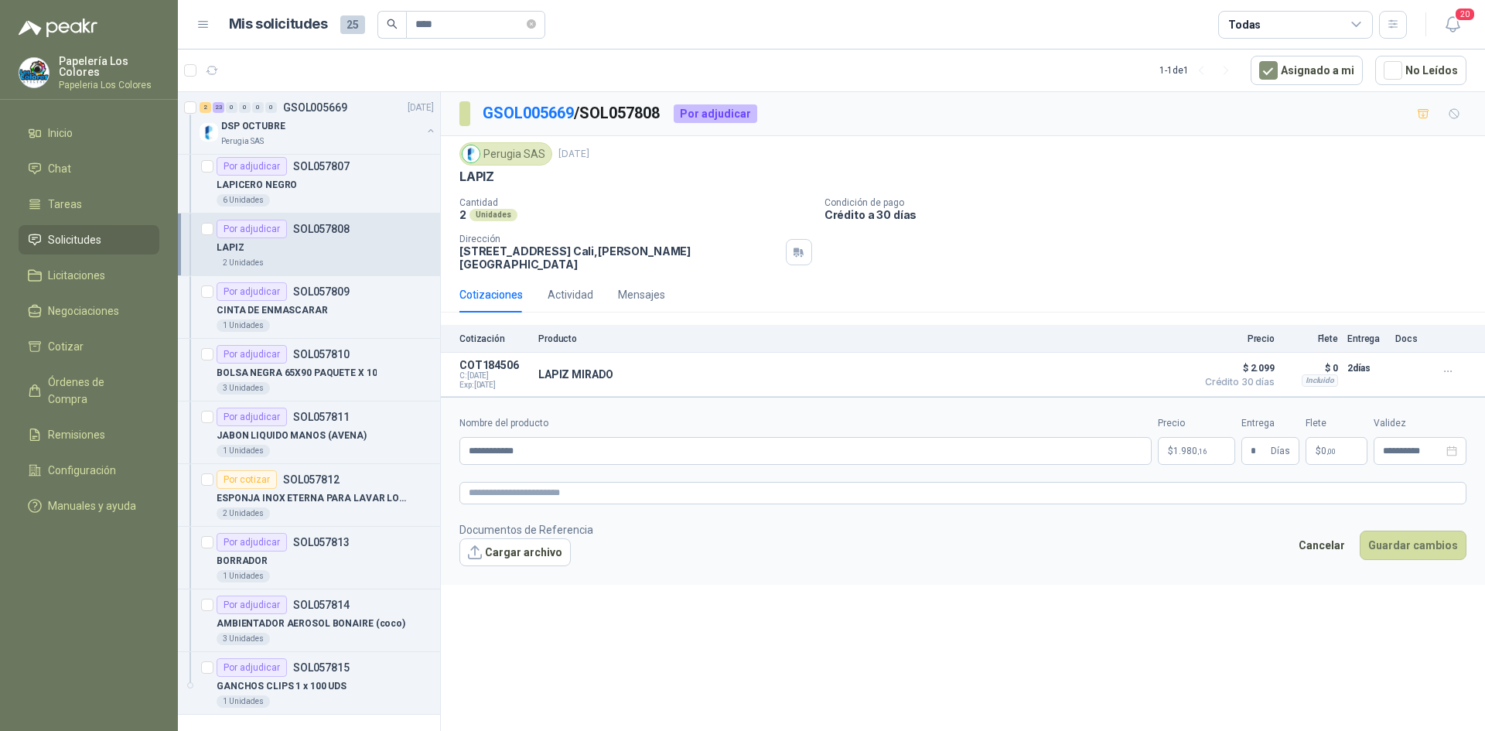
click at [1192, 433] on body "Papelería Los Colores Papeleria Los Colores Inicio Chat Tareas Solicitudes Lici…" at bounding box center [742, 365] width 1485 height 731
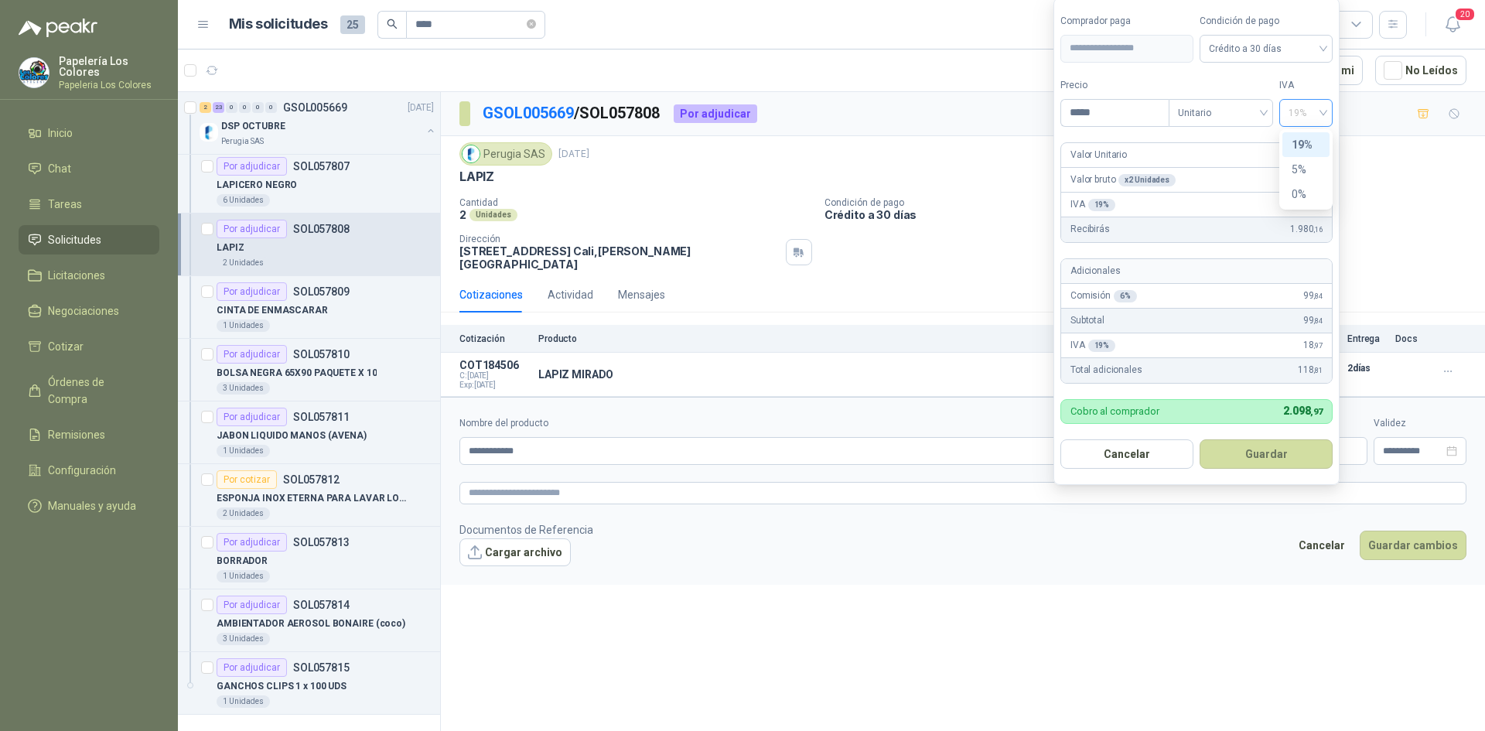
click at [1316, 108] on span "19%" at bounding box center [1306, 112] width 35 height 23
click at [1301, 186] on div "0%" at bounding box center [1306, 194] width 29 height 17
click at [1249, 458] on button "Guardar" at bounding box center [1266, 453] width 133 height 29
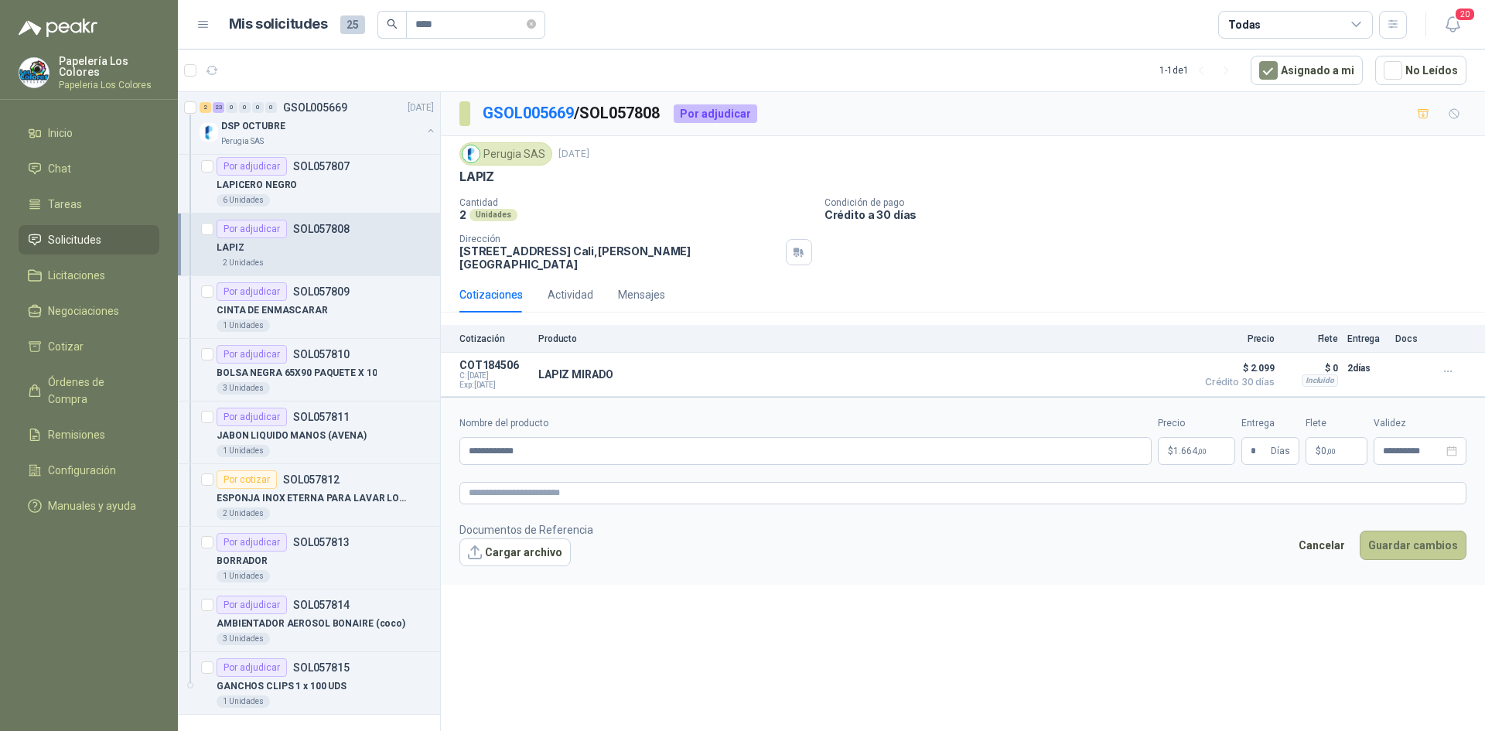
click at [1420, 535] on button "Guardar cambios" at bounding box center [1413, 545] width 107 height 29
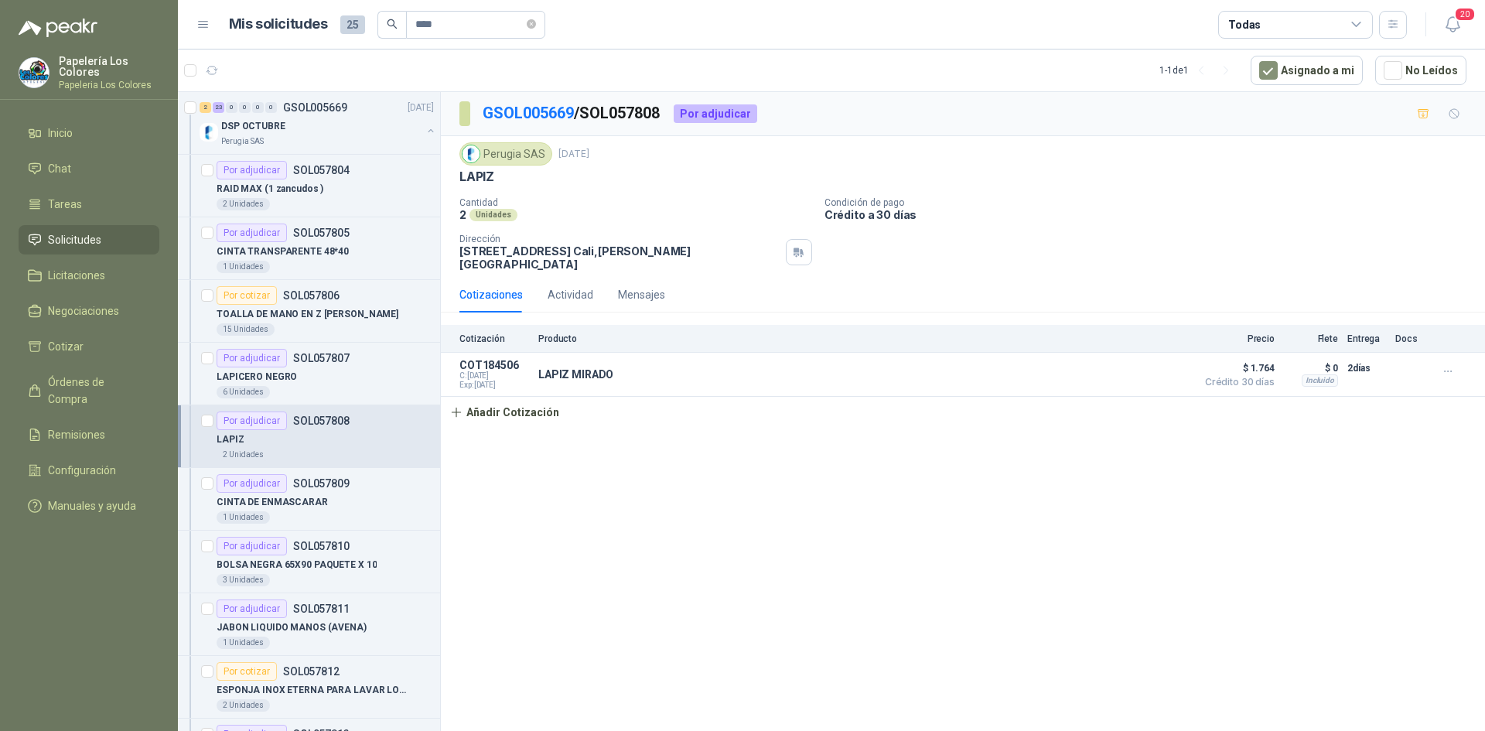
scroll to position [852, 0]
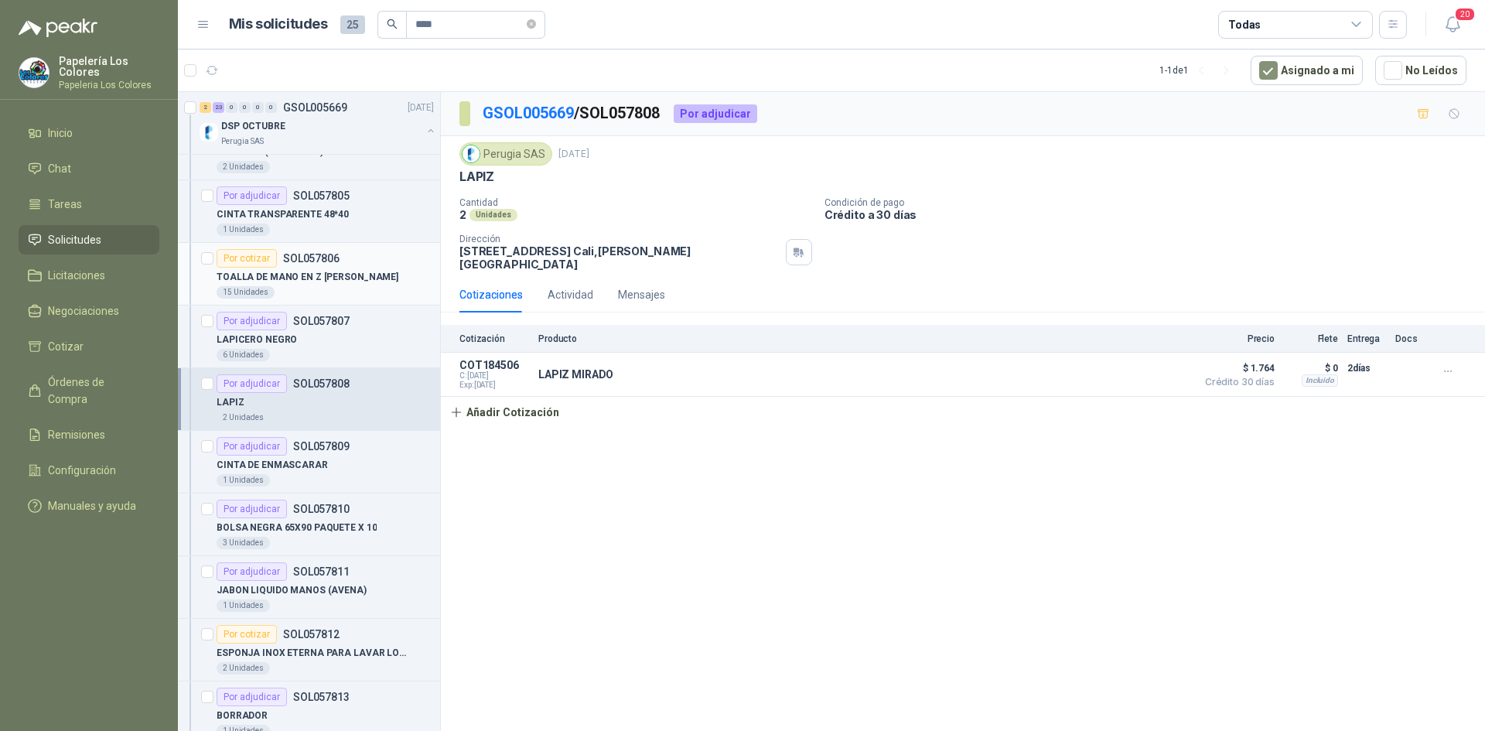
click at [241, 256] on div "Por cotizar" at bounding box center [247, 258] width 60 height 19
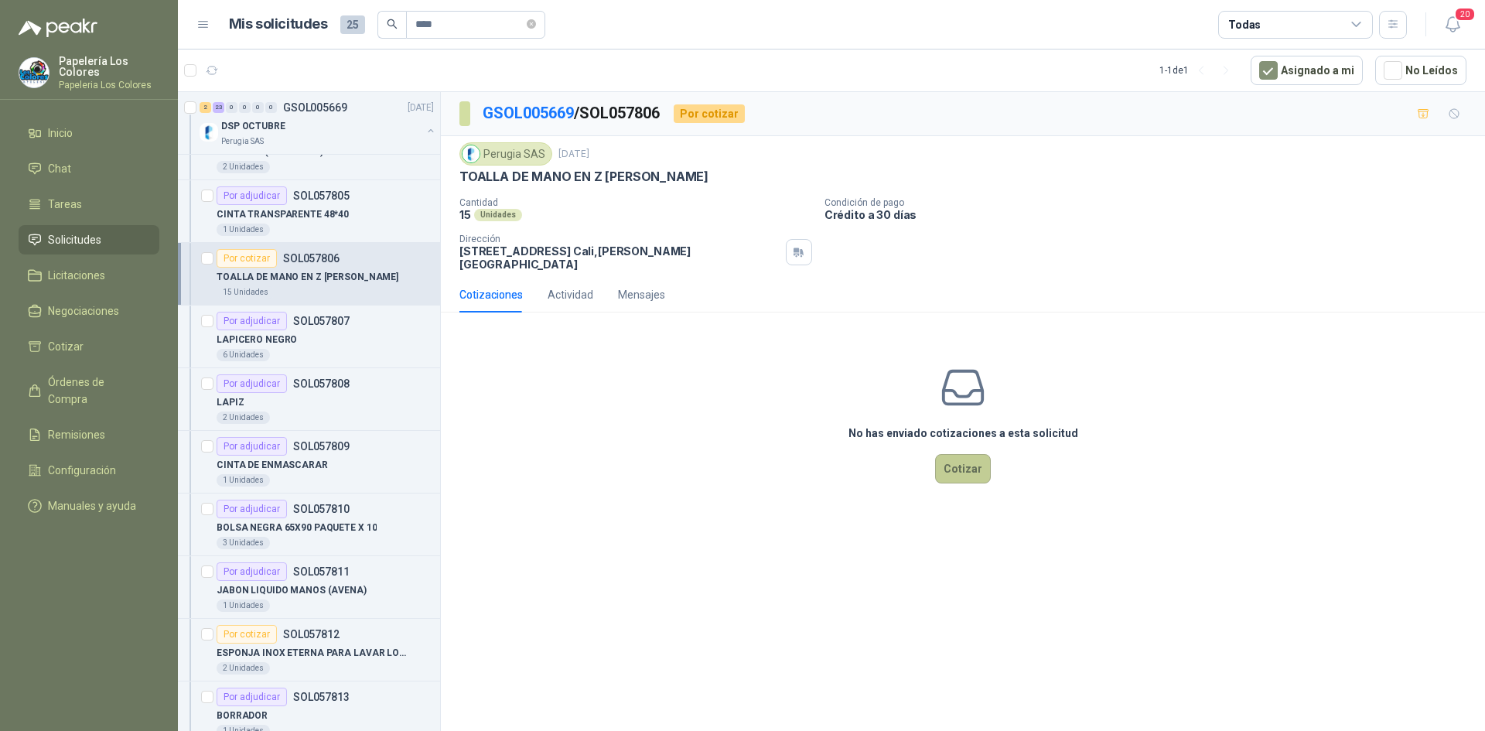
click at [959, 454] on button "Cotizar" at bounding box center [963, 468] width 56 height 29
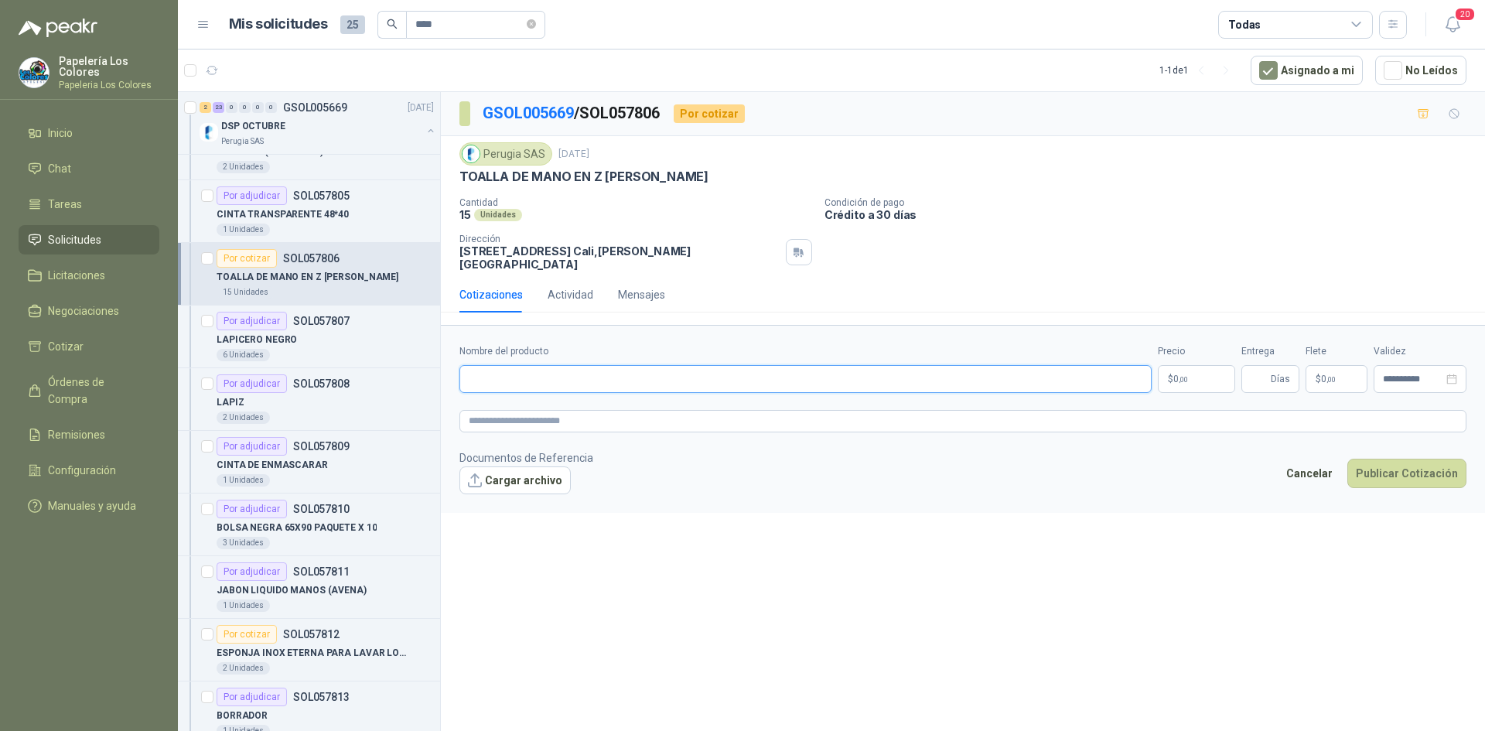
click at [573, 366] on input "Nombre del producto" at bounding box center [806, 379] width 692 height 28
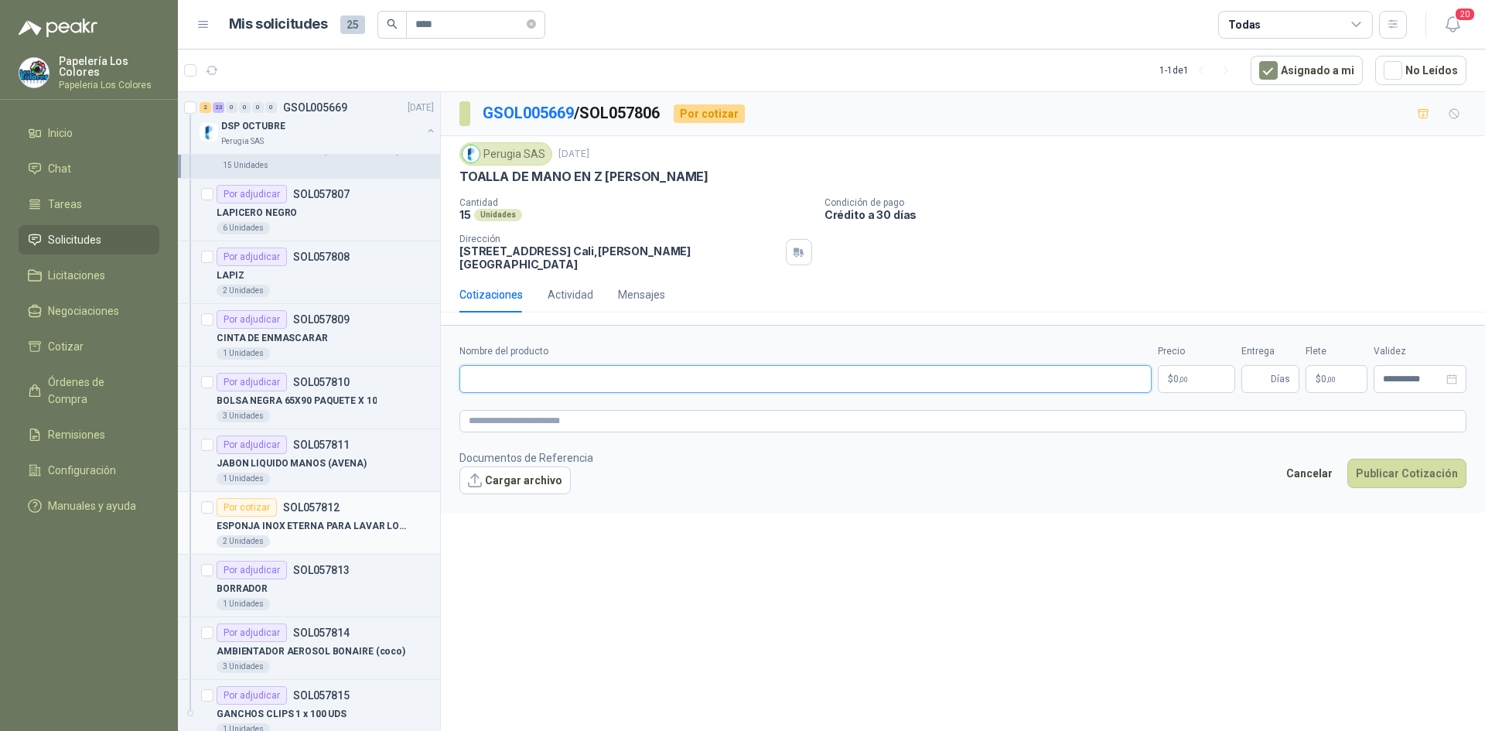
scroll to position [1007, 0]
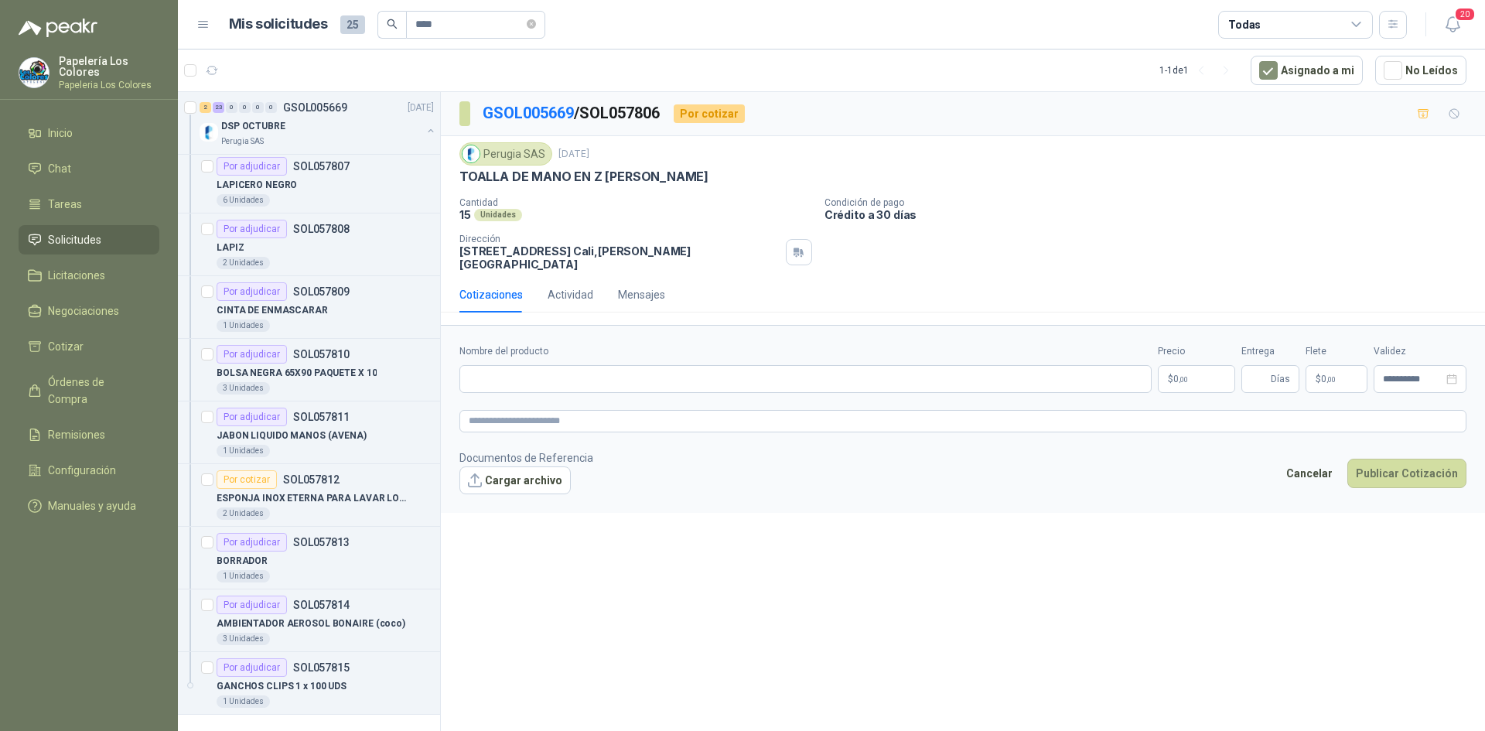
click at [947, 550] on div "**********" at bounding box center [963, 414] width 1044 height 644
click at [247, 479] on div "Por cotizar" at bounding box center [247, 479] width 60 height 19
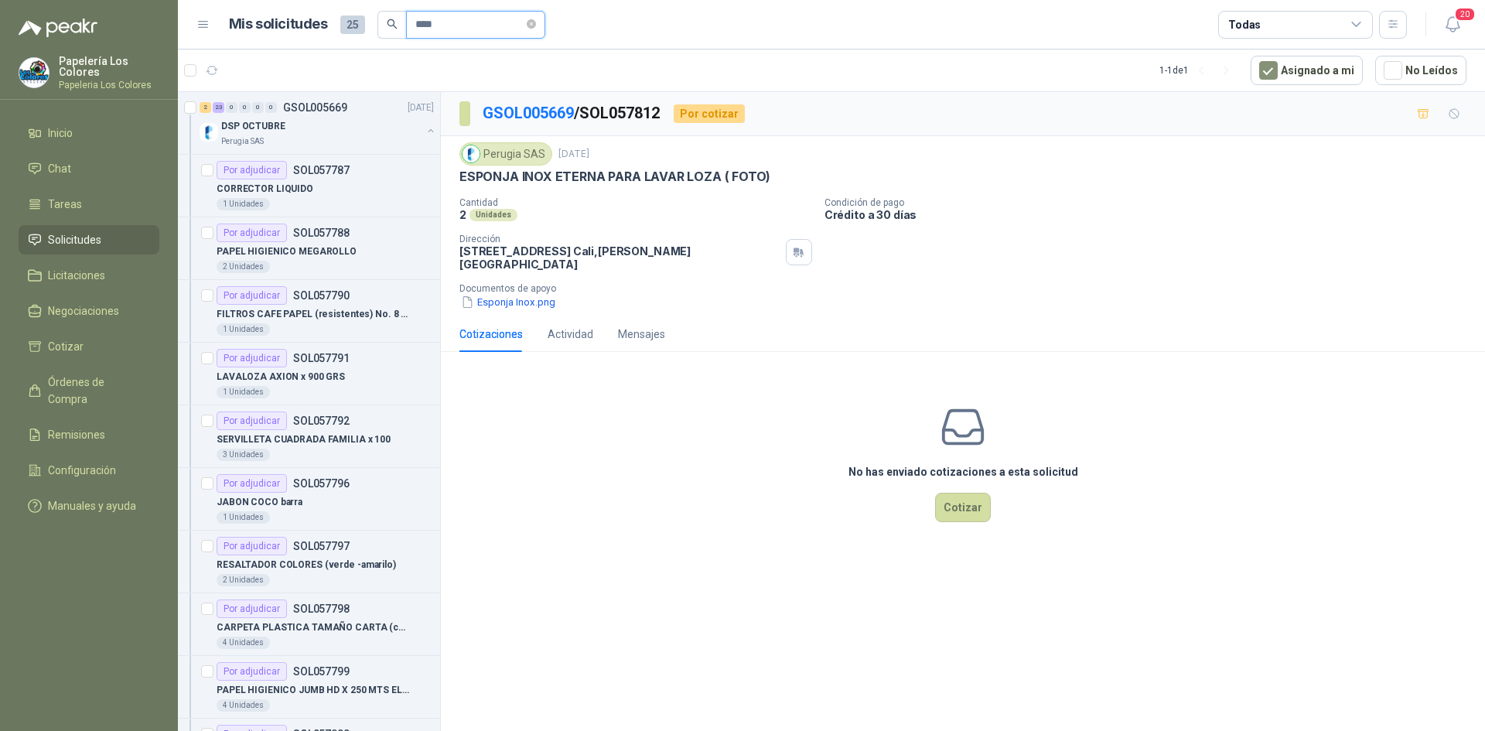
drag, startPoint x: 455, startPoint y: 30, endPoint x: 333, endPoint y: 36, distance: 121.6
click at [333, 36] on div "Mis solicitudes 25 ****" at bounding box center [387, 25] width 316 height 28
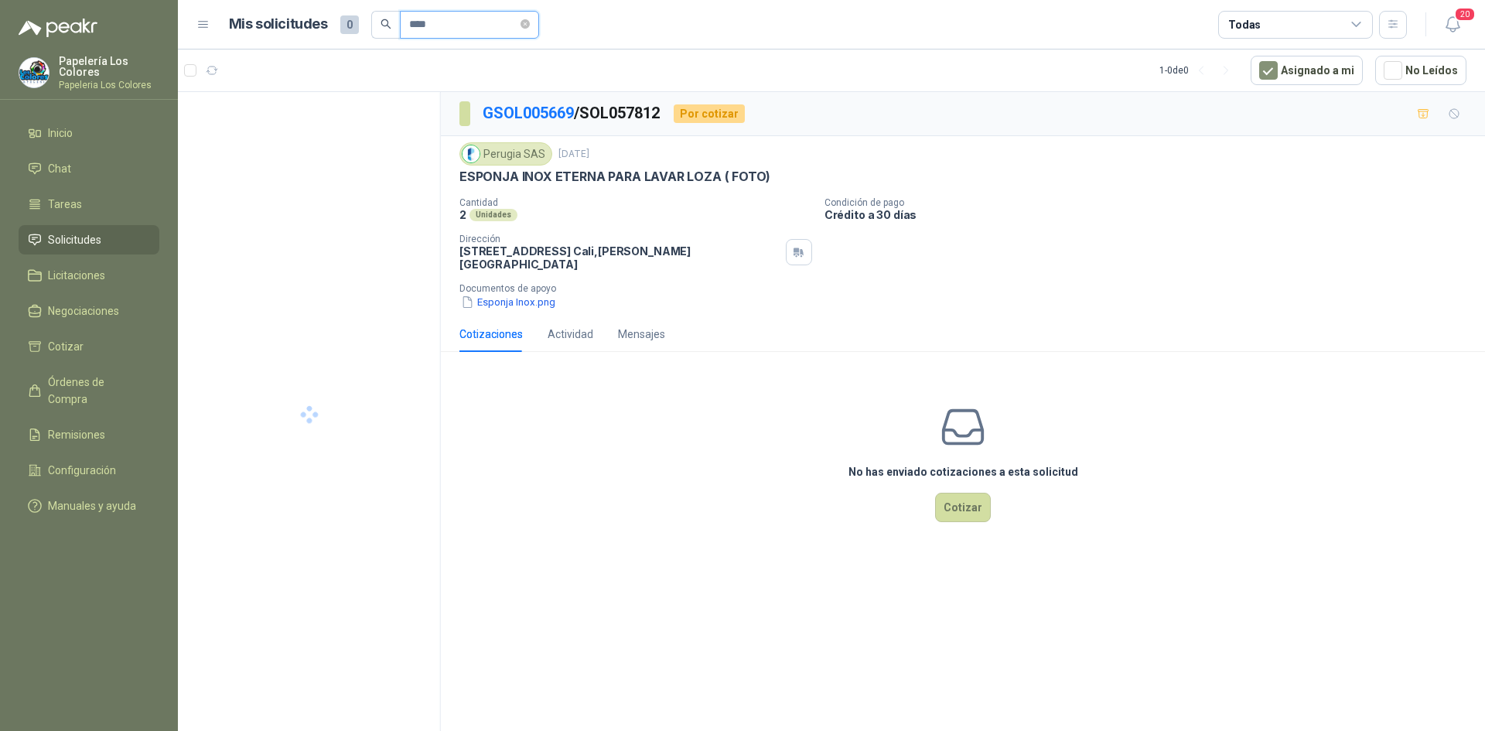
type input "****"
click at [368, 113] on div "13 0 0 0 0 0 GSOL005671 [DATE]" at bounding box center [319, 107] width 238 height 19
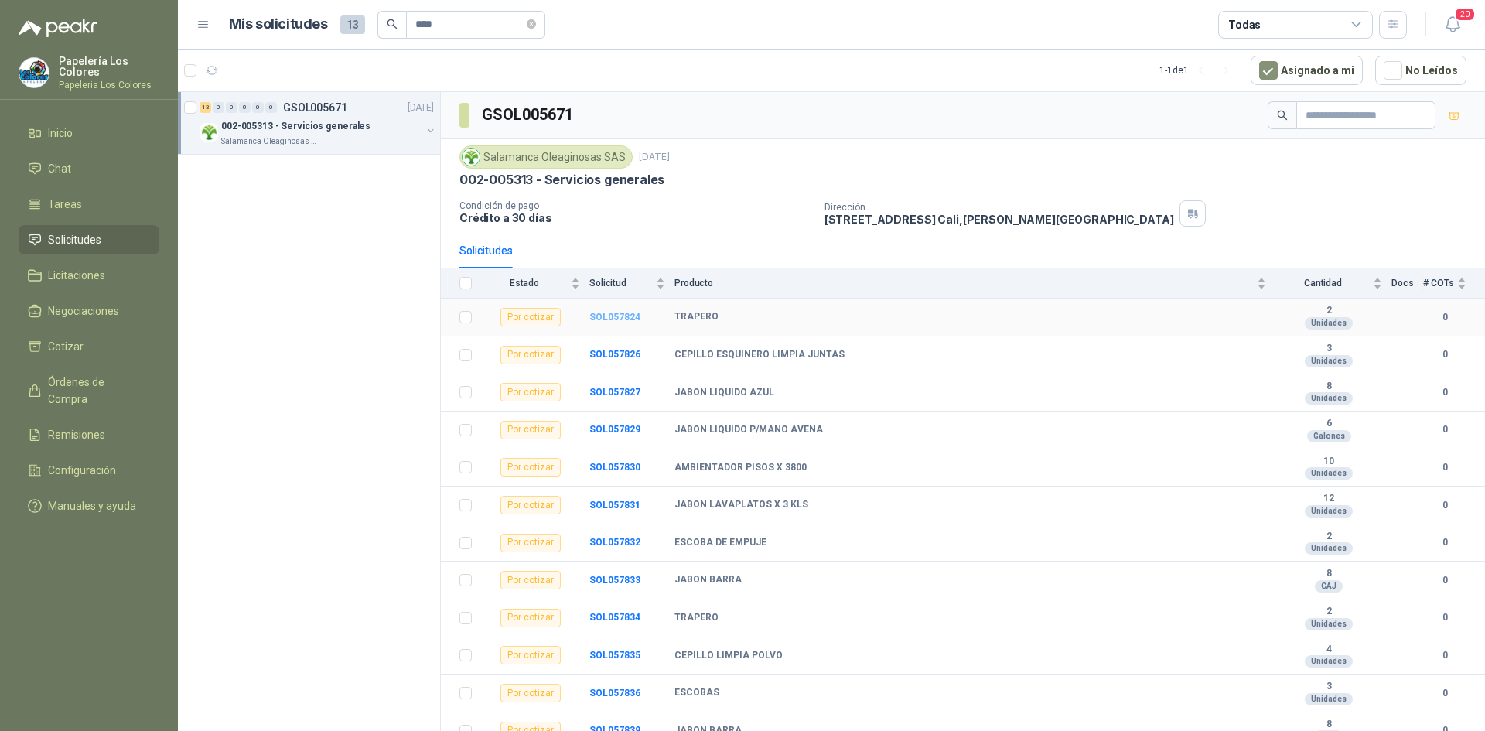
click at [618, 313] on b "SOL057824" at bounding box center [615, 317] width 51 height 11
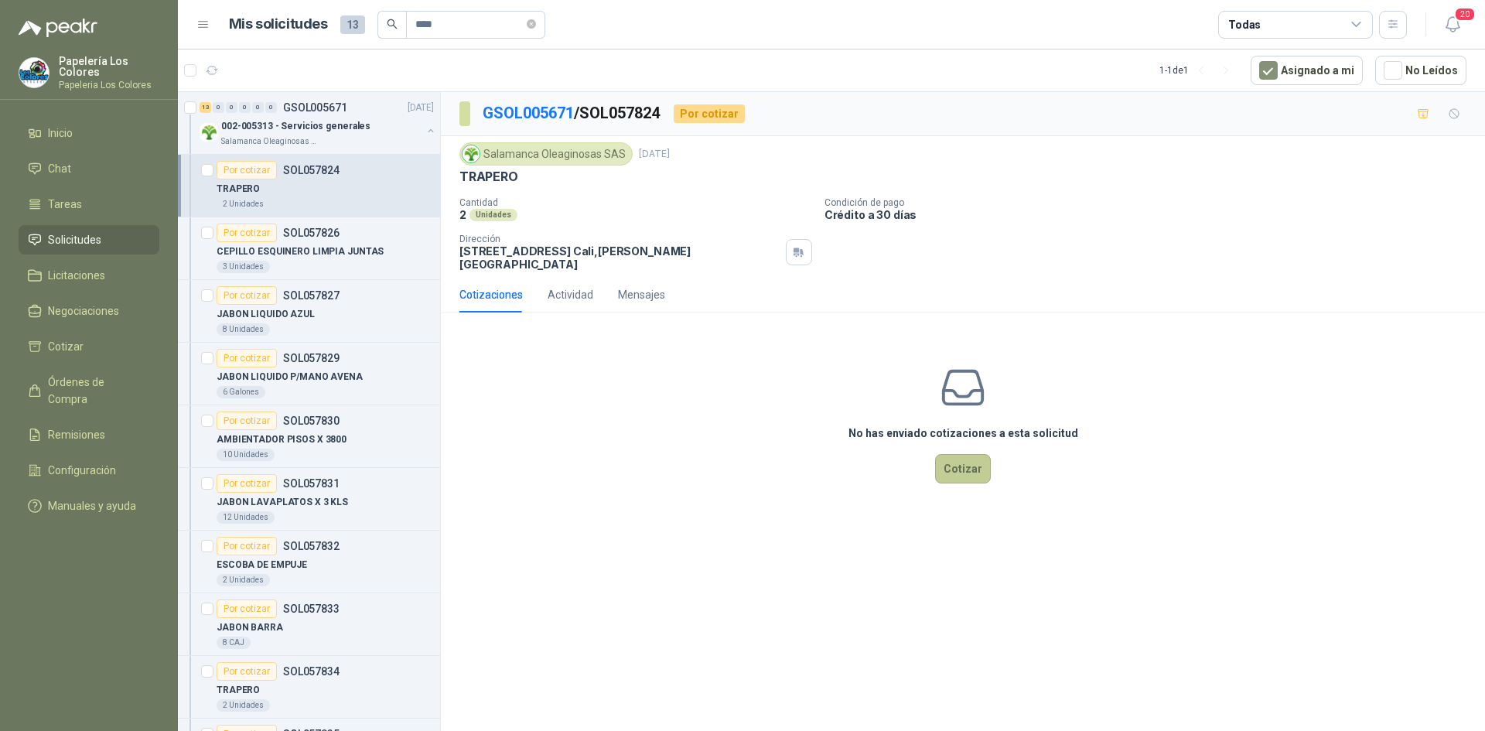
click at [959, 456] on button "Cotizar" at bounding box center [963, 468] width 56 height 29
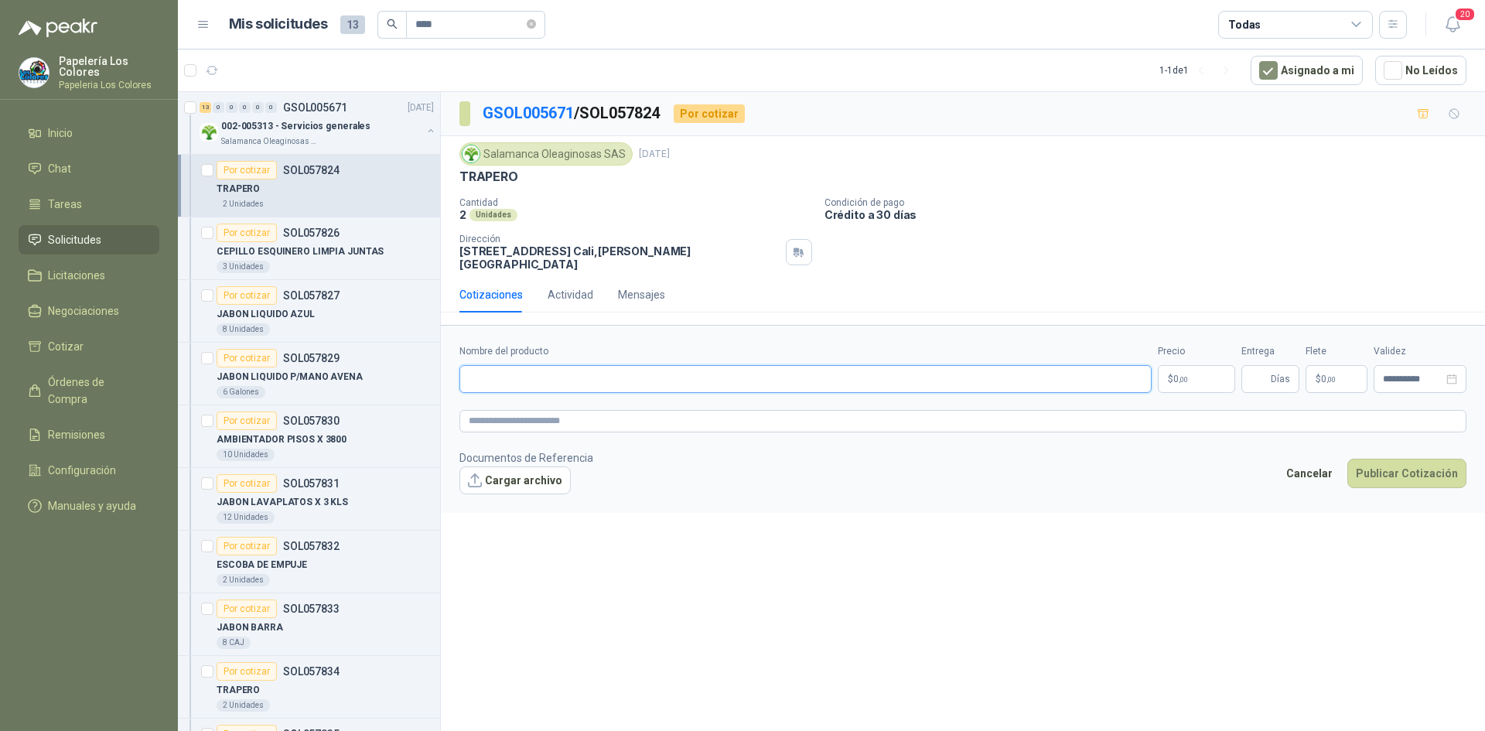
click at [532, 370] on input "Nombre del producto" at bounding box center [806, 379] width 692 height 28
paste input "**********"
type input "**********"
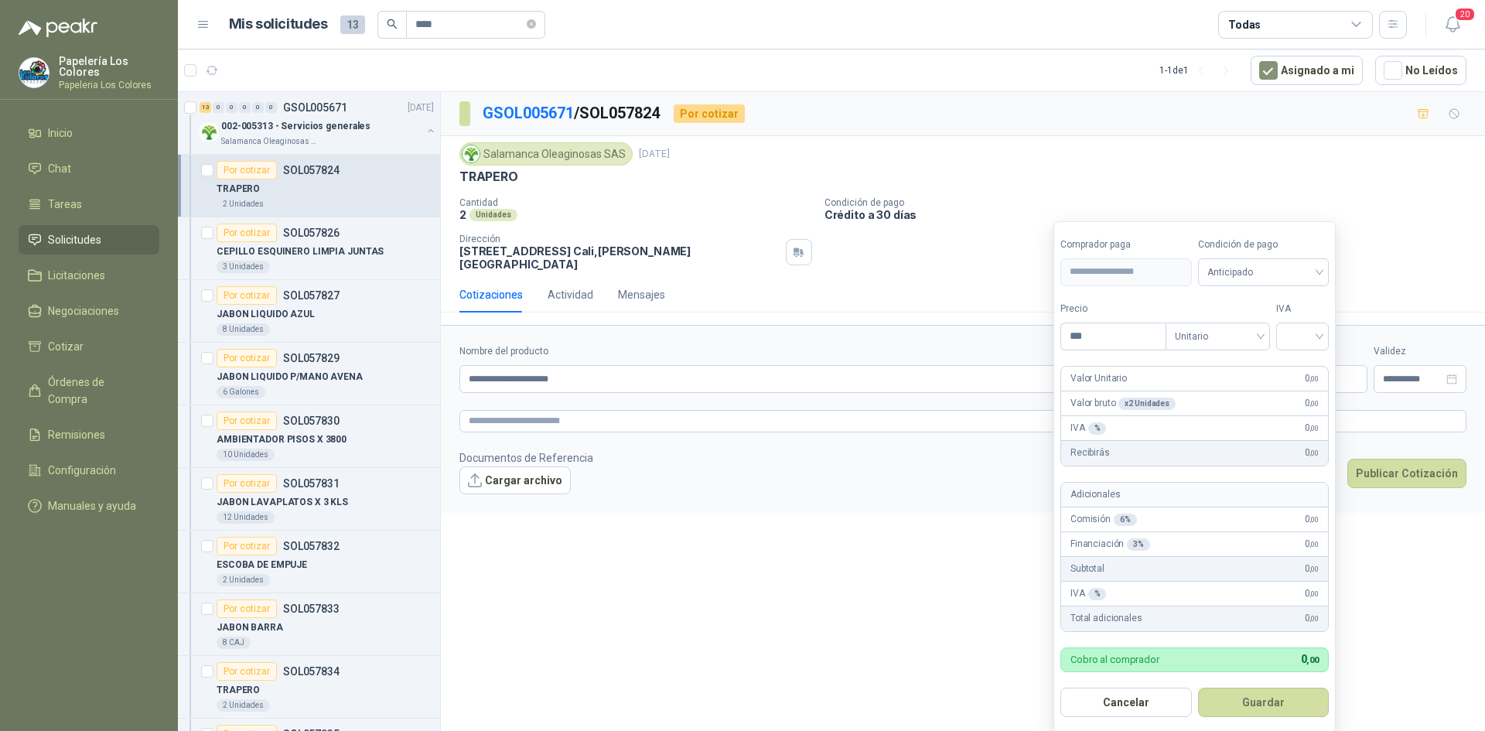
click at [1201, 368] on body "Papelería Los Colores Papeleria Los Colores Inicio Chat Tareas Solicitudes Lici…" at bounding box center [742, 365] width 1485 height 731
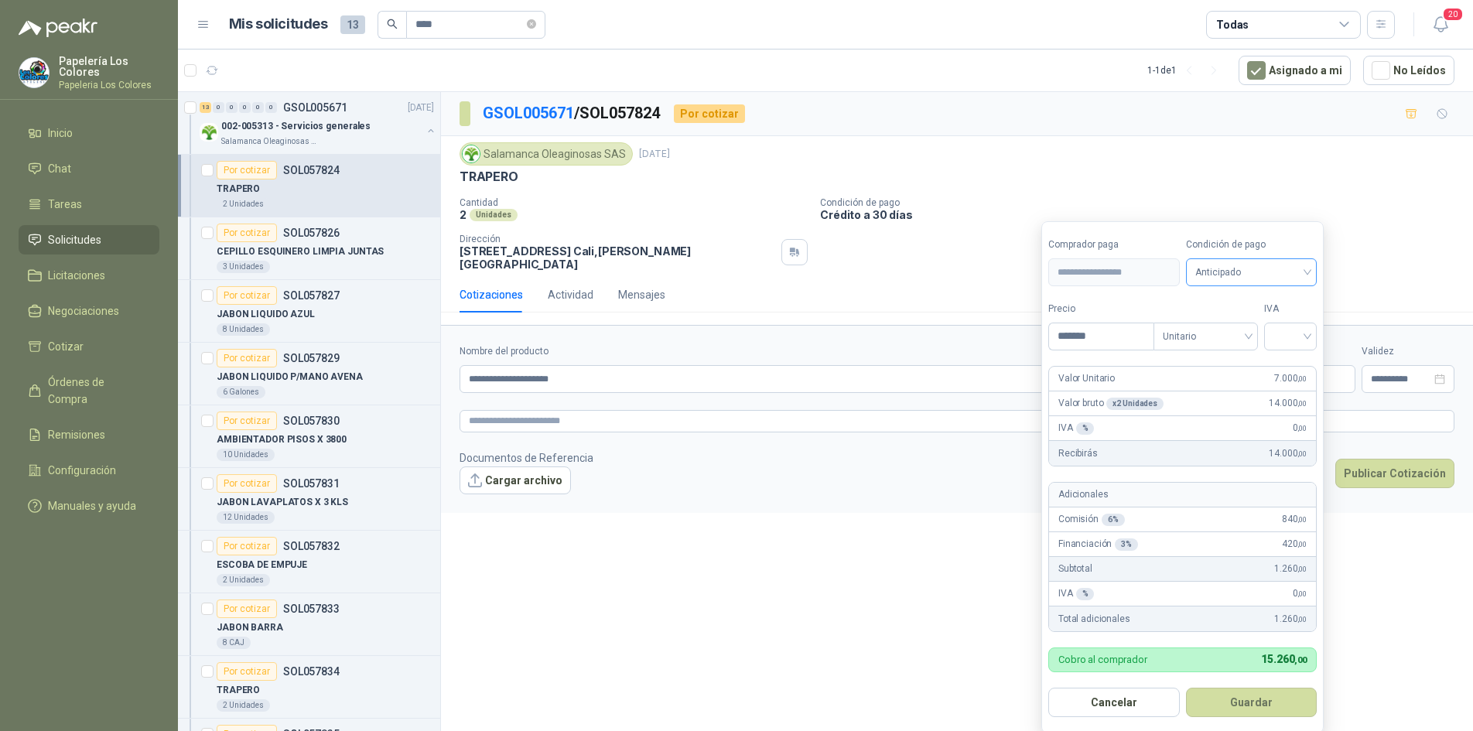
click at [1247, 274] on span "Anticipado" at bounding box center [1251, 272] width 113 height 23
type input "*******"
click at [1235, 329] on div "Crédito a 30 días" at bounding box center [1254, 329] width 108 height 17
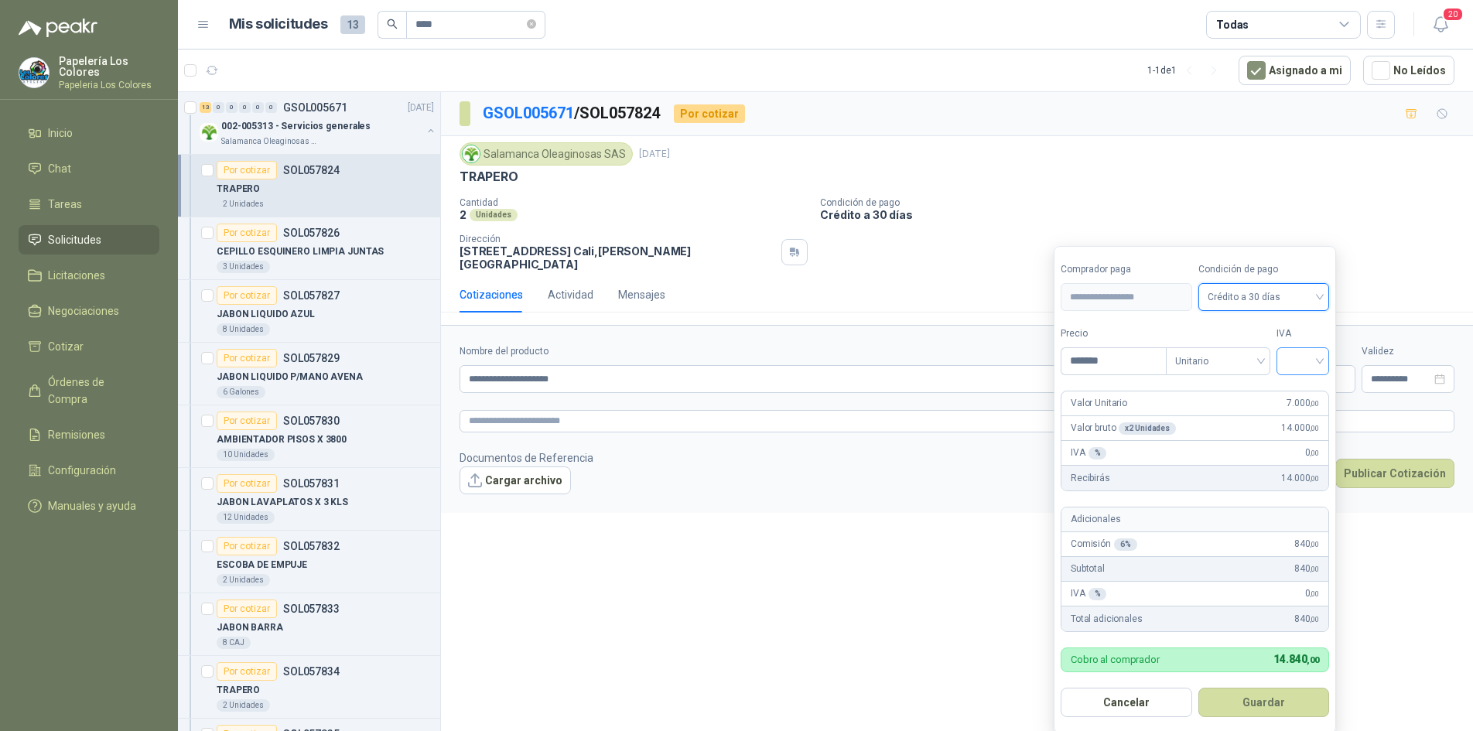
click at [1311, 365] on input "search" at bounding box center [1303, 359] width 34 height 23
click at [1304, 397] on div "19%" at bounding box center [1306, 393] width 29 height 17
click at [1228, 709] on button "Guardar" at bounding box center [1266, 702] width 133 height 29
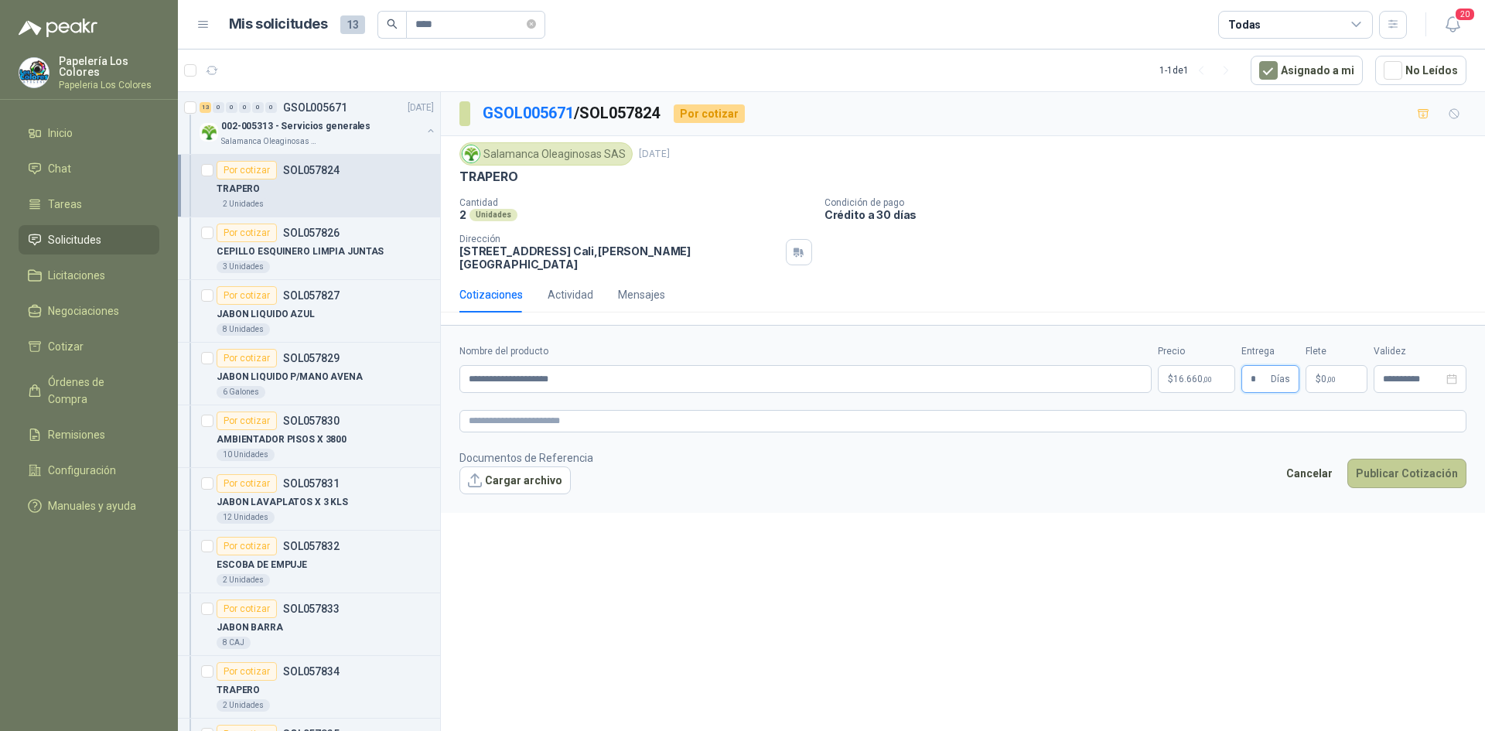
type input "*"
click at [1428, 459] on button "Publicar Cotización" at bounding box center [1407, 473] width 119 height 29
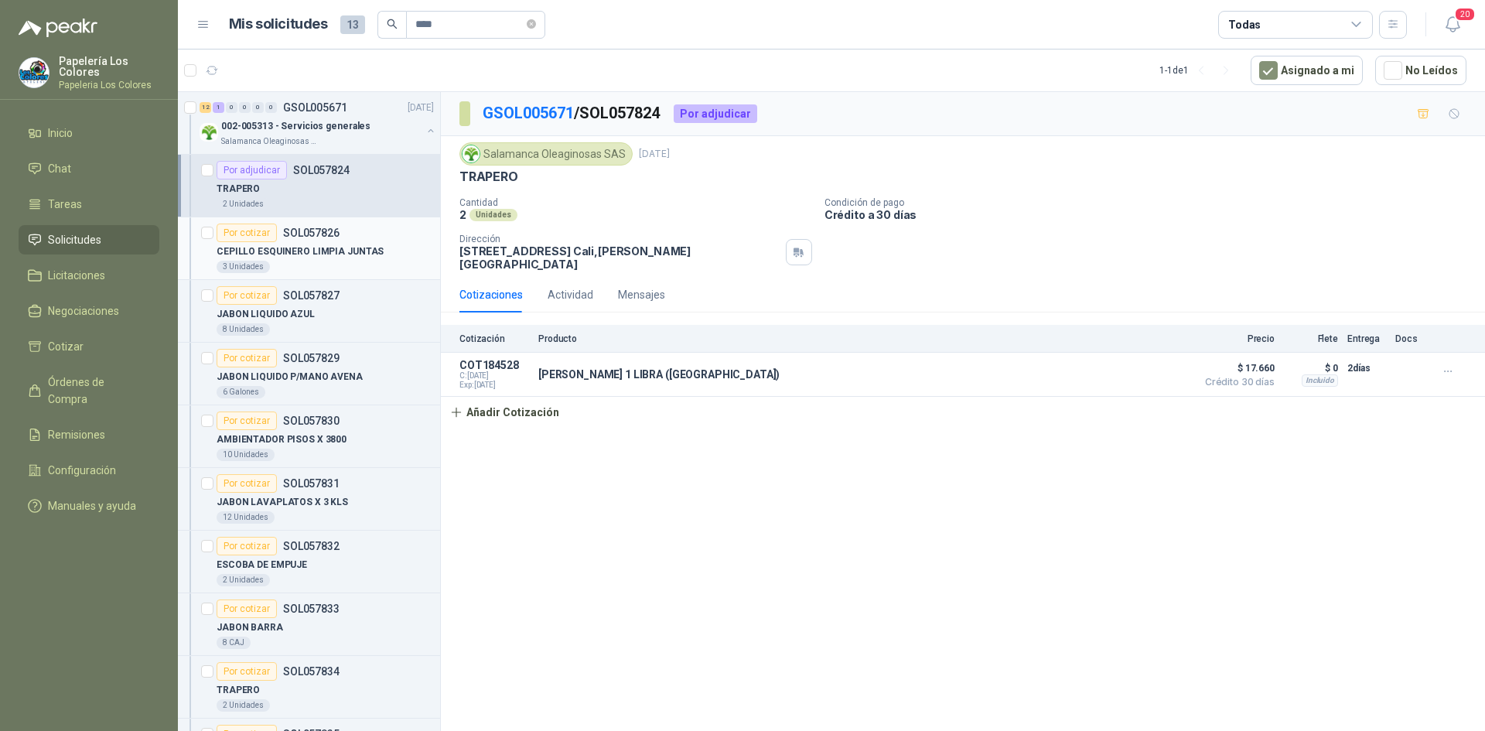
click at [248, 234] on div "Por cotizar" at bounding box center [247, 233] width 60 height 19
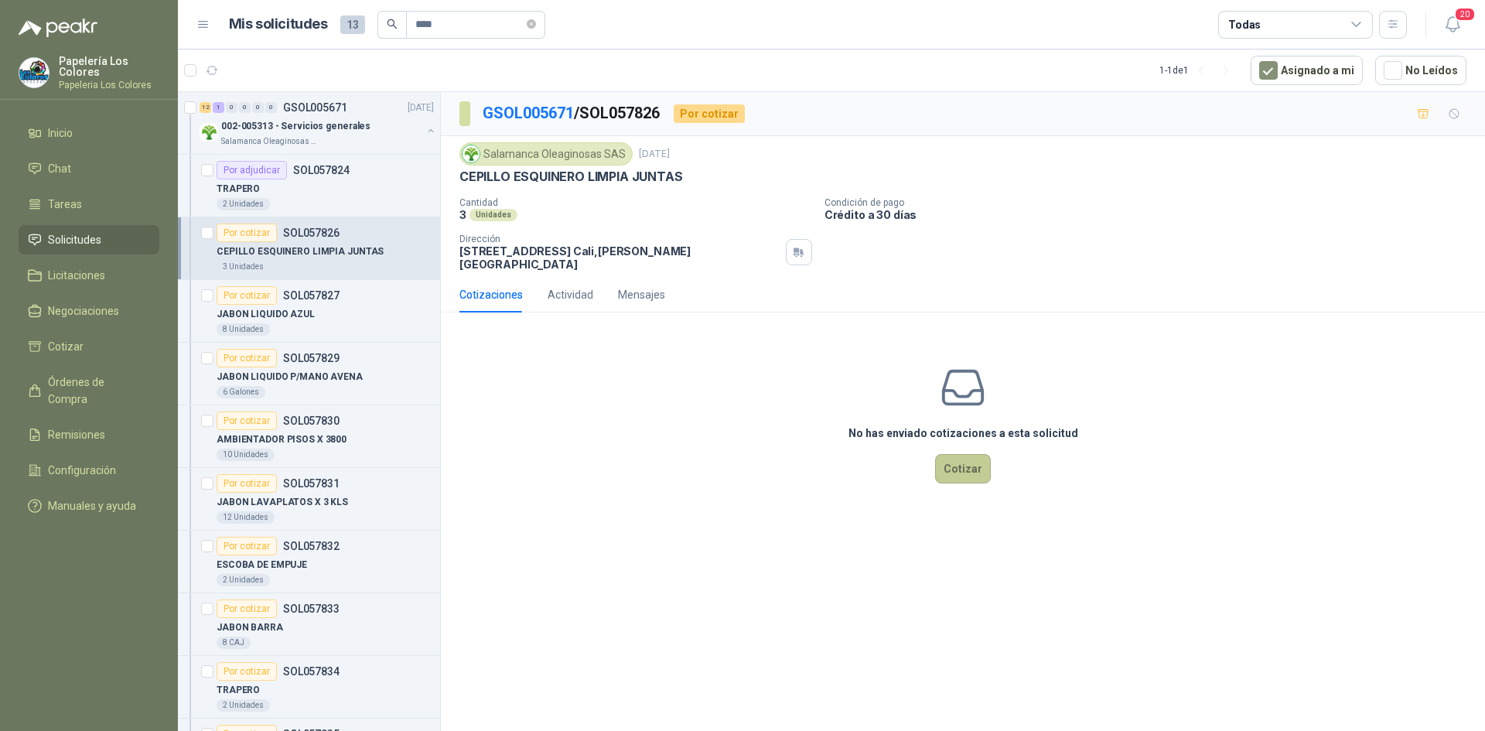
click at [969, 456] on button "Cotizar" at bounding box center [963, 468] width 56 height 29
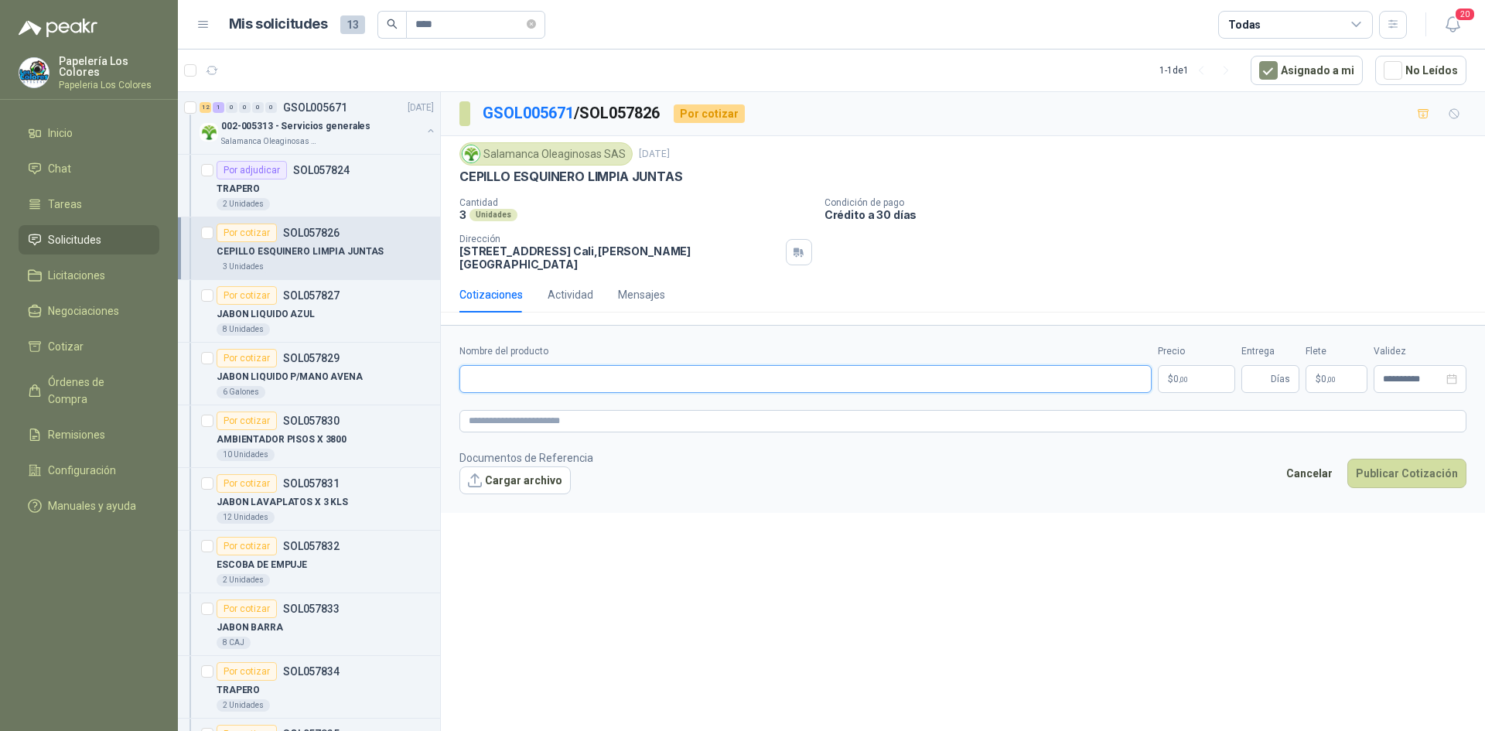
click at [631, 373] on input "Nombre del producto" at bounding box center [806, 379] width 692 height 28
click at [682, 371] on input "Nombre del producto" at bounding box center [806, 379] width 692 height 28
paste input "**********"
type input "**********"
click at [1184, 372] on body "Papelería Los Colores Papeleria Los Colores Inicio Chat Tareas Solicitudes Lici…" at bounding box center [742, 365] width 1485 height 731
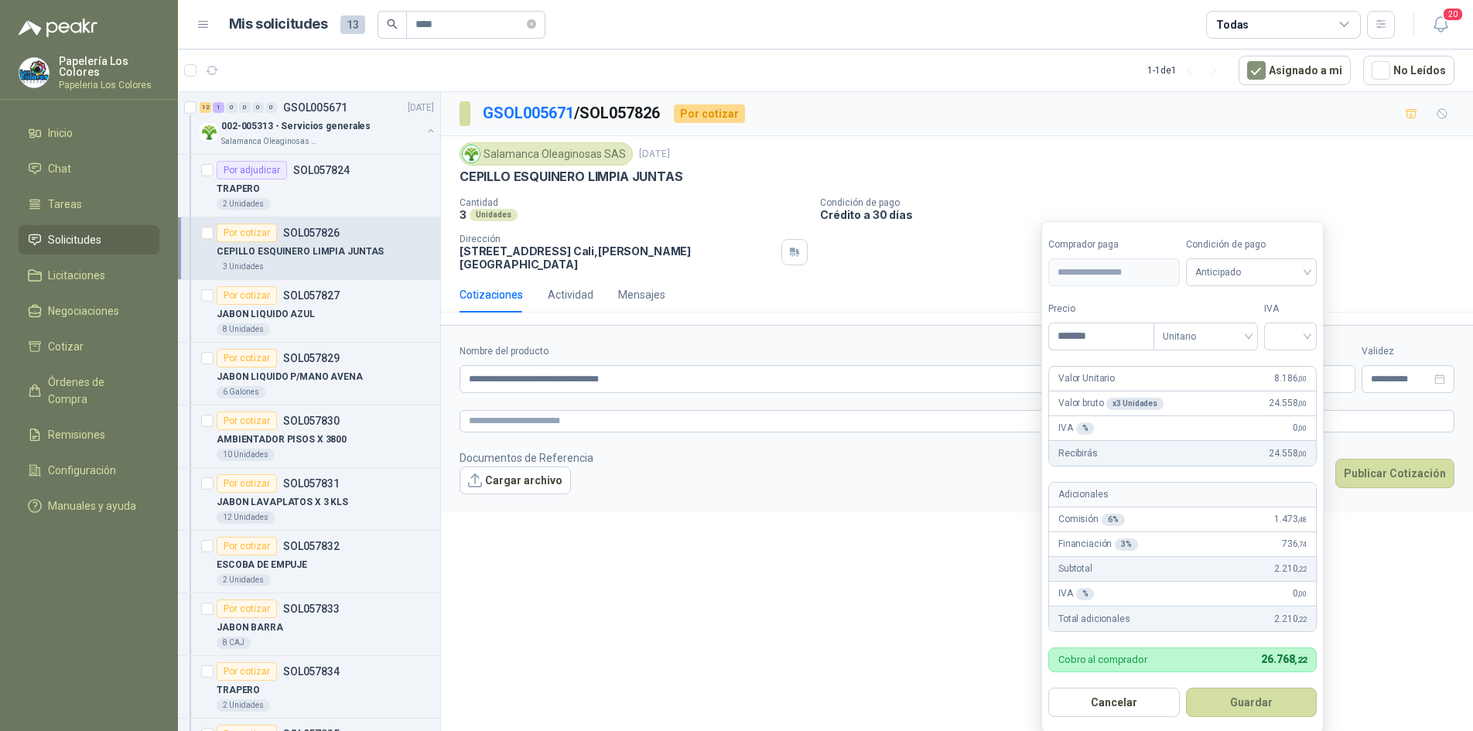
type input "*******"
click at [1249, 267] on span "Anticipado" at bounding box center [1251, 272] width 113 height 23
click at [1233, 328] on div "Crédito a 30 días" at bounding box center [1254, 329] width 108 height 17
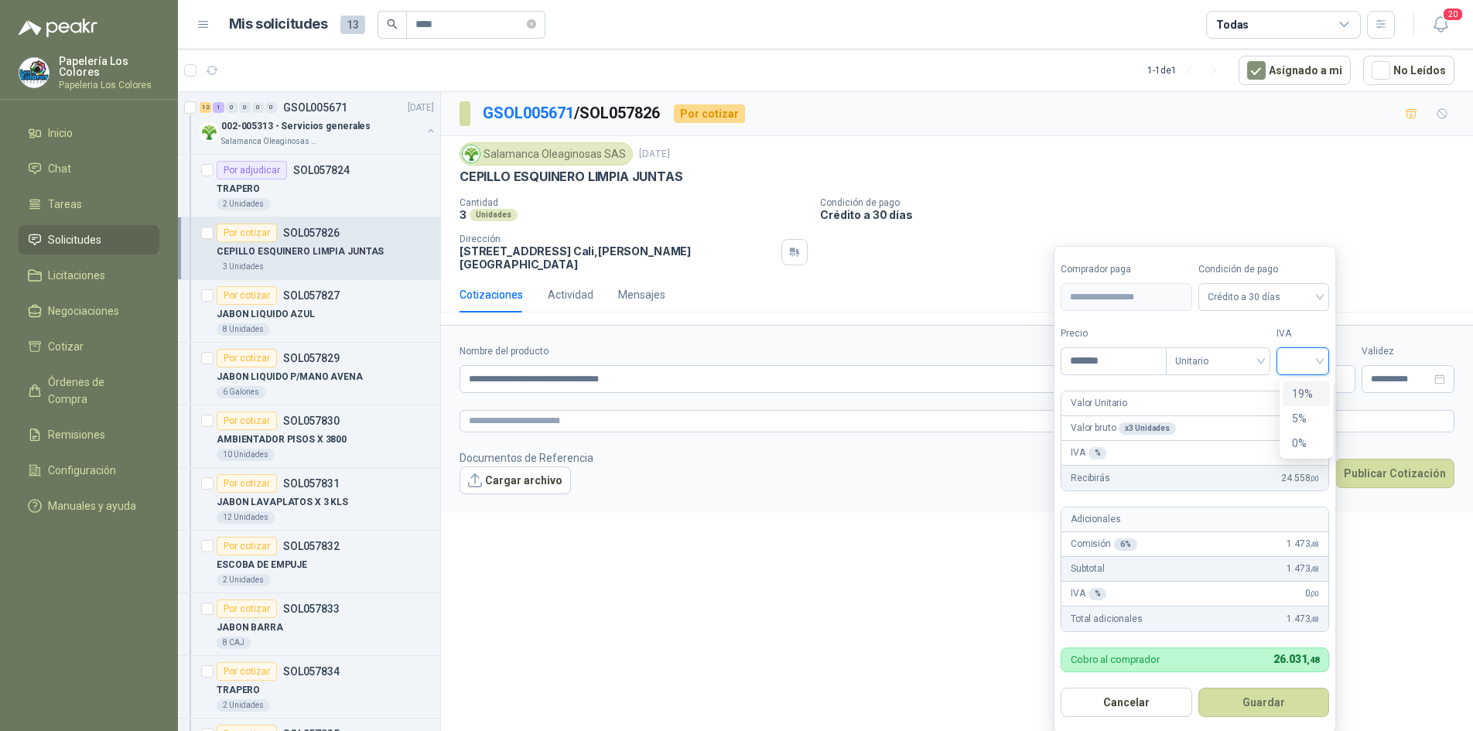
click at [1297, 357] on input "search" at bounding box center [1303, 359] width 34 height 23
click at [1303, 394] on div "19%" at bounding box center [1306, 393] width 29 height 17
click at [1272, 706] on button "Guardar" at bounding box center [1266, 702] width 133 height 29
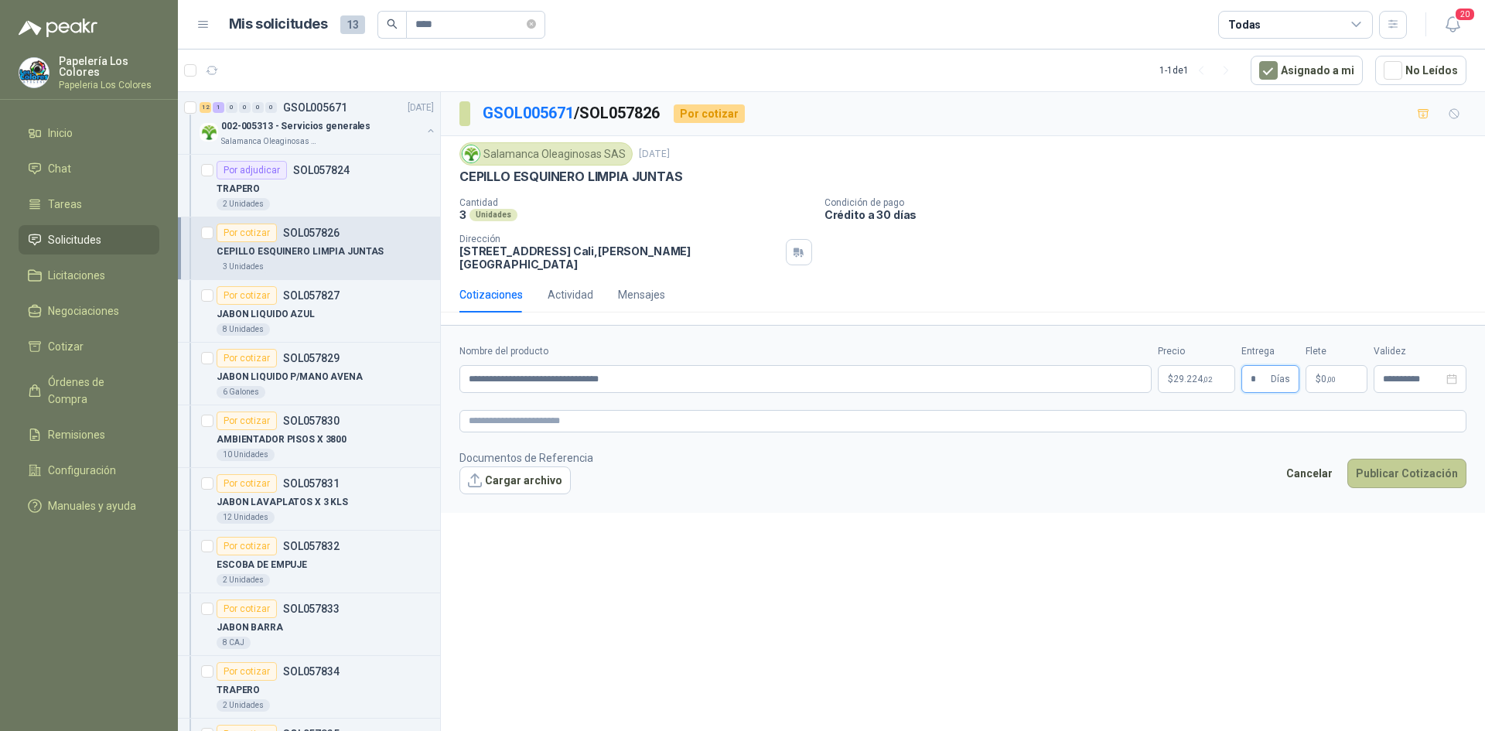
type input "*"
click at [1413, 463] on button "Publicar Cotización" at bounding box center [1407, 473] width 119 height 29
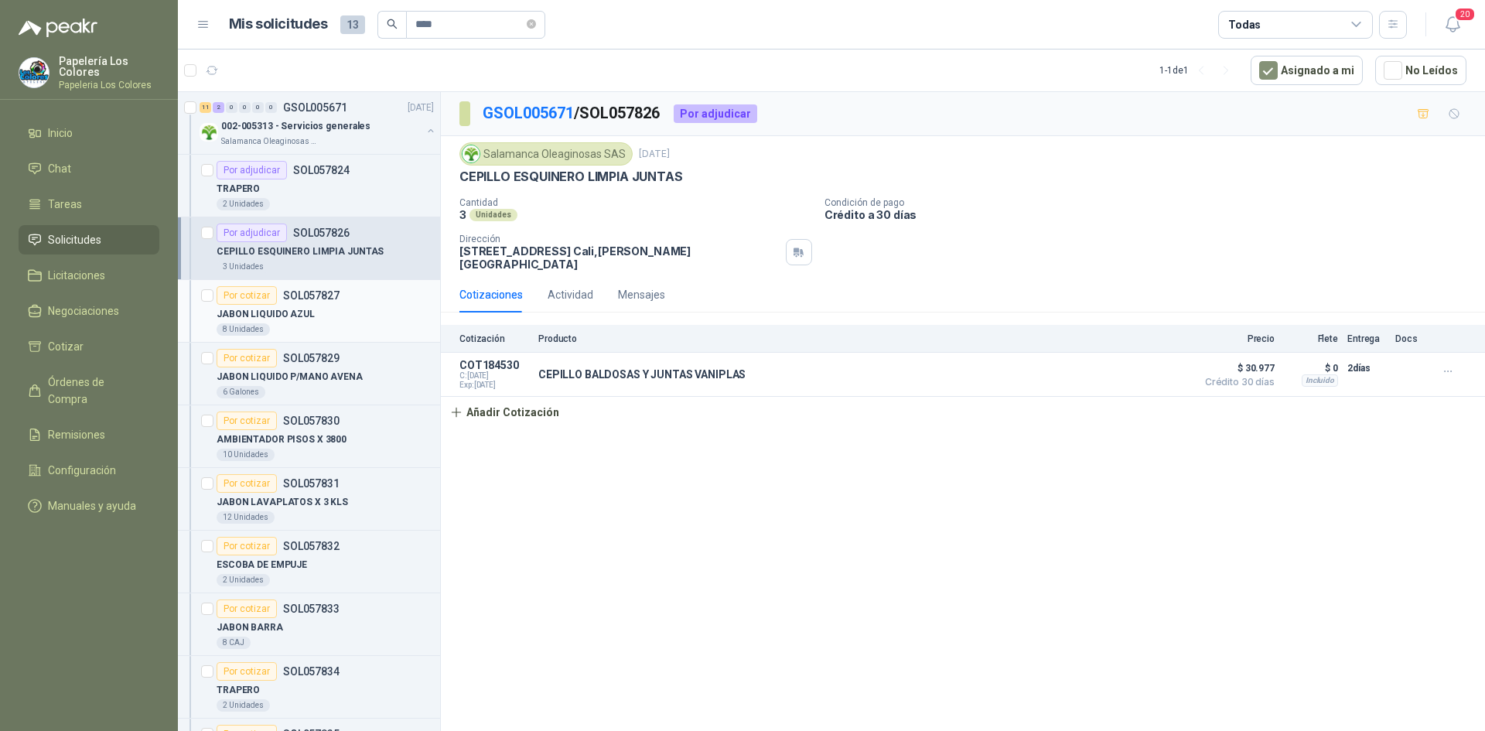
click at [230, 286] on div "Por cotizar" at bounding box center [247, 295] width 60 height 19
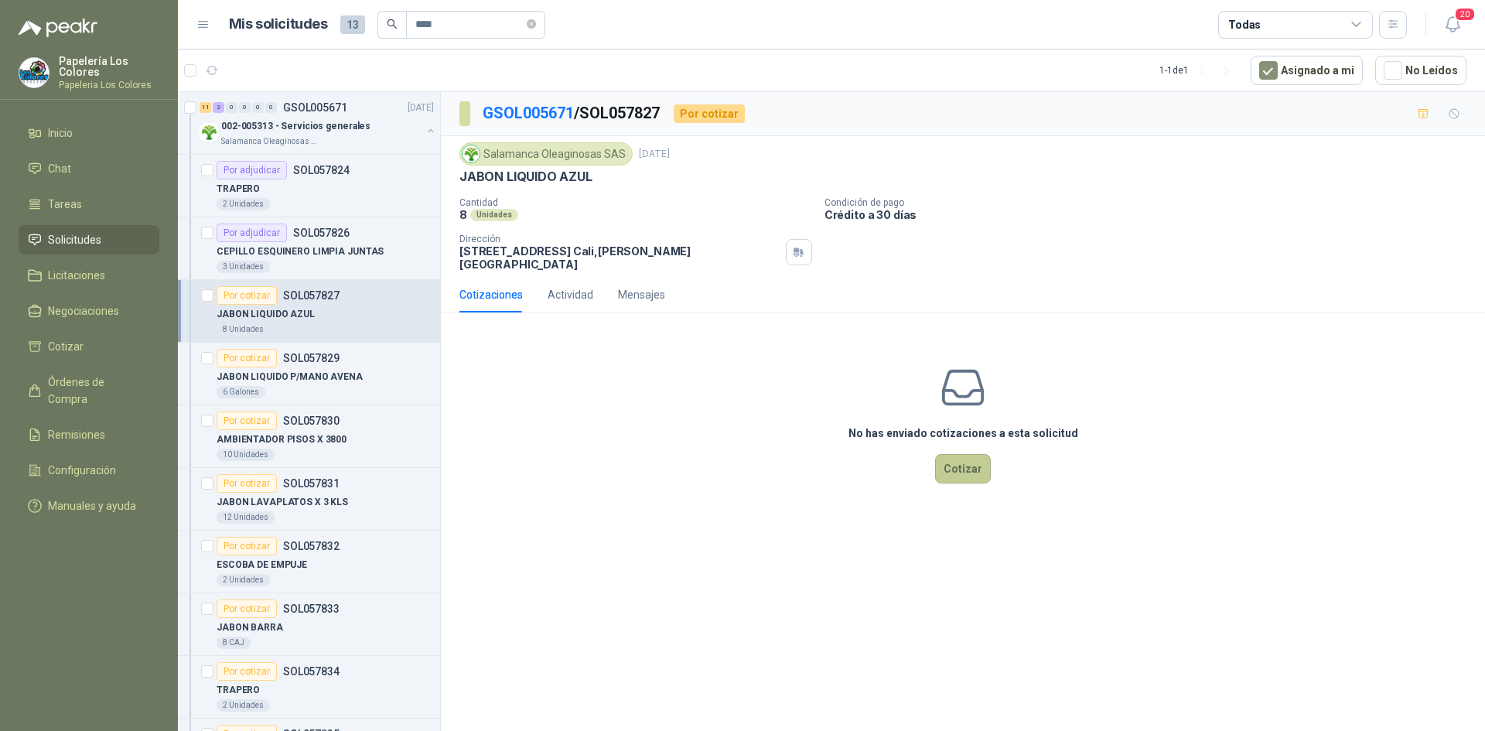
click at [962, 454] on button "Cotizar" at bounding box center [963, 468] width 56 height 29
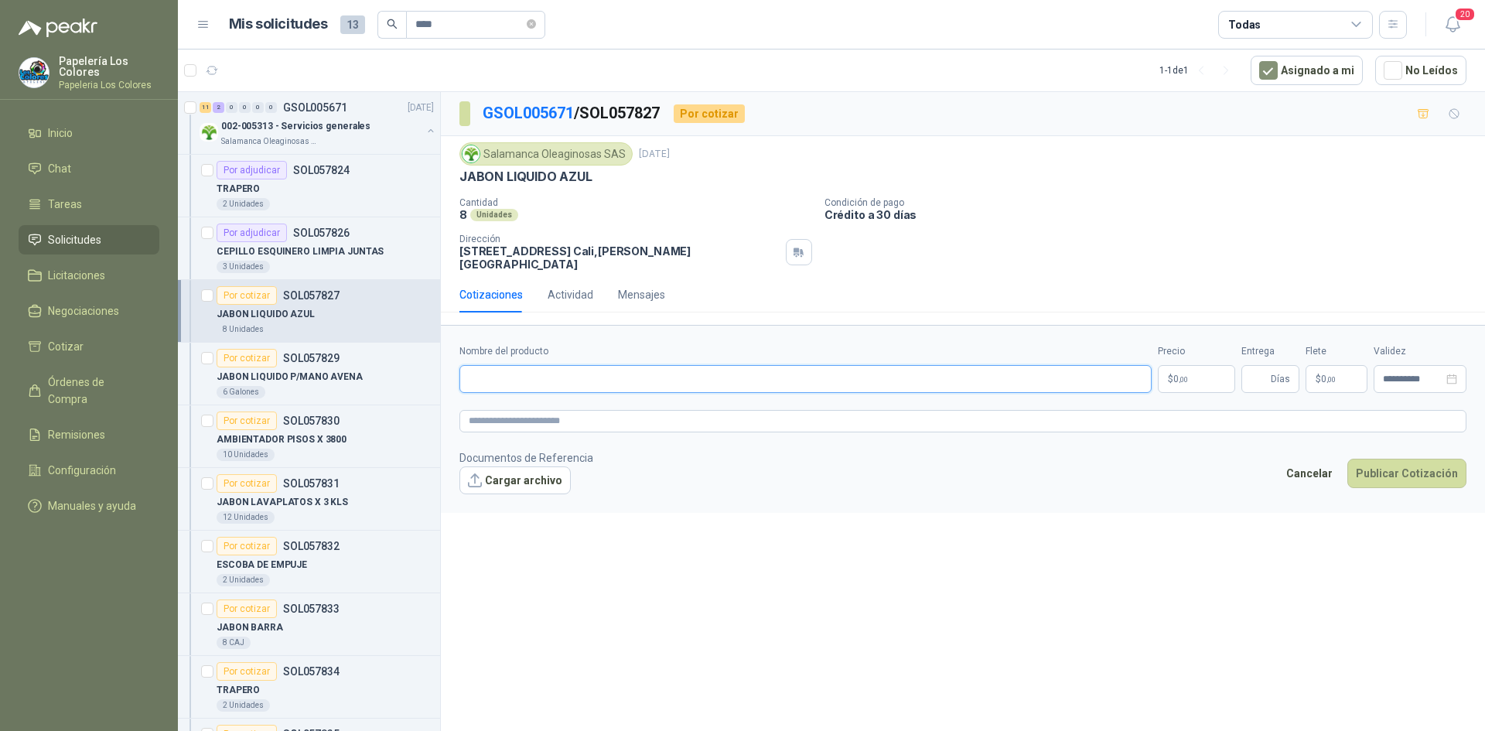
click at [612, 367] on input "Nombre del producto" at bounding box center [806, 379] width 692 height 28
drag, startPoint x: 592, startPoint y: 176, endPoint x: 453, endPoint y: 185, distance: 138.7
click at [453, 185] on div "Salamanca Oleaginosas SAS [DATE] JABON LIQUIDO AZUL Cantidad 8 Unidades Condici…" at bounding box center [963, 206] width 1044 height 141
copy p "JABON LIQUIDO AZUL"
click at [675, 365] on input "Nombre del producto" at bounding box center [806, 379] width 692 height 28
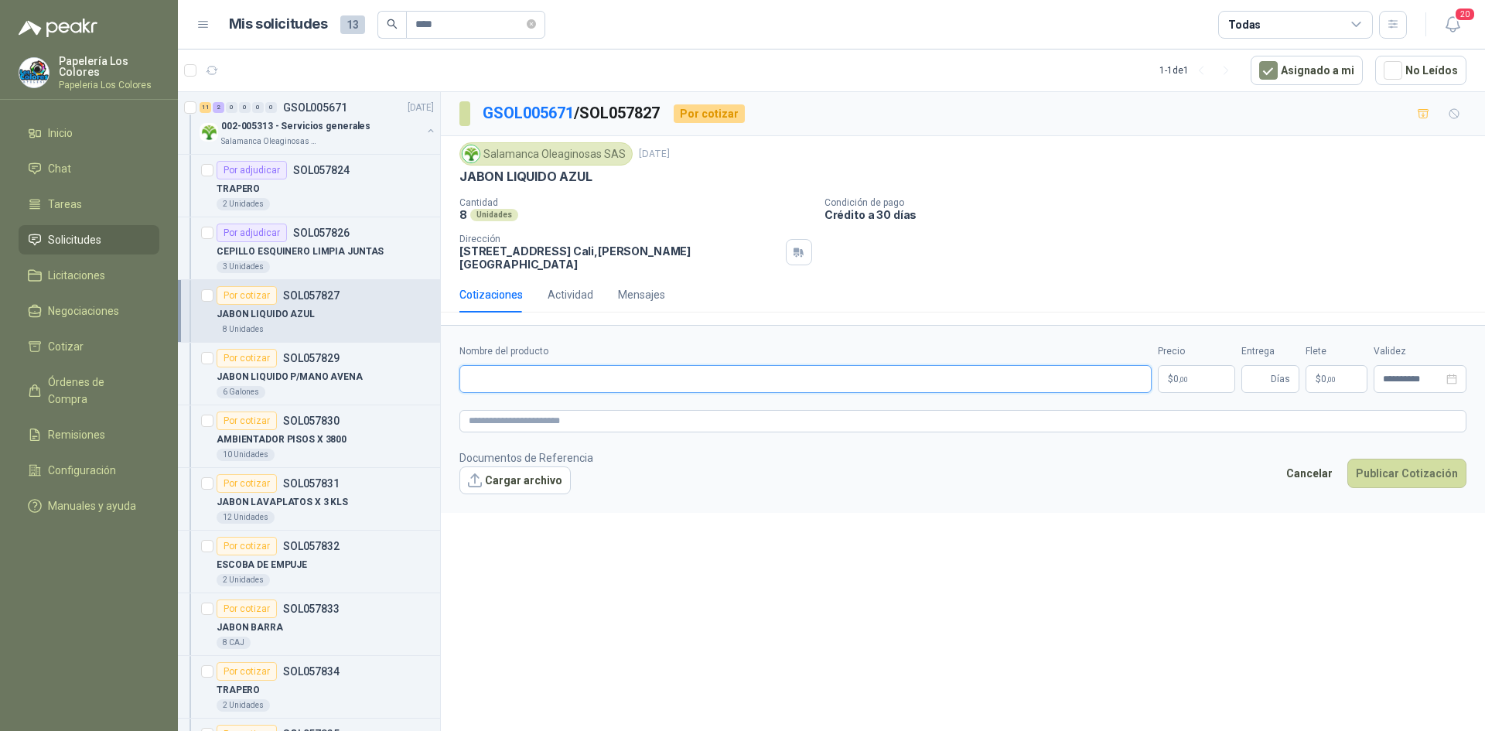
paste input "**********"
type input "**********"
click at [1195, 356] on body "Papelería Los Colores Papeleria Los Colores Inicio Chat Tareas Solicitudes Lici…" at bounding box center [742, 365] width 1485 height 731
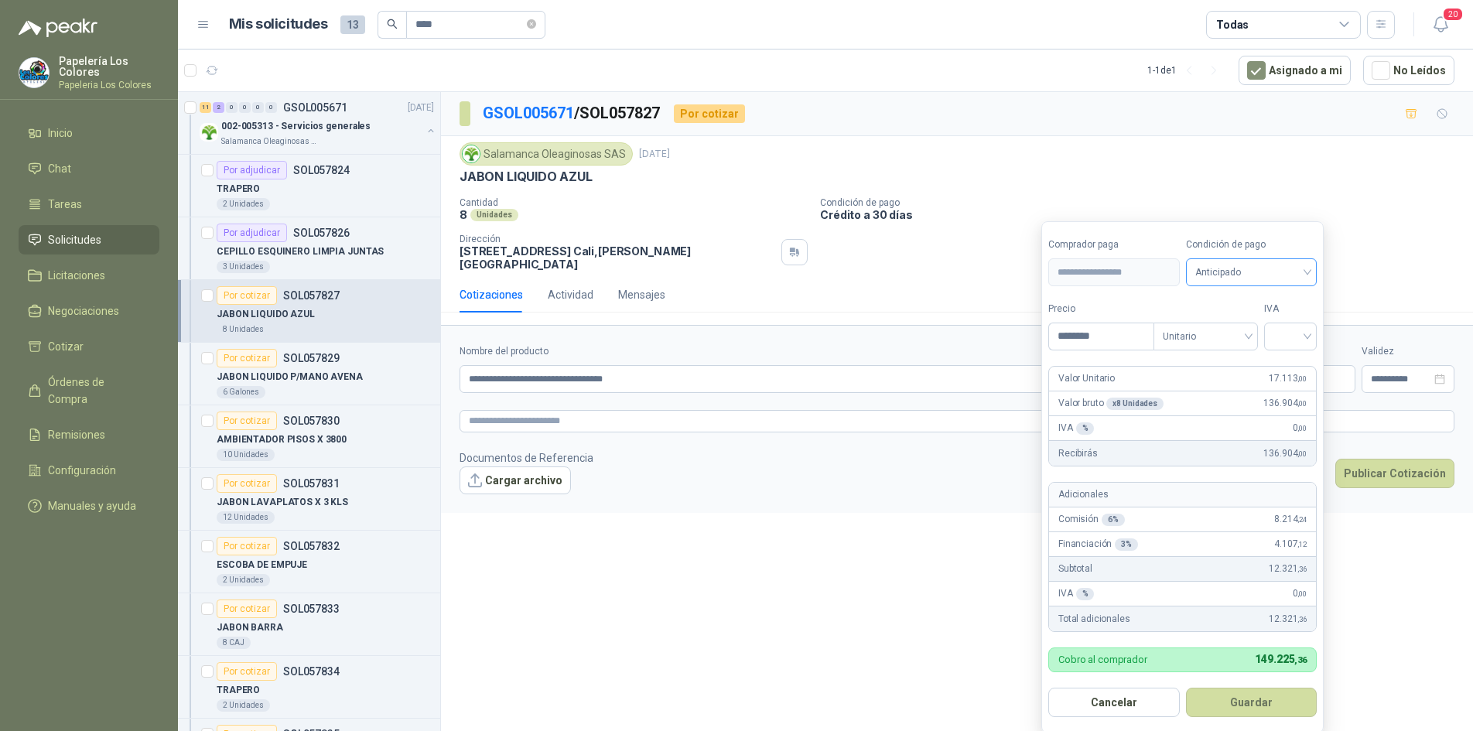
click at [1235, 264] on span "Anticipado" at bounding box center [1251, 272] width 113 height 23
type input "********"
click at [1229, 330] on div "Crédito a 30 días" at bounding box center [1254, 329] width 108 height 17
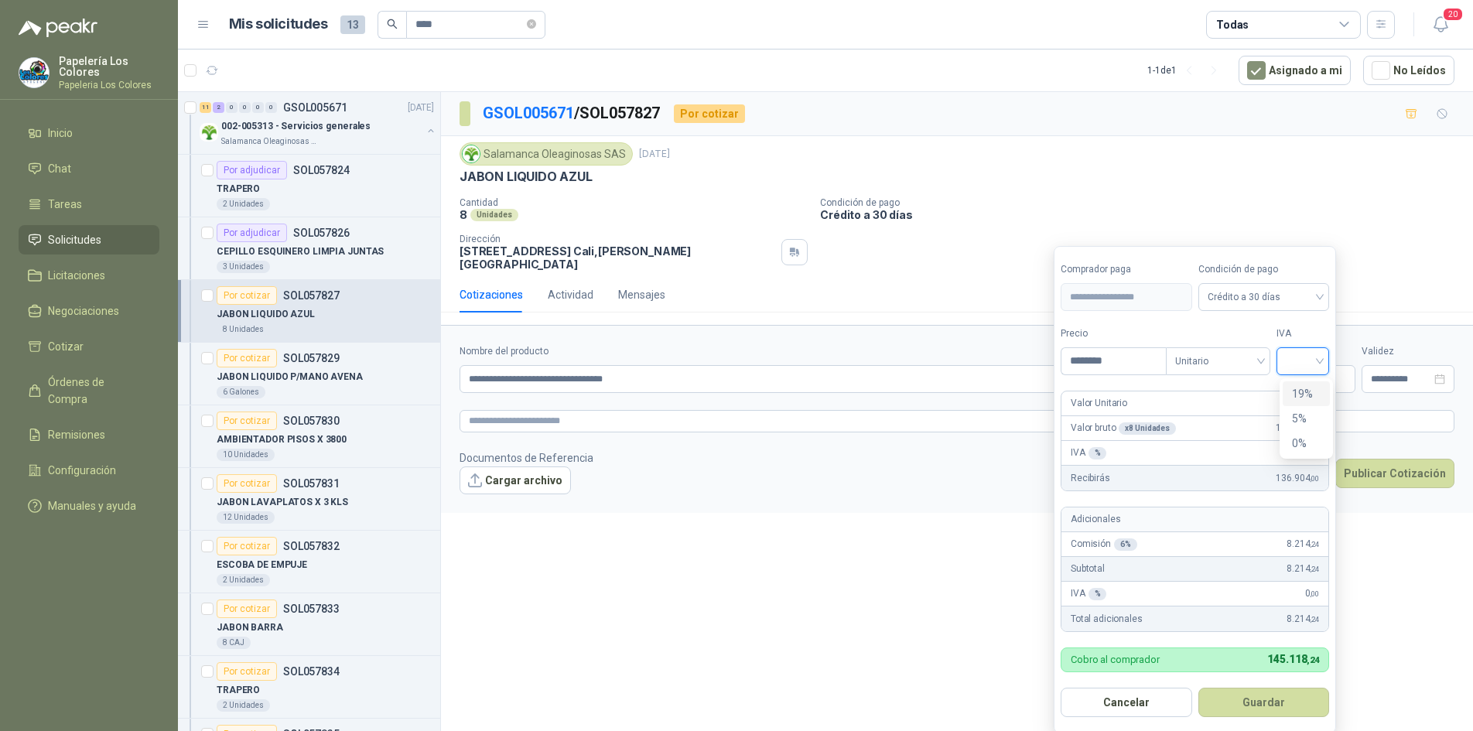
click at [1290, 367] on input "search" at bounding box center [1303, 359] width 34 height 23
click at [1299, 391] on div "19%" at bounding box center [1306, 393] width 29 height 17
click at [1267, 697] on button "Guardar" at bounding box center [1266, 702] width 133 height 29
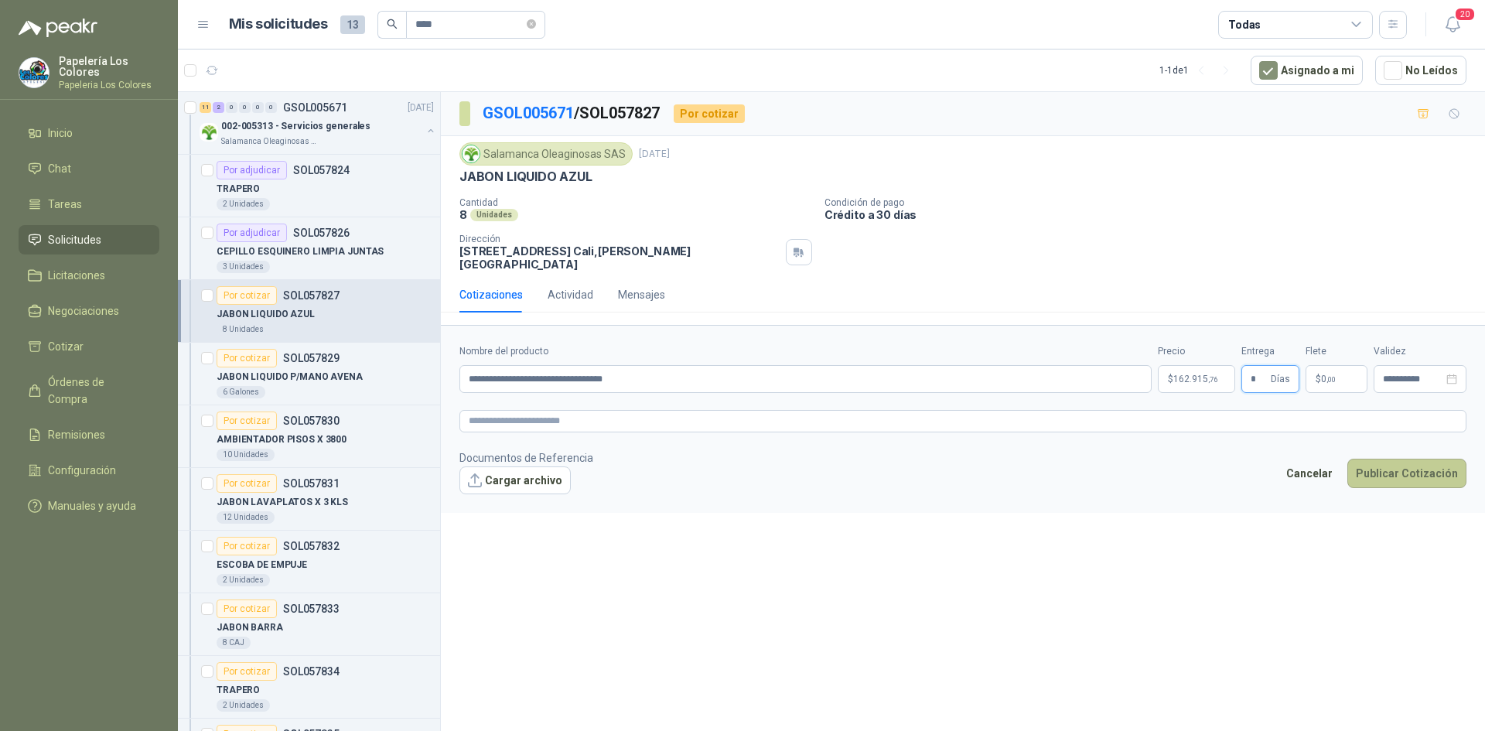
type input "*"
click at [1384, 464] on button "Publicar Cotización" at bounding box center [1407, 473] width 119 height 29
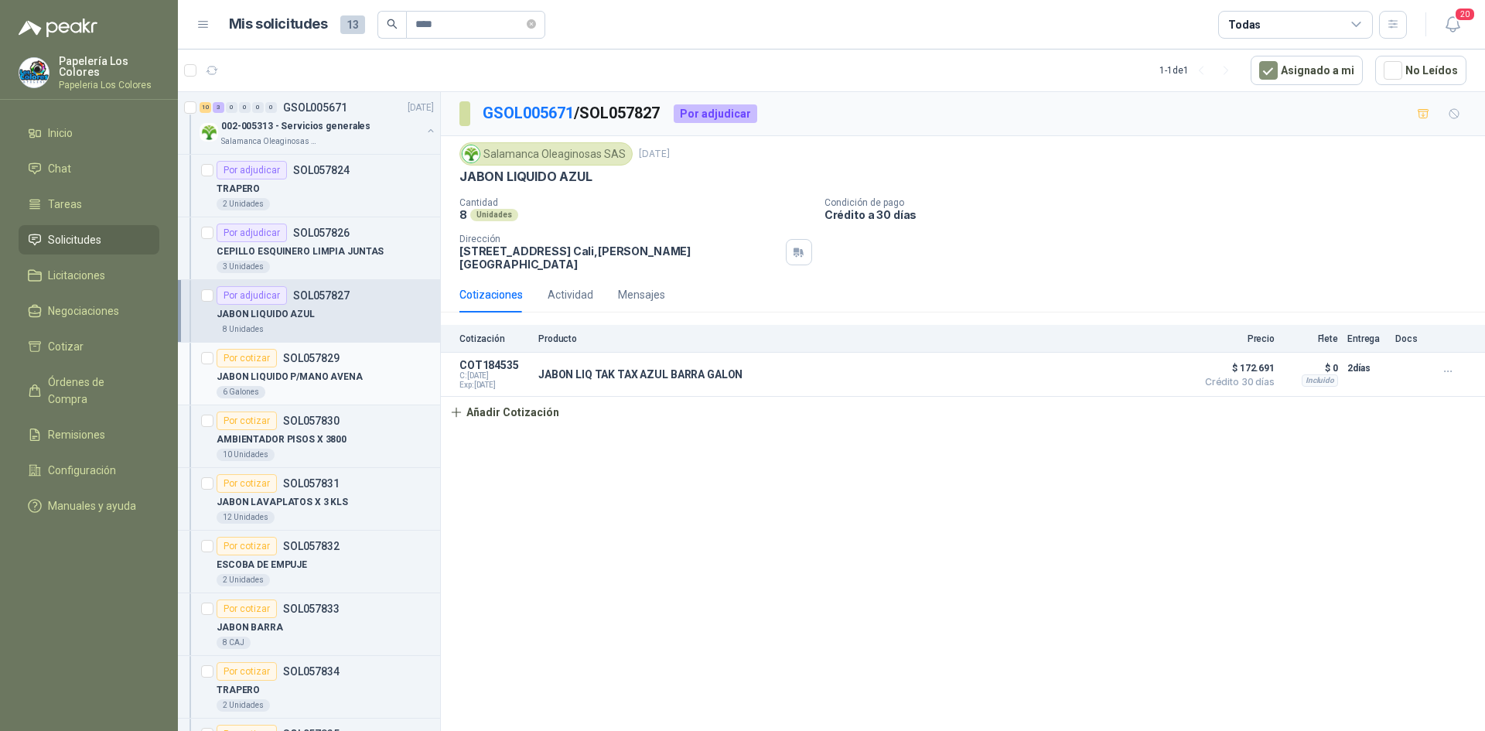
click at [244, 348] on article "Por cotizar SOL057829 JABON LIQUIDO P/MANO AVENA 6 Galones" at bounding box center [309, 374] width 262 height 63
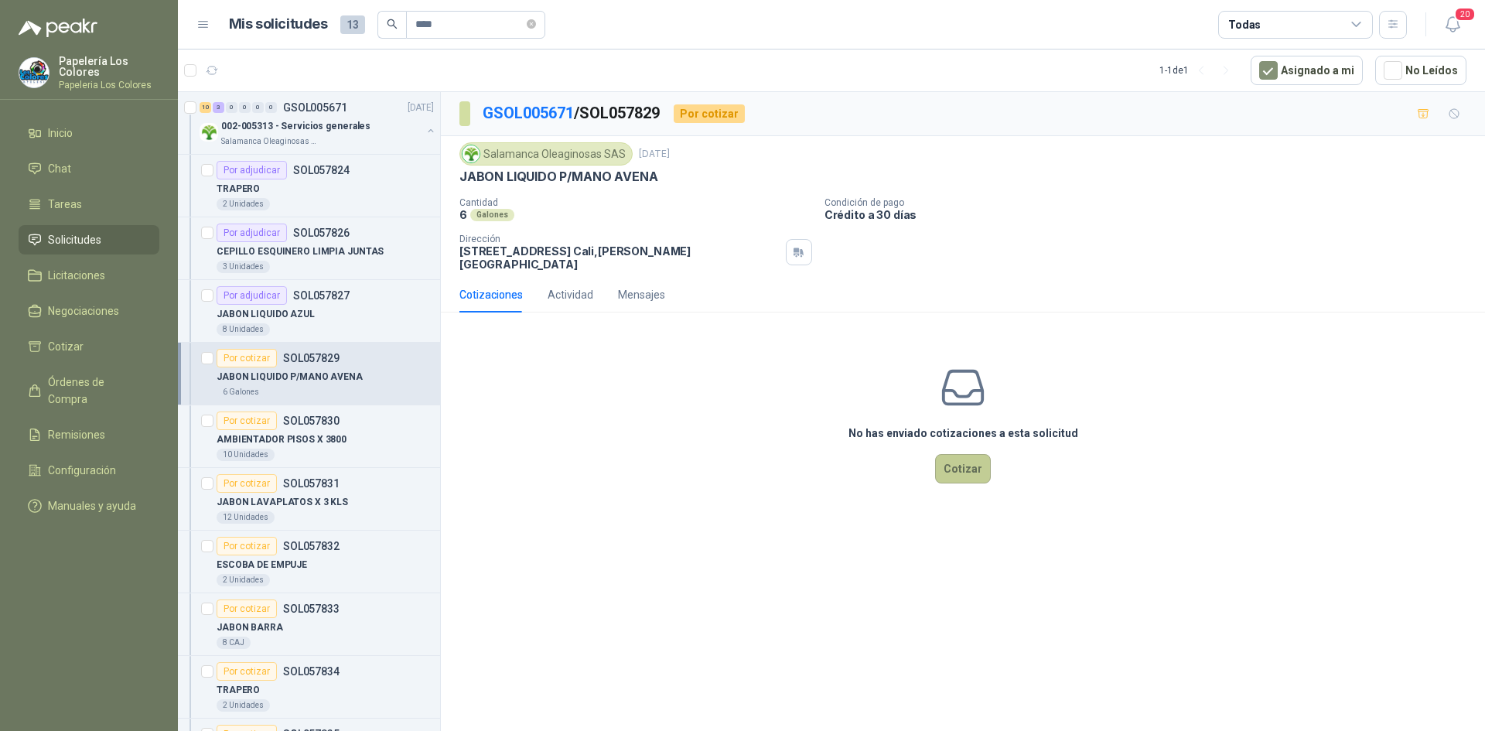
click at [970, 454] on button "Cotizar" at bounding box center [963, 468] width 56 height 29
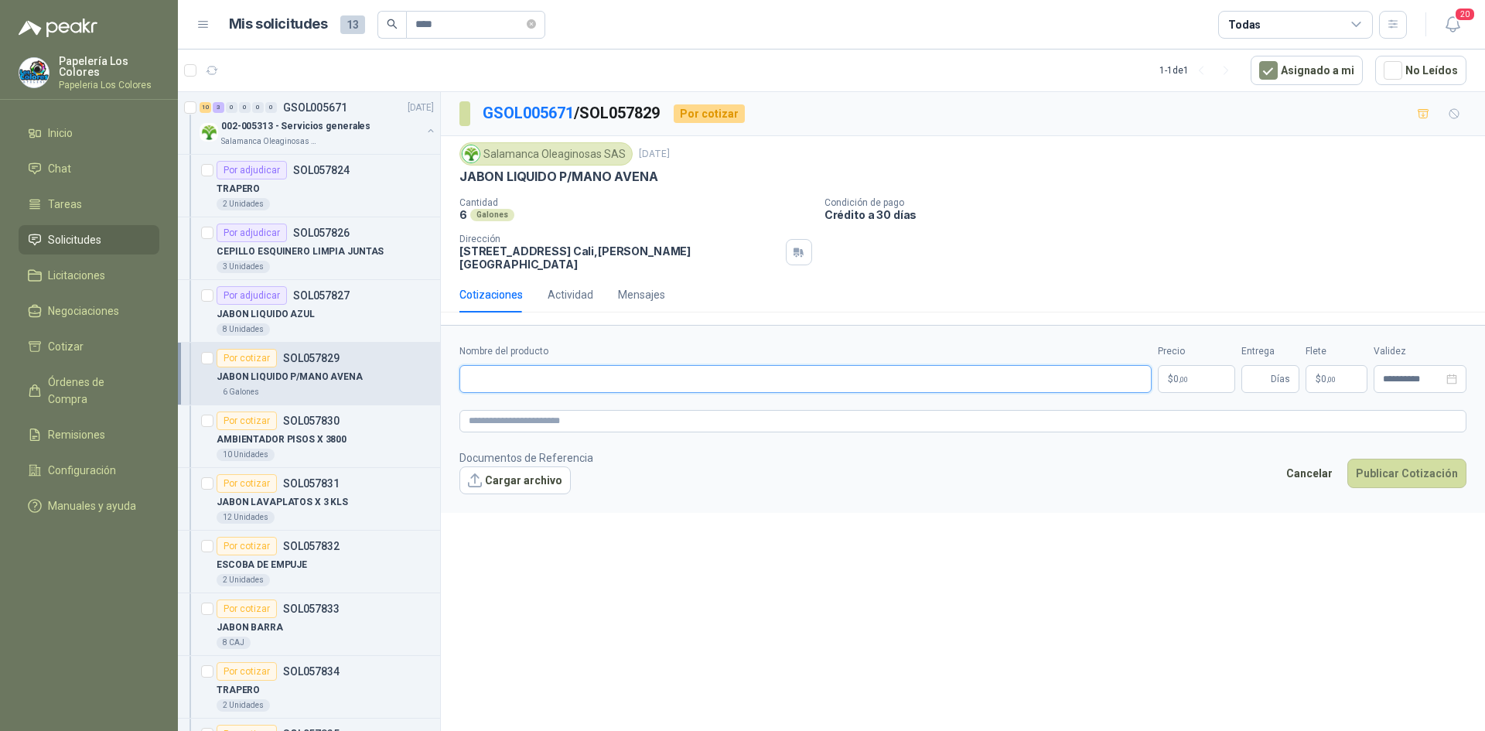
click at [574, 365] on input "Nombre del producto" at bounding box center [806, 379] width 692 height 28
paste input "**********"
type input "**********"
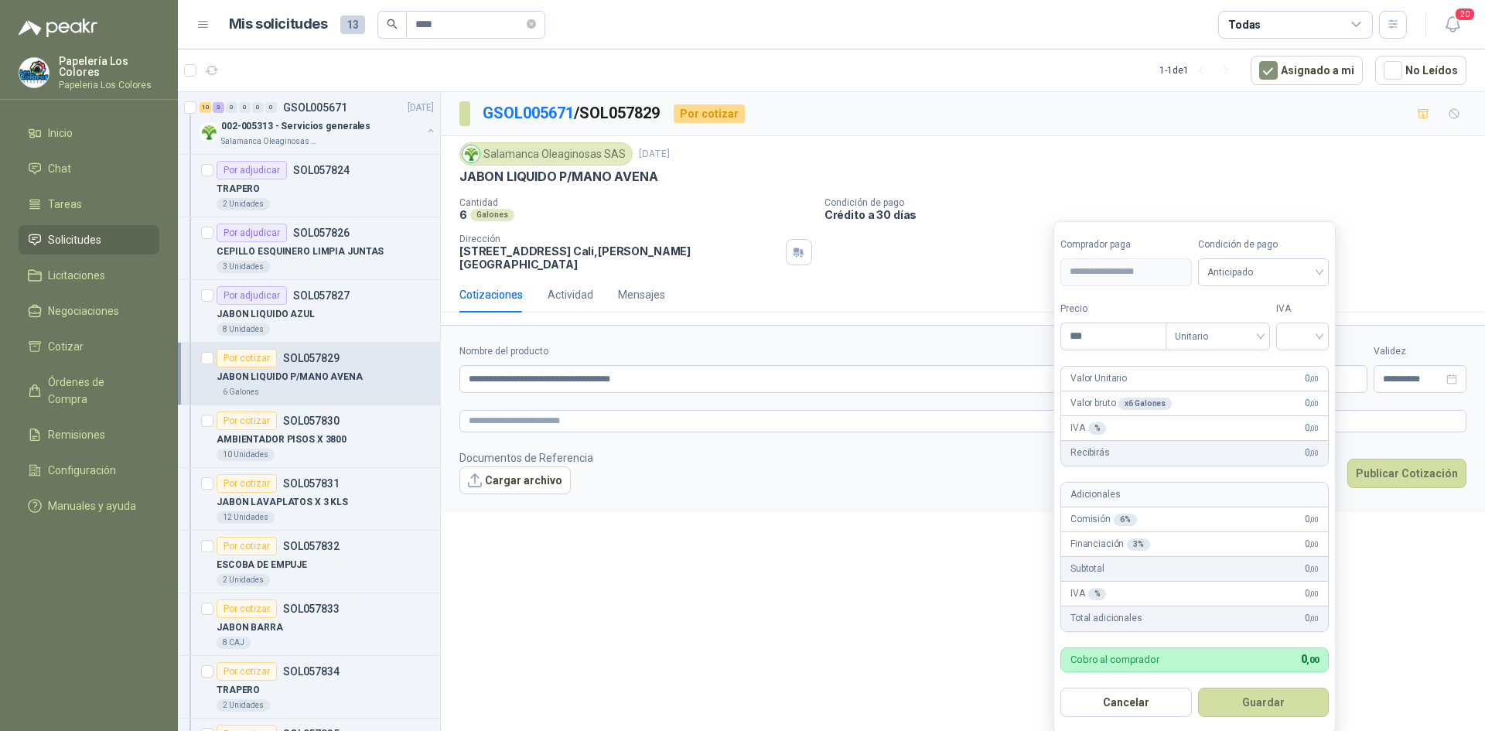
click at [1180, 363] on body "Papelería Los Colores Papeleria Los Colores Inicio Chat Tareas Solicitudes Lici…" at bounding box center [742, 365] width 1485 height 731
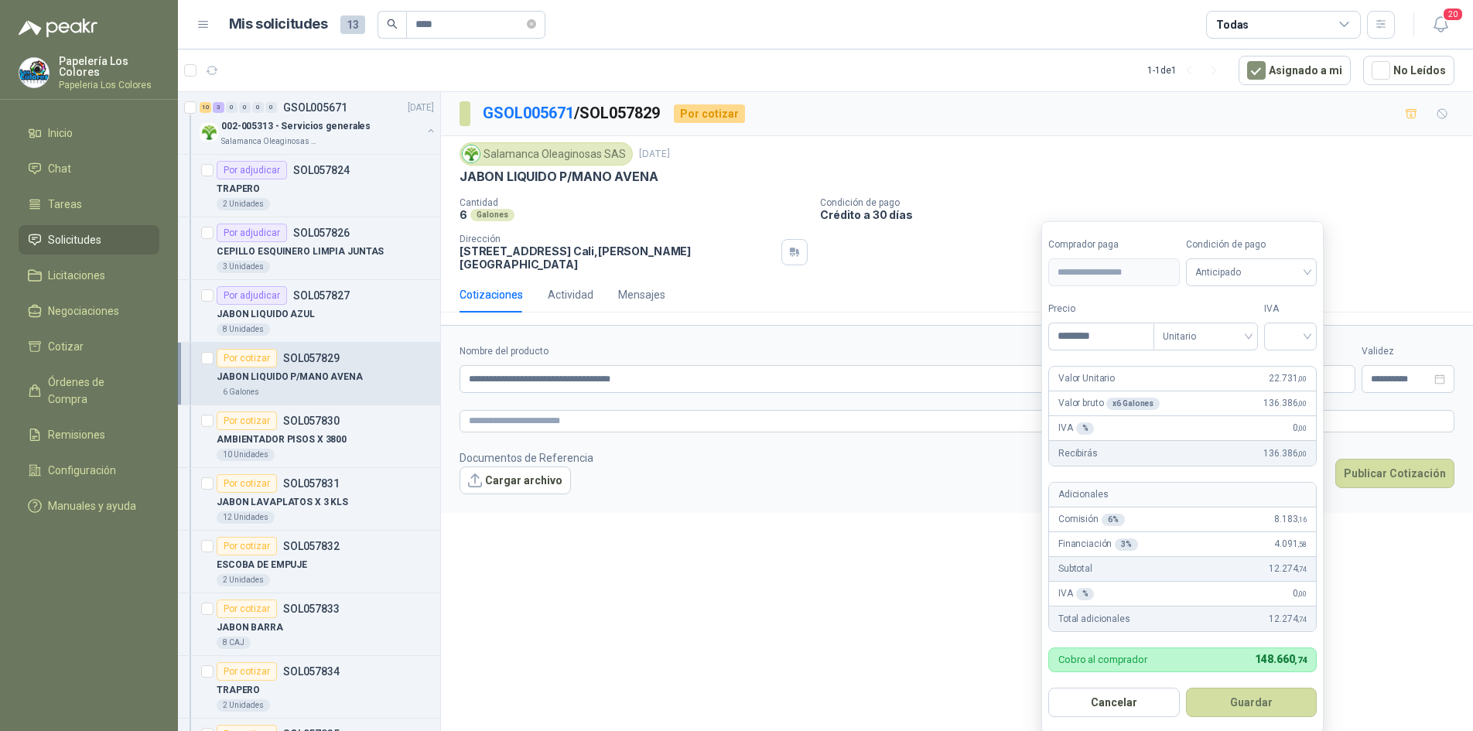
type input "********"
click at [1260, 265] on span "Anticipado" at bounding box center [1251, 272] width 113 height 23
click at [1249, 326] on div "Crédito a 30 días" at bounding box center [1254, 329] width 108 height 17
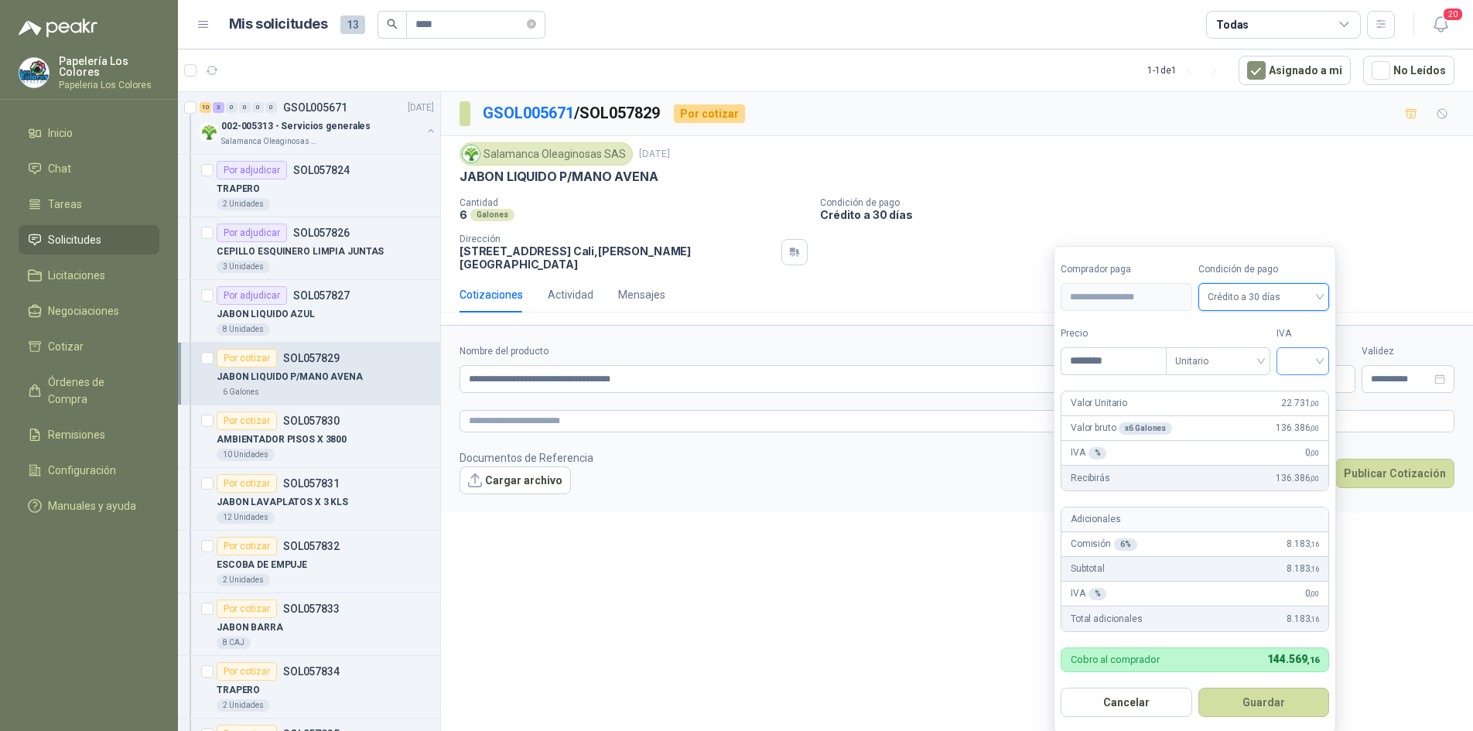
click at [1294, 358] on input "search" at bounding box center [1303, 359] width 34 height 23
click at [1297, 393] on div "19%" at bounding box center [1306, 393] width 29 height 17
click at [1260, 707] on button "Guardar" at bounding box center [1266, 702] width 133 height 29
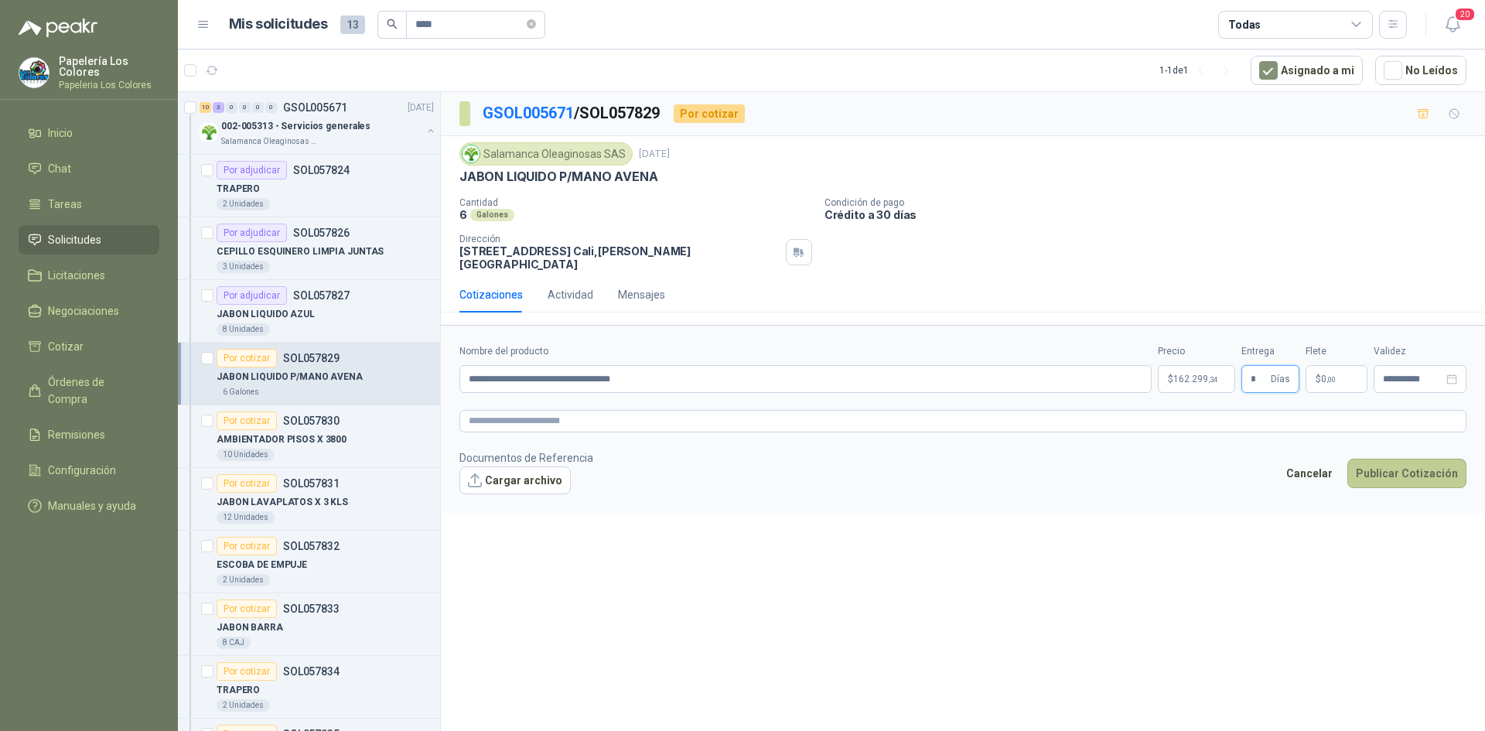
type input "*"
click at [1393, 462] on button "Publicar Cotización" at bounding box center [1407, 473] width 119 height 29
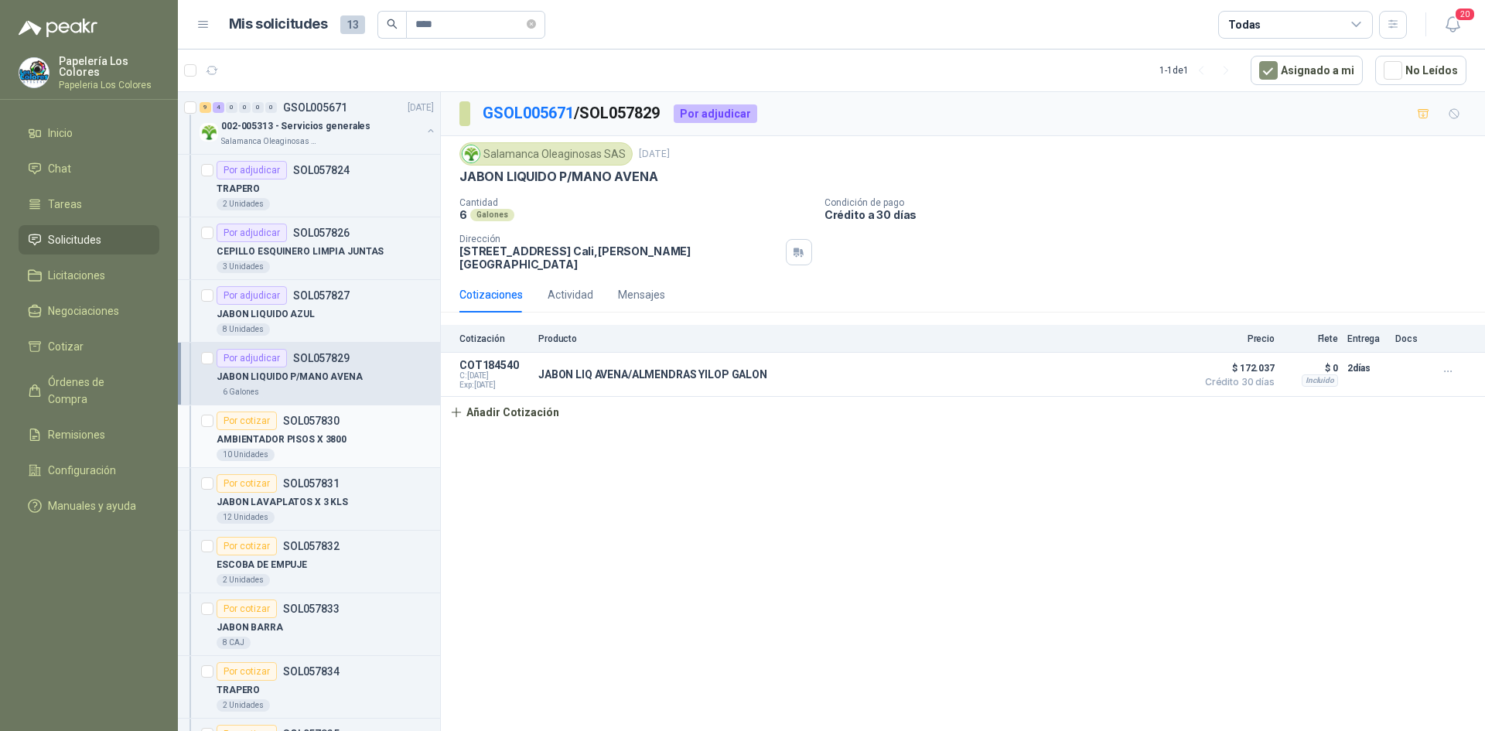
click at [250, 412] on div "Por cotizar" at bounding box center [247, 421] width 60 height 19
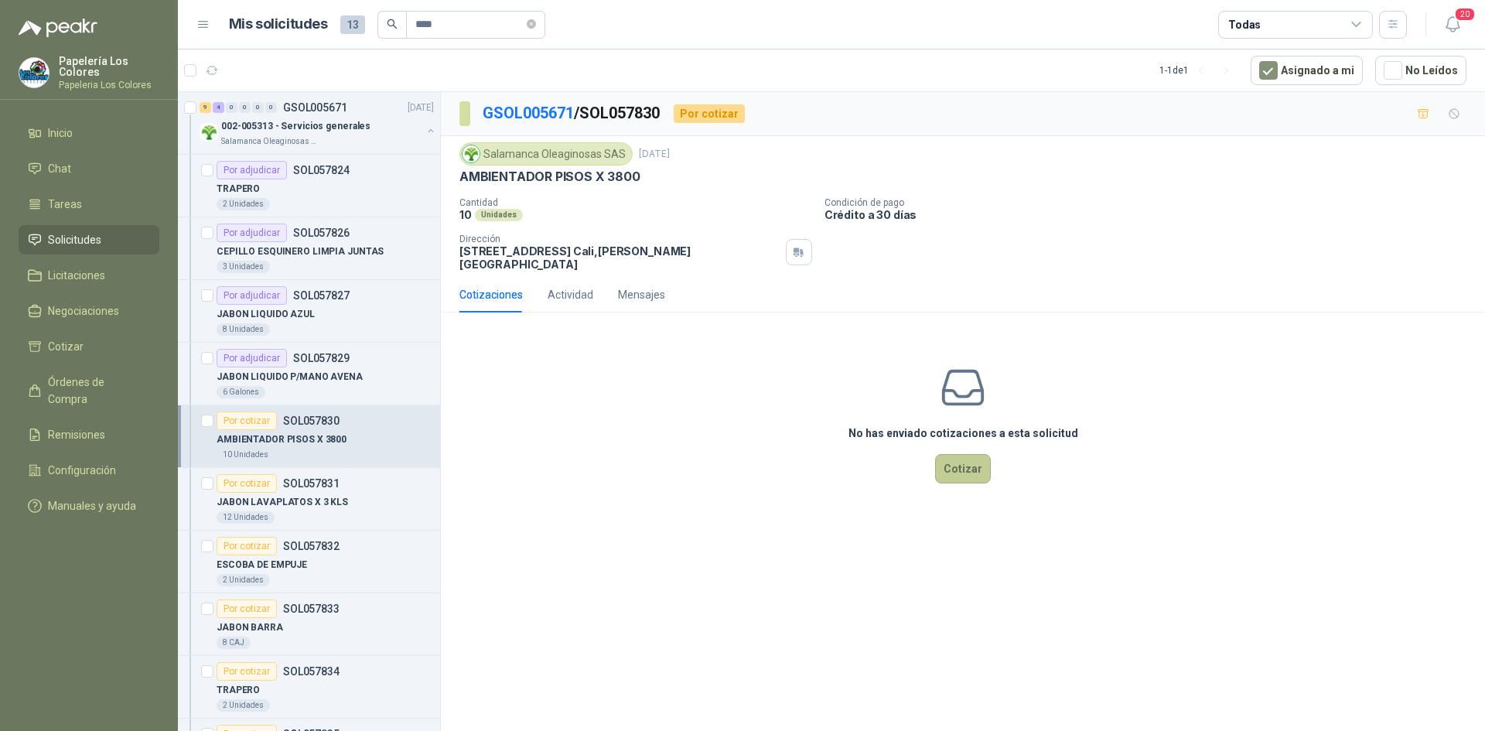
click at [984, 454] on button "Cotizar" at bounding box center [963, 468] width 56 height 29
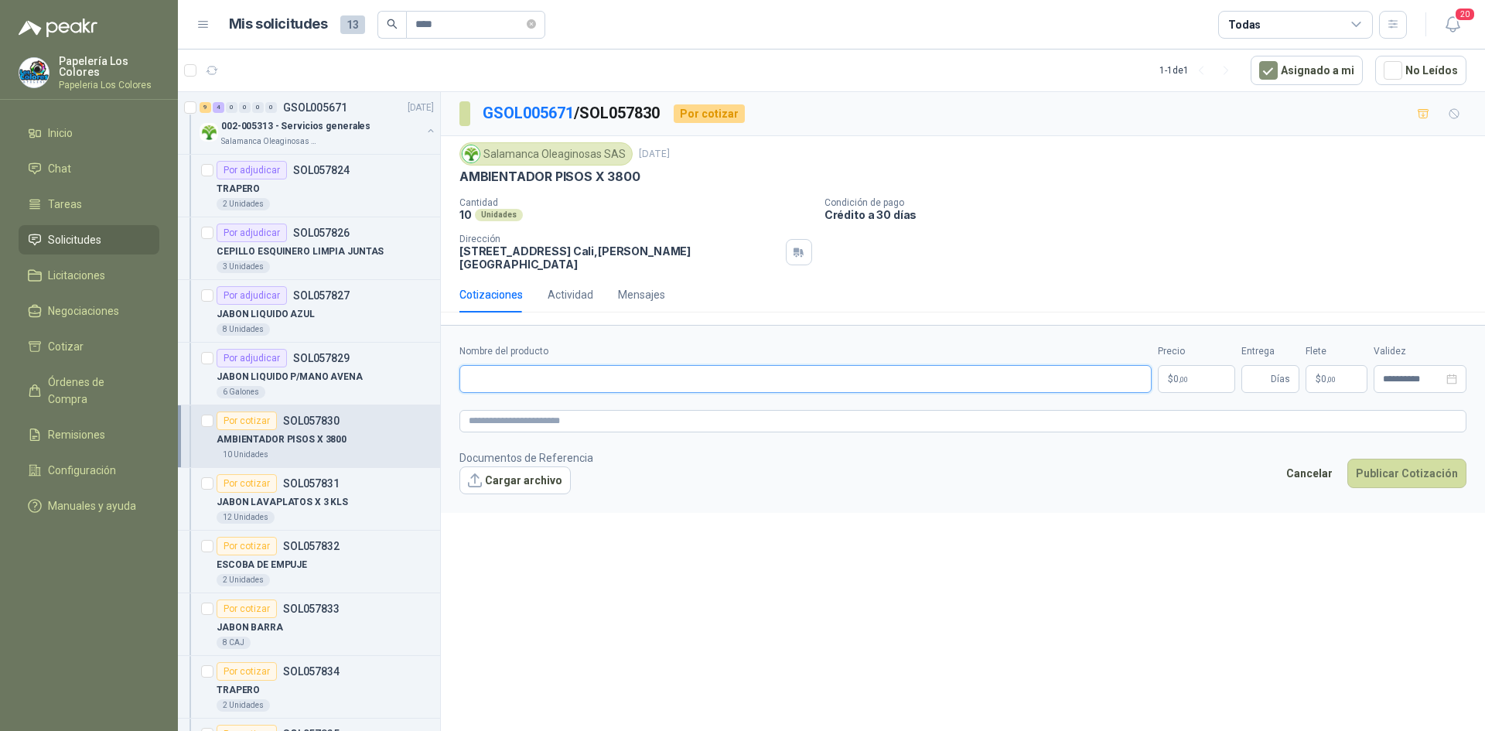
click at [608, 365] on input "Nombre del producto" at bounding box center [806, 379] width 692 height 28
paste input "**********"
type input "**********"
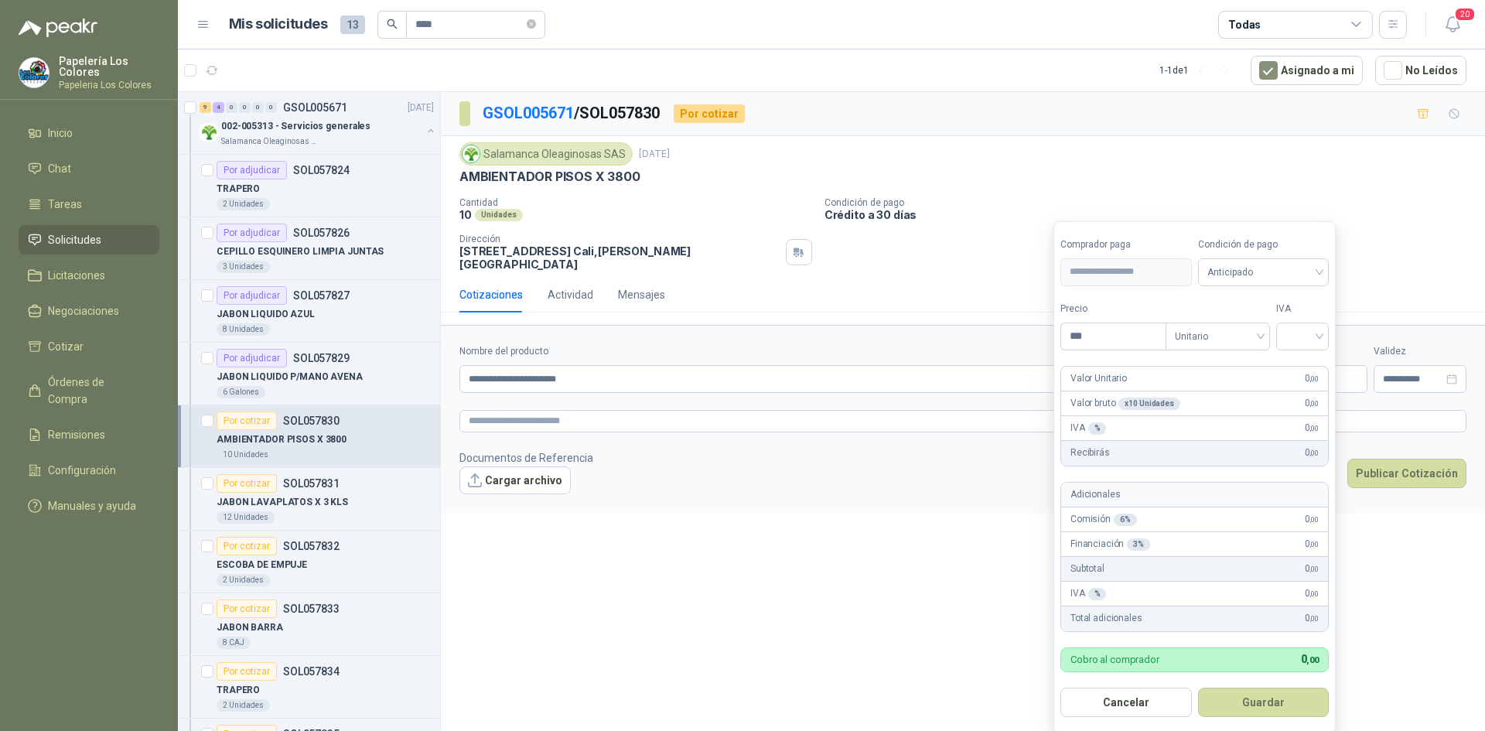
click at [1197, 359] on body "Papelería Los Colores Papeleria Los Colores Inicio Chat Tareas Solicitudes Lici…" at bounding box center [742, 365] width 1485 height 731
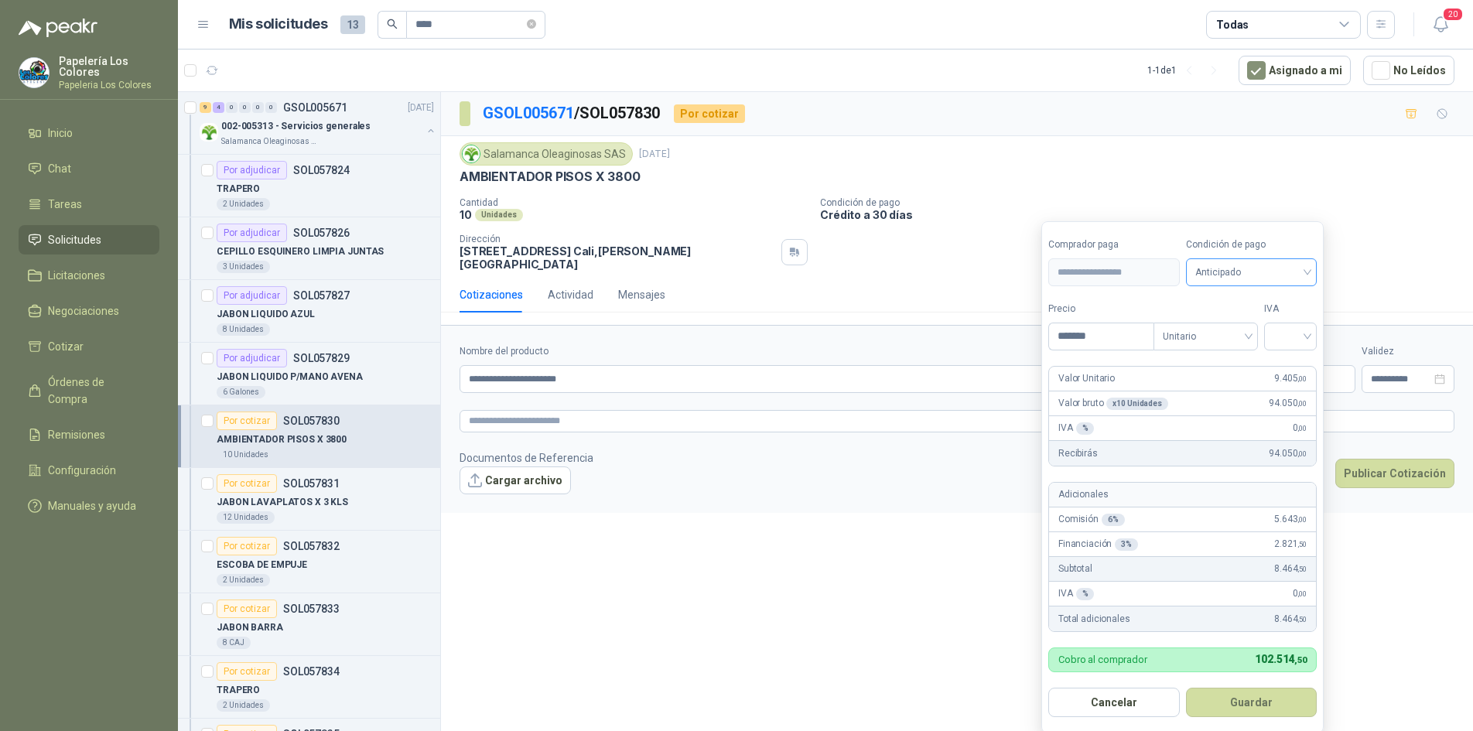
click at [1252, 273] on span "Anticipado" at bounding box center [1251, 272] width 113 height 23
type input "*******"
click at [1250, 326] on div "Crédito a 30 días" at bounding box center [1254, 329] width 108 height 17
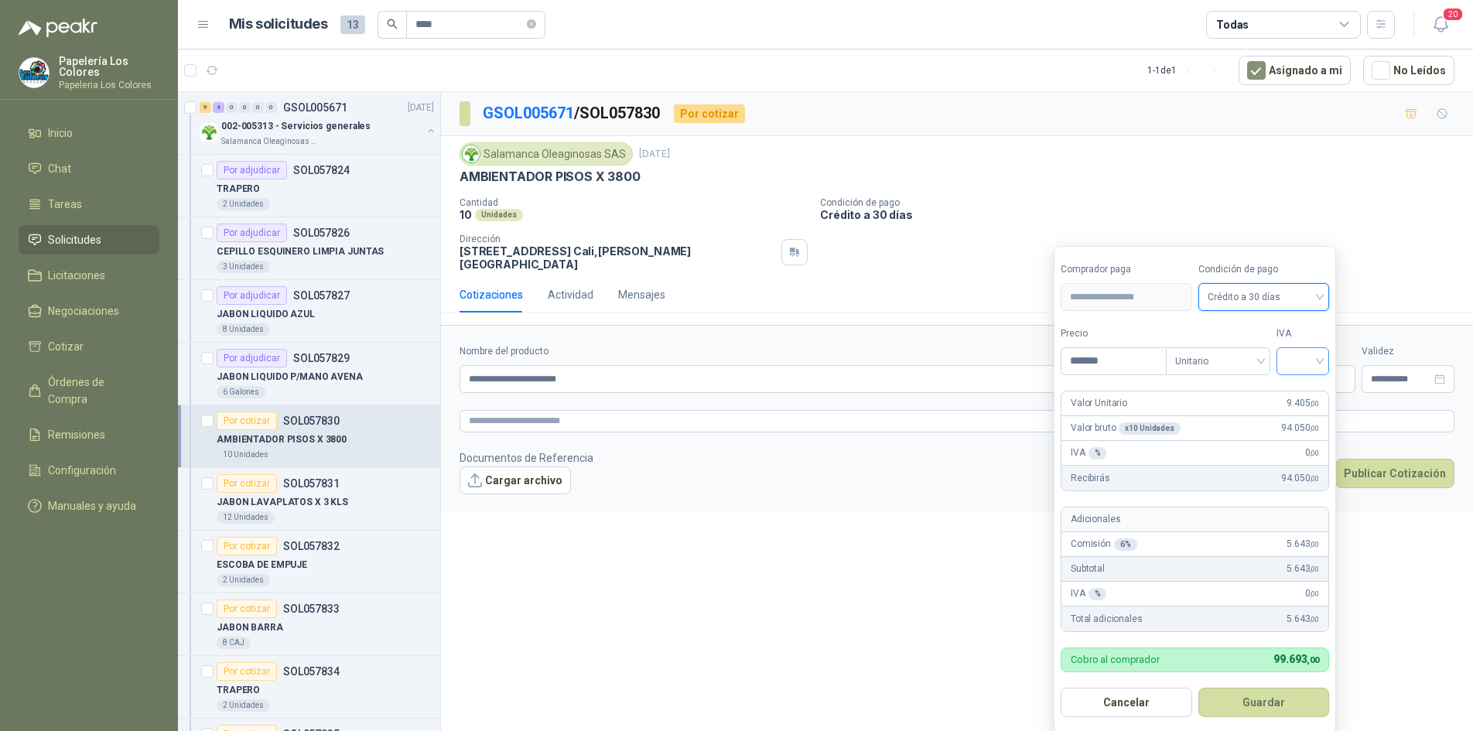
click at [1294, 353] on input "search" at bounding box center [1303, 359] width 34 height 23
click at [1301, 385] on div "19%" at bounding box center [1306, 393] width 29 height 17
click at [1238, 701] on button "Guardar" at bounding box center [1266, 702] width 133 height 29
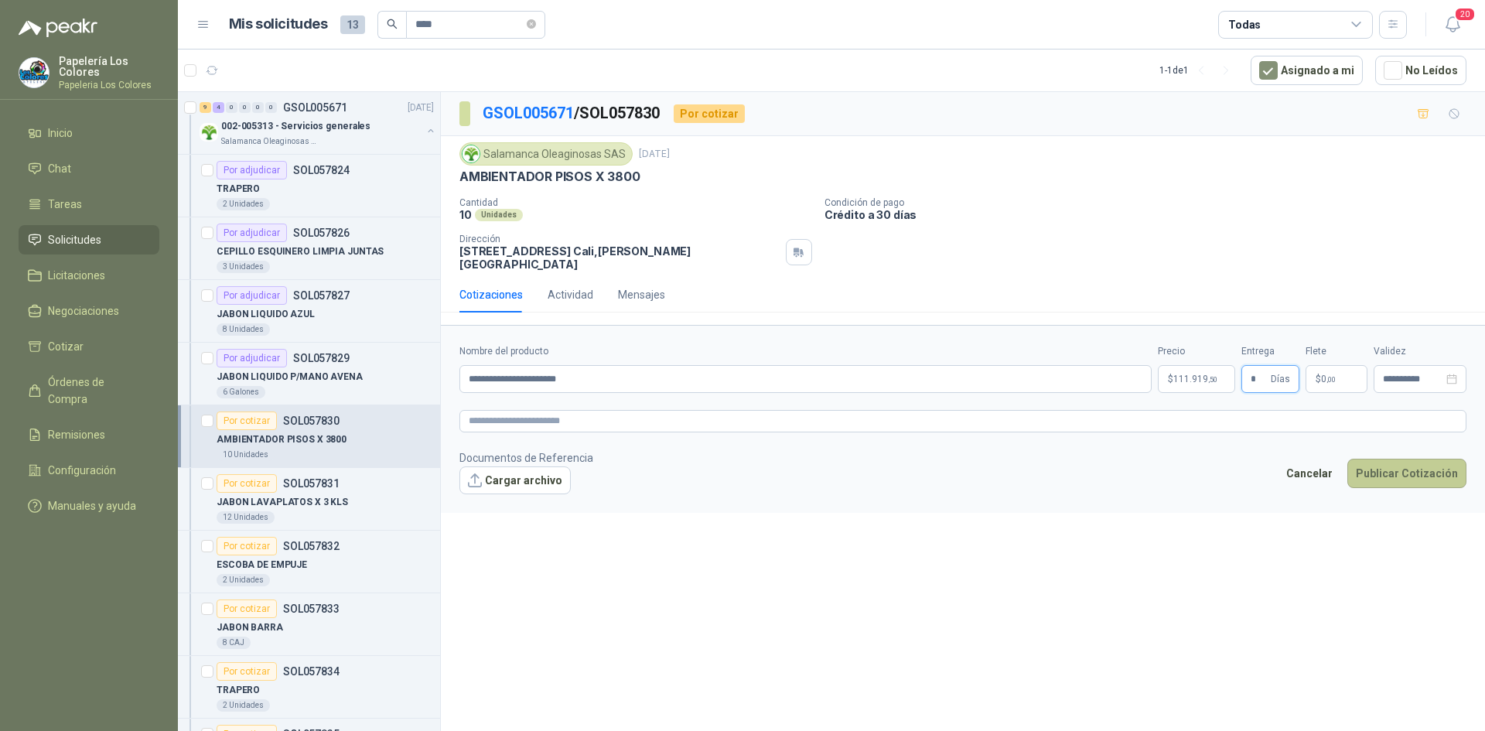
type input "*"
click at [1404, 460] on button "Publicar Cotización" at bounding box center [1407, 473] width 119 height 29
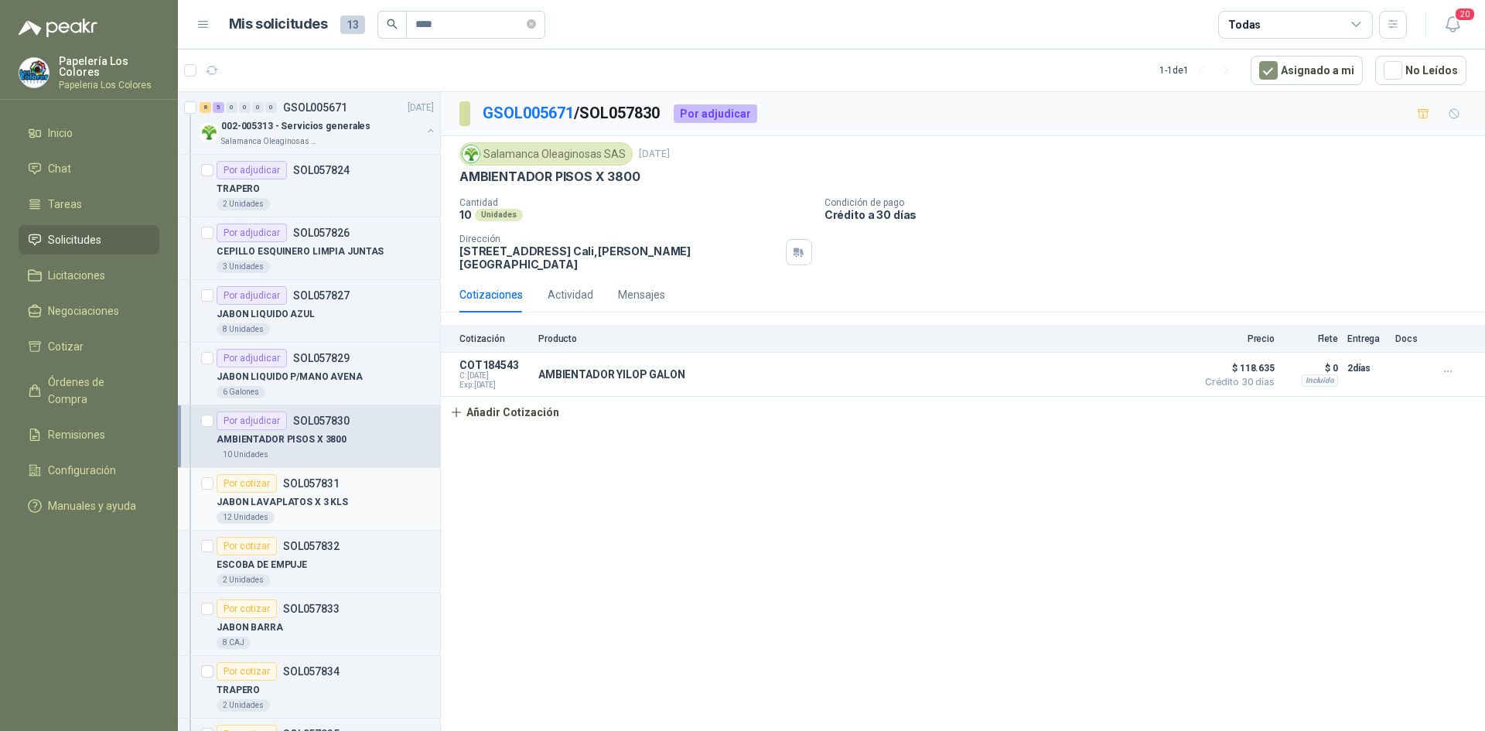
click at [244, 480] on div "Por cotizar" at bounding box center [247, 483] width 60 height 19
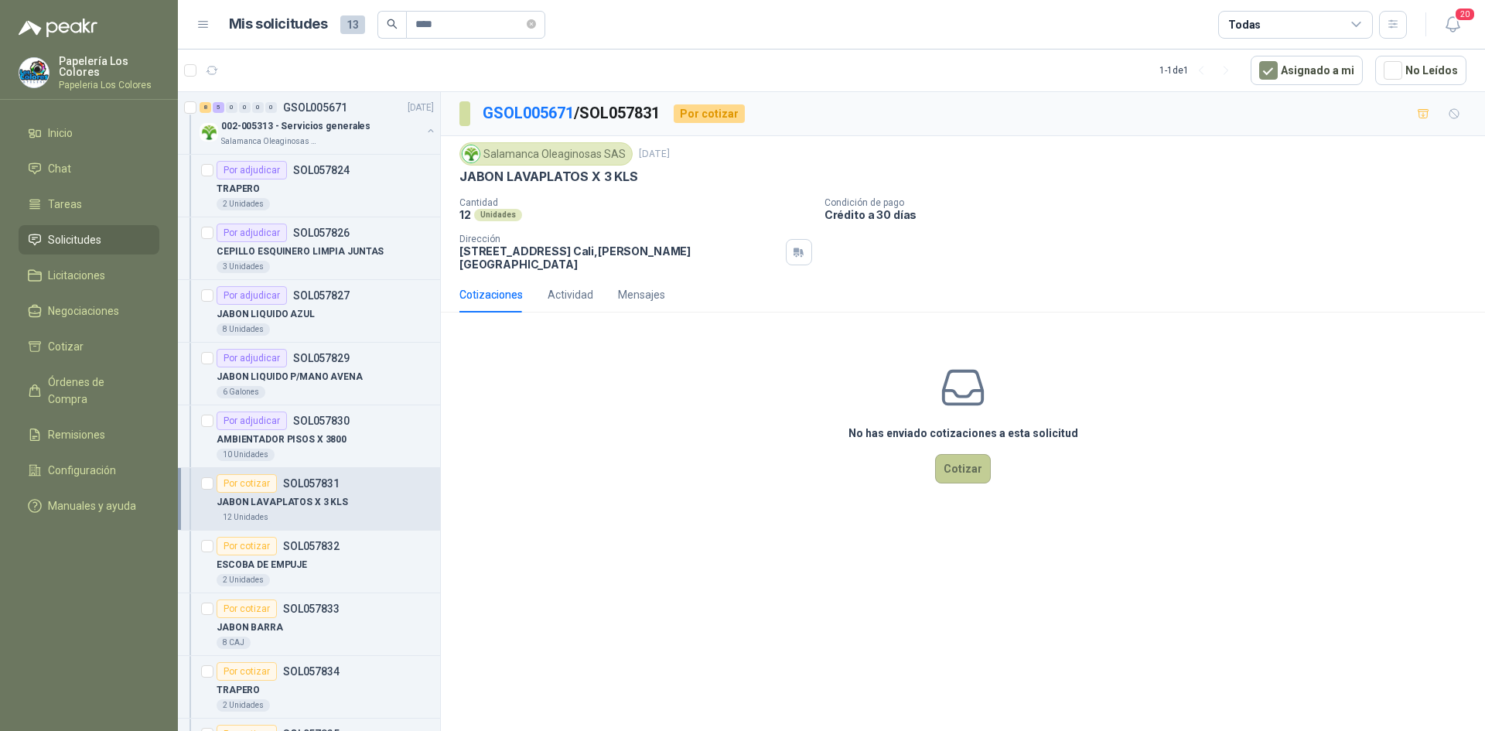
click at [976, 464] on button "Cotizar" at bounding box center [963, 468] width 56 height 29
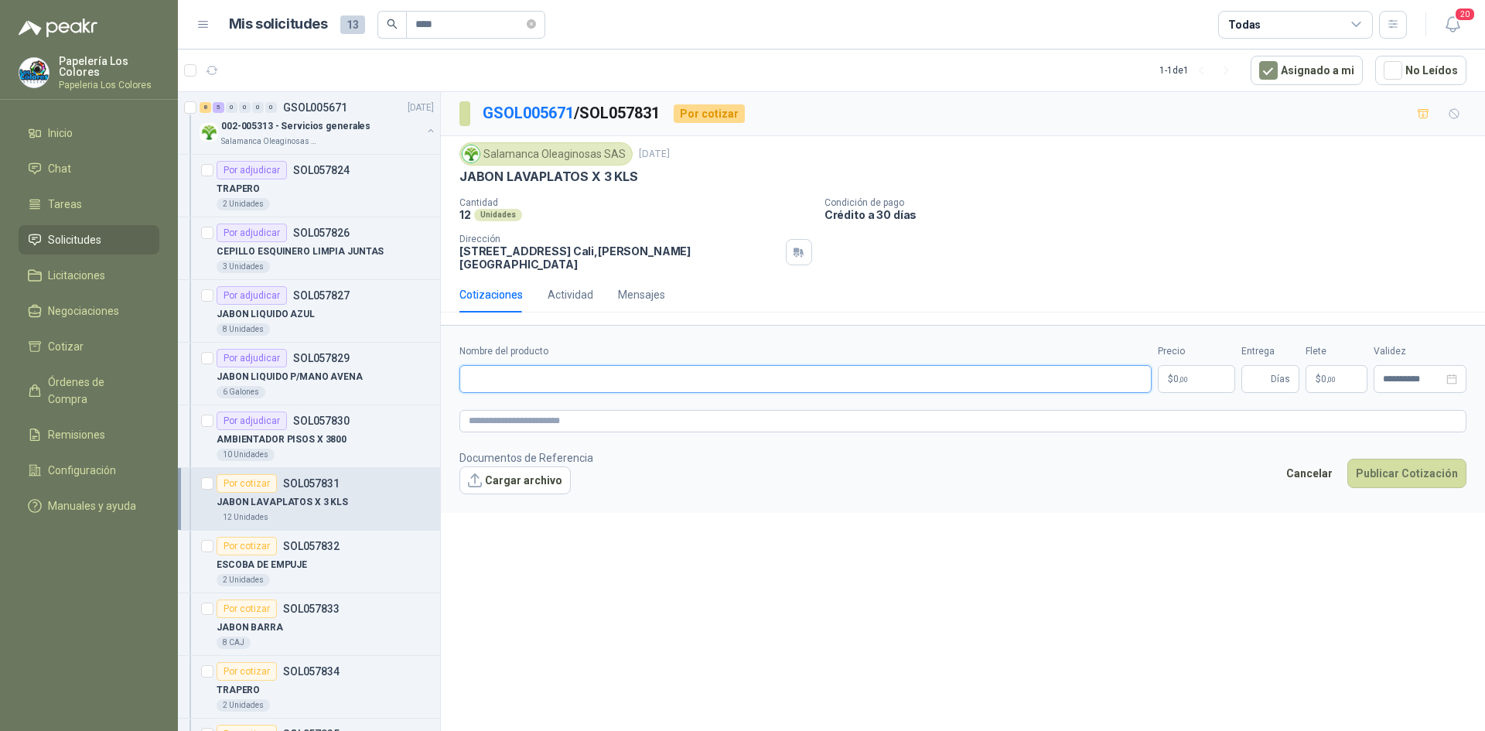
click at [612, 371] on input "Nombre del producto" at bounding box center [806, 379] width 692 height 28
drag, startPoint x: 632, startPoint y: 175, endPoint x: 462, endPoint y: 190, distance: 170.9
click at [462, 190] on div "Salamanca Oleaginosas SAS [DATE] JABON LAVAPLATOS X 3 KLS Cantidad 12 Unidades …" at bounding box center [963, 206] width 1007 height 128
copy p "JABON LAVAPLATOS X 3 KLS"
click at [535, 368] on input "Nombre del producto" at bounding box center [806, 379] width 692 height 28
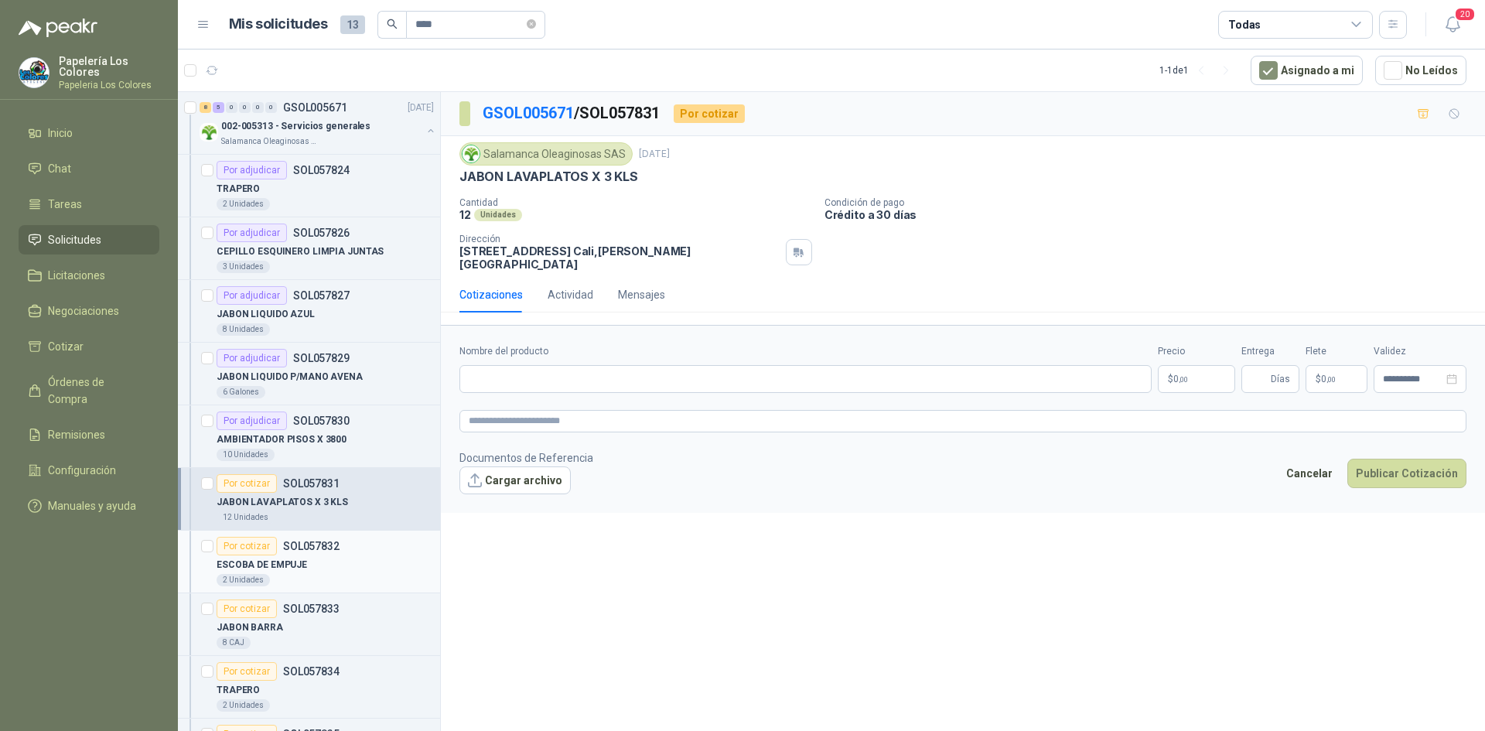
click at [232, 546] on div "Por cotizar" at bounding box center [247, 546] width 60 height 19
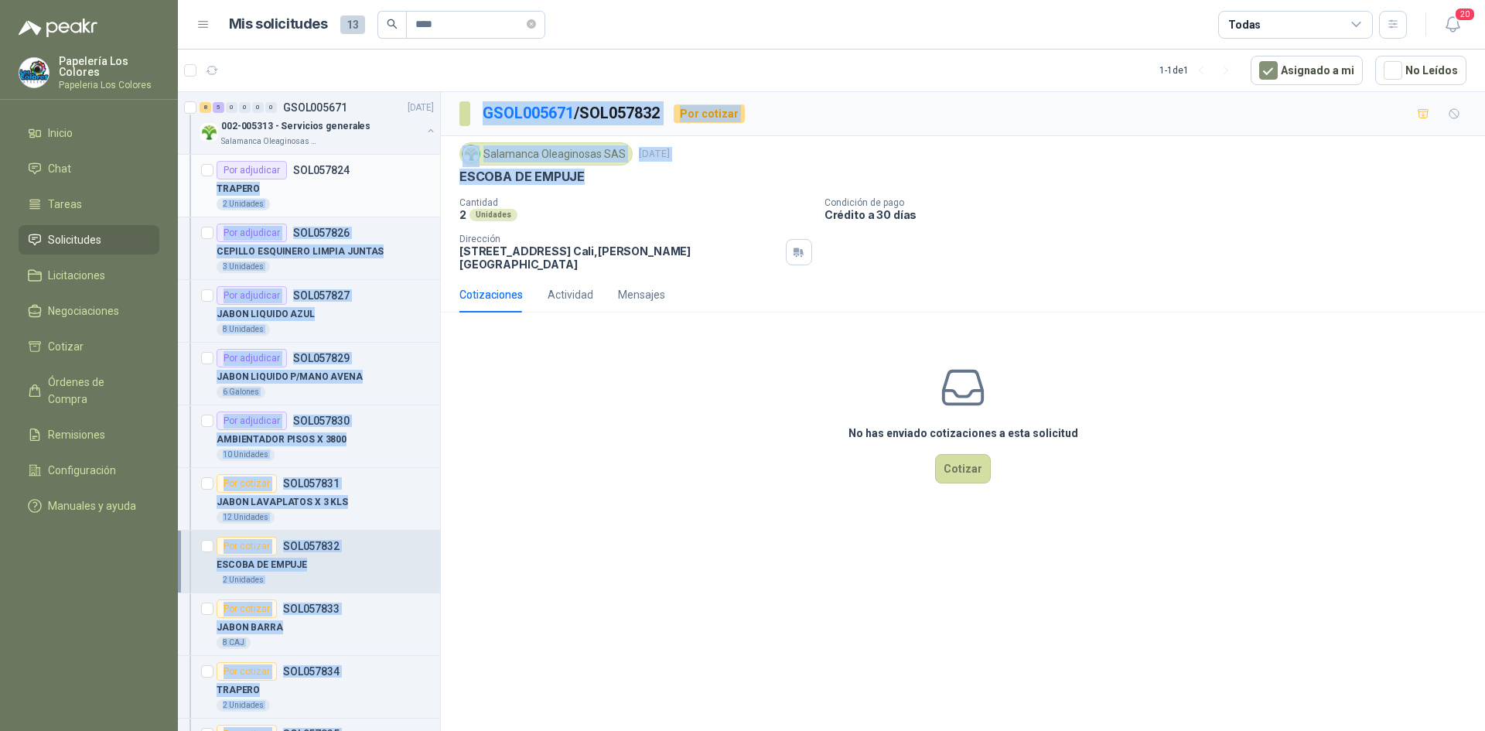
drag, startPoint x: 580, startPoint y: 176, endPoint x: 426, endPoint y: 166, distance: 155.0
click at [426, 166] on div "8 5 0 0 0 0 GSOL005671 [DATE] 002-005313 - Servicios generales Salamanca Oleagi…" at bounding box center [831, 413] width 1307 height 645
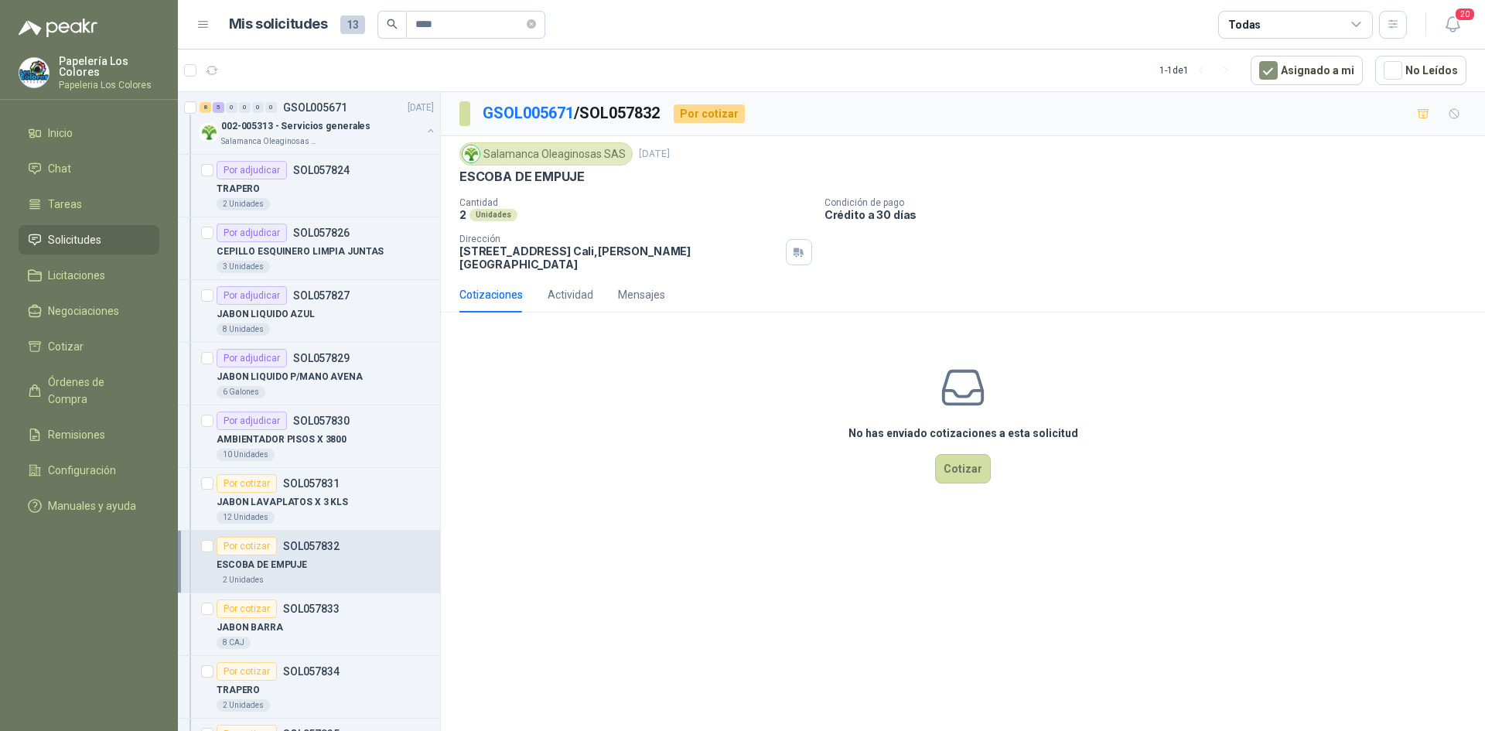
click at [594, 210] on div "2 Unidades" at bounding box center [636, 214] width 353 height 13
drag, startPoint x: 580, startPoint y: 177, endPoint x: 462, endPoint y: 188, distance: 118.9
click at [462, 188] on div "Salamanca Oleaginosas SAS [DATE] ESCOBA DE EMPUJE Cantidad 2 Unidades Condición…" at bounding box center [963, 206] width 1007 height 128
copy p "ESCOBA DE EMPUJE"
click at [251, 607] on div "Por cotizar" at bounding box center [247, 609] width 60 height 19
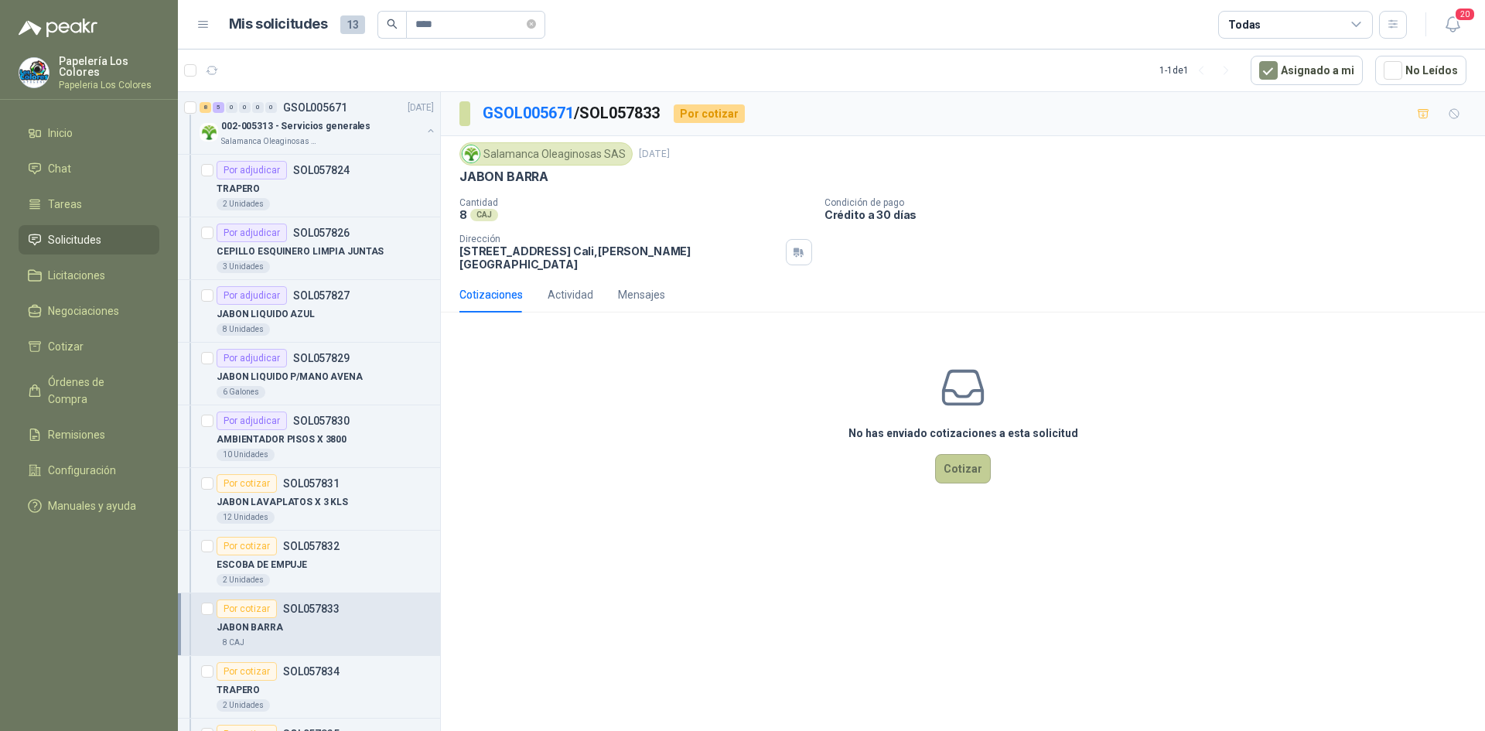
click at [968, 456] on button "Cotizar" at bounding box center [963, 468] width 56 height 29
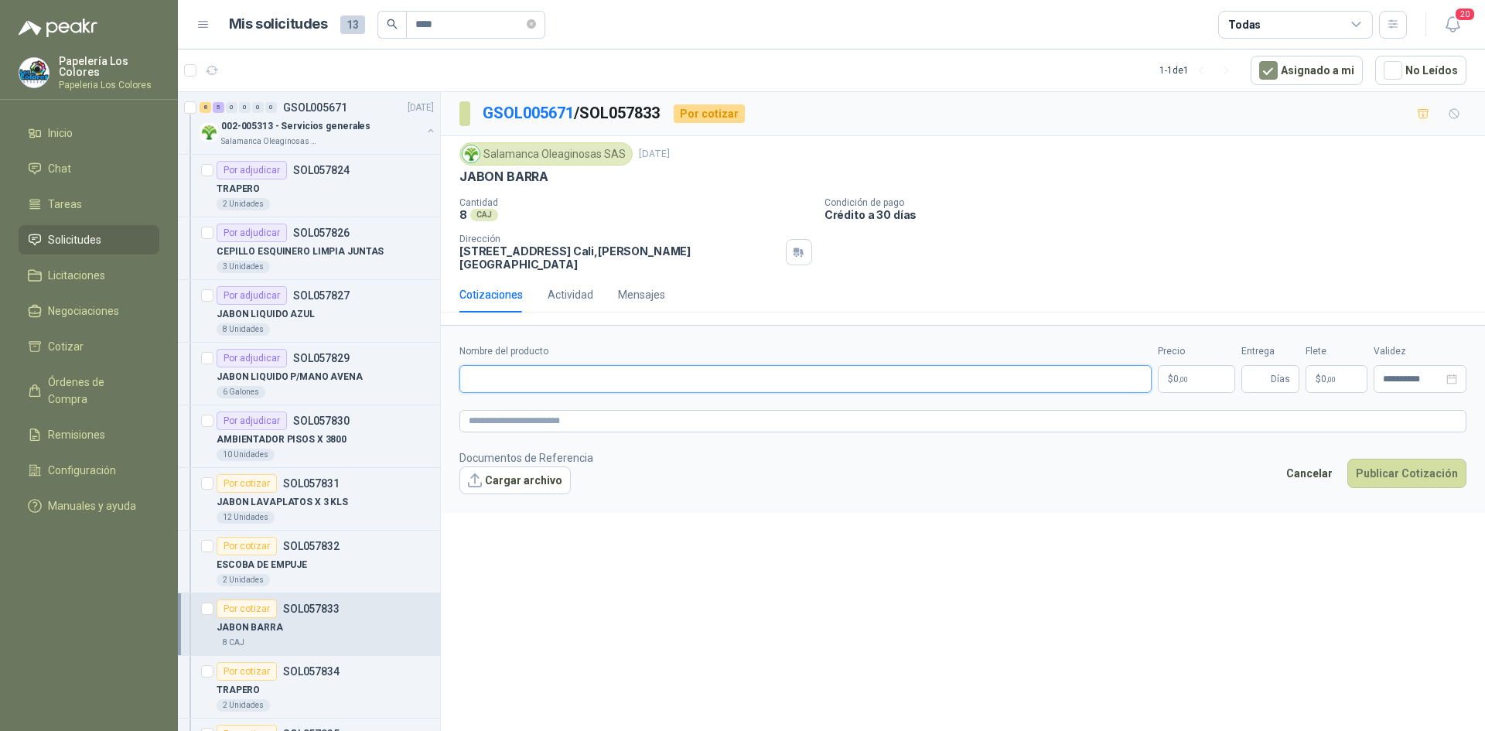
click at [620, 373] on input "Nombre del producto" at bounding box center [806, 379] width 692 height 28
click at [633, 382] on input "Nombre del producto" at bounding box center [806, 379] width 692 height 28
paste input "**********"
type input "**********"
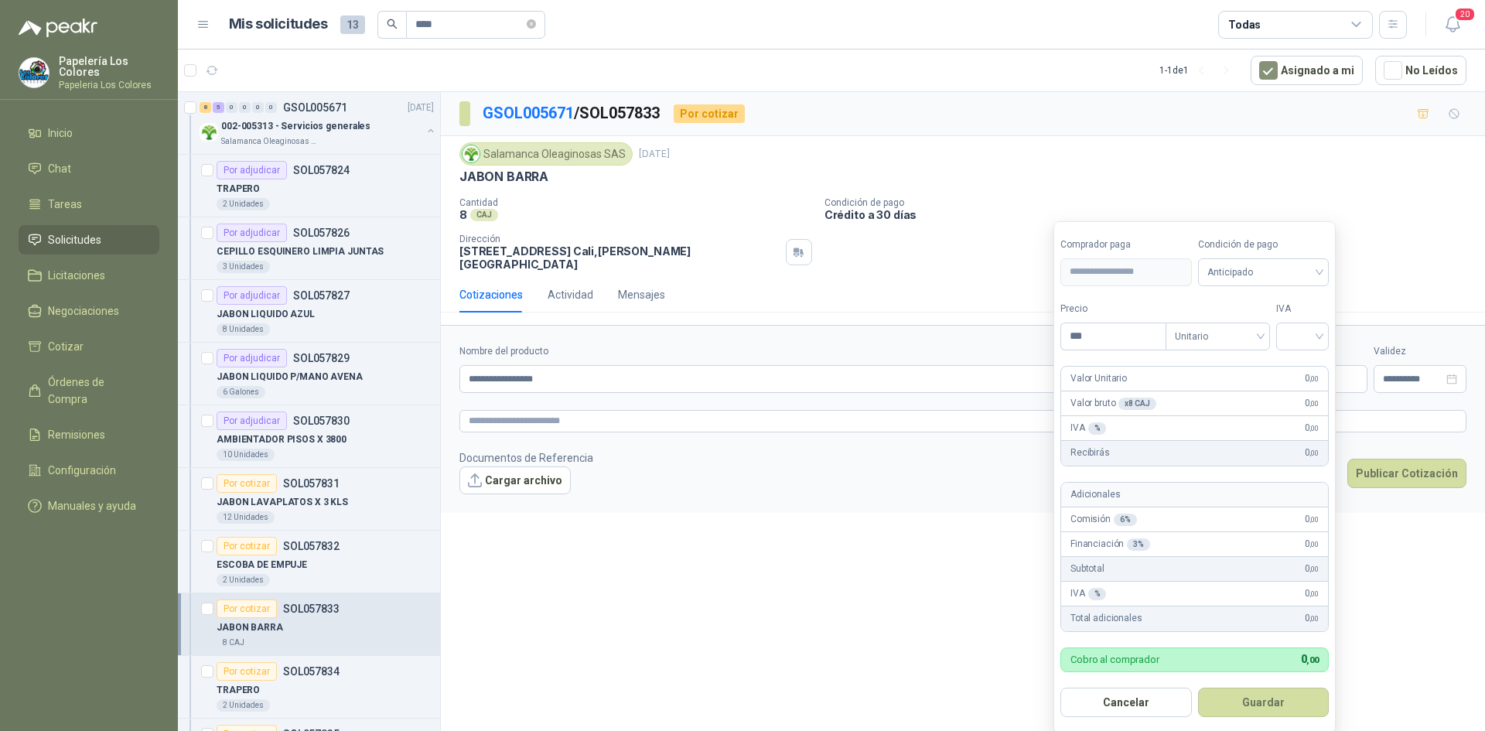
click at [1187, 365] on body "Papelería Los Colores Papeleria Los Colores Inicio Chat Tareas Solicitudes Lici…" at bounding box center [742, 365] width 1485 height 731
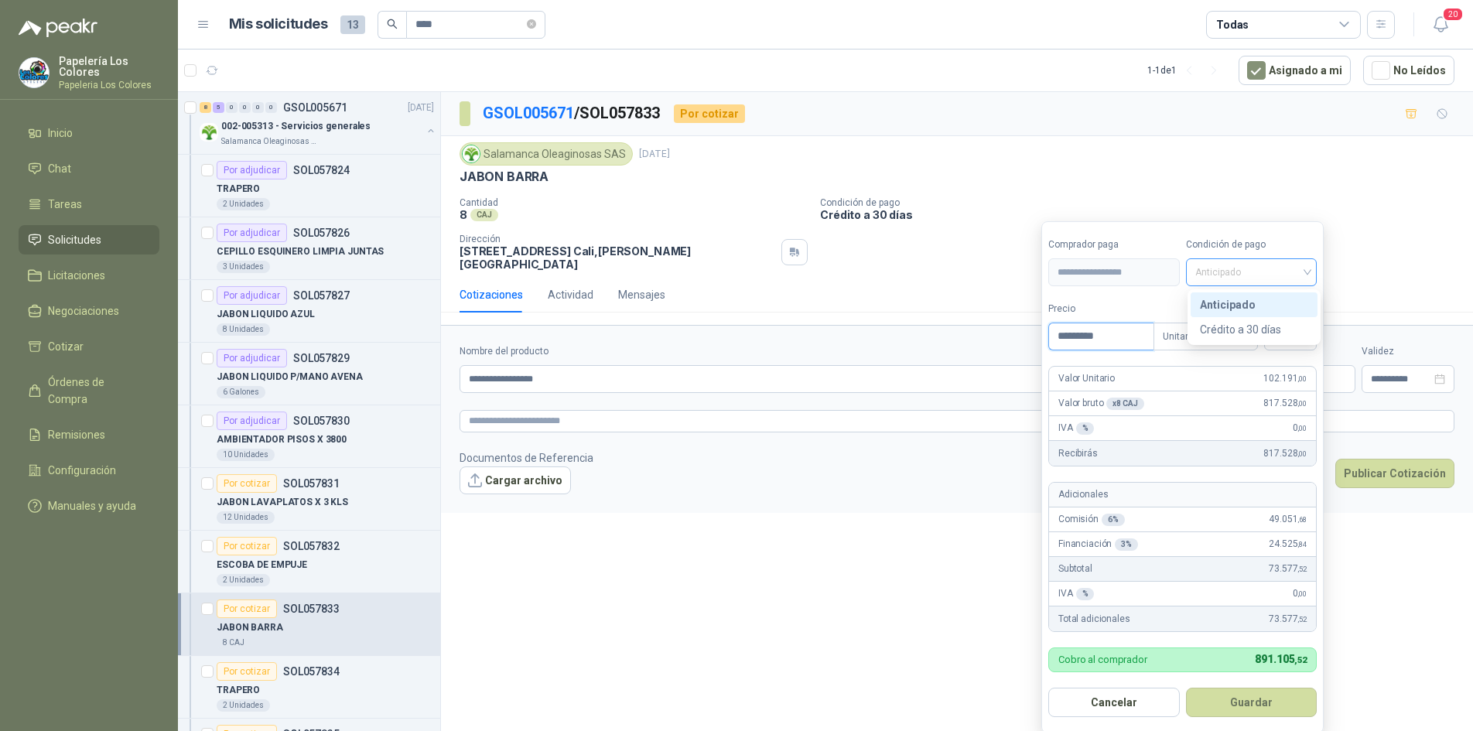
click at [1228, 265] on span "Anticipado" at bounding box center [1251, 272] width 113 height 23
type input "*********"
click at [1266, 328] on div "Crédito a 30 días" at bounding box center [1254, 329] width 108 height 17
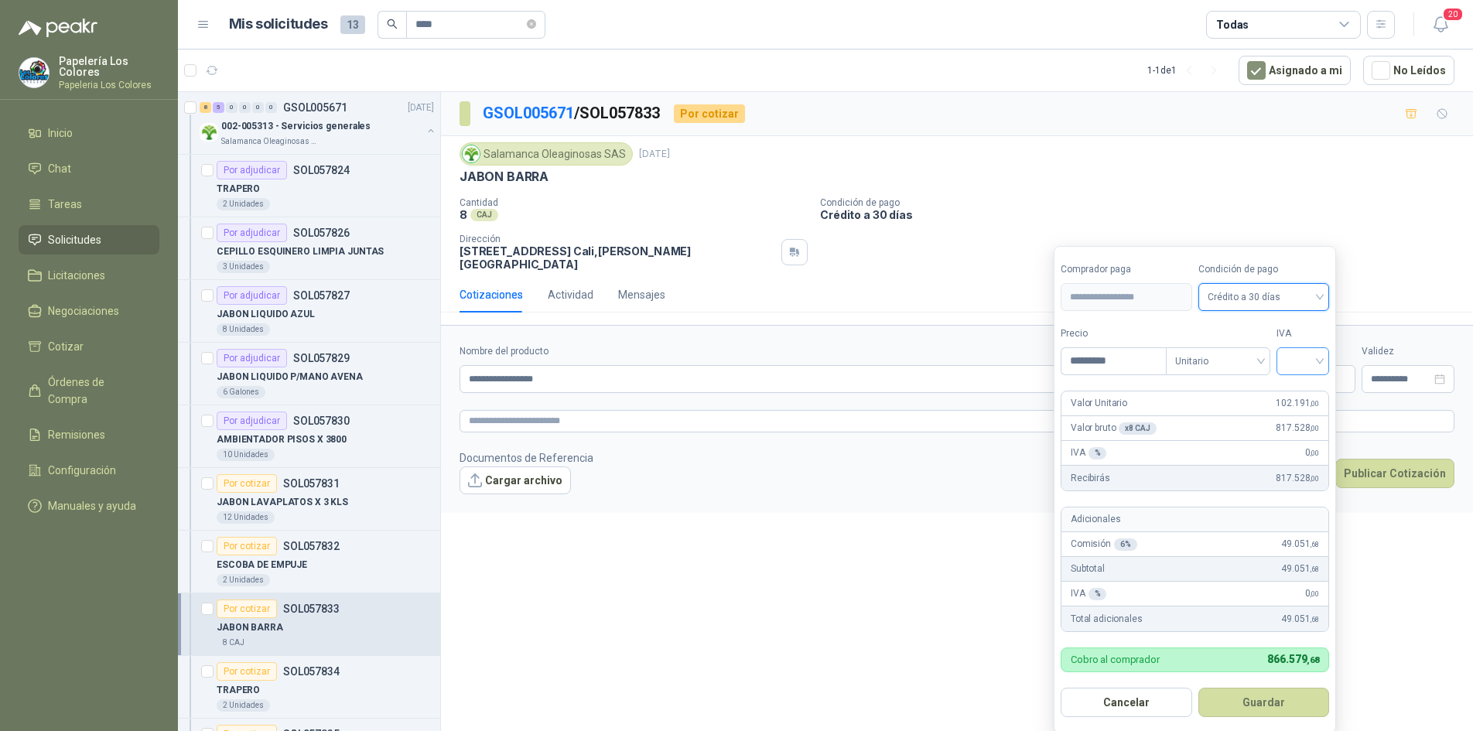
click at [1304, 358] on input "search" at bounding box center [1303, 359] width 34 height 23
click at [1306, 387] on div "19%" at bounding box center [1306, 393] width 29 height 17
click at [1264, 699] on button "Guardar" at bounding box center [1266, 702] width 133 height 29
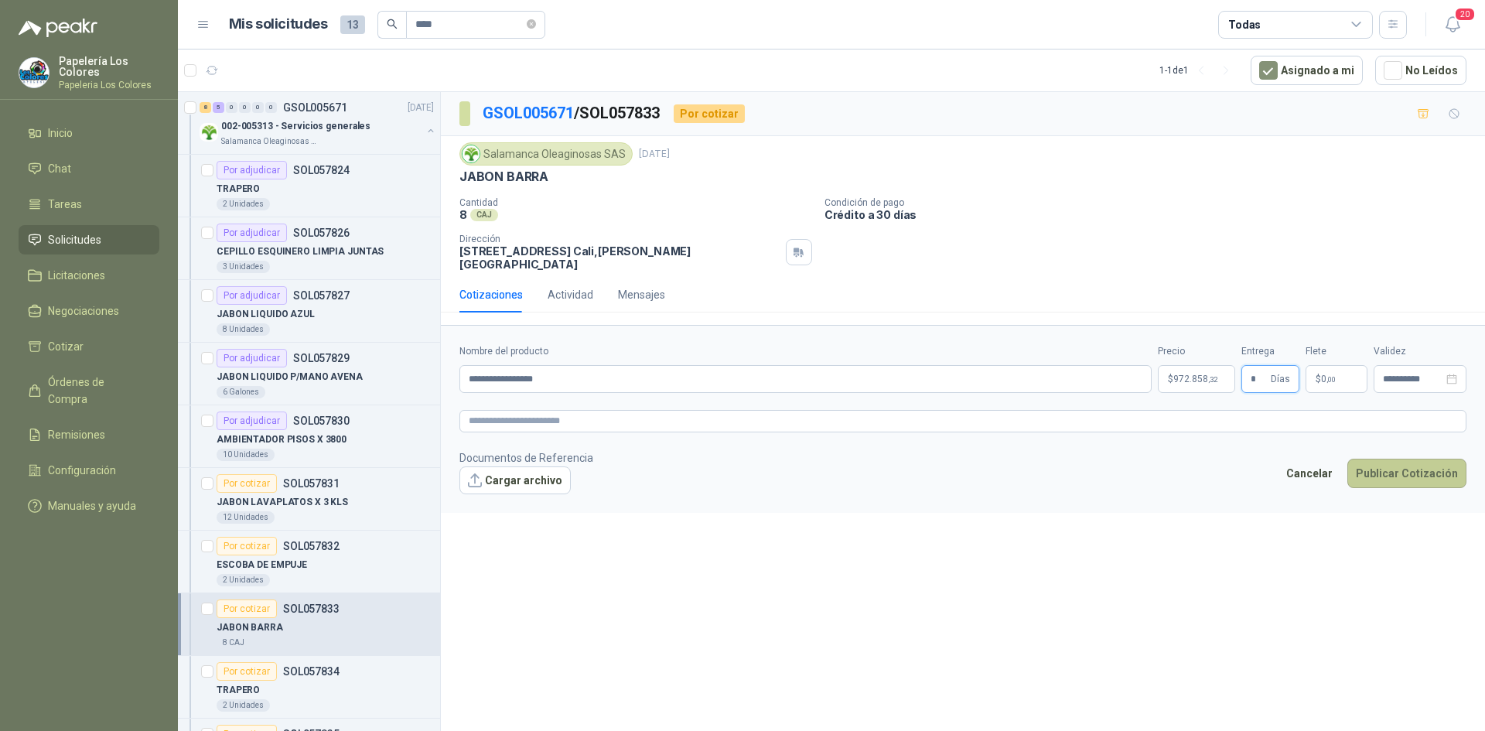
type input "*"
click at [1410, 459] on button "Publicar Cotización" at bounding box center [1407, 473] width 119 height 29
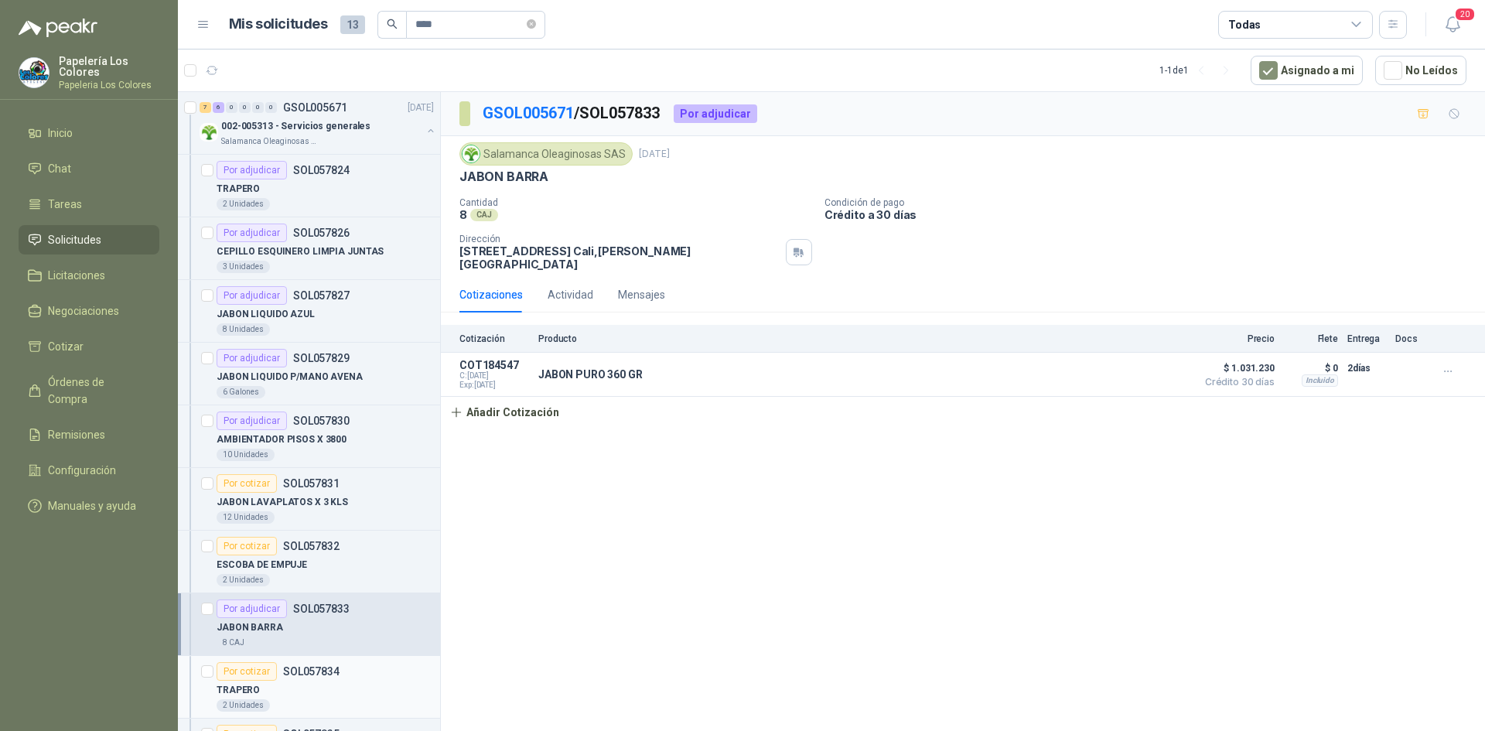
click at [239, 668] on div "Por cotizar" at bounding box center [247, 671] width 60 height 19
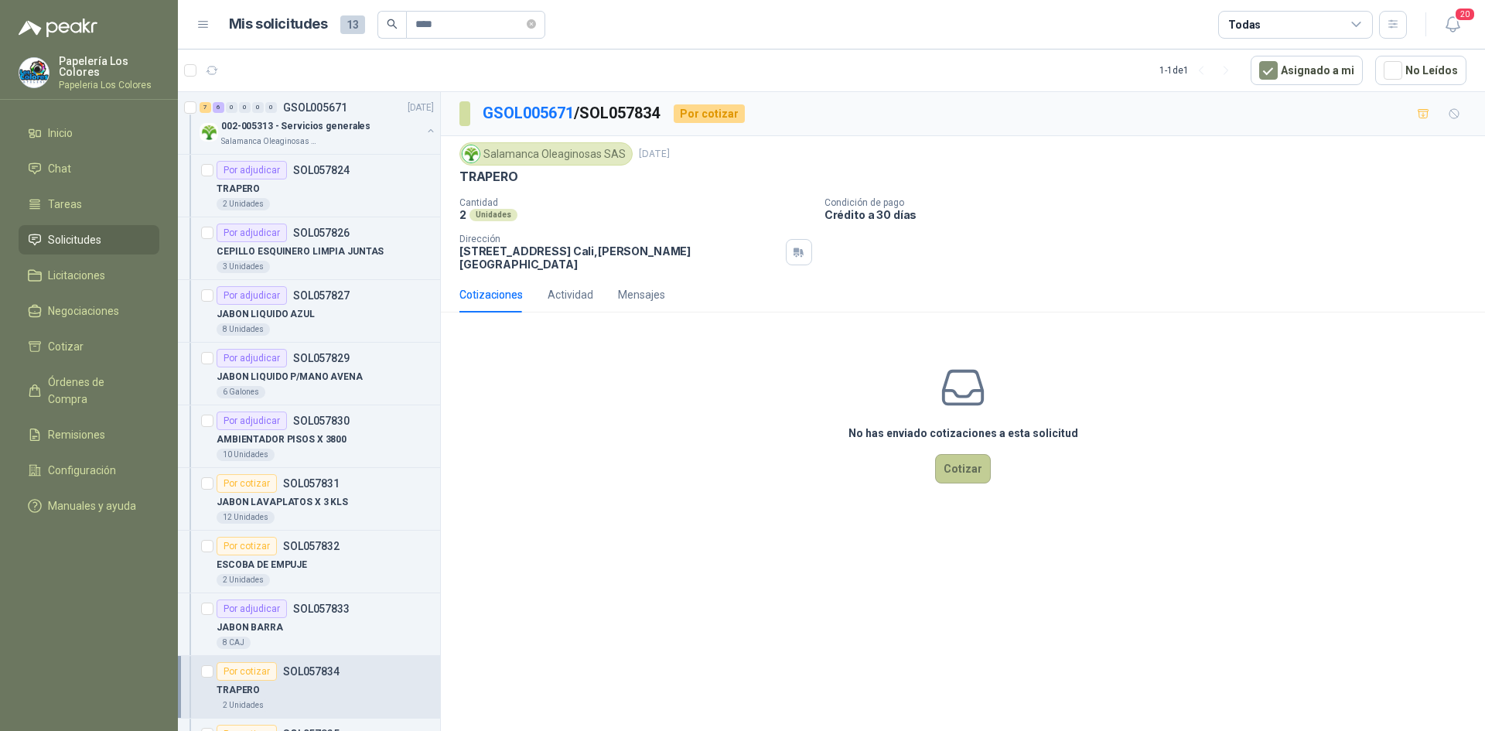
click at [968, 456] on button "Cotizar" at bounding box center [963, 468] width 56 height 29
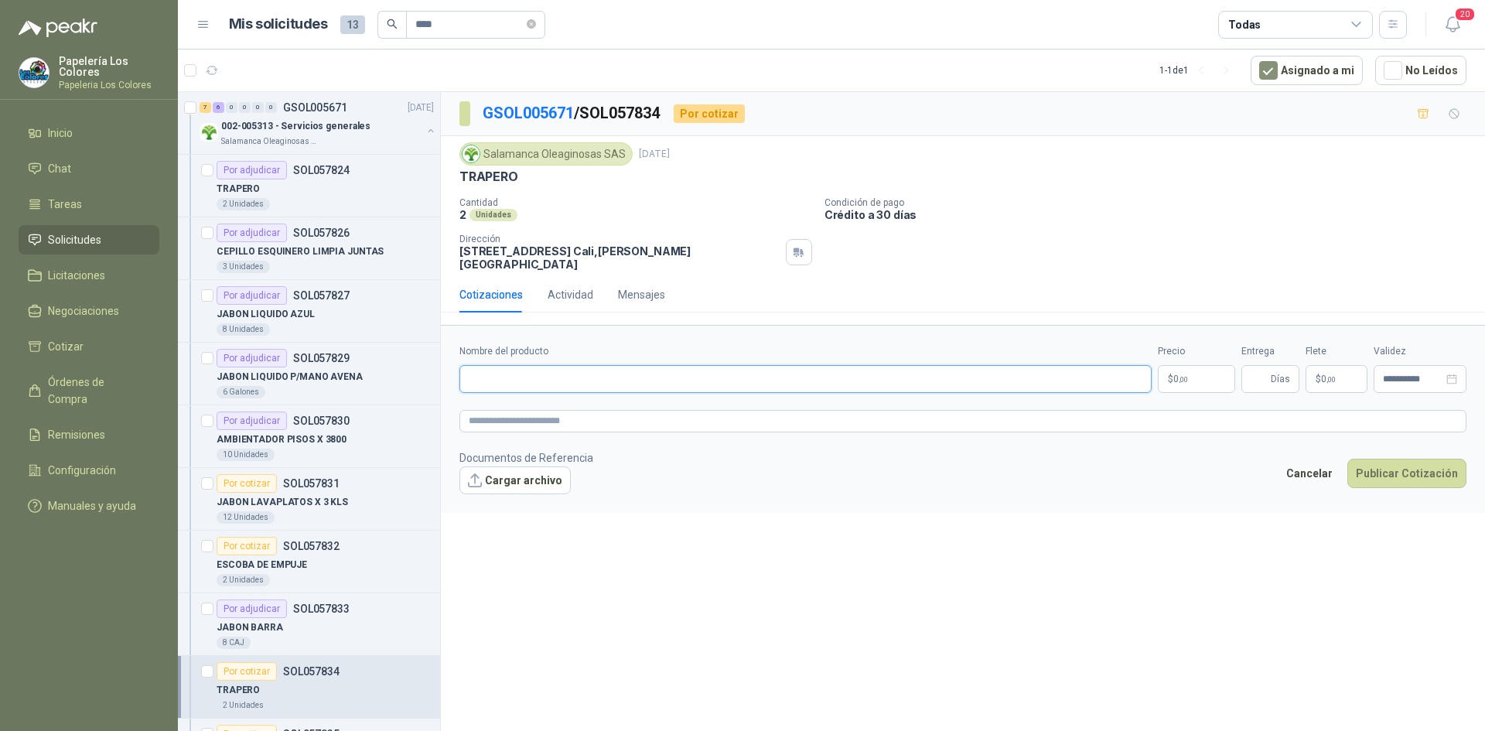
click at [538, 366] on input "Nombre del producto" at bounding box center [806, 379] width 692 height 28
click at [598, 365] on input "Nombre del producto" at bounding box center [806, 379] width 692 height 28
paste input "**********"
type input "**********"
click at [1195, 367] on body "Papelería Los Colores Papeleria Los Colores Inicio Chat Tareas Solicitudes Lici…" at bounding box center [742, 365] width 1485 height 731
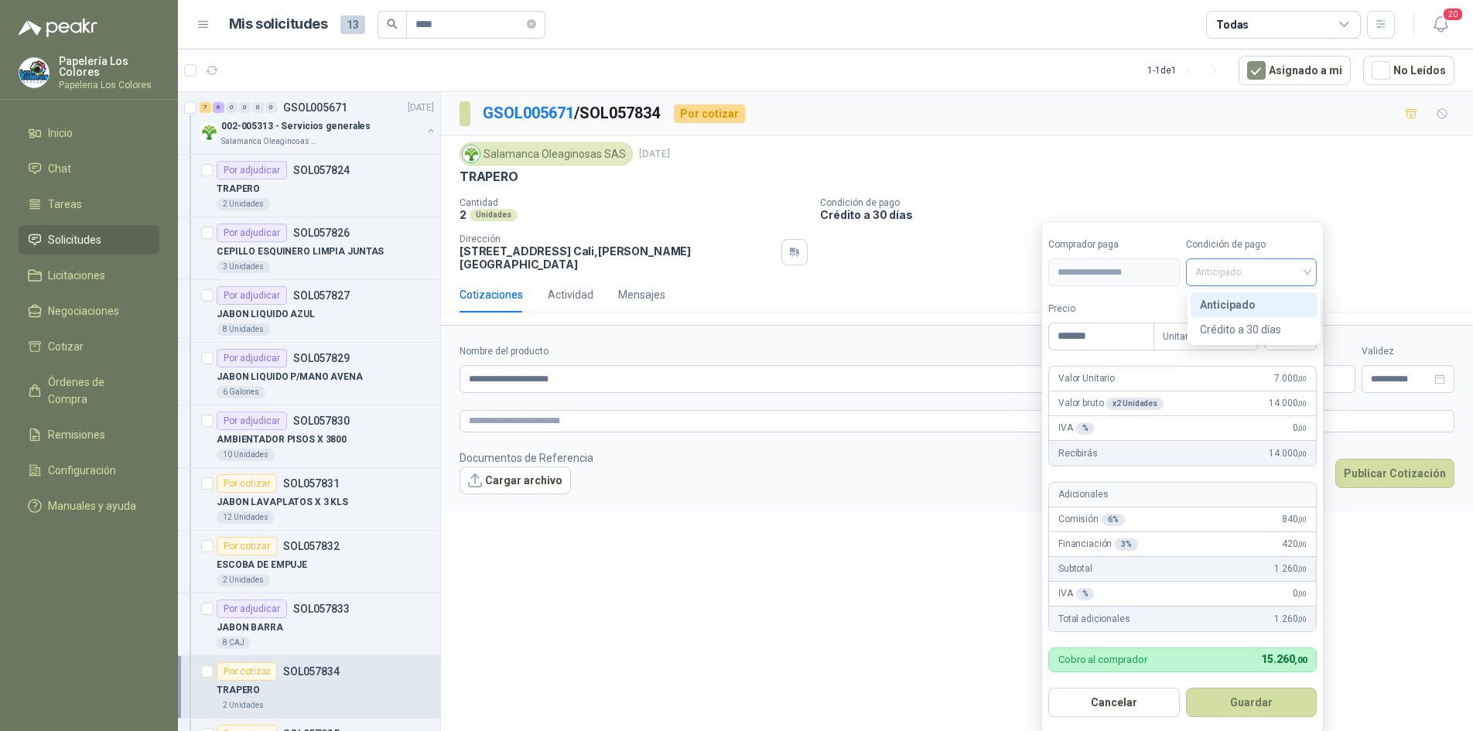
click at [1258, 265] on span "Anticipado" at bounding box center [1251, 272] width 113 height 23
type input "*******"
click at [1257, 332] on div "Crédito a 30 días" at bounding box center [1254, 329] width 108 height 17
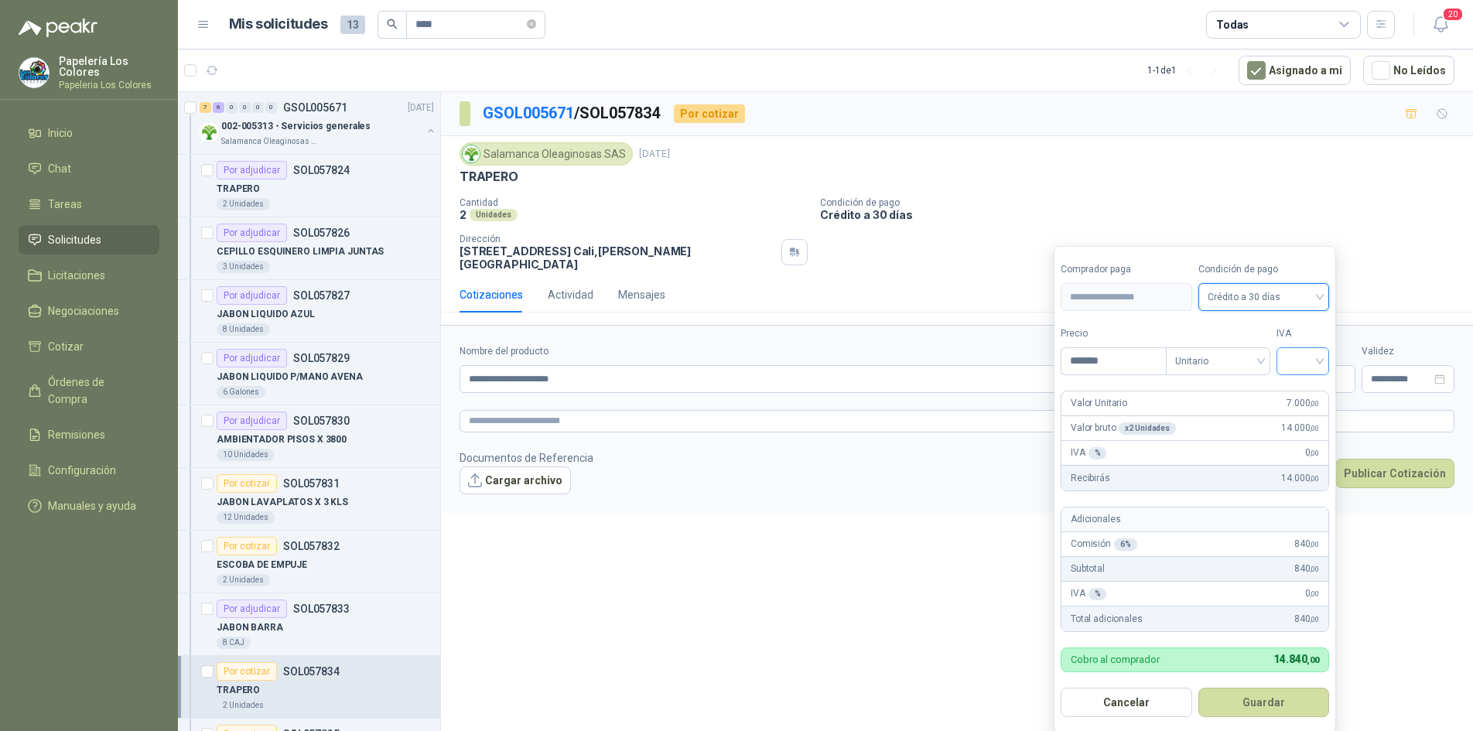
click at [1297, 363] on input "search" at bounding box center [1303, 359] width 34 height 23
click at [1302, 388] on div "19%" at bounding box center [1306, 393] width 29 height 17
click at [1269, 701] on button "Guardar" at bounding box center [1266, 702] width 133 height 29
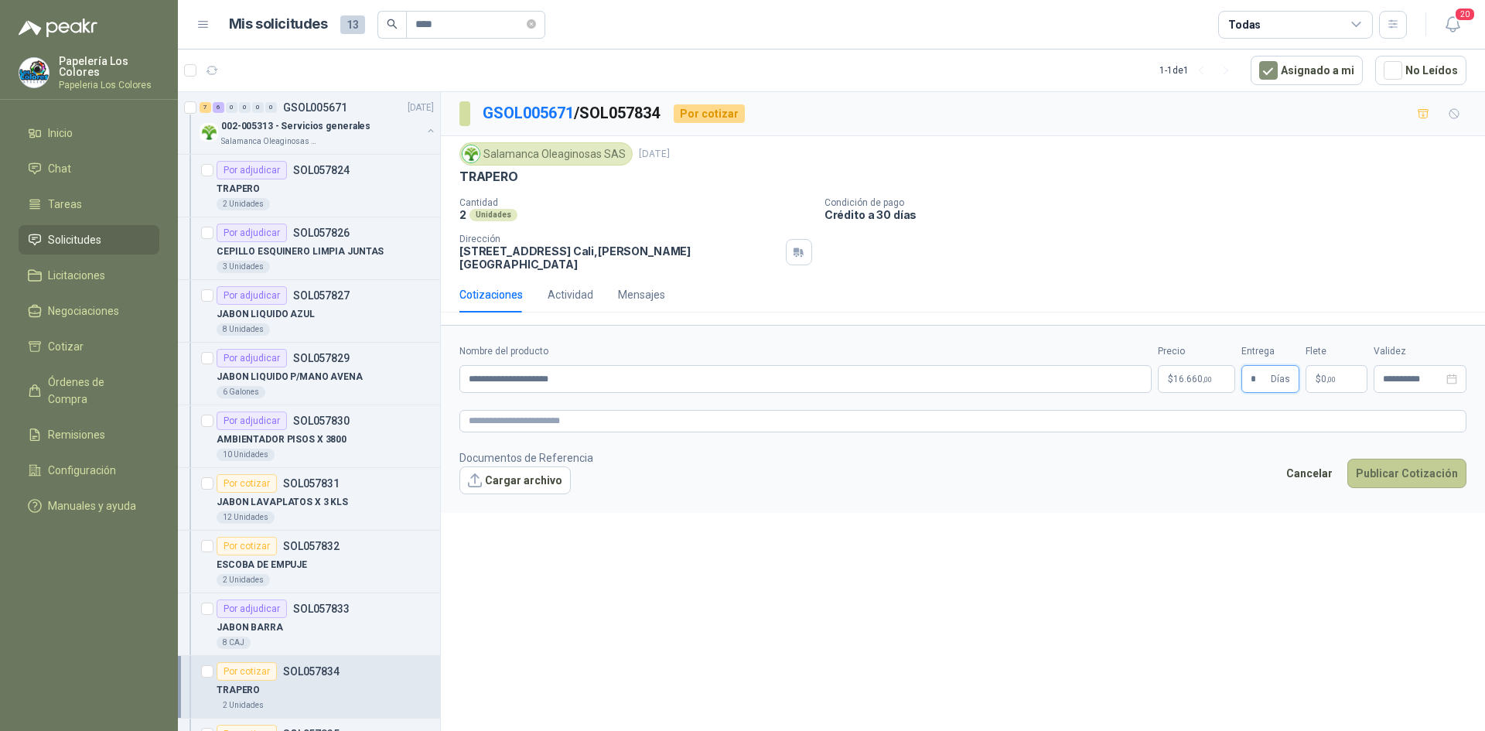
type input "*"
click at [1403, 460] on button "Publicar Cotización" at bounding box center [1407, 473] width 119 height 29
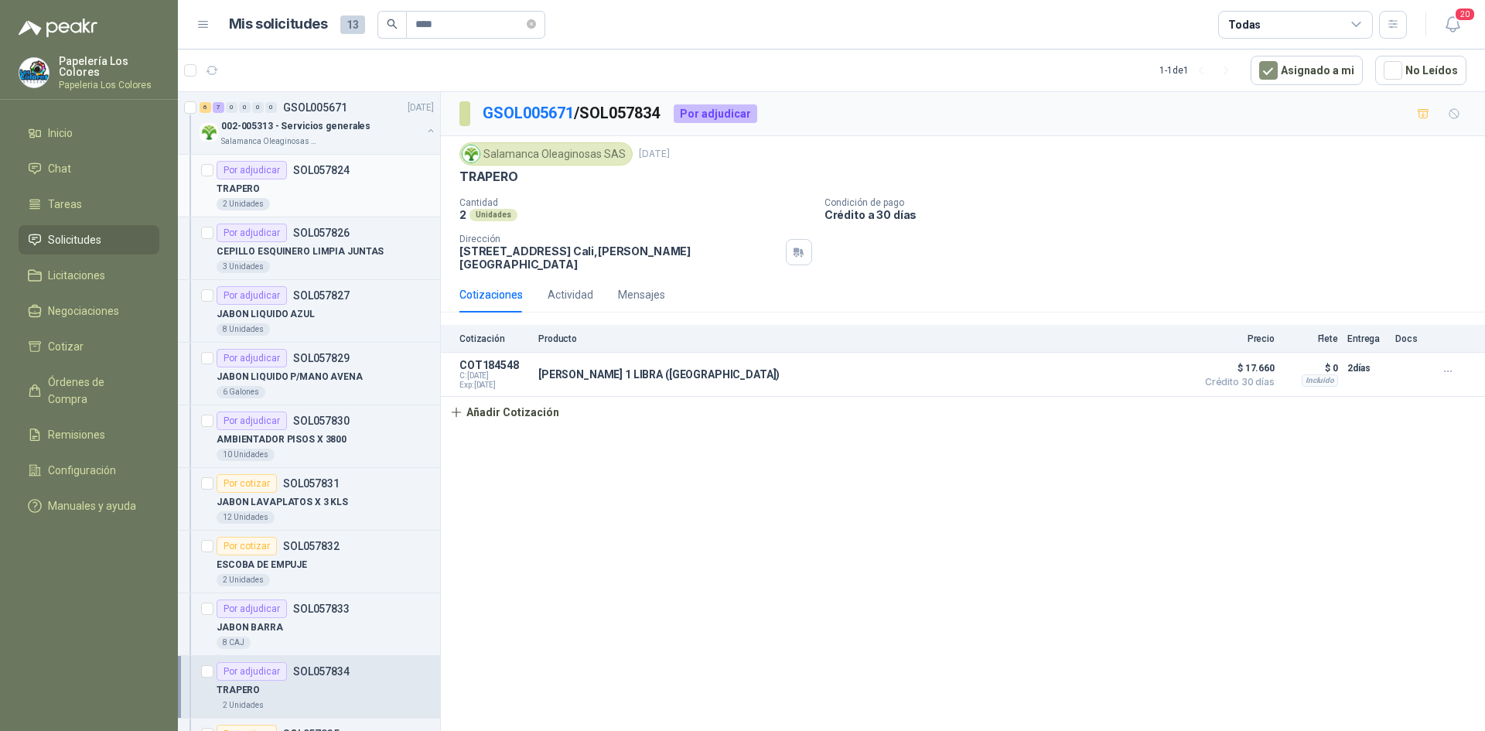
click at [346, 197] on div "TRAPERO" at bounding box center [325, 188] width 217 height 19
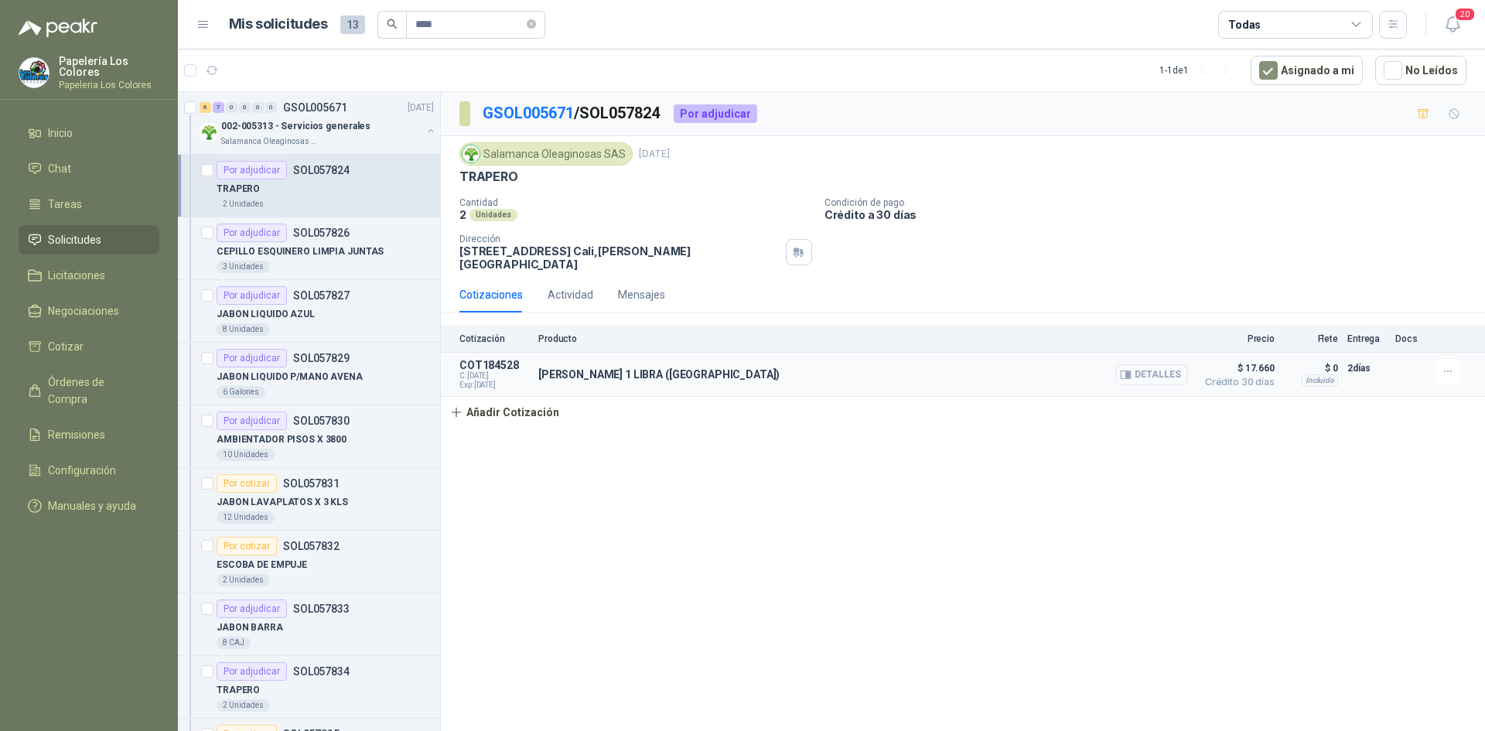
click at [1170, 364] on button "Detalles" at bounding box center [1152, 374] width 73 height 21
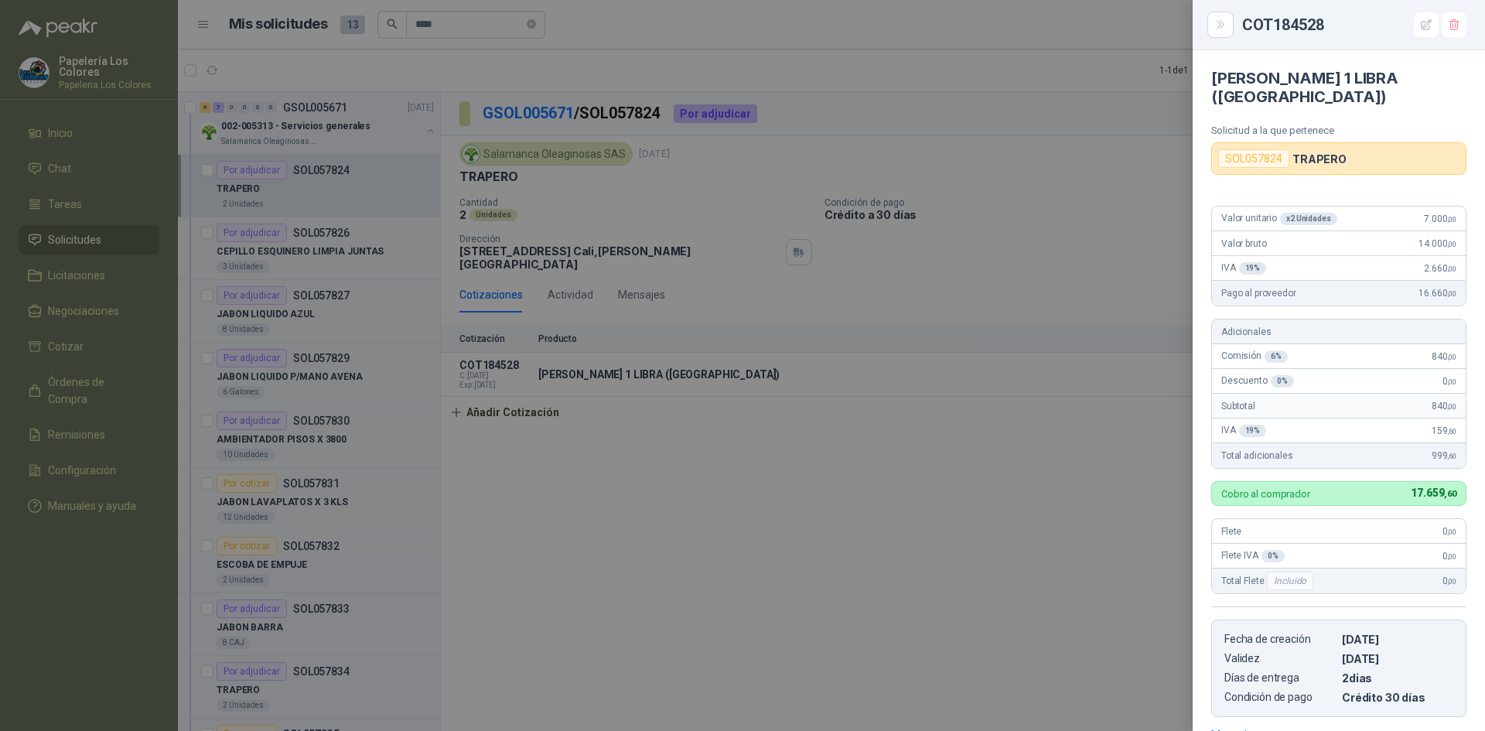
click at [865, 545] on div at bounding box center [742, 365] width 1485 height 731
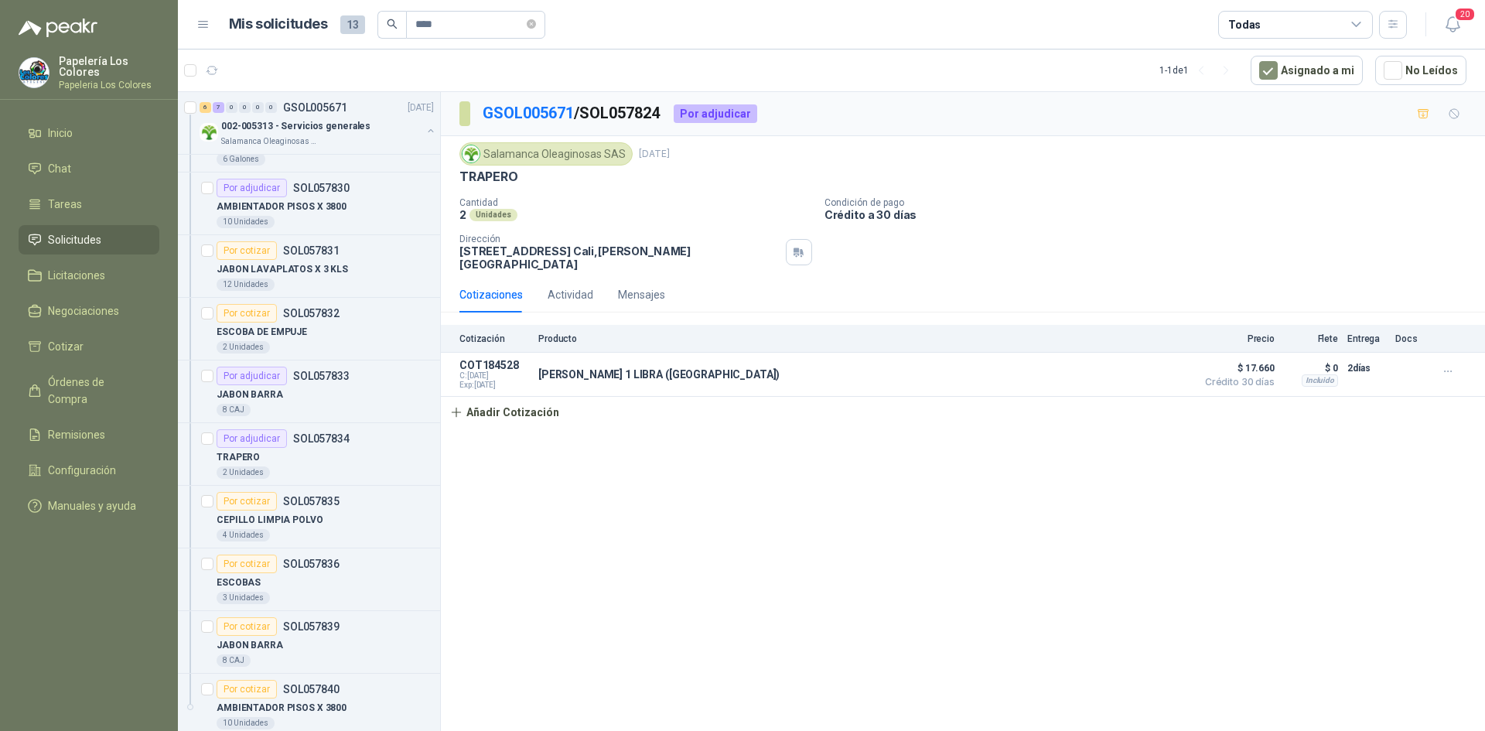
scroll to position [255, 0]
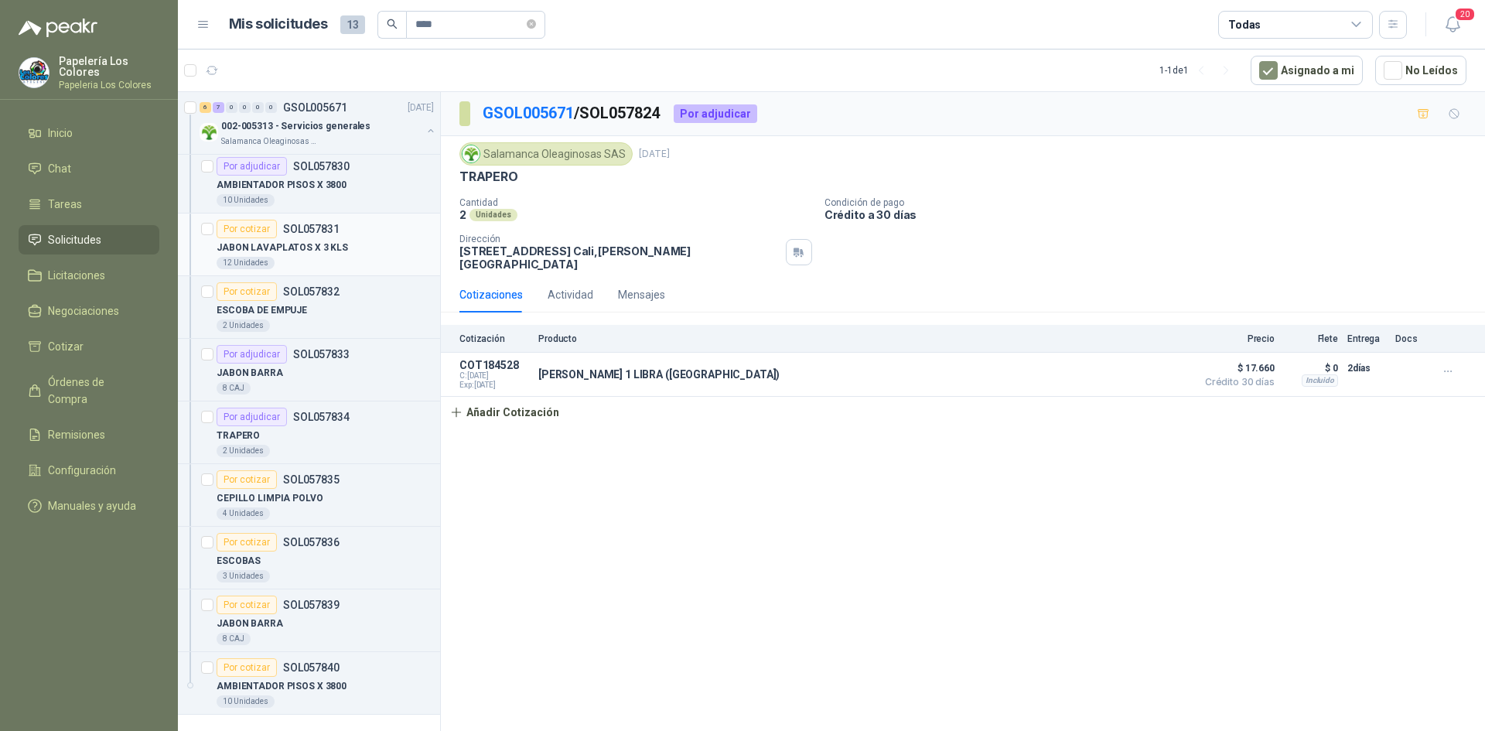
click at [235, 224] on div "Por cotizar" at bounding box center [247, 229] width 60 height 19
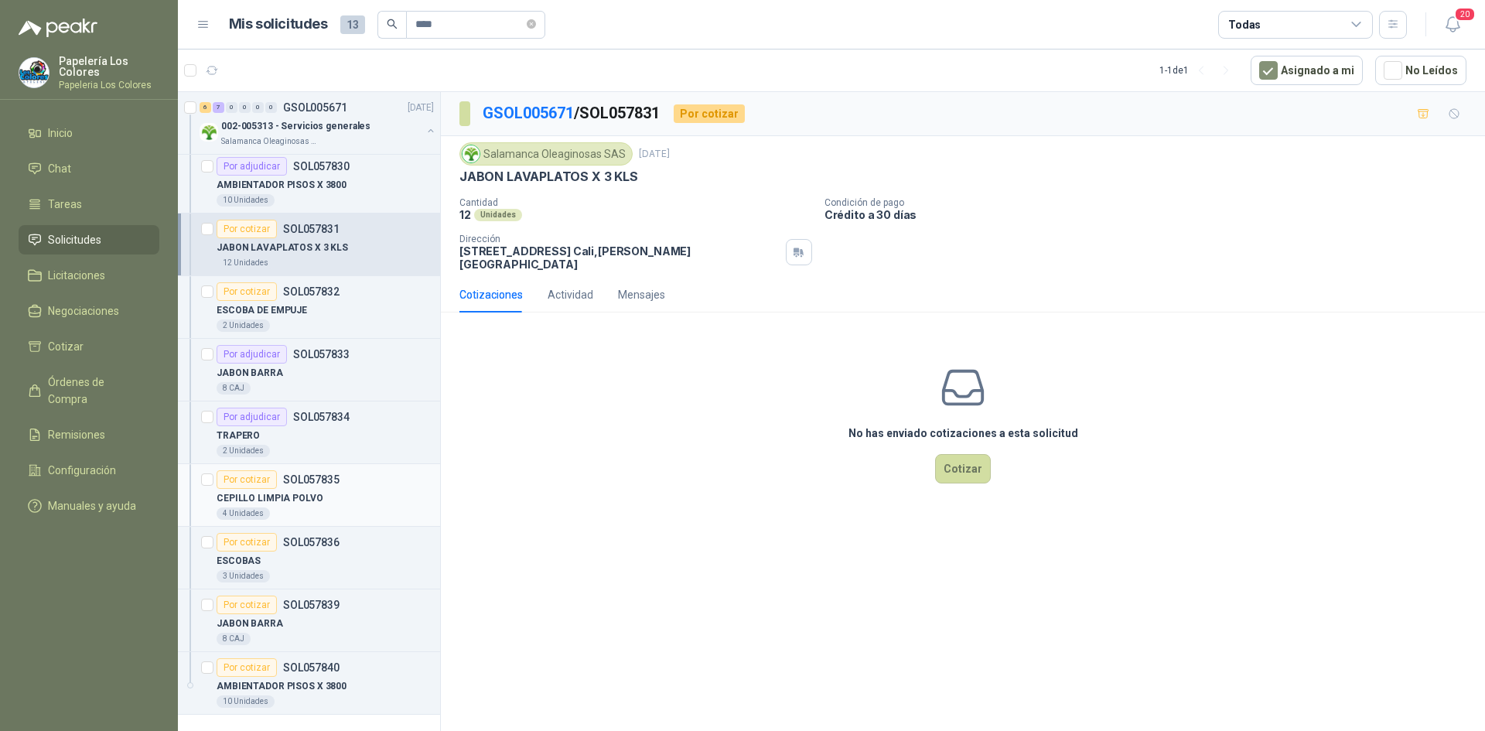
click at [227, 477] on div "Por cotizar" at bounding box center [247, 479] width 60 height 19
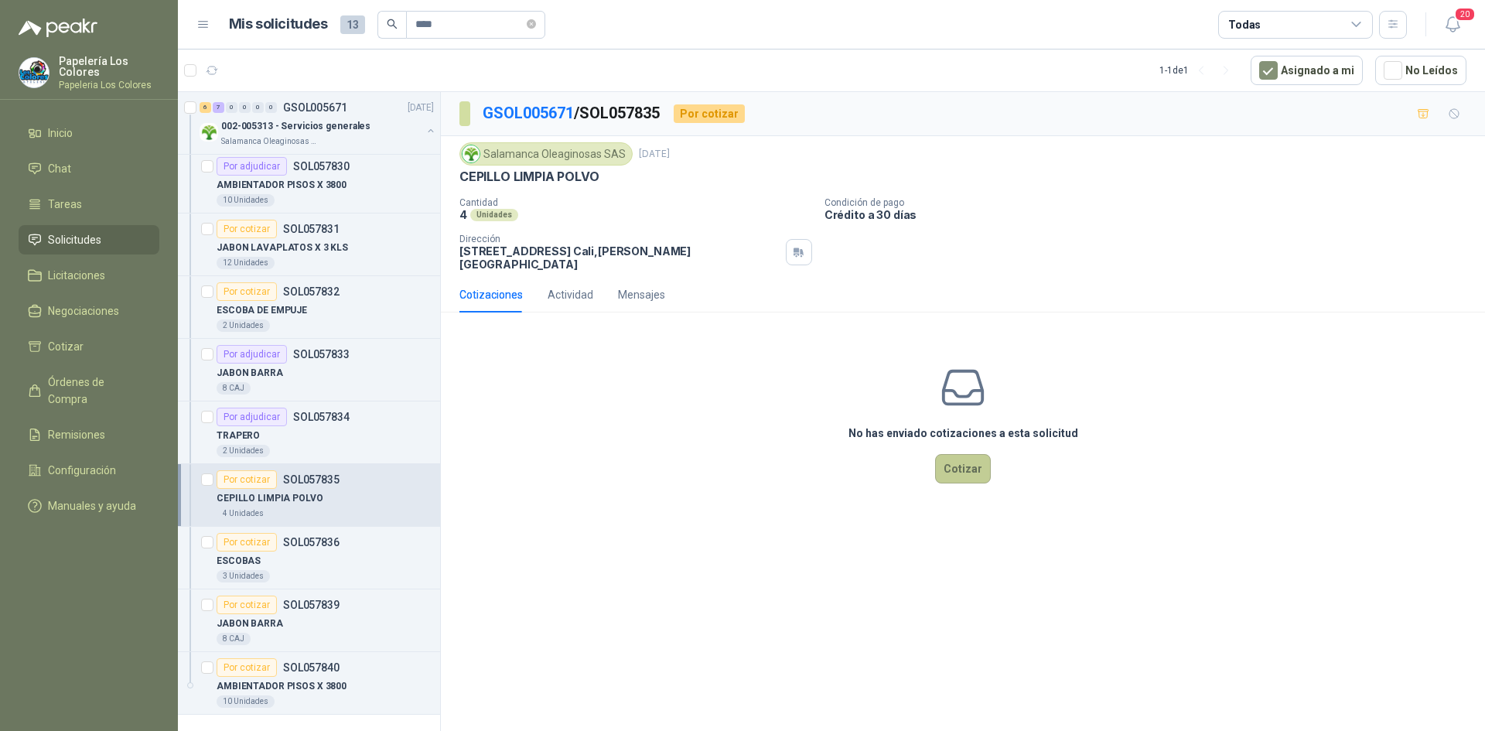
click at [971, 463] on button "Cotizar" at bounding box center [963, 468] width 56 height 29
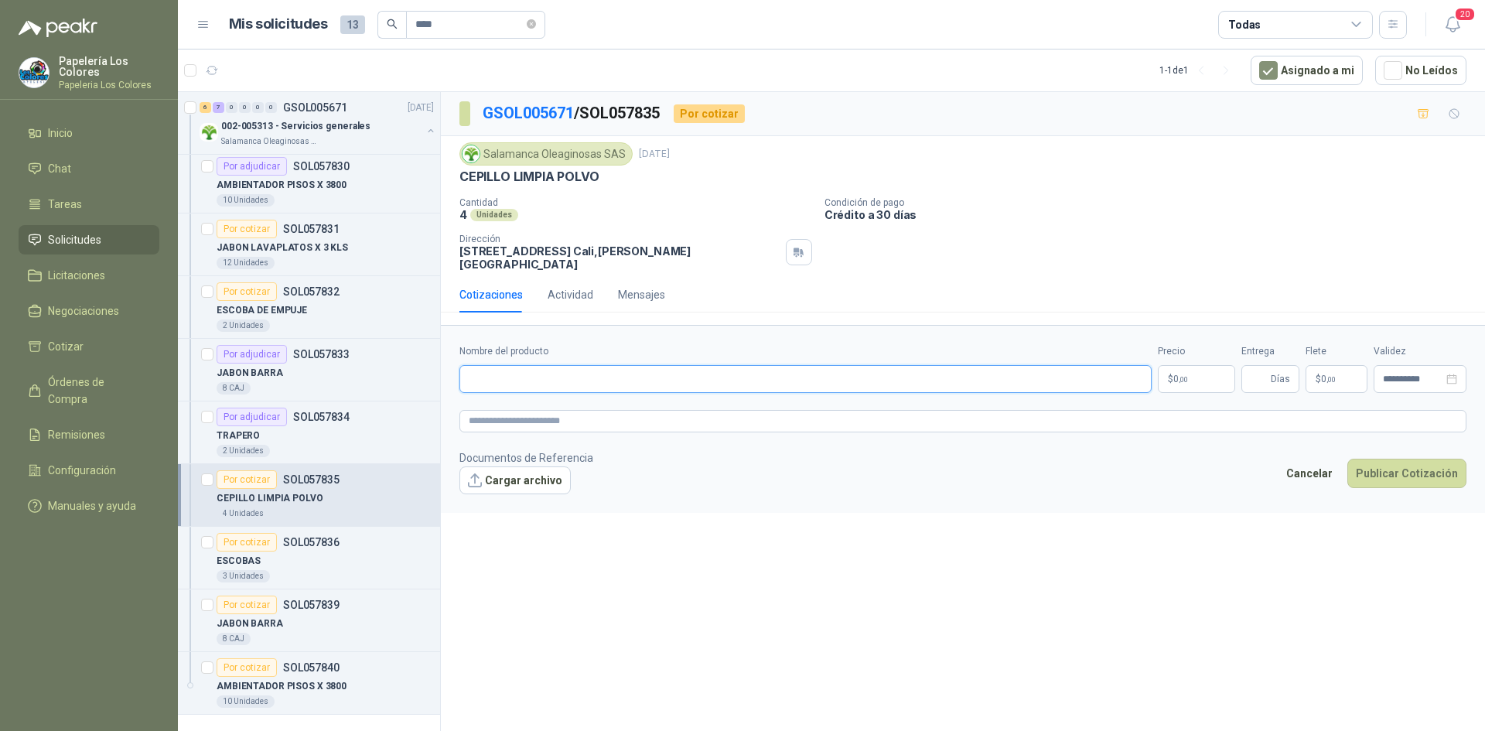
click at [642, 372] on input "Nombre del producto" at bounding box center [806, 379] width 692 height 28
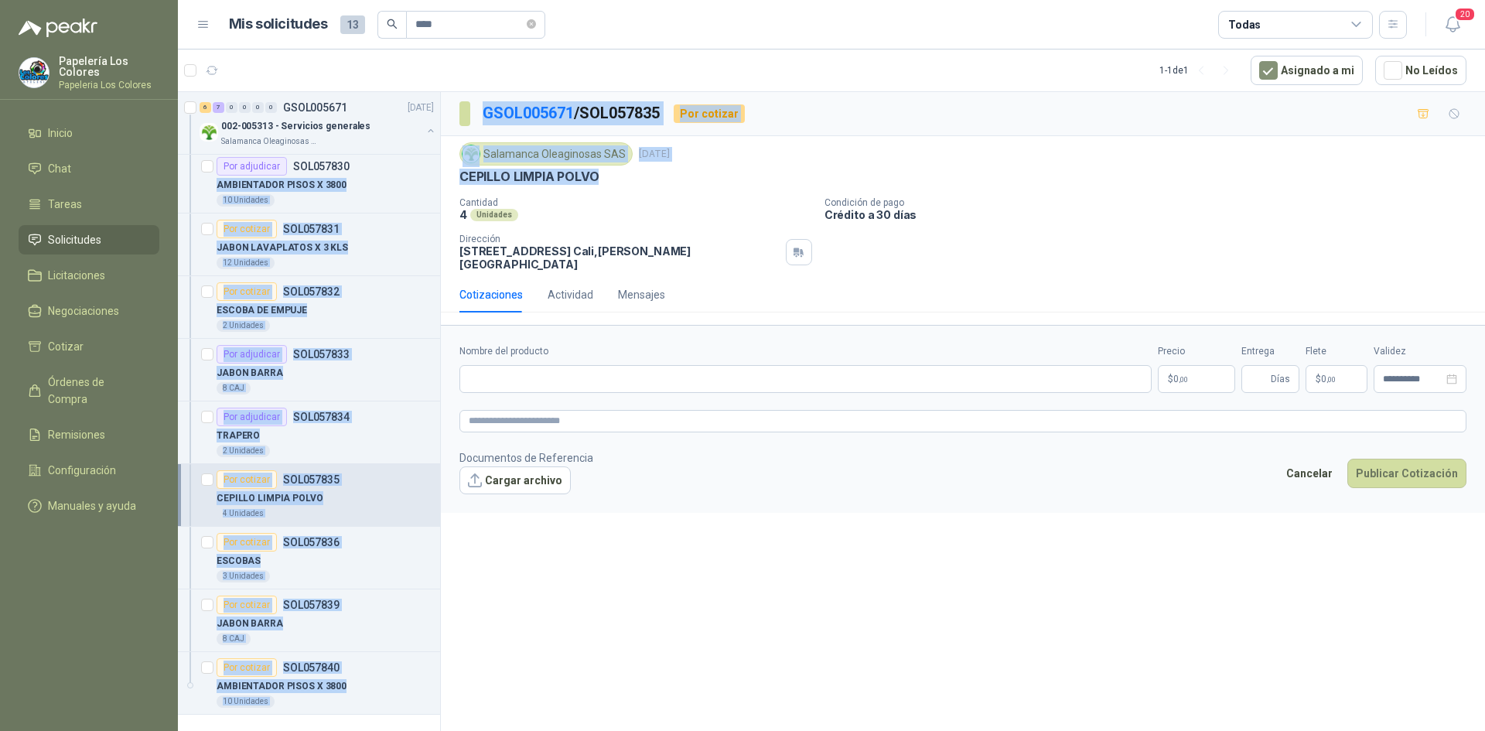
drag, startPoint x: 598, startPoint y: 179, endPoint x: 436, endPoint y: 169, distance: 162.0
click at [436, 169] on div "6 7 0 0 0 0 GSOL005671 [DATE] 002-005313 - Servicios generales Salamanca Oleagi…" at bounding box center [831, 413] width 1307 height 645
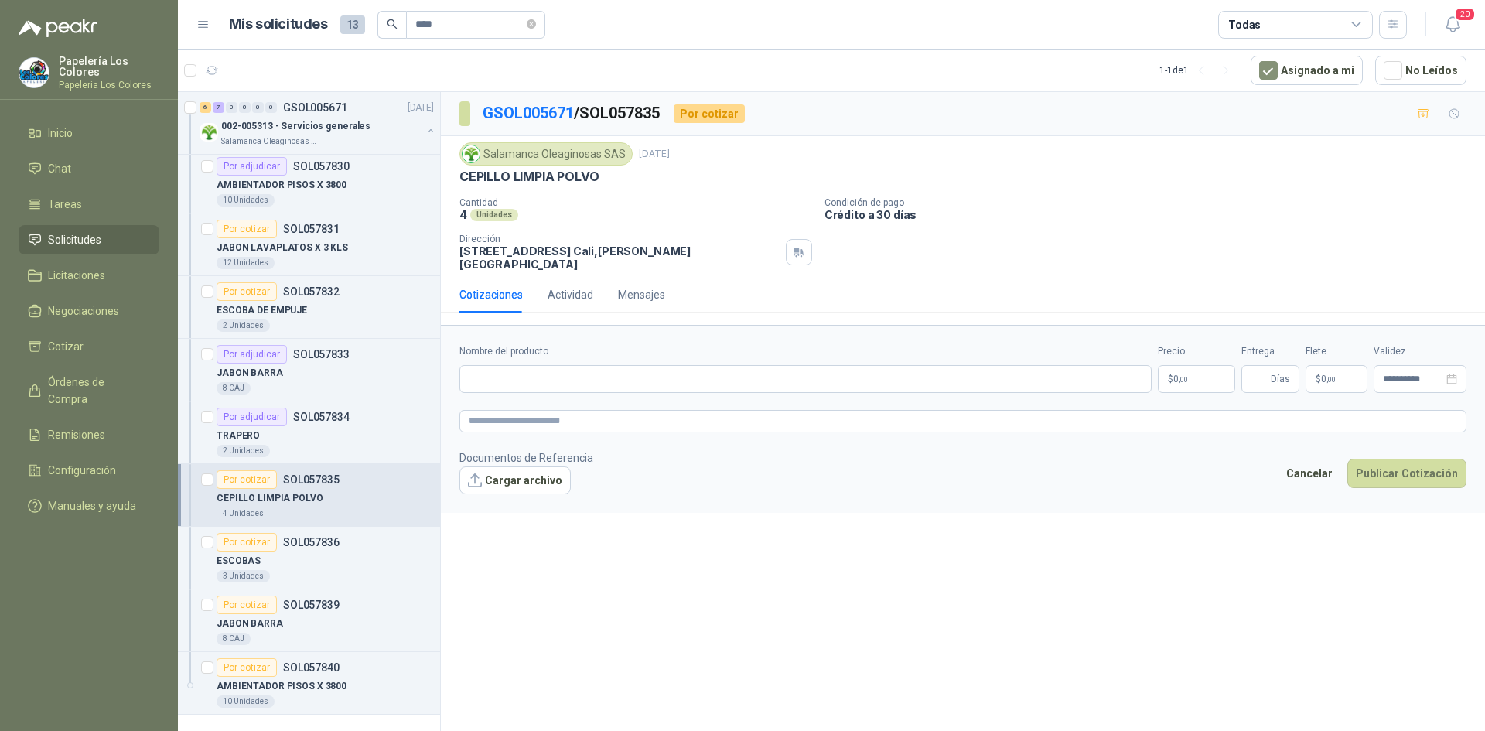
click at [596, 203] on p "Cantidad" at bounding box center [636, 202] width 353 height 11
drag, startPoint x: 596, startPoint y: 175, endPoint x: 458, endPoint y: 186, distance: 138.1
click at [458, 186] on div "Salamanca Oleaginosas SAS [DATE] CEPILLO LIMPIA POLVO Cantidad 4 Unidades Condi…" at bounding box center [963, 206] width 1044 height 141
copy p "CEPILLO LIMPIA POLVO"
click at [246, 539] on div "Por cotizar" at bounding box center [247, 542] width 60 height 19
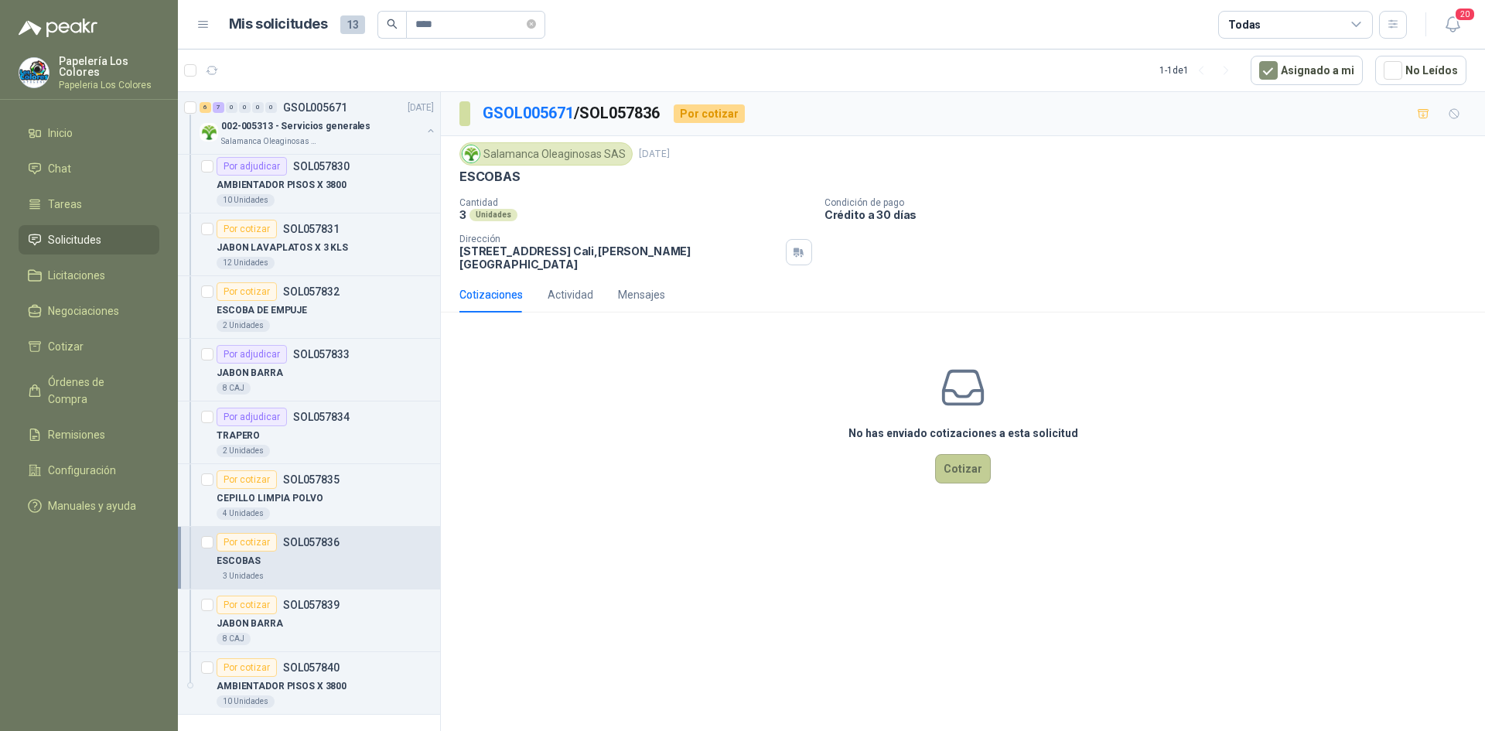
click at [969, 454] on button "Cotizar" at bounding box center [963, 468] width 56 height 29
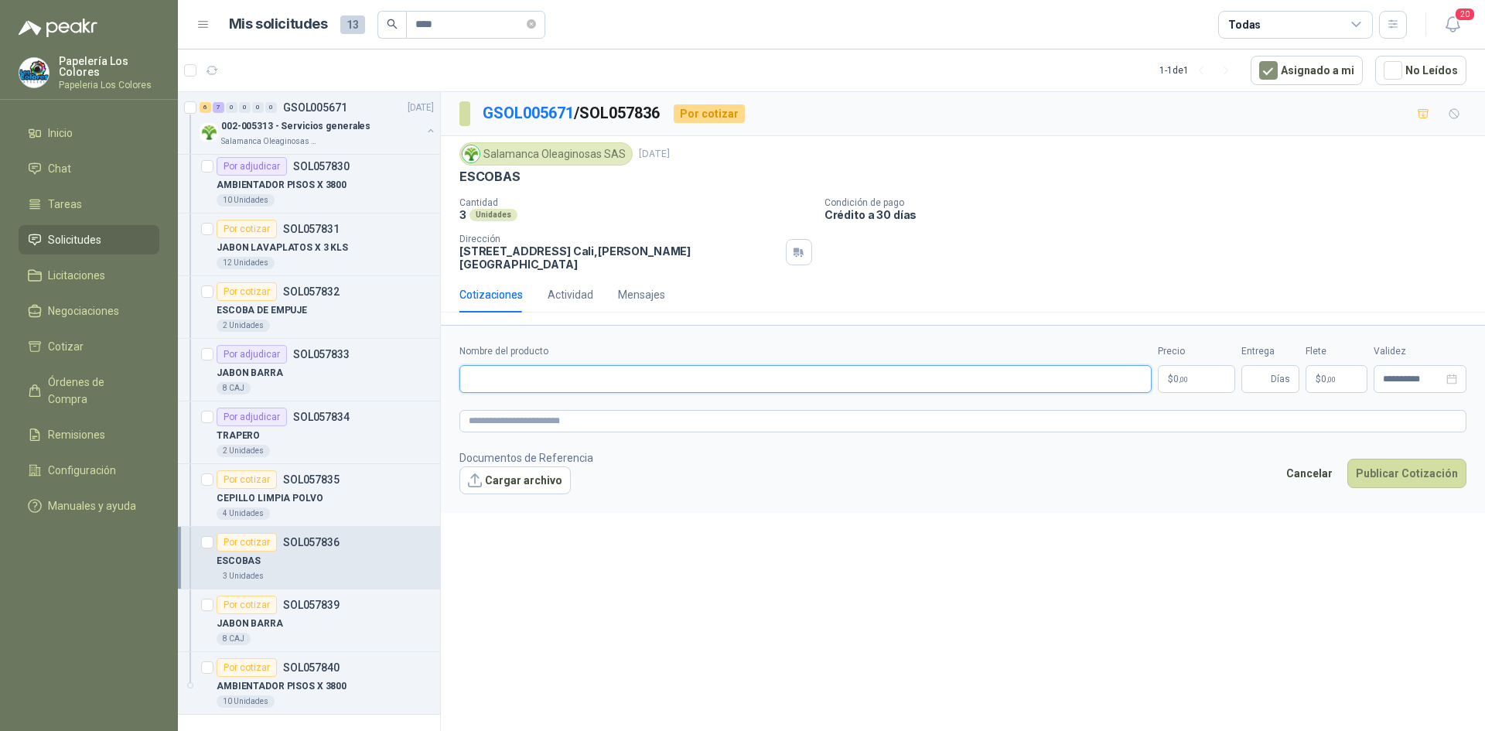
click at [517, 365] on input "Nombre del producto" at bounding box center [806, 379] width 692 height 28
paste input "**********"
type input "**********"
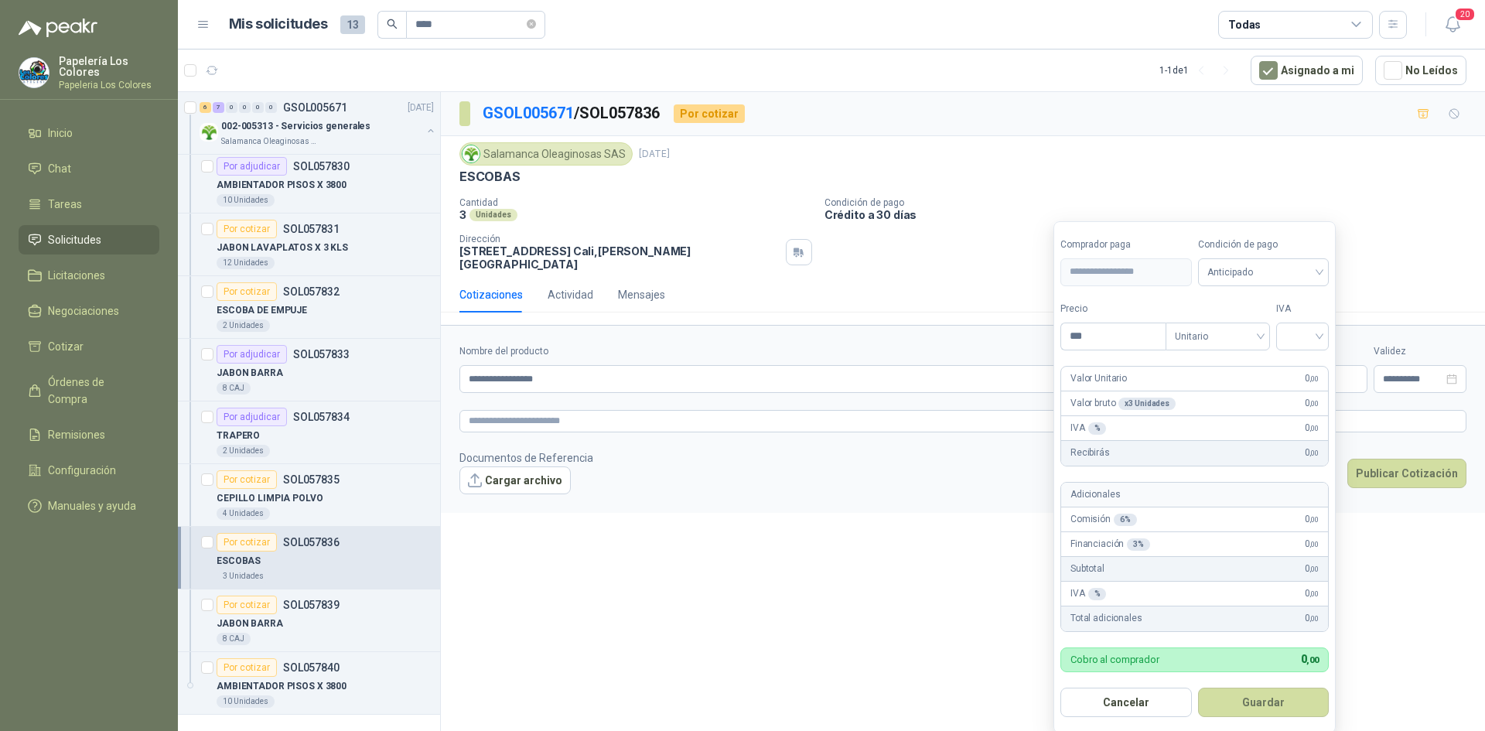
click at [1202, 357] on body "Papelería Los Colores Papeleria Los Colores Inicio Chat Tareas Solicitudes Lici…" at bounding box center [742, 365] width 1485 height 731
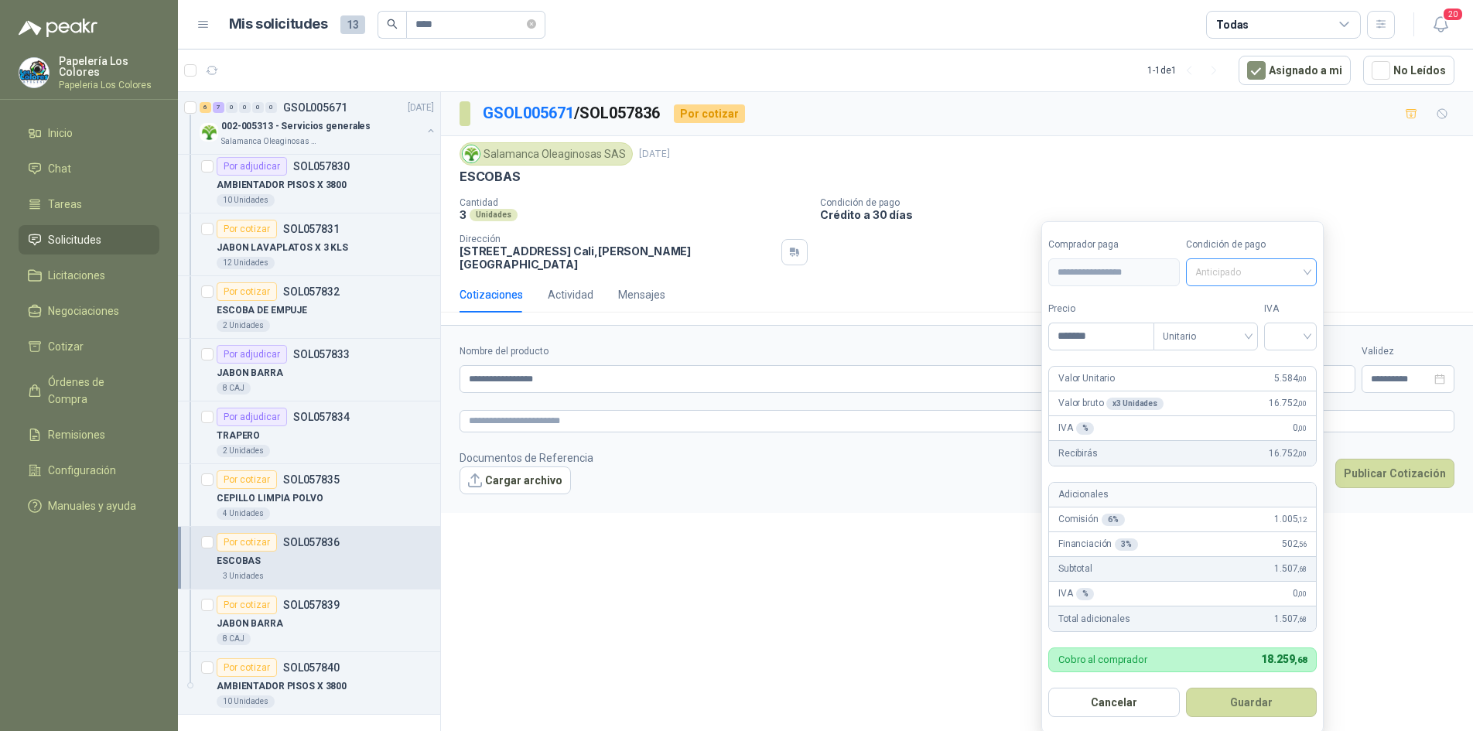
click at [1240, 271] on span "Anticipado" at bounding box center [1251, 272] width 113 height 23
type input "*******"
click at [1230, 325] on div "Crédito a 30 días" at bounding box center [1254, 329] width 108 height 17
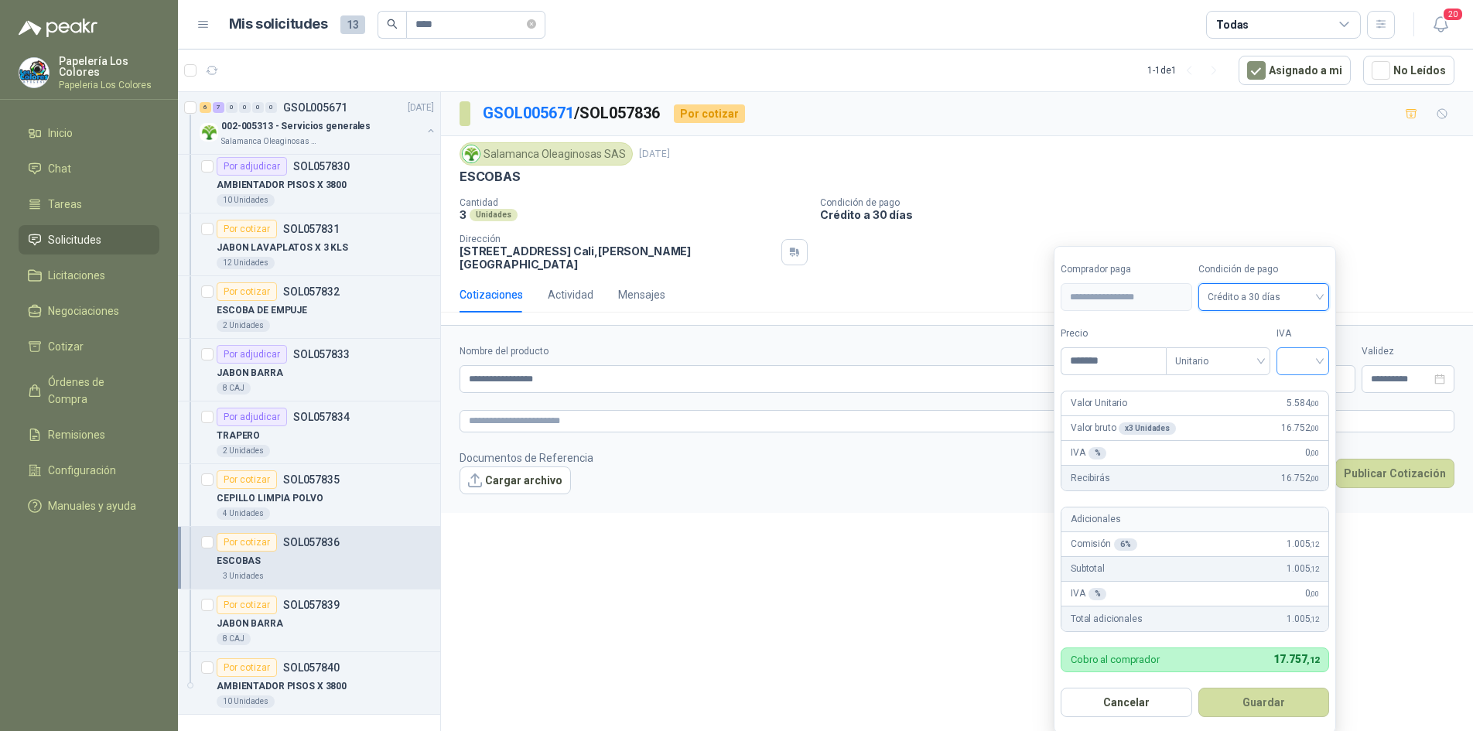
click at [1311, 367] on input "search" at bounding box center [1303, 359] width 34 height 23
click at [1307, 388] on div "19%" at bounding box center [1306, 393] width 29 height 17
click at [1232, 698] on button "Guardar" at bounding box center [1266, 702] width 133 height 29
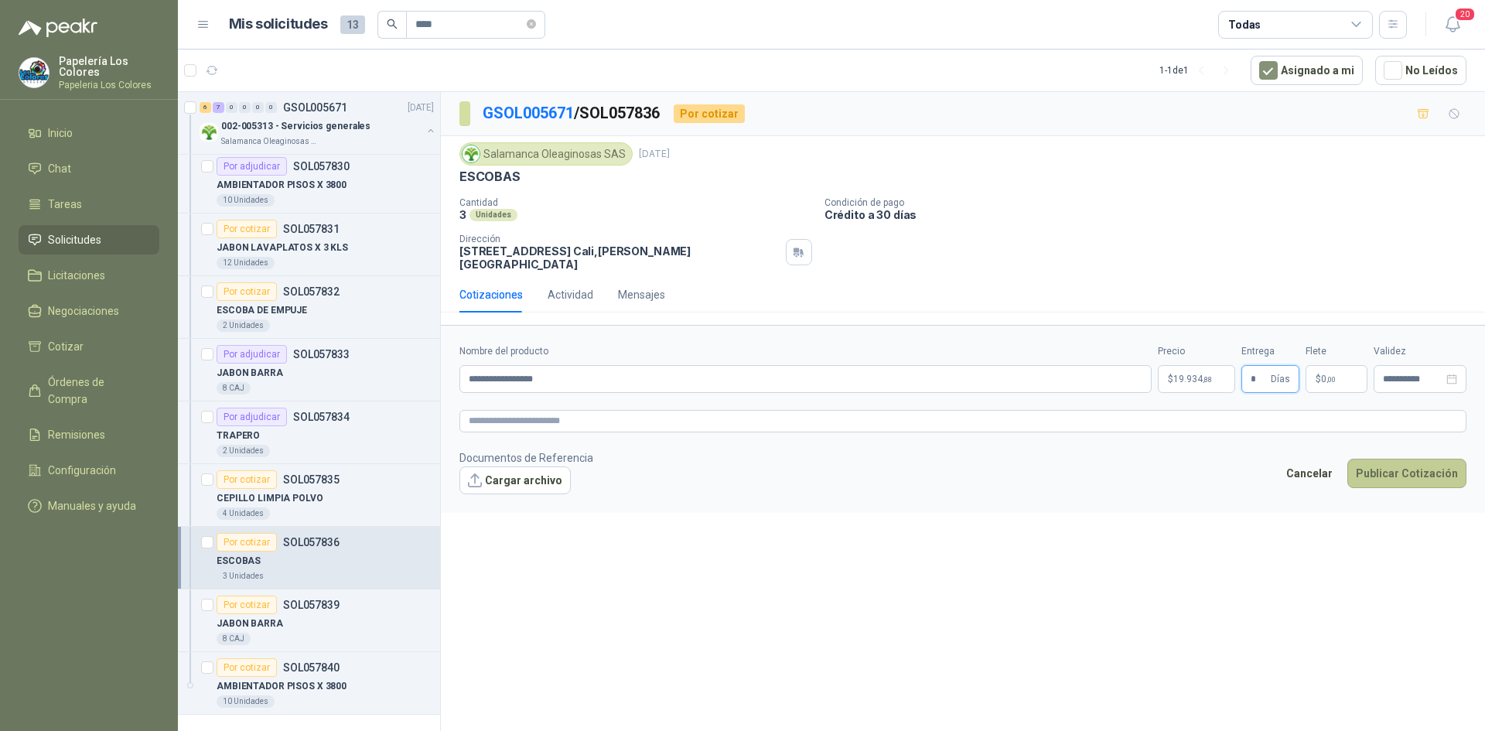
type input "*"
click at [1398, 459] on button "Publicar Cotización" at bounding box center [1407, 473] width 119 height 29
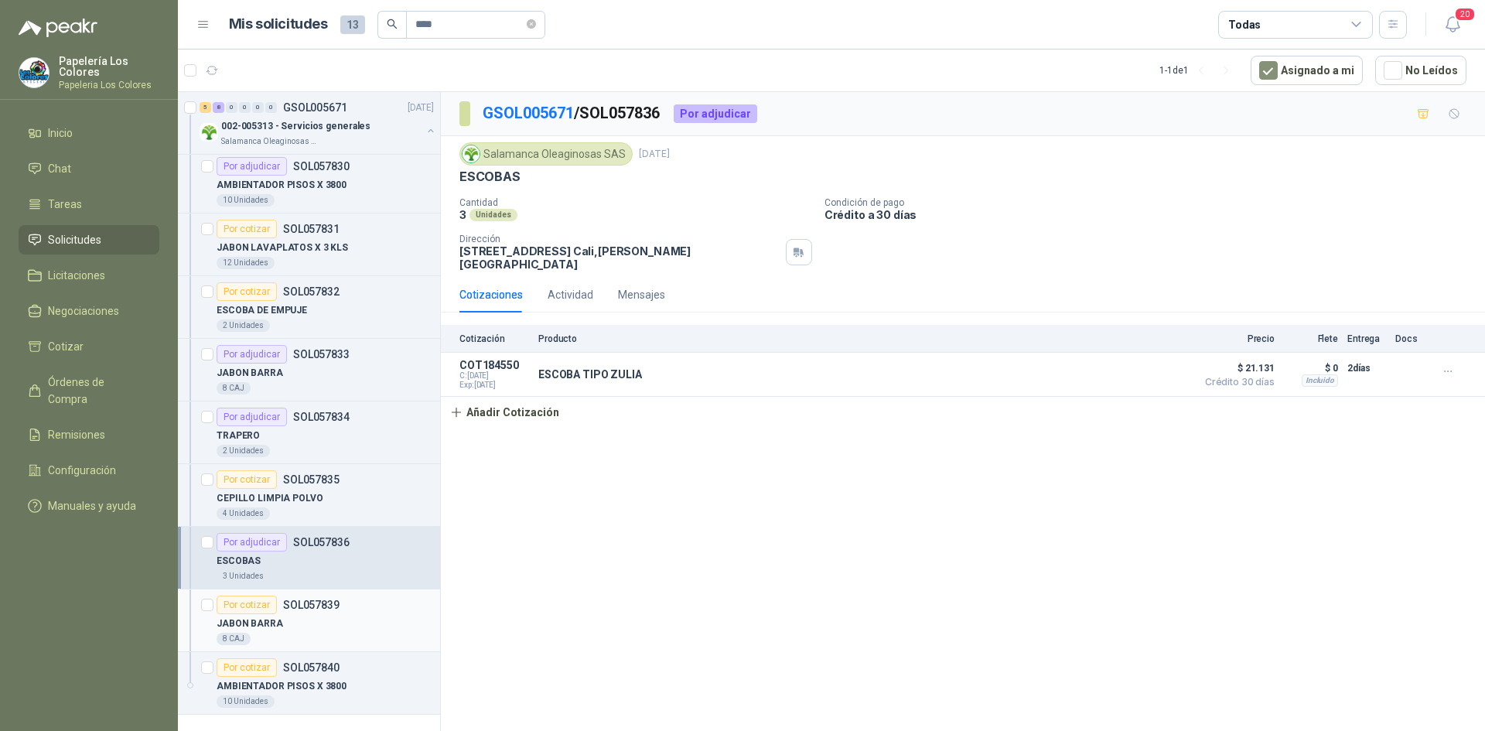
click at [255, 608] on div "Por cotizar" at bounding box center [247, 605] width 60 height 19
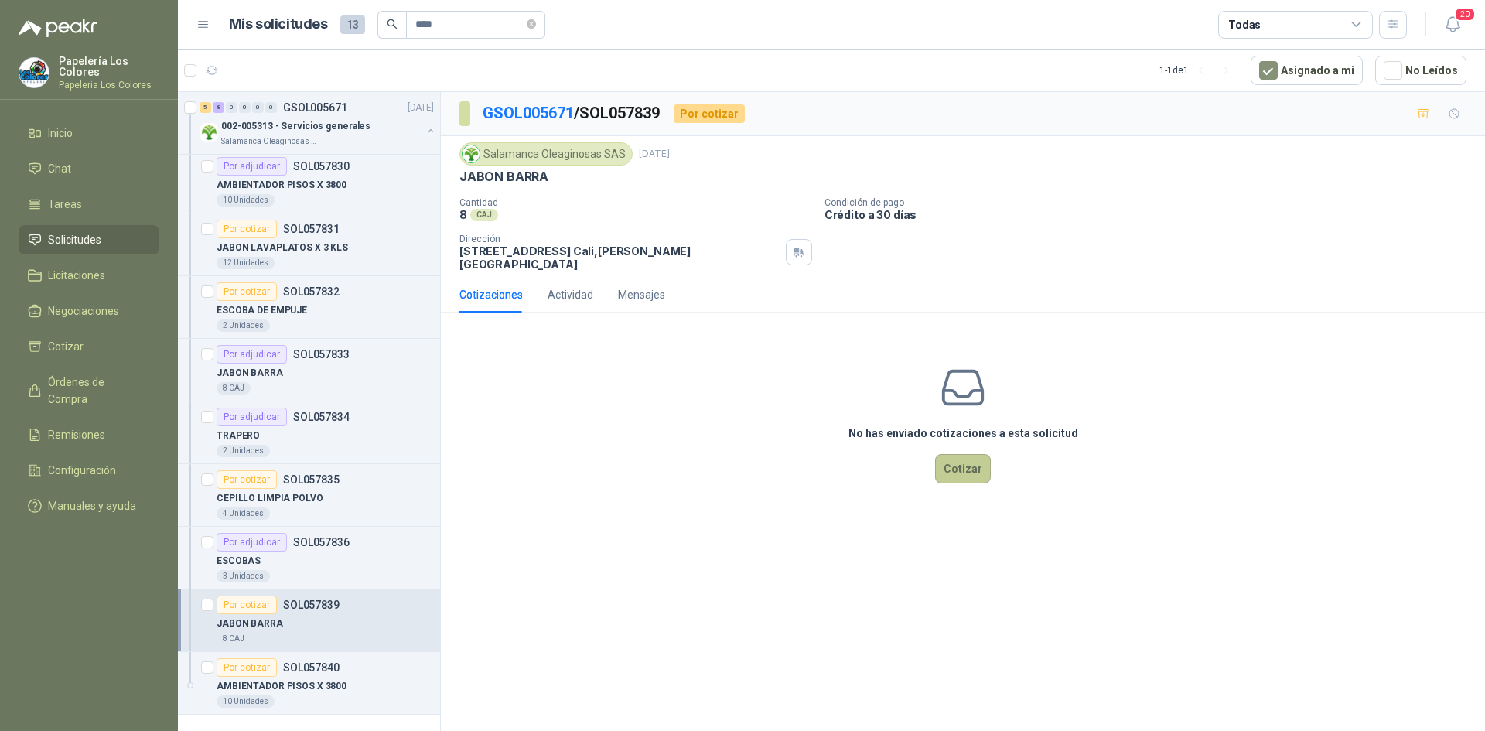
click at [967, 454] on button "Cotizar" at bounding box center [963, 468] width 56 height 29
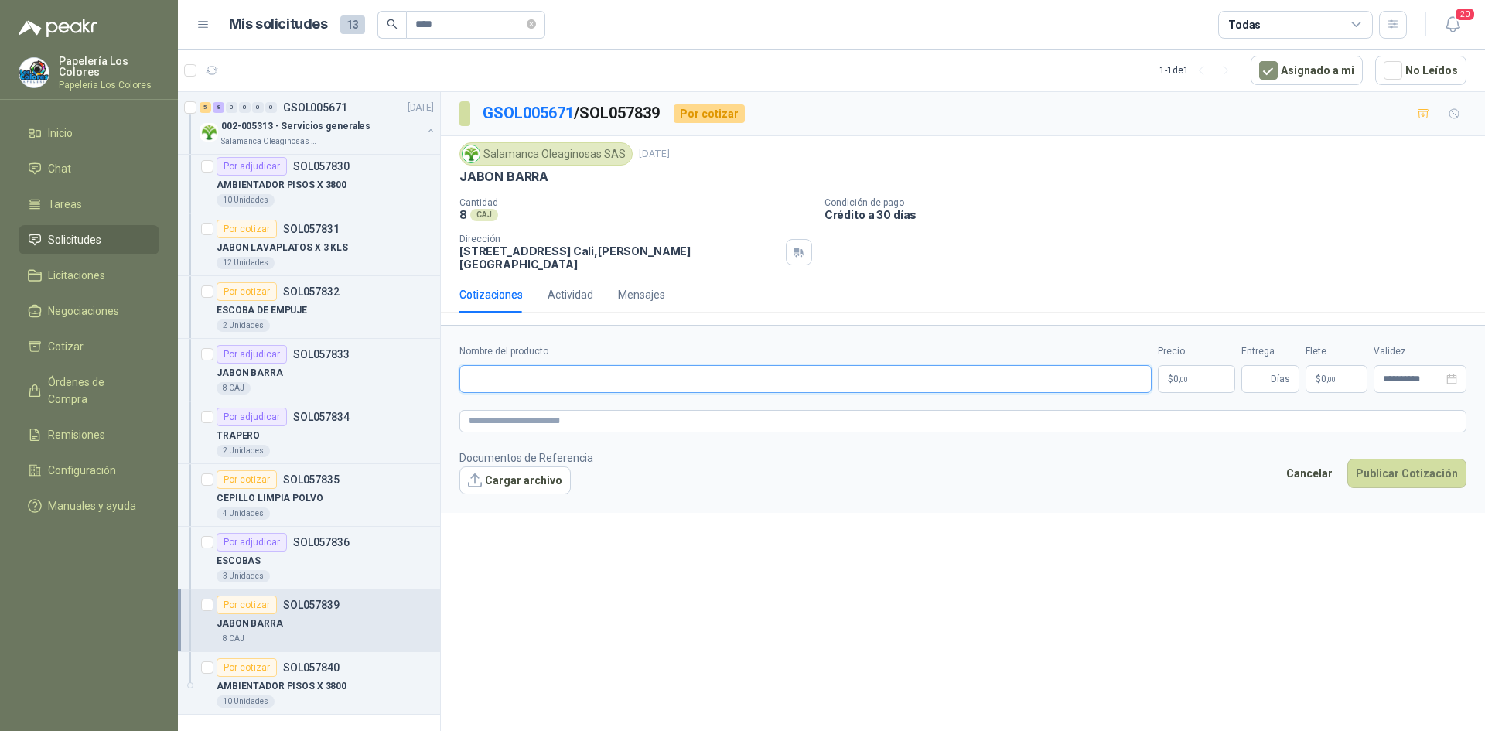
click at [549, 374] on input "Nombre del producto" at bounding box center [806, 379] width 692 height 28
click at [565, 367] on input "Nombre del producto" at bounding box center [806, 379] width 692 height 28
paste input "**********"
type input "**********"
click at [1191, 365] on body "Papelería Los Colores Papeleria Los Colores Inicio Chat Tareas Solicitudes Lici…" at bounding box center [742, 365] width 1485 height 731
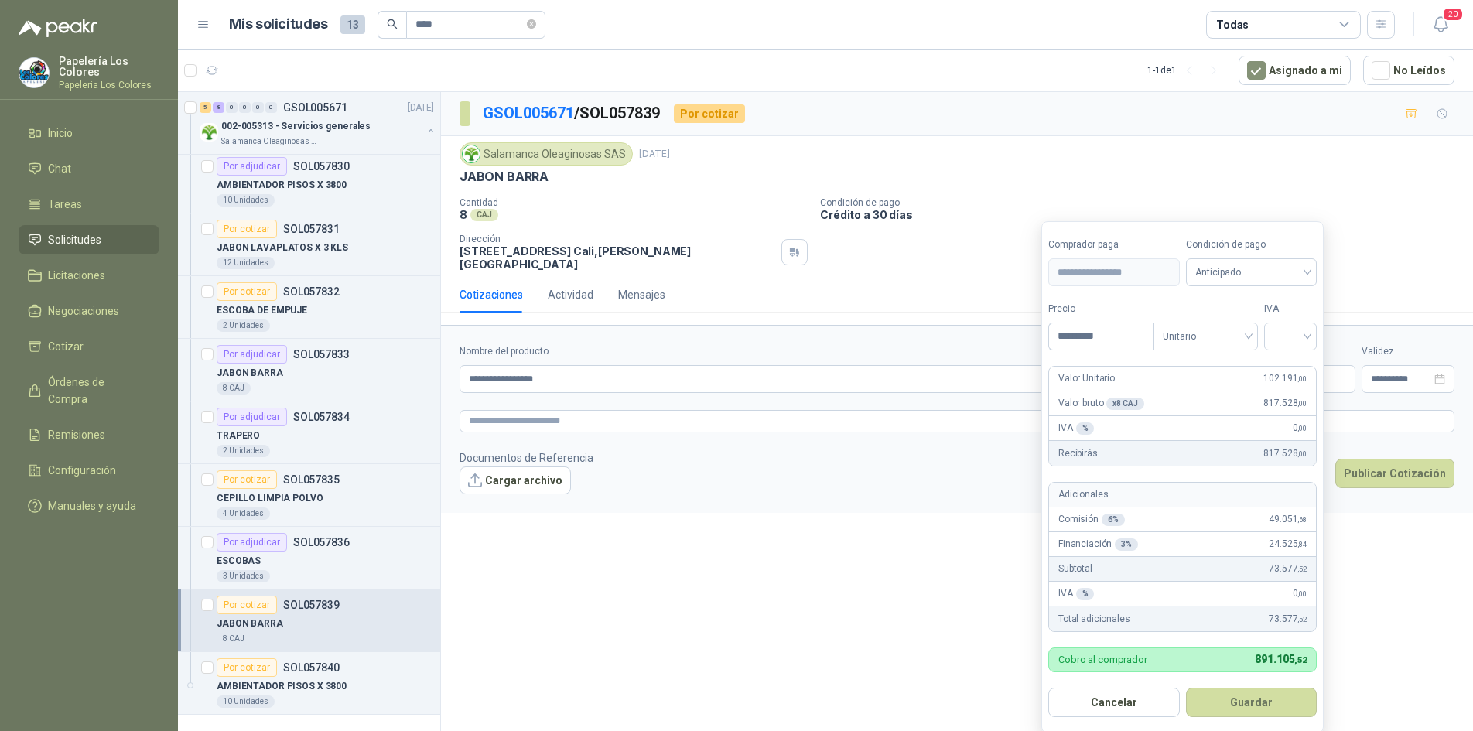
type input "*********"
click at [1256, 272] on span "Anticipado" at bounding box center [1251, 272] width 113 height 23
click at [1247, 333] on div "Crédito a 30 días" at bounding box center [1254, 329] width 108 height 17
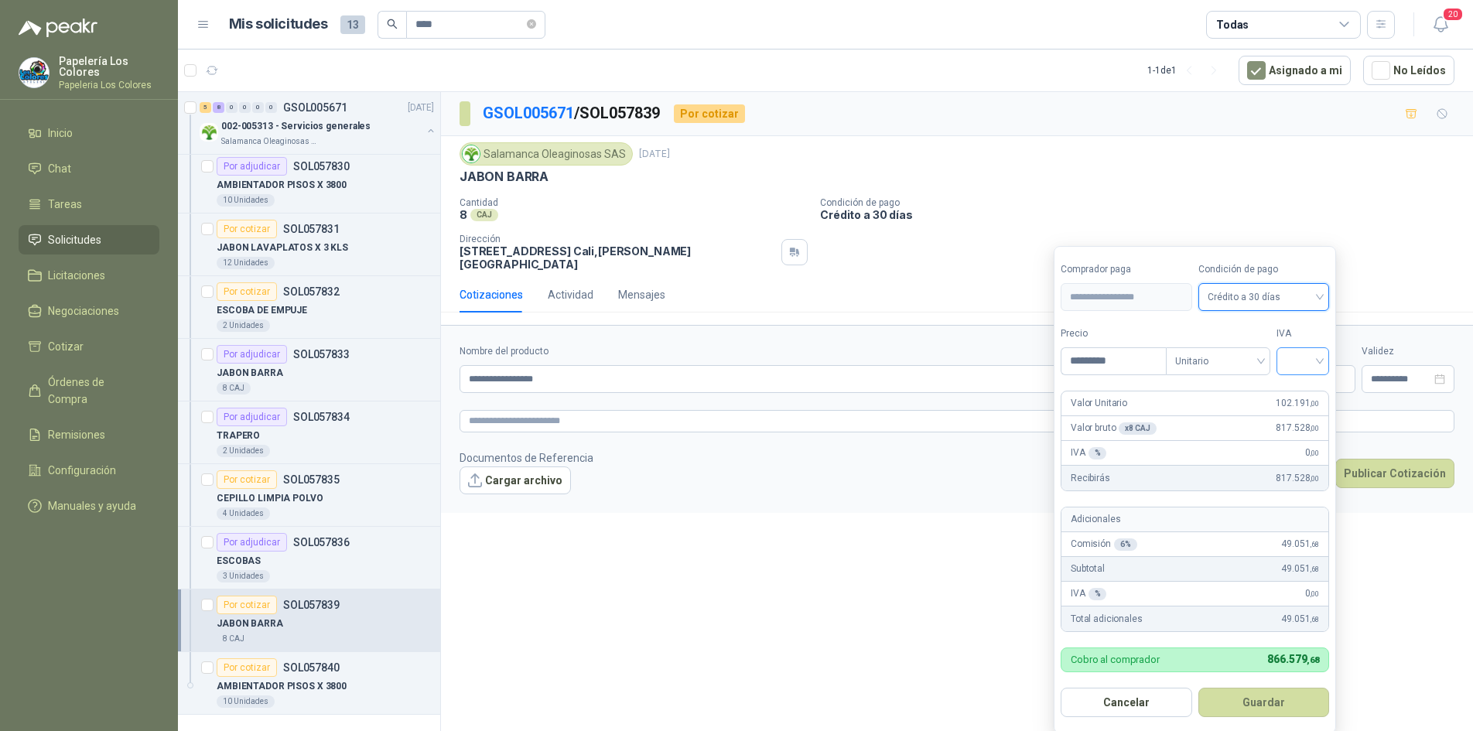
click at [1305, 360] on input "search" at bounding box center [1303, 359] width 34 height 23
click at [1305, 392] on div "19%" at bounding box center [1306, 393] width 29 height 17
click at [1271, 702] on button "Guardar" at bounding box center [1266, 702] width 133 height 29
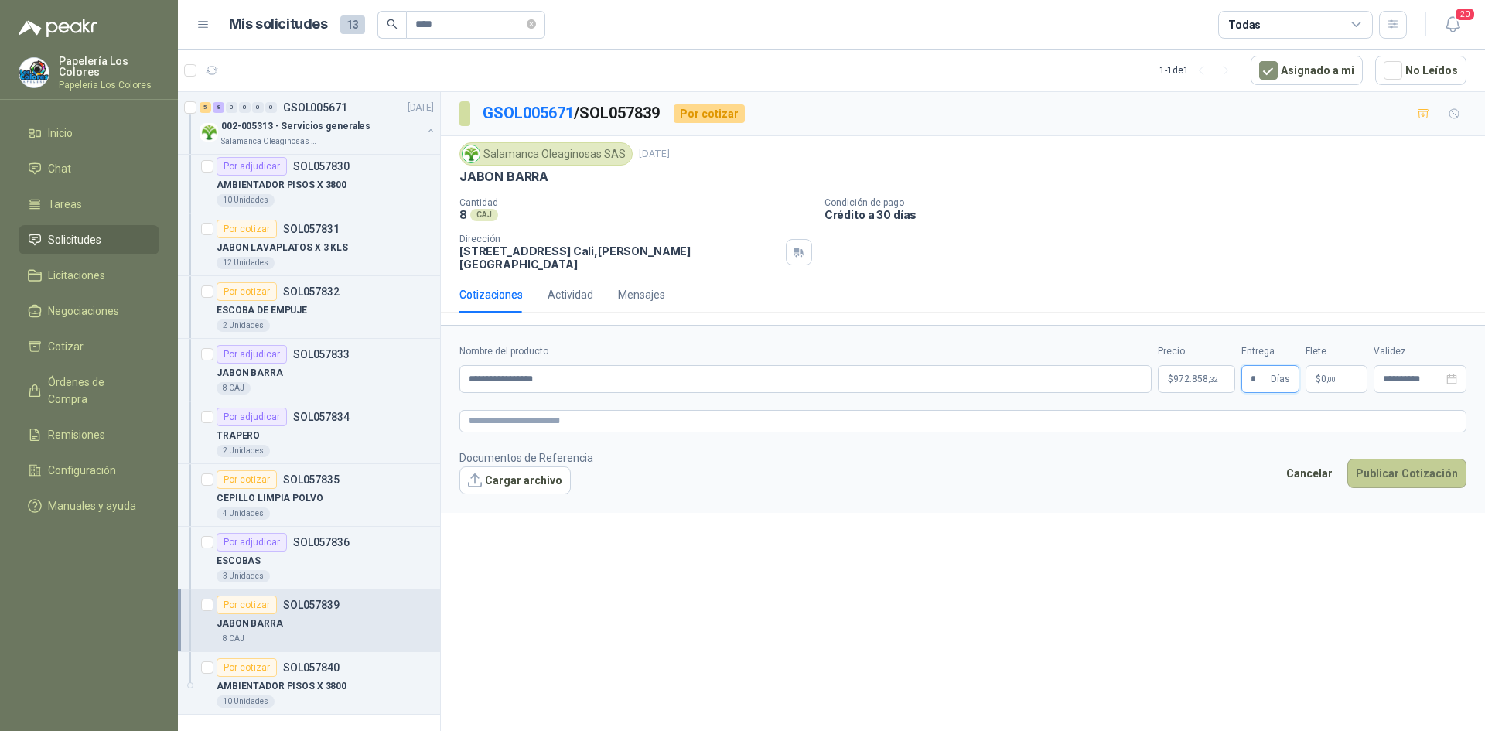
type input "*"
click at [1395, 459] on button "Publicar Cotización" at bounding box center [1407, 473] width 119 height 29
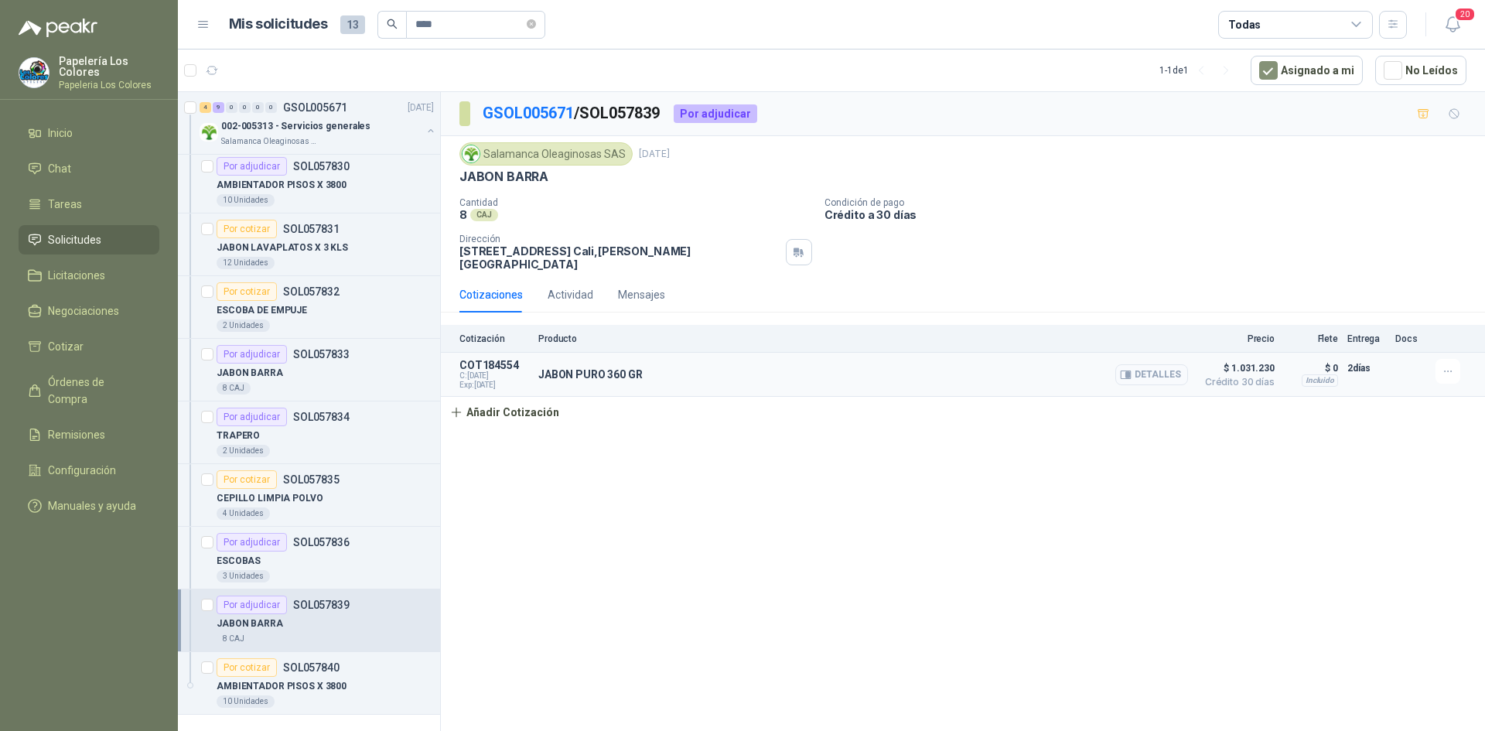
click at [1157, 367] on button "Detalles" at bounding box center [1152, 374] width 73 height 21
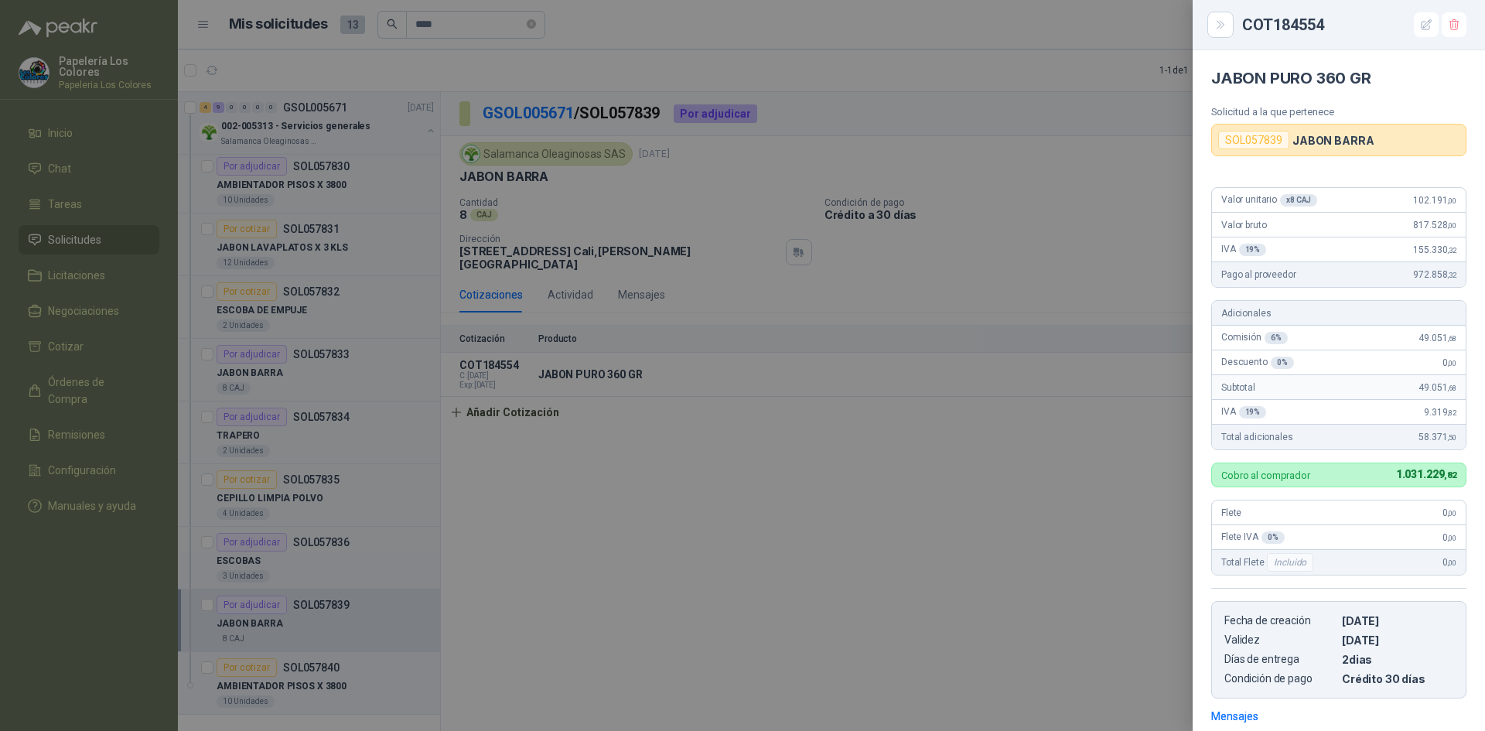
click at [1061, 485] on div at bounding box center [742, 365] width 1485 height 731
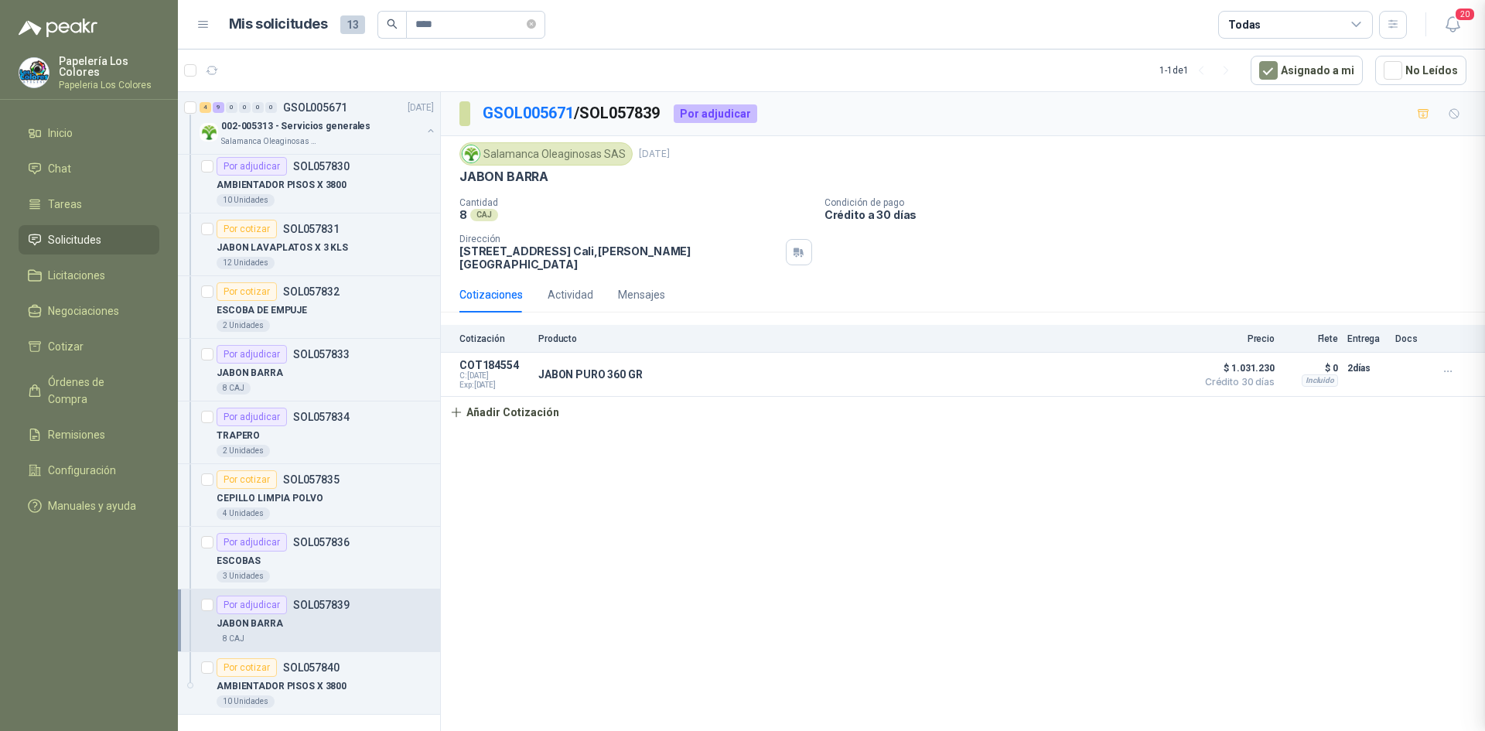
scroll to position [224, 0]
click at [245, 665] on div "Por cotizar" at bounding box center [247, 667] width 60 height 19
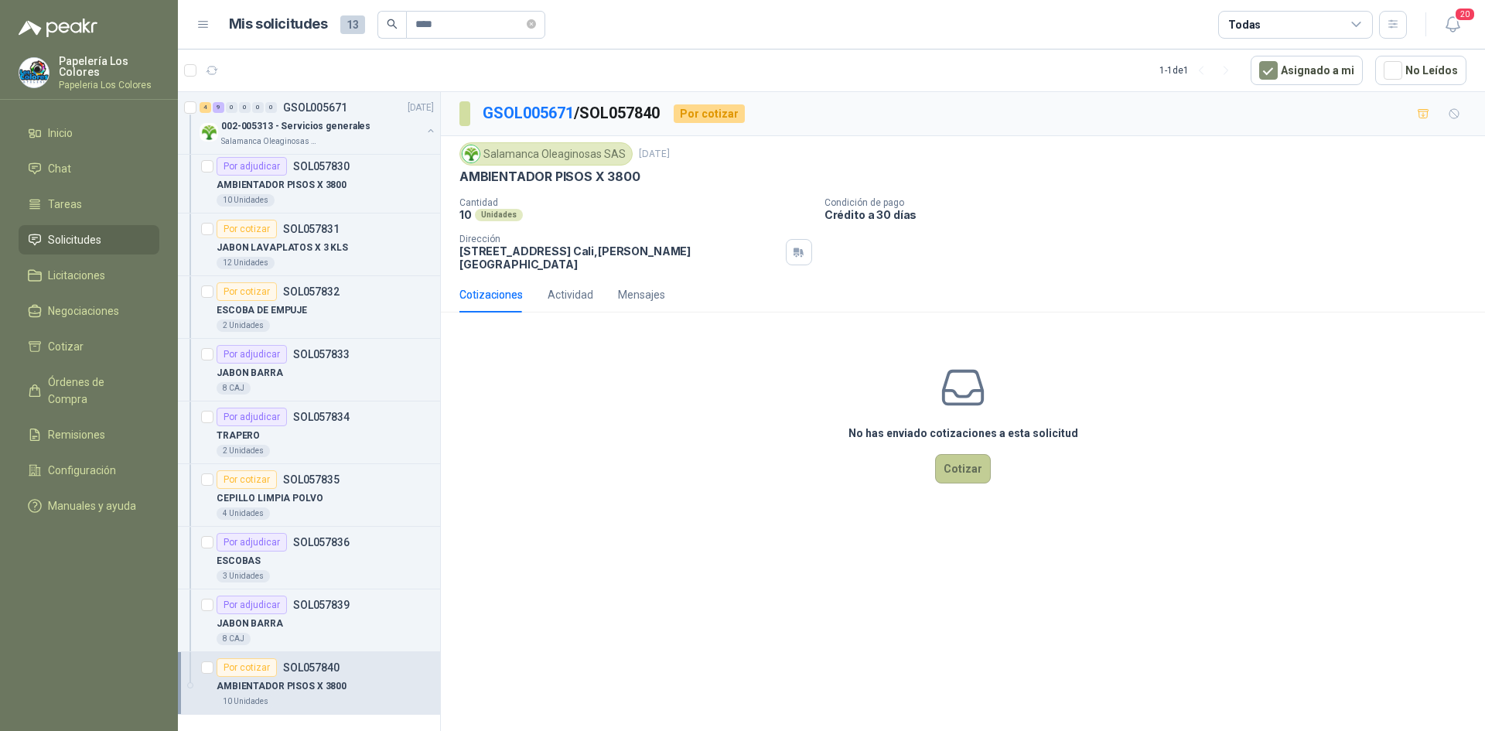
click at [973, 454] on button "Cotizar" at bounding box center [963, 468] width 56 height 29
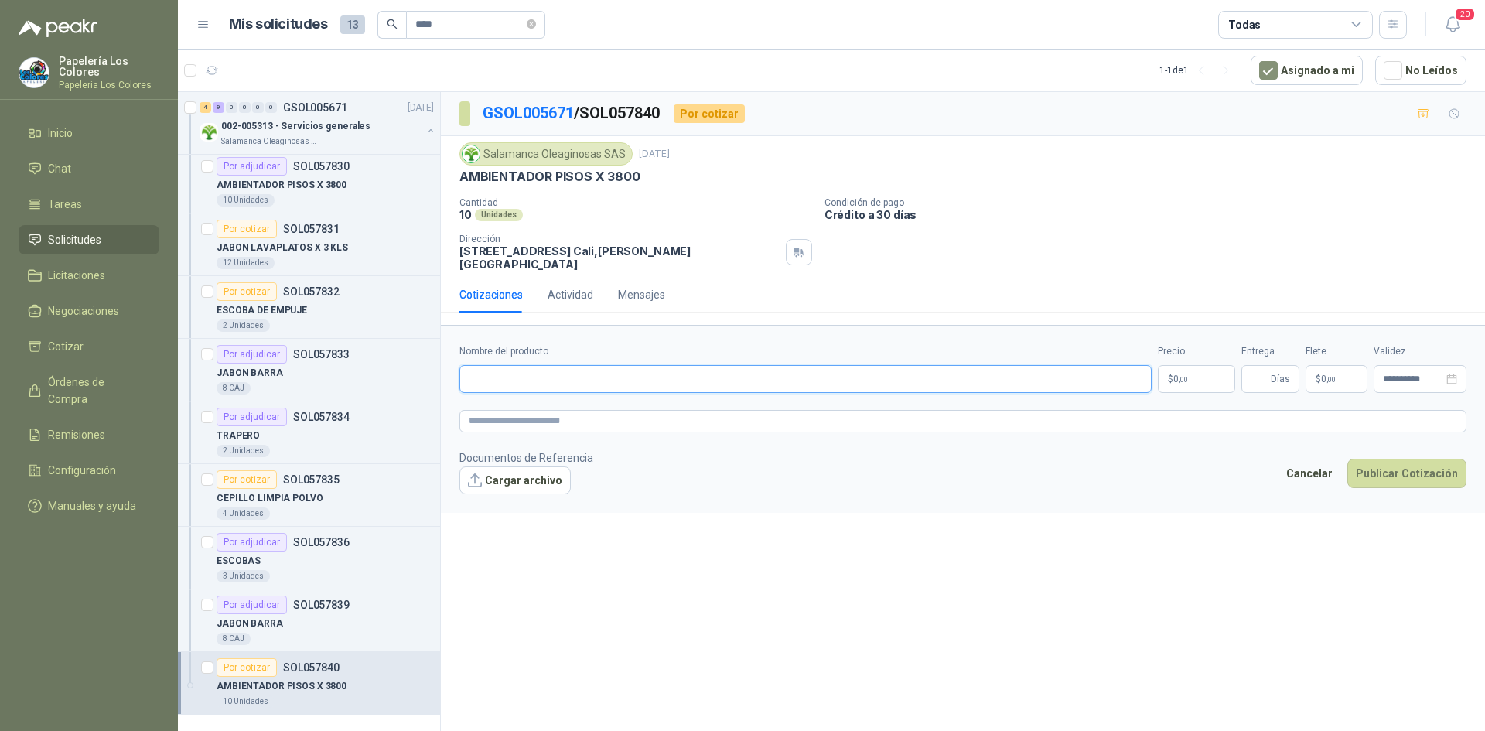
click at [585, 365] on input "Nombre del producto" at bounding box center [806, 379] width 692 height 28
paste input "**********"
type input "**********"
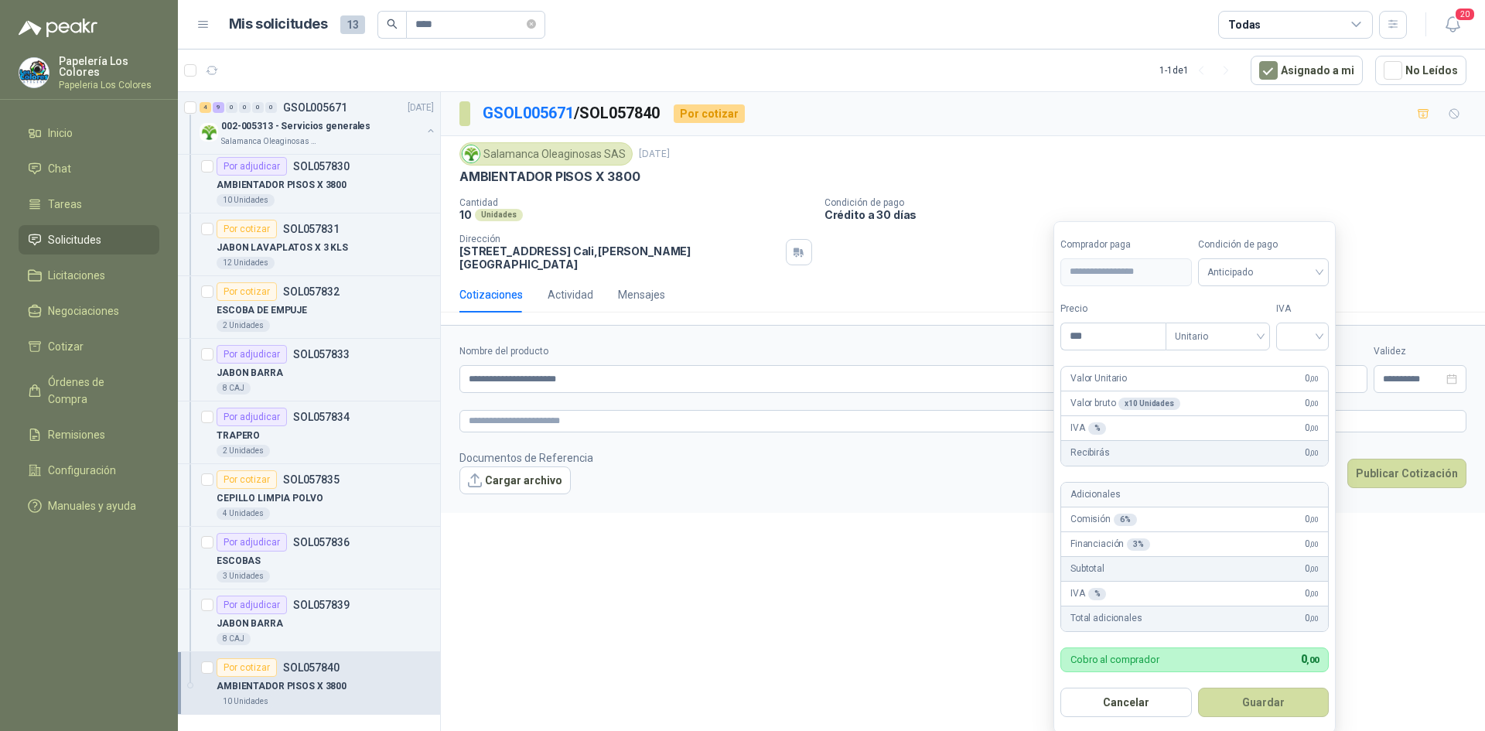
click at [1195, 368] on body "Papelería Los Colores Papeleria Los Colores Inicio Chat Tareas Solicitudes Lici…" at bounding box center [742, 365] width 1485 height 731
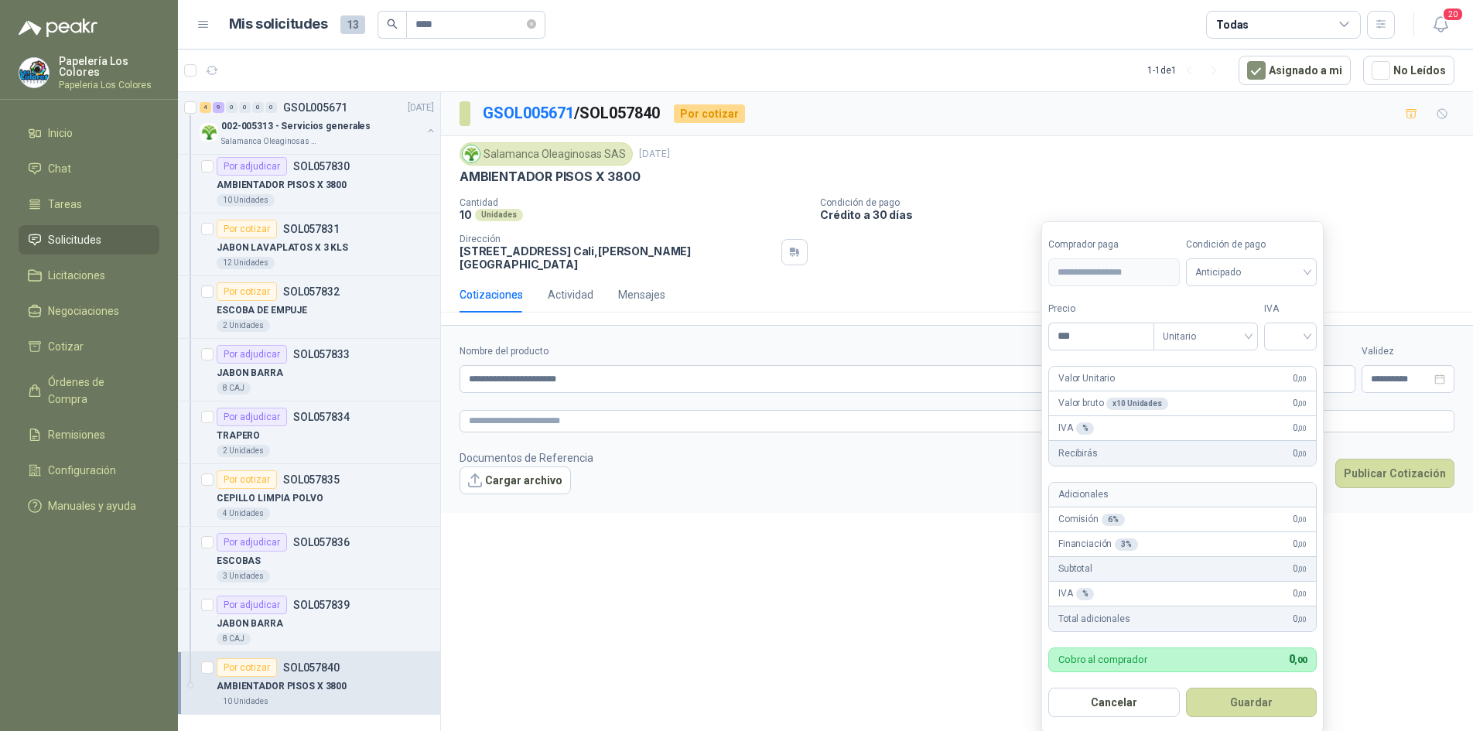
drag, startPoint x: 1011, startPoint y: 470, endPoint x: 1000, endPoint y: 474, distance: 12.2
click at [1004, 473] on footer "Documentos de Referencia Cargar archivo Cancelar Publicar Cotización" at bounding box center [957, 471] width 995 height 45
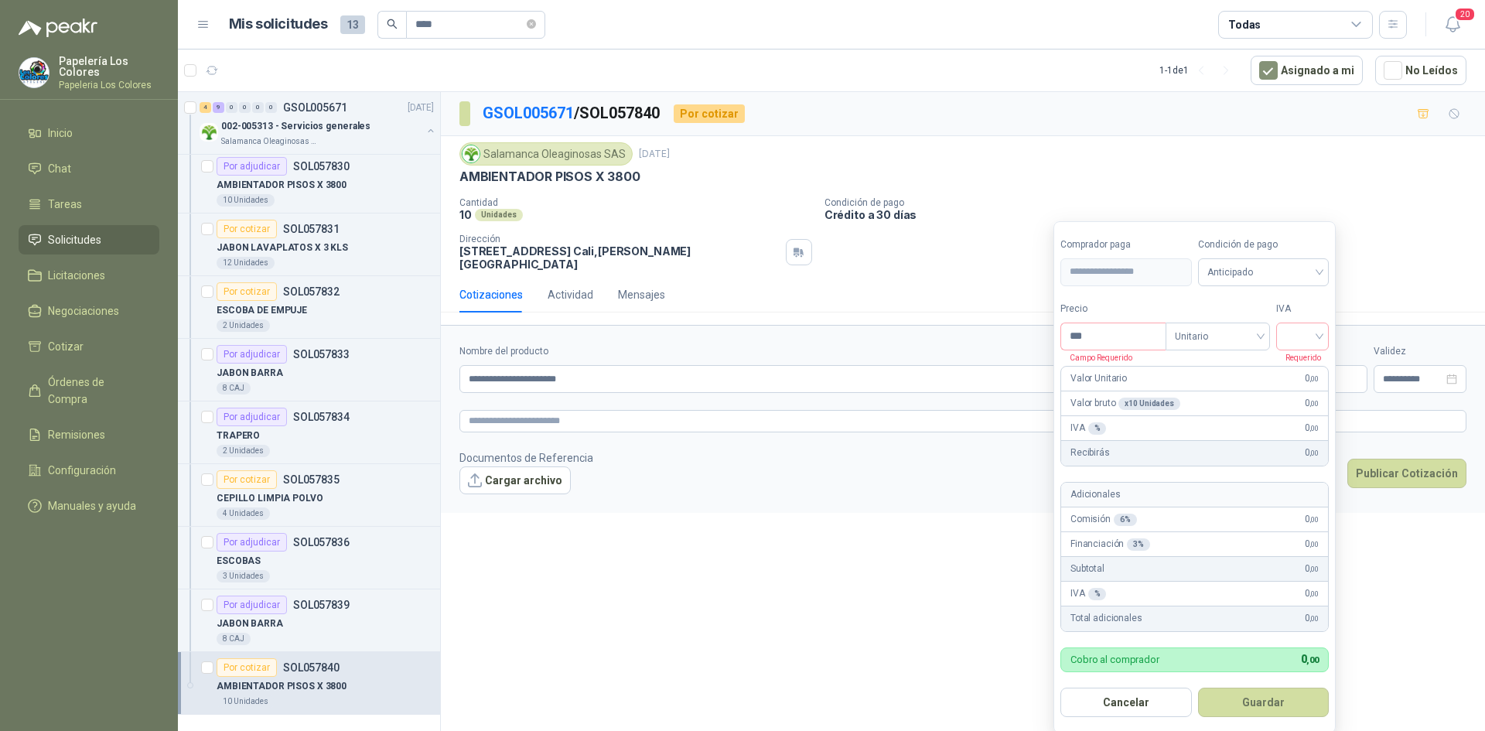
click at [1195, 375] on body "Papelería Los Colores Papeleria Los Colores Inicio Chat Tareas Solicitudes Lici…" at bounding box center [742, 365] width 1485 height 731
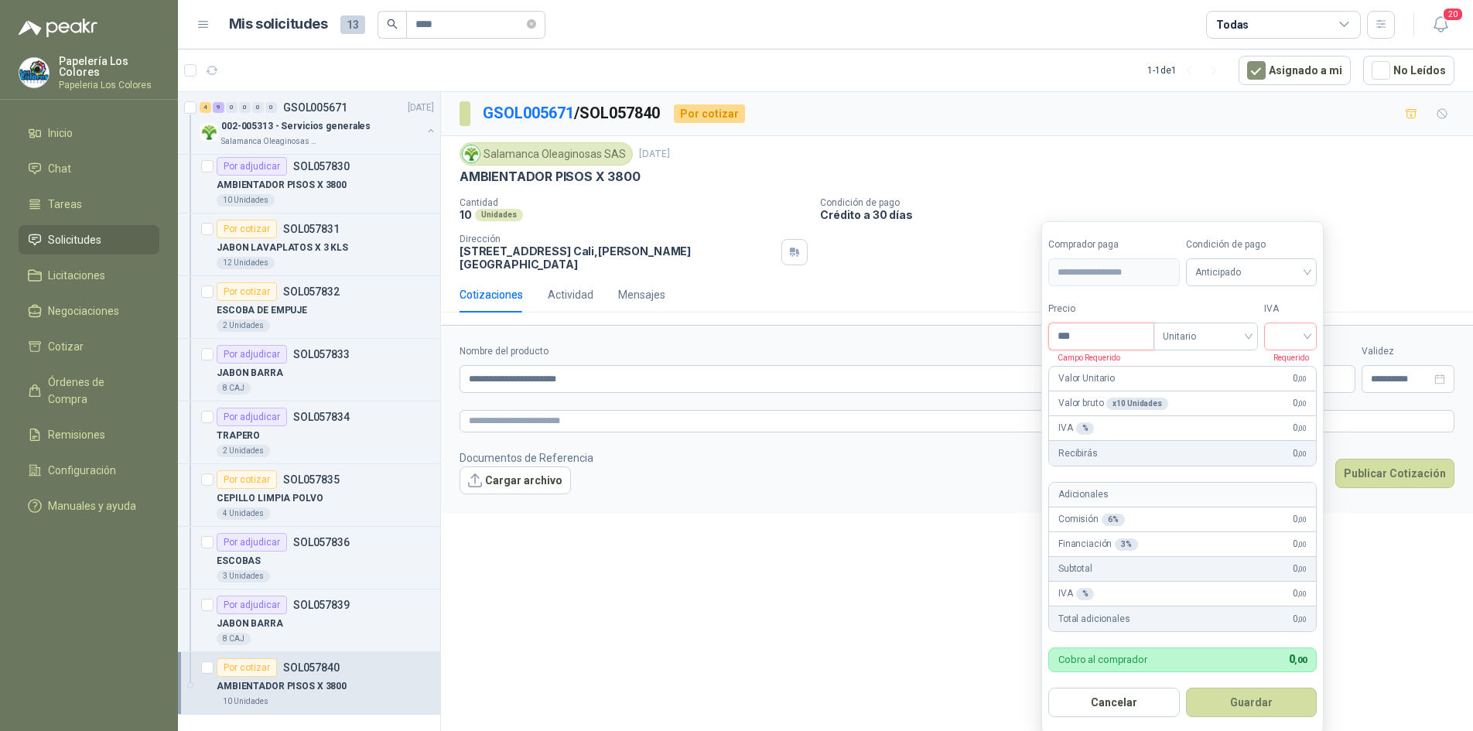
click at [1106, 335] on input "***" at bounding box center [1101, 336] width 104 height 26
click at [1244, 266] on span "Anticipado" at bounding box center [1251, 272] width 113 height 23
type input "*******"
click at [1225, 323] on div "Crédito a 30 días" at bounding box center [1254, 329] width 108 height 17
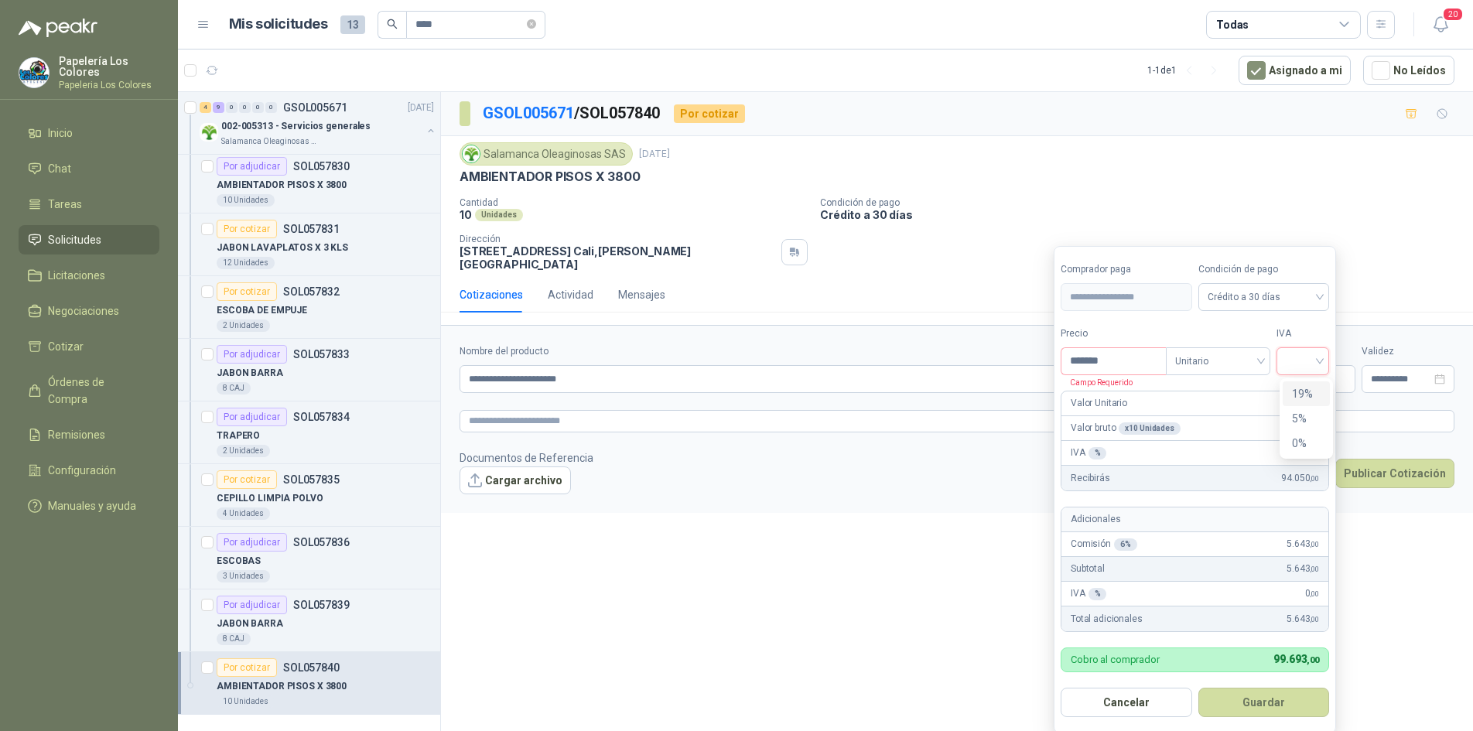
click at [1320, 354] on input "search" at bounding box center [1303, 359] width 34 height 23
drag, startPoint x: 1314, startPoint y: 391, endPoint x: 1294, endPoint y: 420, distance: 35.0
click at [1311, 391] on div "19%" at bounding box center [1306, 393] width 29 height 17
click at [1249, 706] on button "Guardar" at bounding box center [1266, 702] width 133 height 29
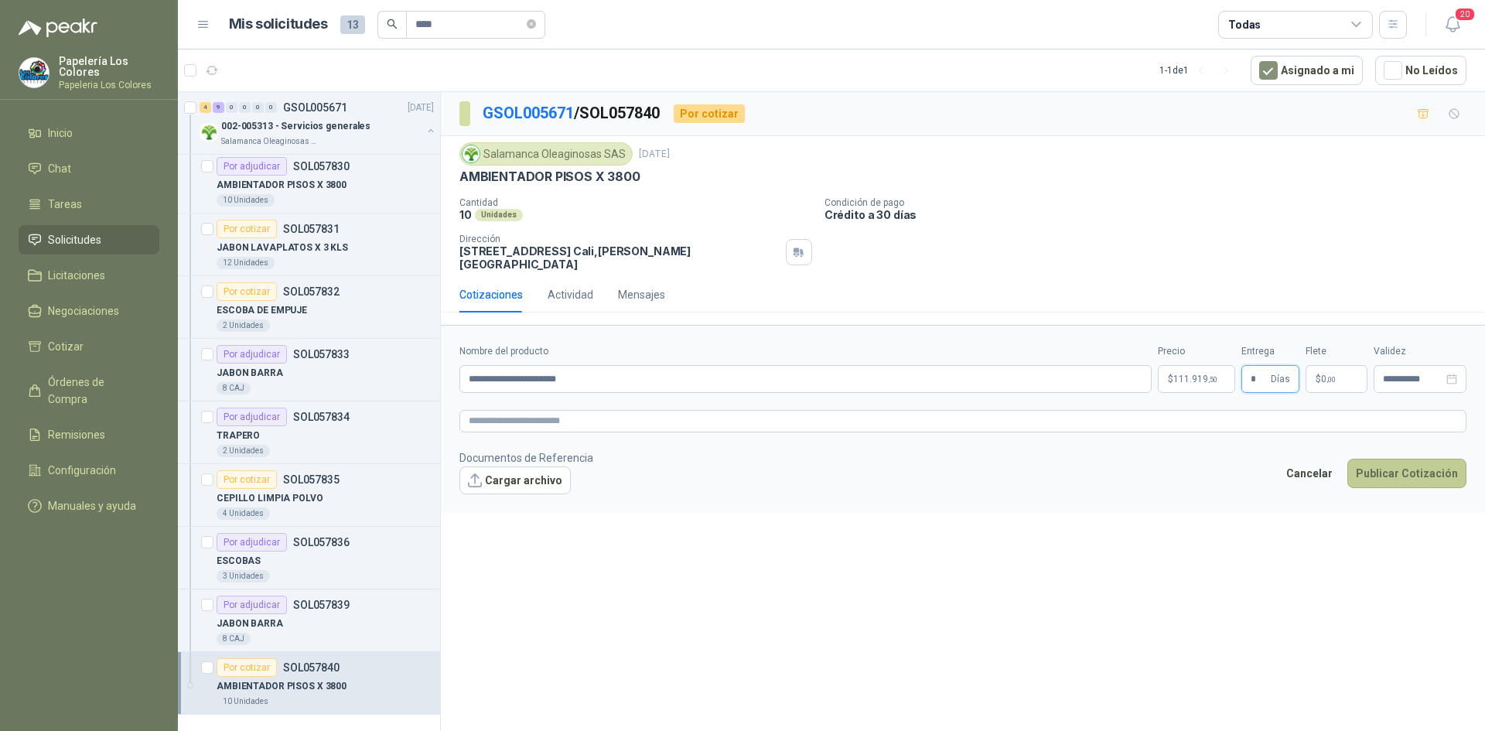
type input "*"
click at [1410, 461] on button "Publicar Cotización" at bounding box center [1407, 473] width 119 height 29
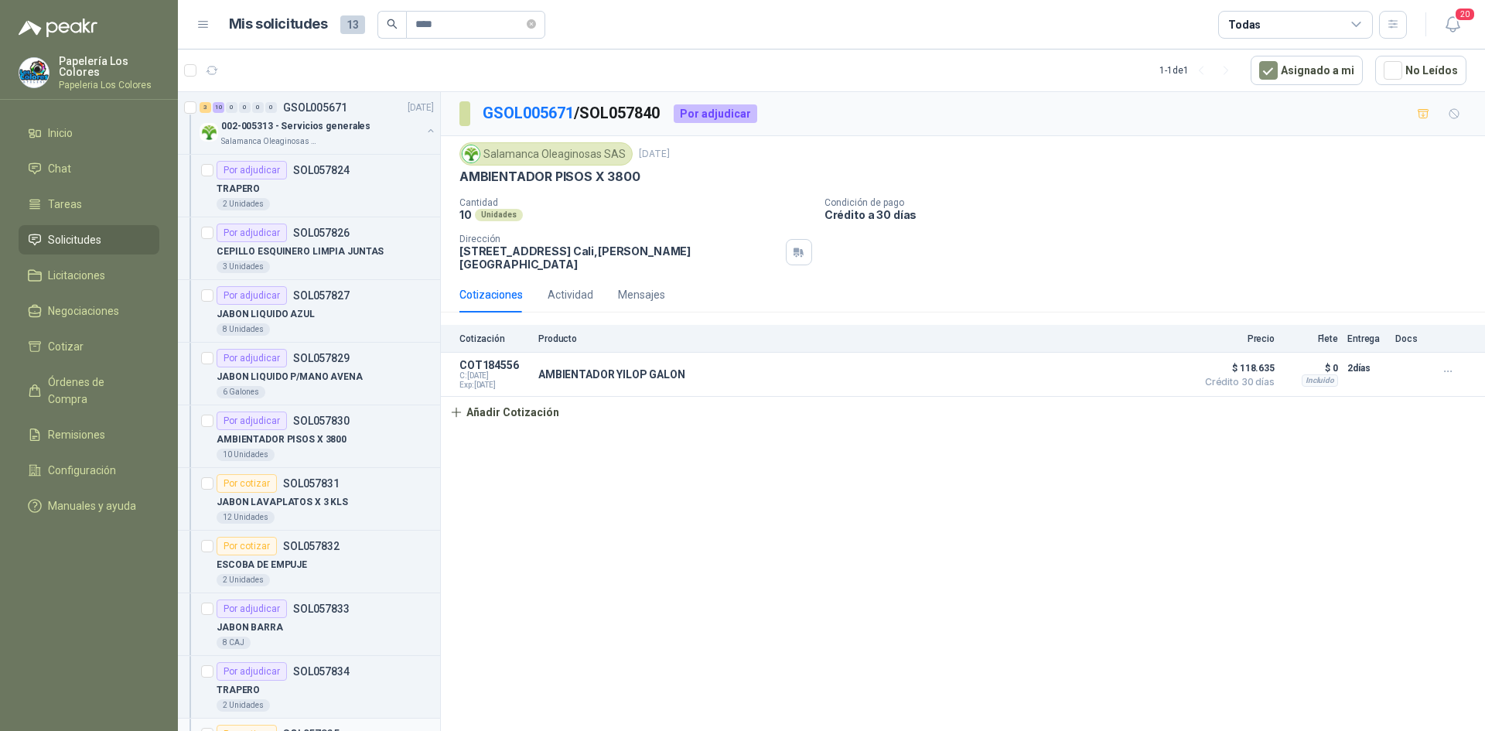
scroll to position [77, 0]
